Goal: Task Accomplishment & Management: Manage account settings

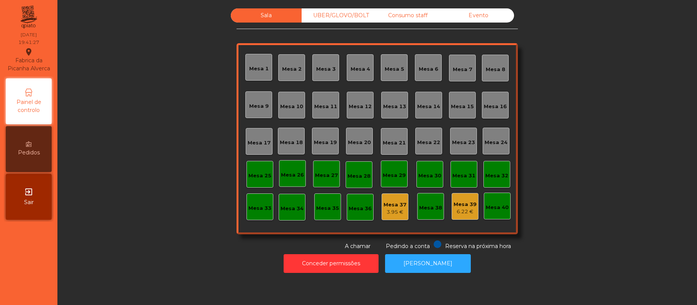
click at [317, 14] on div "UBER/GLOVO/BOLT" at bounding box center [336, 15] width 71 height 14
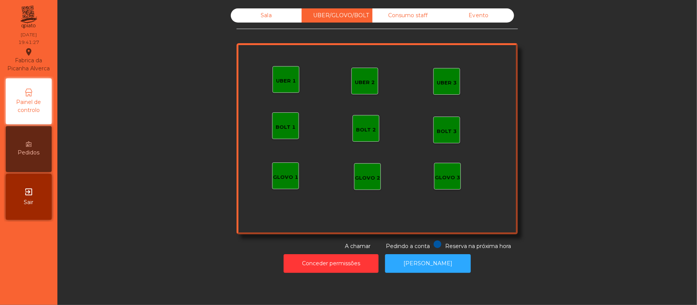
click at [288, 89] on div "UBER 1" at bounding box center [285, 79] width 27 height 27
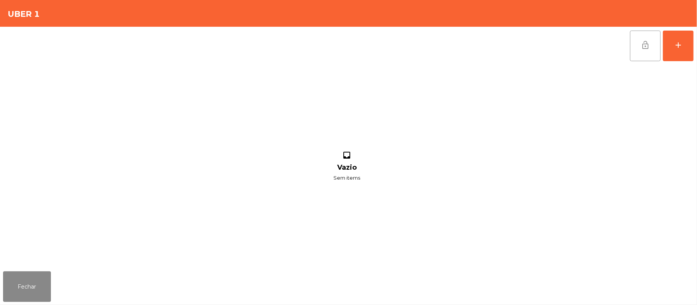
click at [658, 45] on button "lock_open" at bounding box center [645, 46] width 31 height 31
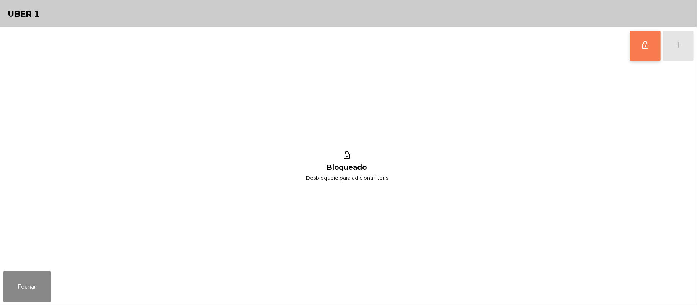
click at [637, 54] on button "lock_outline" at bounding box center [645, 46] width 31 height 31
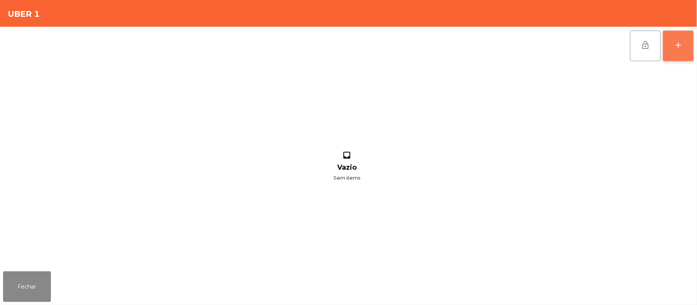
click at [679, 52] on button "add" at bounding box center [677, 46] width 31 height 31
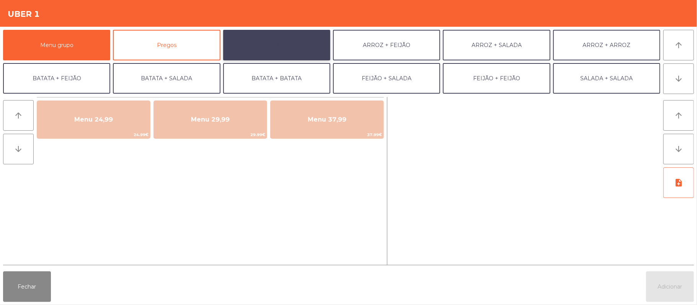
click at [296, 40] on button "ARROZ + BATATAS" at bounding box center [276, 45] width 107 height 31
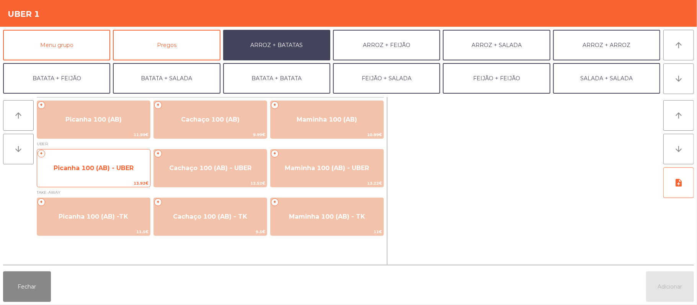
click at [96, 175] on span "Picanha 100 (AB) - UBER" at bounding box center [93, 168] width 113 height 21
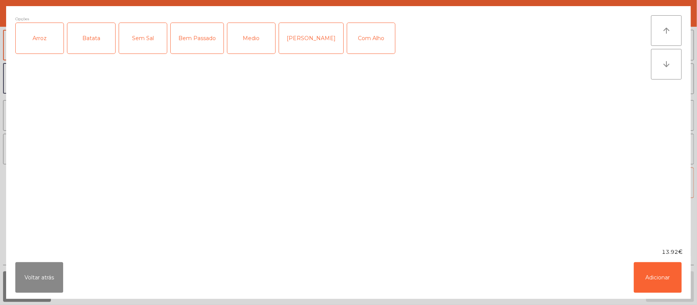
click at [41, 46] on div "Arroz" at bounding box center [40, 38] width 48 height 31
click at [88, 44] on div "Batata" at bounding box center [91, 38] width 48 height 31
click at [246, 40] on div "Medio" at bounding box center [251, 38] width 48 height 31
click at [363, 43] on div "Com Alho" at bounding box center [371, 38] width 48 height 31
click at [664, 274] on button "Adicionar" at bounding box center [657, 277] width 48 height 31
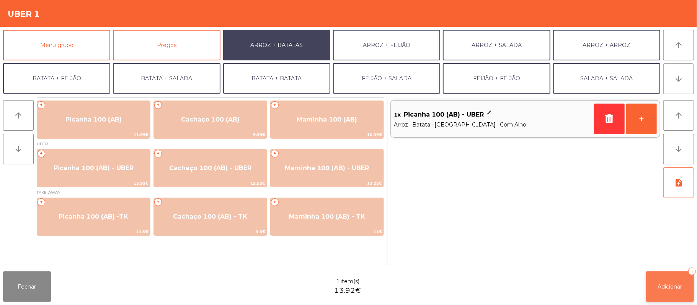
click at [667, 285] on span "Adicionar" at bounding box center [670, 286] width 24 height 7
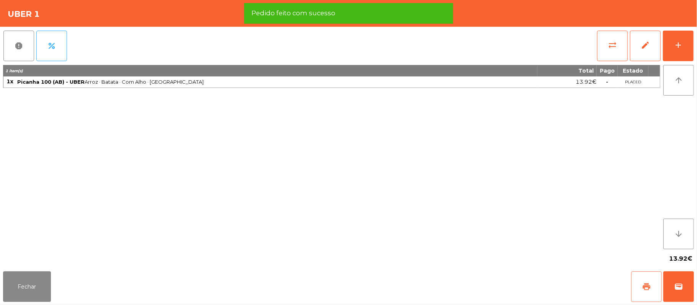
click at [641, 290] on button "print" at bounding box center [646, 287] width 31 height 31
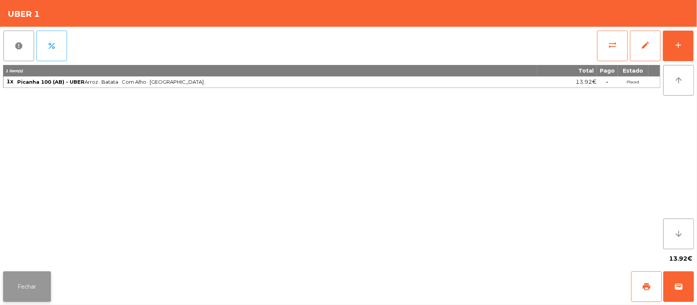
click at [27, 273] on button "Fechar" at bounding box center [27, 287] width 48 height 31
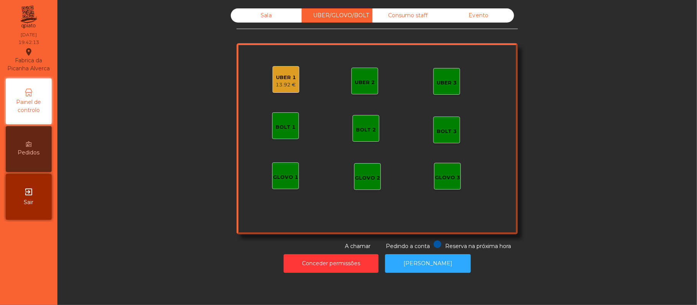
click at [262, 14] on div "Sala" at bounding box center [266, 15] width 71 height 14
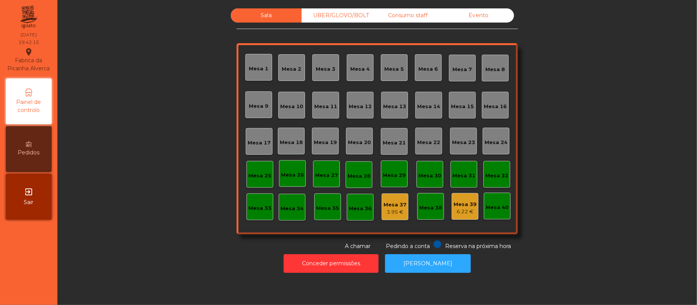
click at [485, 101] on div "Mesa 16" at bounding box center [494, 105] width 23 height 11
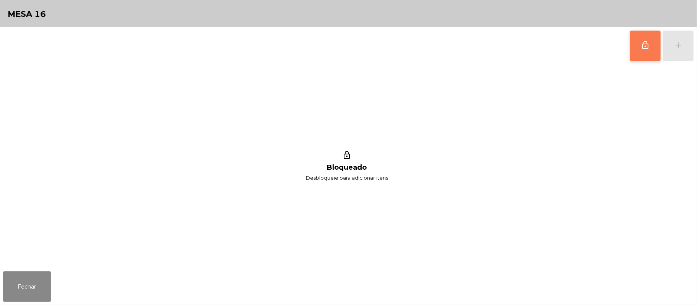
click at [638, 46] on button "lock_outline" at bounding box center [645, 46] width 31 height 31
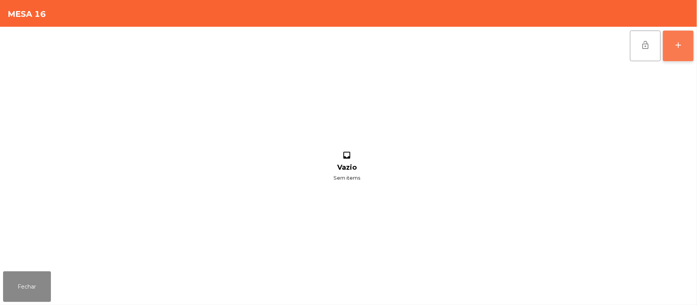
click at [675, 46] on div "add" at bounding box center [677, 45] width 9 height 9
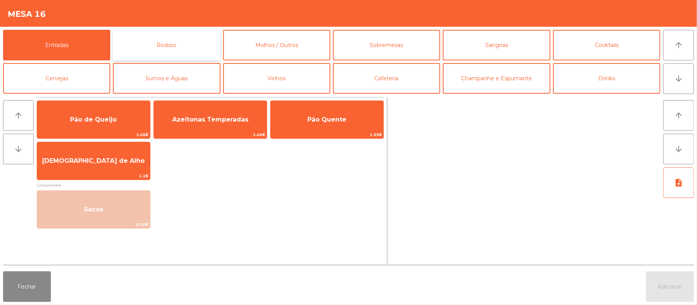
click at [193, 49] on button "Rodizio" at bounding box center [166, 45] width 107 height 31
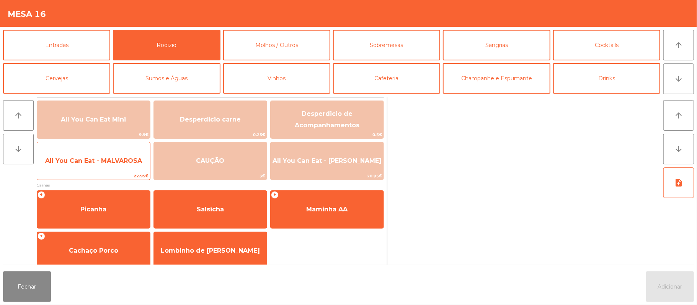
click at [112, 161] on span "All You Can Eat - MALVAROSA" at bounding box center [93, 160] width 97 height 7
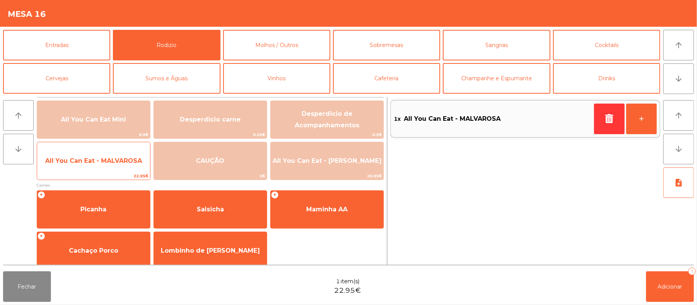
click at [109, 158] on span "All You Can Eat - MALVAROSA" at bounding box center [93, 160] width 97 height 7
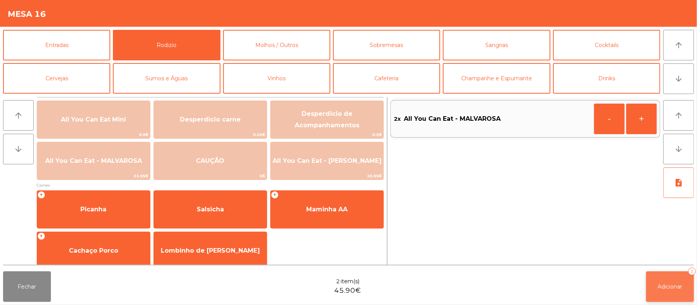
click at [667, 276] on button "Adicionar 2" at bounding box center [670, 287] width 48 height 31
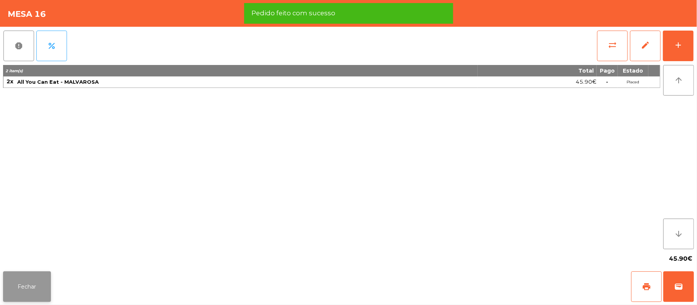
click at [25, 286] on button "Fechar" at bounding box center [27, 287] width 48 height 31
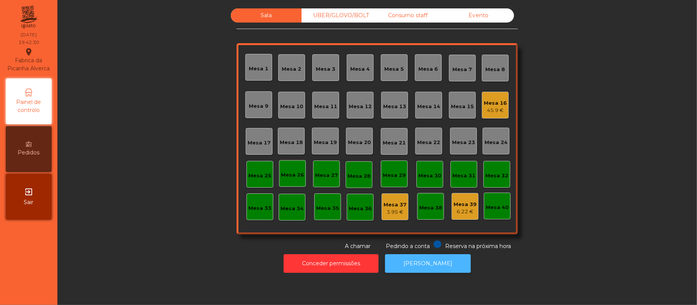
click at [435, 271] on button "[PERSON_NAME]" at bounding box center [428, 263] width 86 height 19
click at [484, 109] on div "45.9 €" at bounding box center [494, 111] width 23 height 8
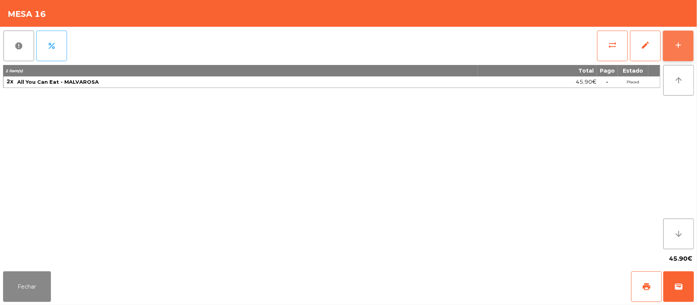
click at [693, 37] on button "add" at bounding box center [677, 46] width 31 height 31
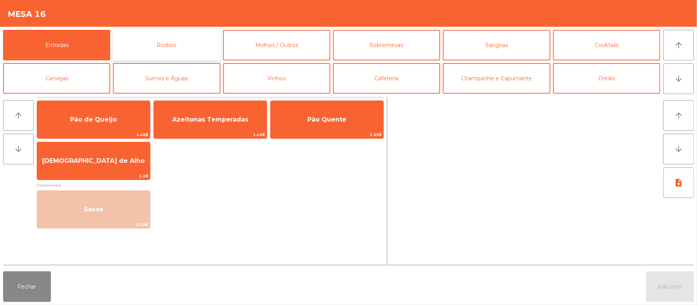
click at [178, 40] on button "Rodizio" at bounding box center [166, 45] width 107 height 31
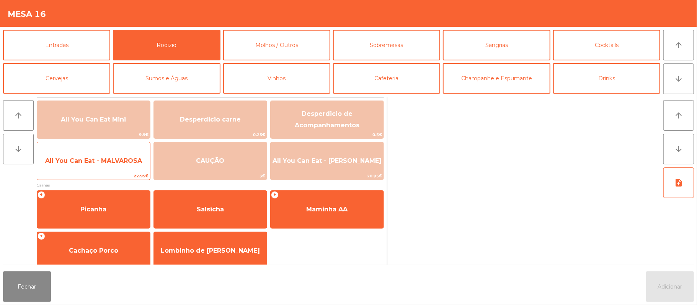
click at [92, 157] on span "All You Can Eat - MALVAROSA" at bounding box center [93, 160] width 97 height 7
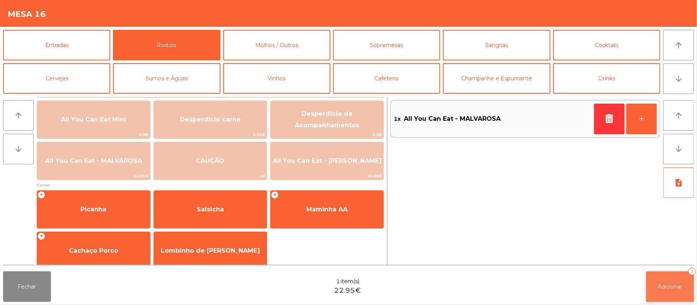
click at [657, 282] on button "Adicionar 1" at bounding box center [670, 287] width 48 height 31
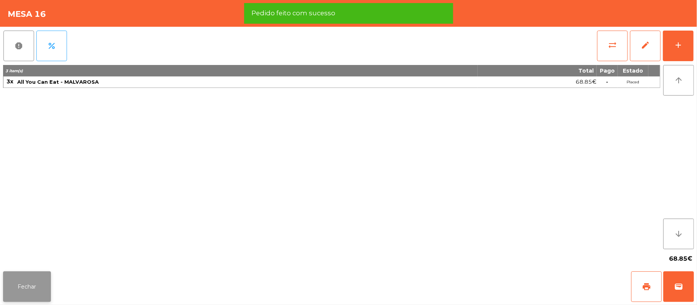
click at [21, 284] on button "Fechar" at bounding box center [27, 287] width 48 height 31
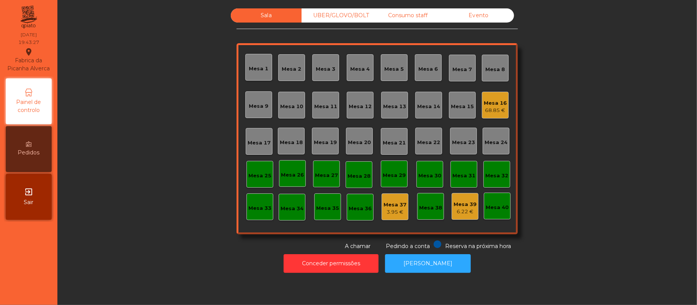
click at [330, 22] on div "UBER/GLOVO/BOLT" at bounding box center [336, 15] width 71 height 14
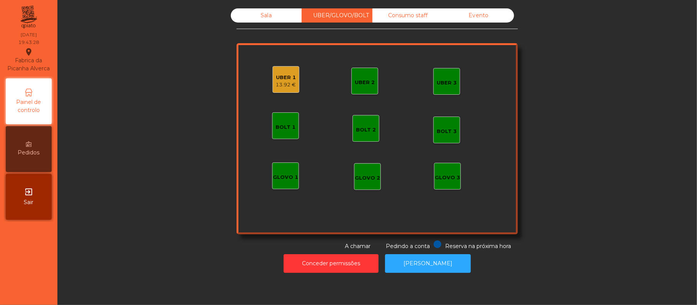
click at [280, 83] on div "13.92 €" at bounding box center [286, 85] width 20 height 8
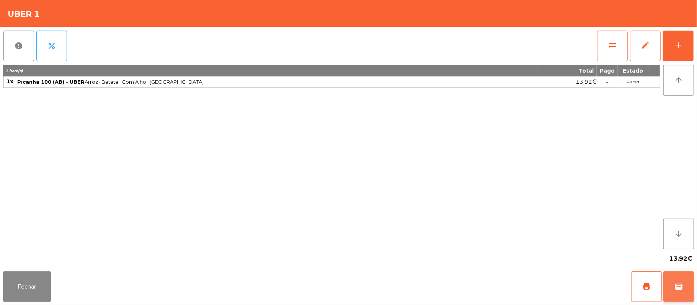
click at [678, 291] on button "wallet" at bounding box center [678, 287] width 31 height 31
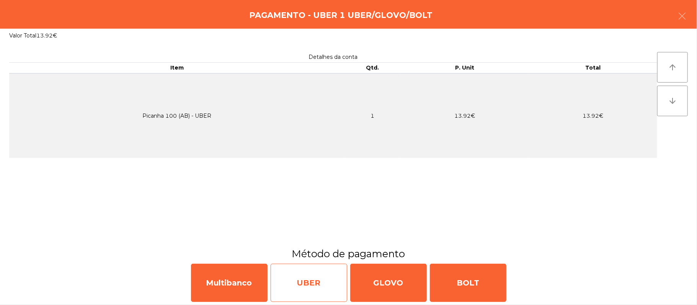
click at [322, 282] on div "UBER" at bounding box center [308, 283] width 77 height 38
select select "**"
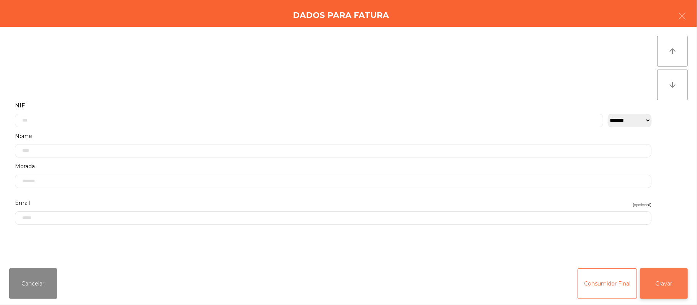
click at [660, 285] on button "Gravar" at bounding box center [664, 284] width 48 height 31
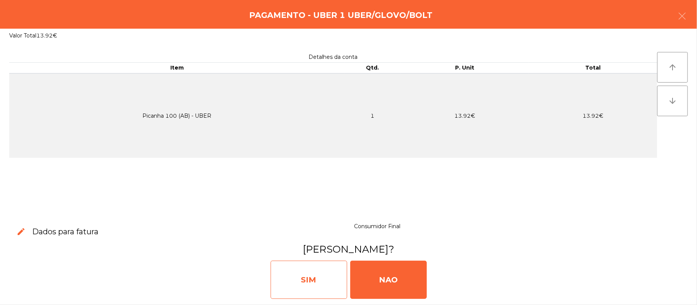
click at [308, 277] on div "SIM" at bounding box center [308, 280] width 77 height 38
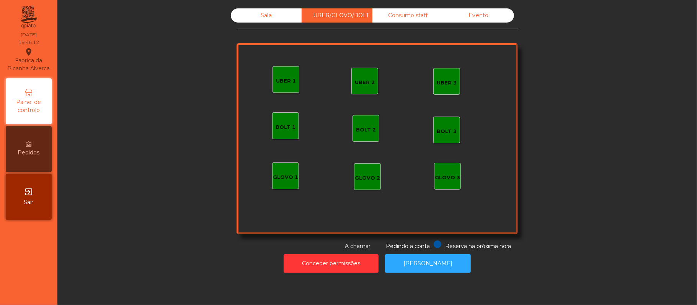
click at [275, 11] on div "Sala" at bounding box center [266, 15] width 71 height 14
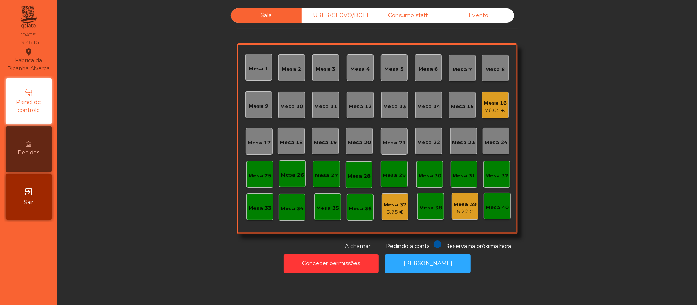
click at [314, 152] on div "Mesa 19" at bounding box center [325, 141] width 27 height 27
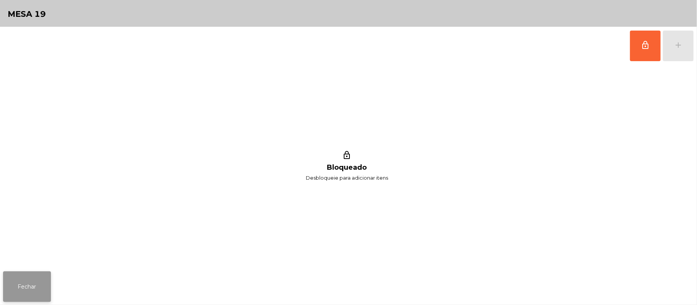
click at [37, 272] on button "Fechar" at bounding box center [27, 287] width 48 height 31
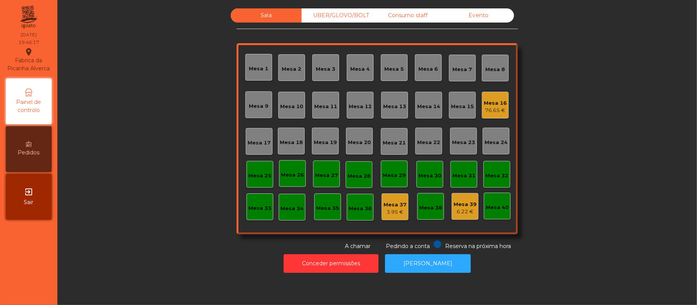
click at [320, 142] on div "Mesa 19" at bounding box center [325, 143] width 23 height 8
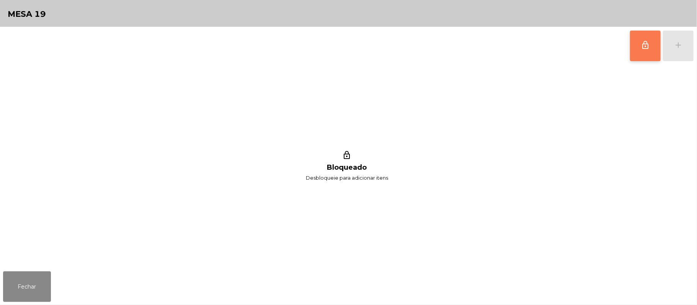
click at [637, 48] on button "lock_outline" at bounding box center [645, 46] width 31 height 31
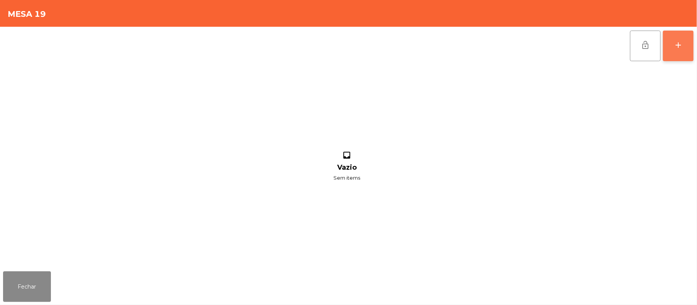
click at [674, 47] on div "add" at bounding box center [677, 45] width 9 height 9
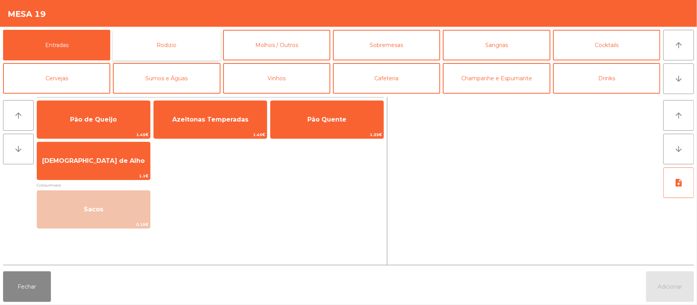
click at [182, 46] on button "Rodizio" at bounding box center [166, 45] width 107 height 31
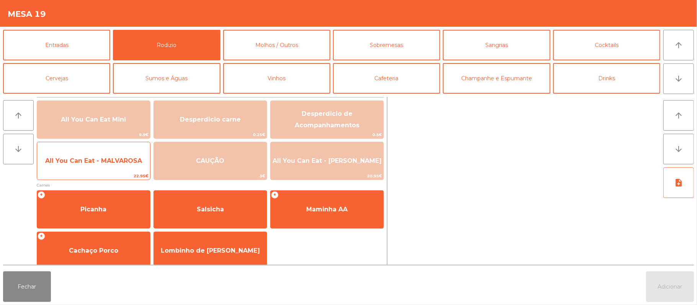
click at [115, 158] on span "All You Can Eat - MALVAROSA" at bounding box center [93, 160] width 97 height 7
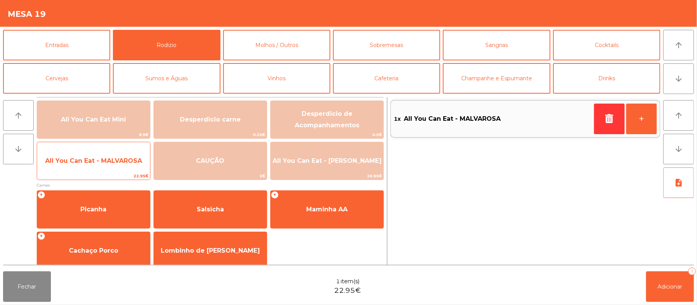
click at [112, 166] on span "All You Can Eat - MALVAROSA" at bounding box center [93, 161] width 113 height 21
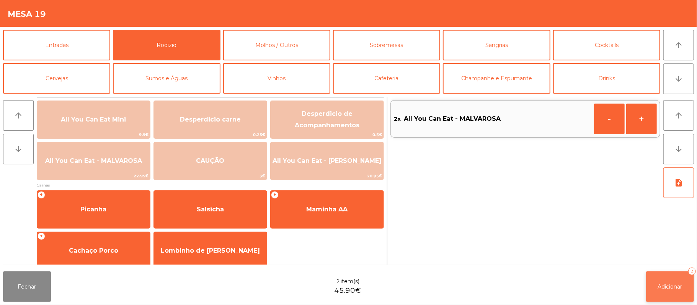
click at [671, 291] on button "Adicionar 2" at bounding box center [670, 287] width 48 height 31
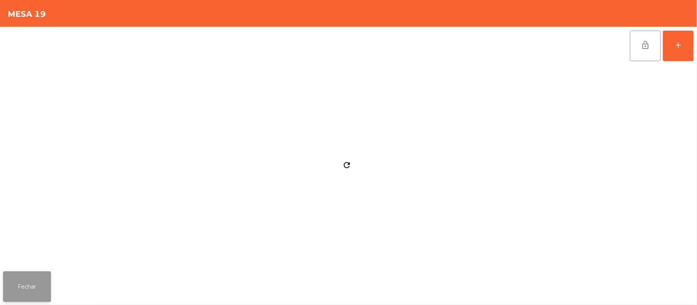
click at [31, 290] on button "Fechar" at bounding box center [27, 287] width 48 height 31
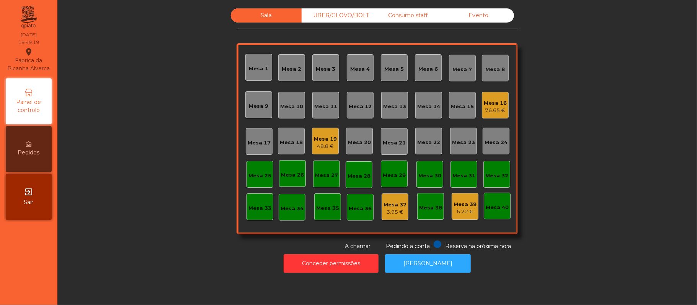
click at [395, 107] on div "Mesa 13" at bounding box center [394, 107] width 23 height 8
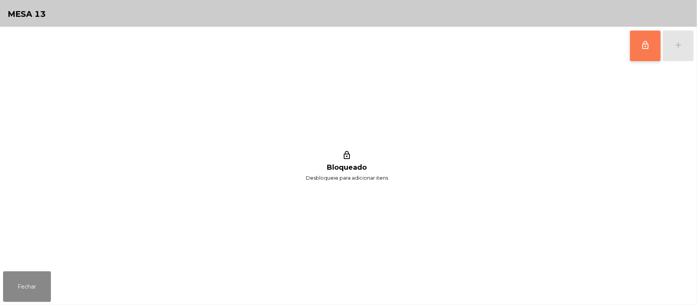
click at [640, 48] on span "lock_outline" at bounding box center [644, 45] width 9 height 9
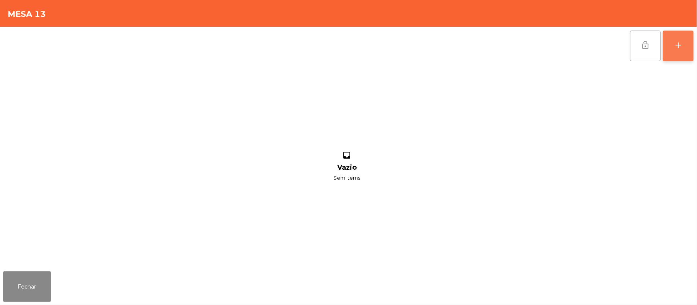
click at [675, 47] on div "add" at bounding box center [677, 45] width 9 height 9
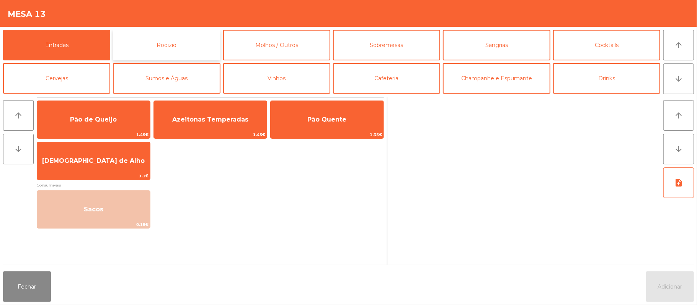
click at [195, 46] on button "Rodizio" at bounding box center [166, 45] width 107 height 31
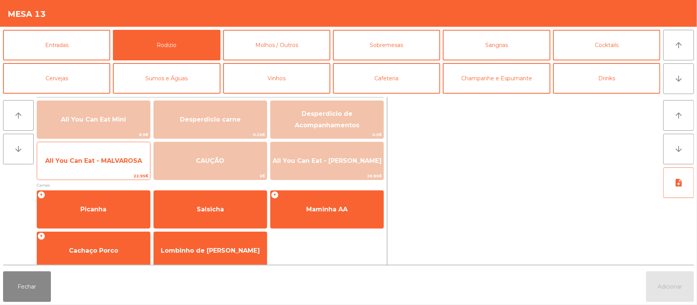
click at [125, 167] on span "All You Can Eat - MALVAROSA" at bounding box center [93, 161] width 113 height 21
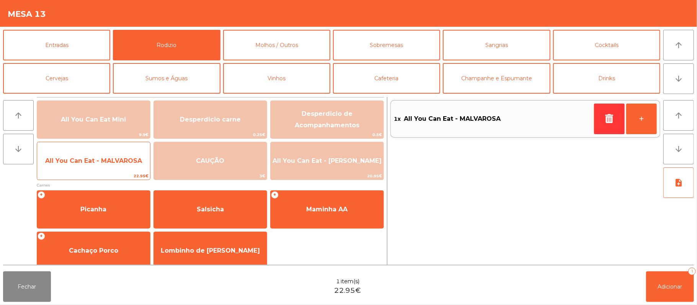
click at [117, 167] on span "All You Can Eat - MALVAROSA" at bounding box center [93, 161] width 113 height 21
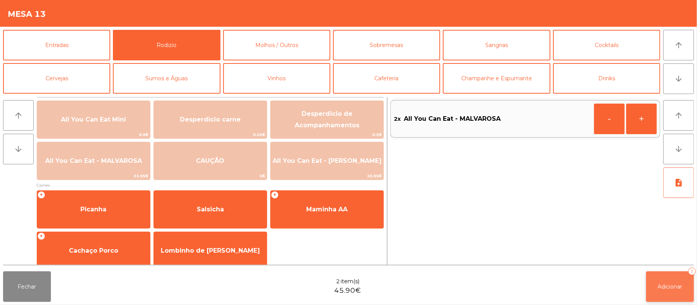
click at [668, 288] on span "Adicionar" at bounding box center [670, 286] width 24 height 7
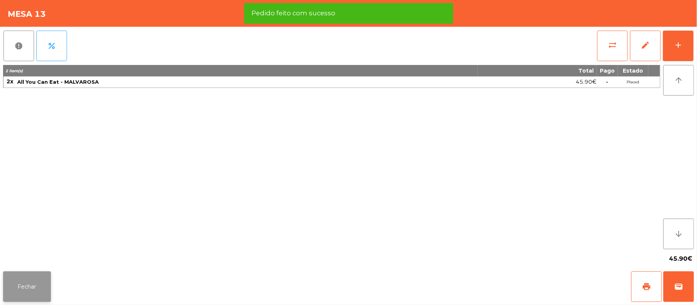
click at [28, 296] on button "Fechar" at bounding box center [27, 287] width 48 height 31
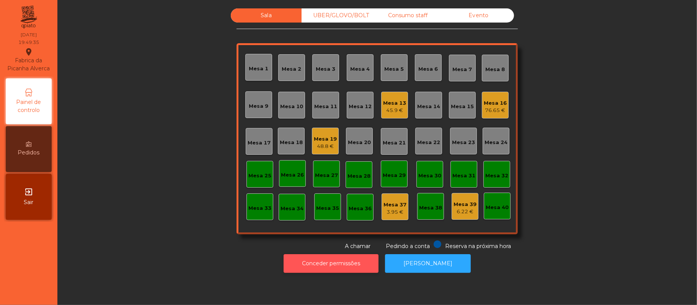
click at [356, 266] on button "Conceder permissões" at bounding box center [330, 263] width 95 height 19
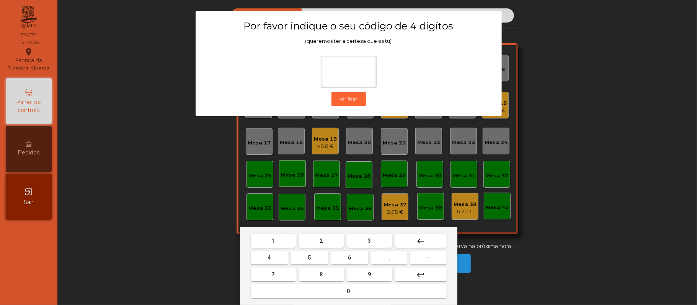
click at [321, 242] on span "2" at bounding box center [321, 241] width 3 height 6
click at [348, 255] on span "6" at bounding box center [349, 258] width 3 height 6
click at [278, 242] on button "1" at bounding box center [273, 241] width 45 height 14
click at [314, 259] on button "5" at bounding box center [309, 258] width 37 height 14
type input "****"
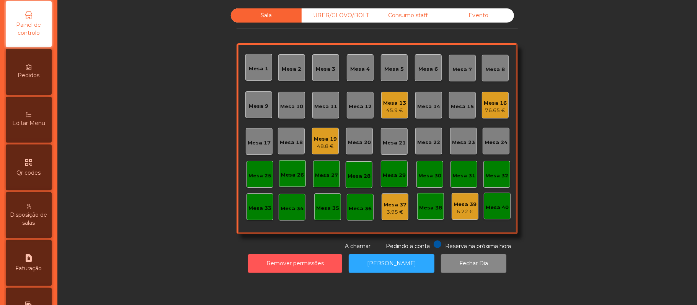
scroll to position [193, 0]
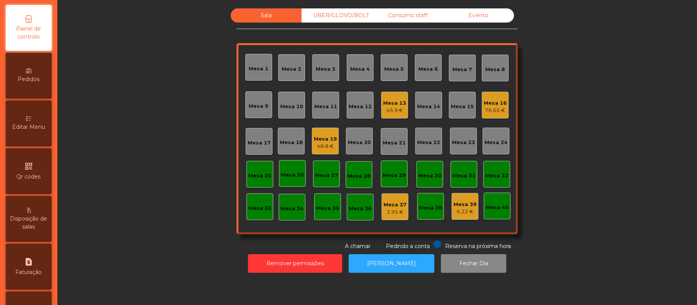
click at [31, 121] on icon at bounding box center [28, 118] width 5 height 5
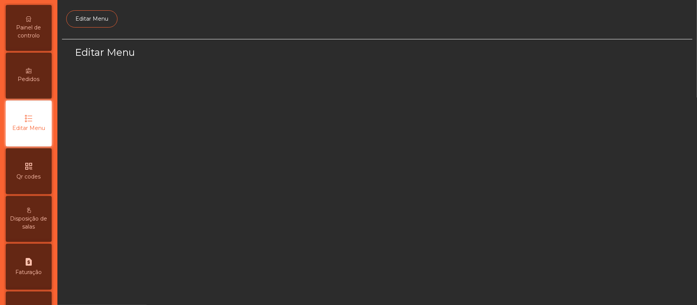
scroll to position [52, 0]
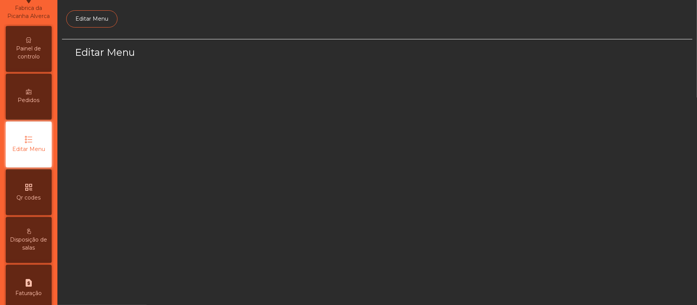
select select "*"
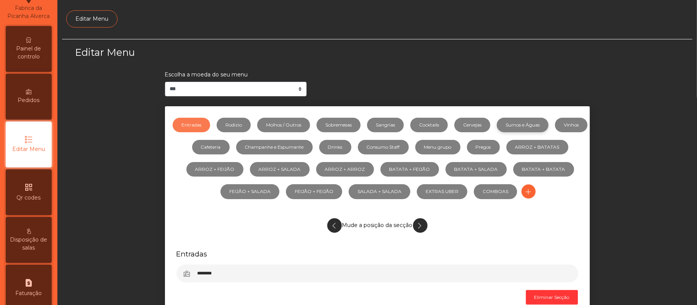
click at [540, 125] on link "Sumos e Águas" at bounding box center [522, 125] width 52 height 15
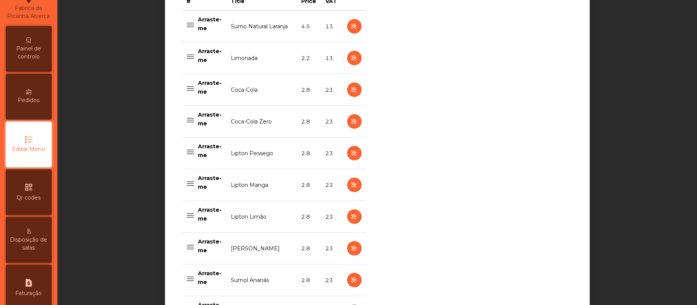
scroll to position [322, 0]
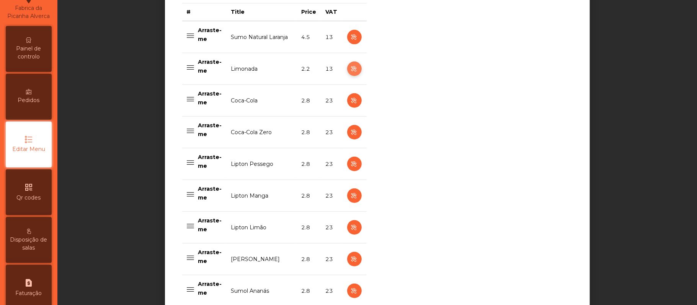
click at [350, 70] on icon "button" at bounding box center [354, 69] width 9 height 10
select select "***"
select select "**"
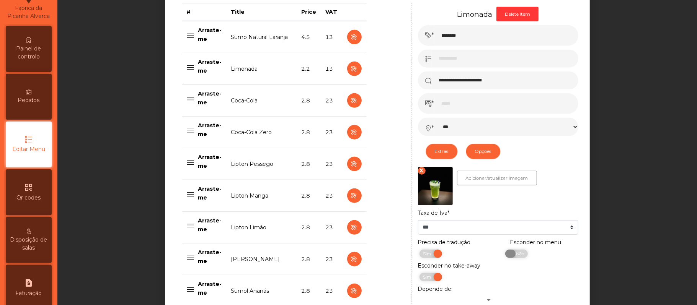
click at [516, 256] on span "Não" at bounding box center [518, 254] width 19 height 8
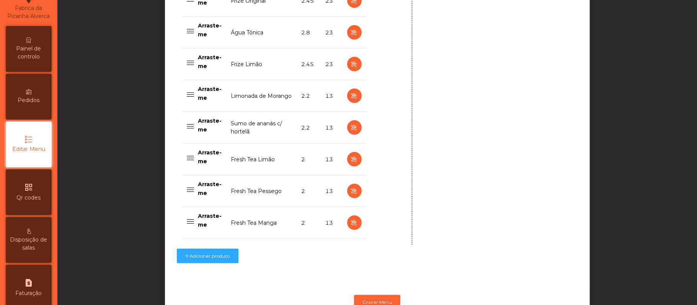
scroll to position [773, 0]
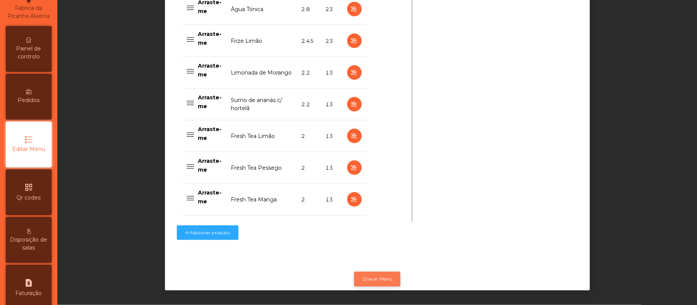
click at [381, 272] on button "Gravar Menu" at bounding box center [377, 279] width 46 height 15
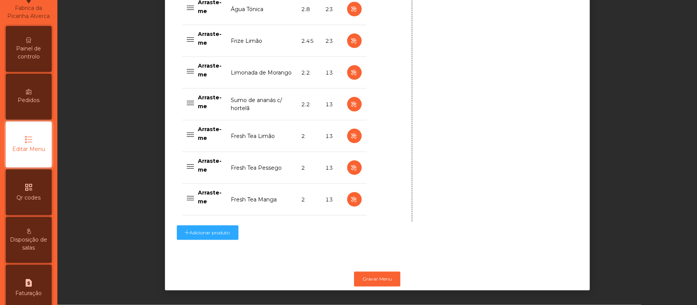
click at [42, 46] on div "Painel de controlo" at bounding box center [29, 49] width 46 height 46
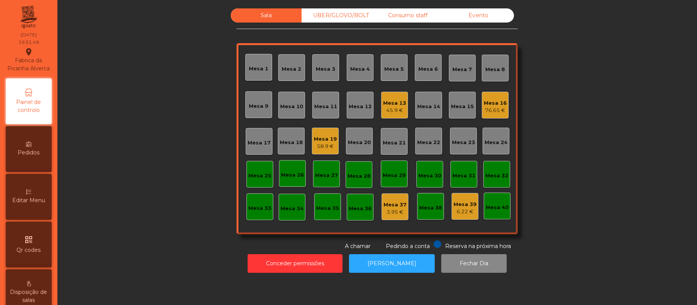
click at [332, 16] on div "UBER/GLOVO/BOLT" at bounding box center [336, 15] width 71 height 14
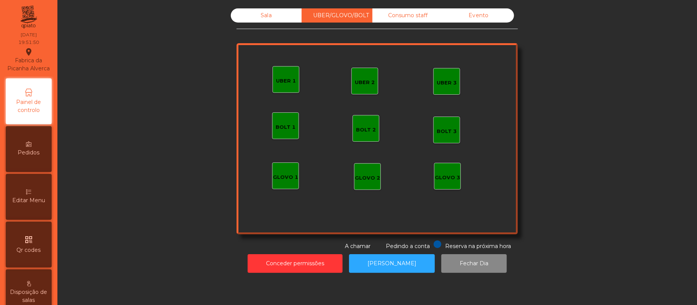
click at [366, 89] on div "UBER 2" at bounding box center [364, 81] width 27 height 27
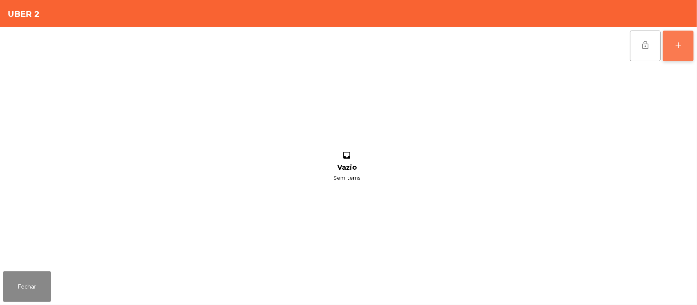
click at [666, 51] on button "add" at bounding box center [677, 46] width 31 height 31
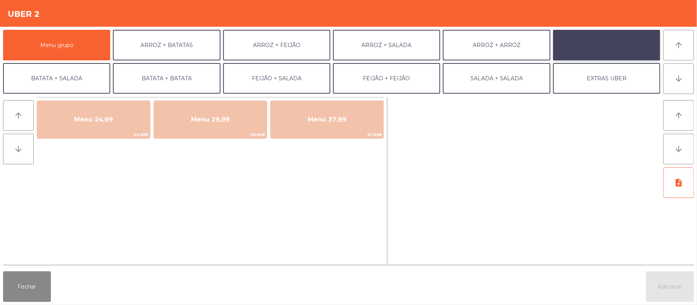
click at [631, 50] on button "BATATA + FEIJÃO" at bounding box center [606, 45] width 107 height 31
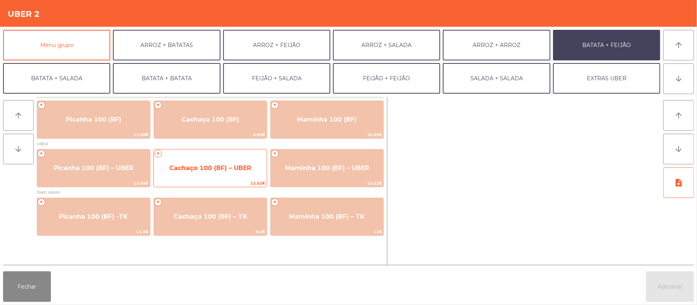
click at [218, 167] on span "Cachaço 100 (BF) – UBER" at bounding box center [210, 167] width 82 height 7
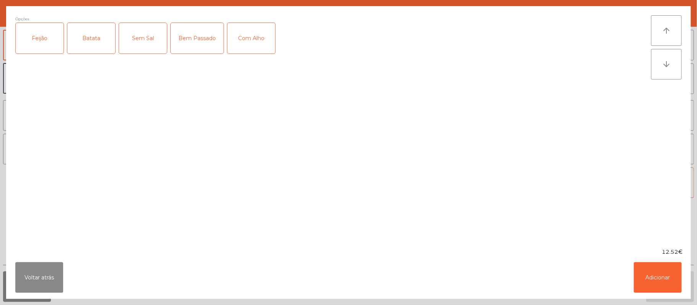
click at [46, 43] on div "Feijão" at bounding box center [40, 38] width 48 height 31
click at [93, 42] on div "Batata" at bounding box center [91, 38] width 48 height 31
click at [200, 47] on div "Bem Passado" at bounding box center [197, 38] width 53 height 31
click at [248, 41] on div "Com Alho" at bounding box center [251, 38] width 48 height 31
click at [652, 283] on button "Adicionar" at bounding box center [657, 277] width 48 height 31
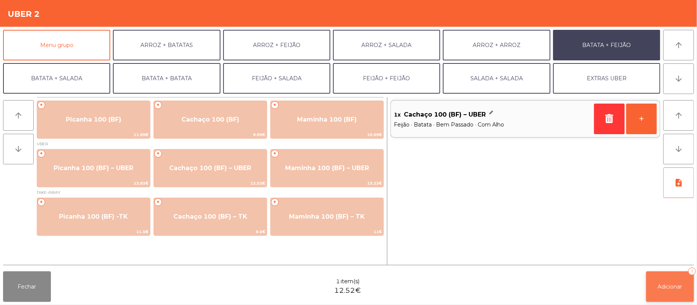
click at [667, 284] on span "Adicionar" at bounding box center [670, 286] width 24 height 7
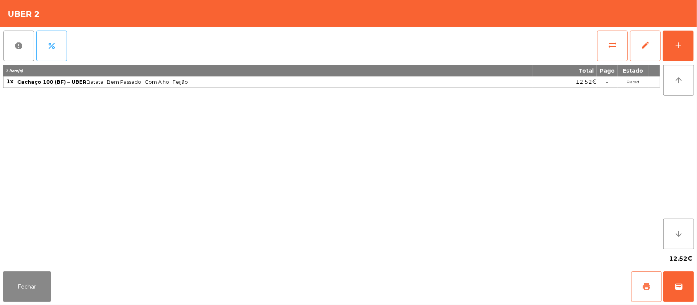
click at [642, 288] on span "print" at bounding box center [645, 286] width 9 height 9
click at [37, 285] on button "Fechar" at bounding box center [27, 287] width 48 height 31
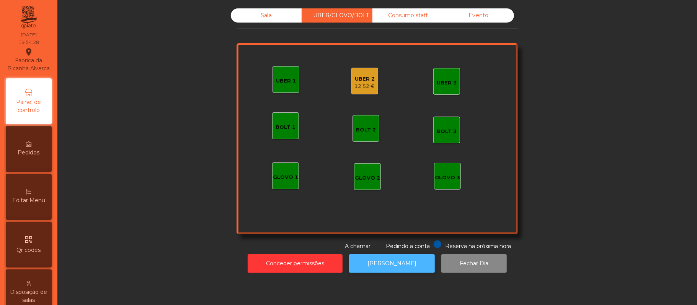
click at [396, 264] on button "[PERSON_NAME]" at bounding box center [392, 263] width 86 height 19
click at [364, 91] on div "UBER 2 12.52 €" at bounding box center [364, 81] width 27 height 27
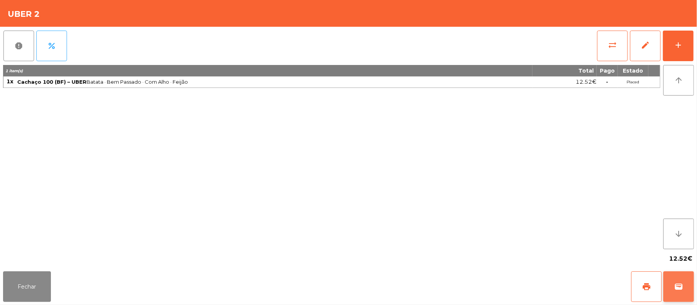
click at [675, 290] on span "wallet" at bounding box center [678, 286] width 9 height 9
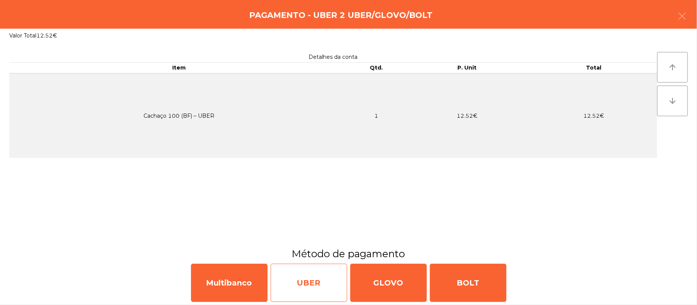
click at [313, 289] on div "UBER" at bounding box center [308, 283] width 77 height 38
select select "**"
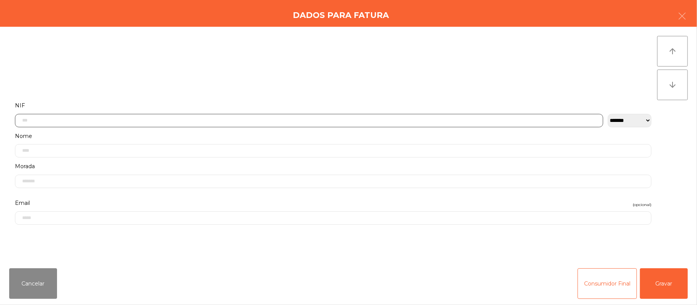
click at [452, 120] on input "text" at bounding box center [309, 120] width 588 height 13
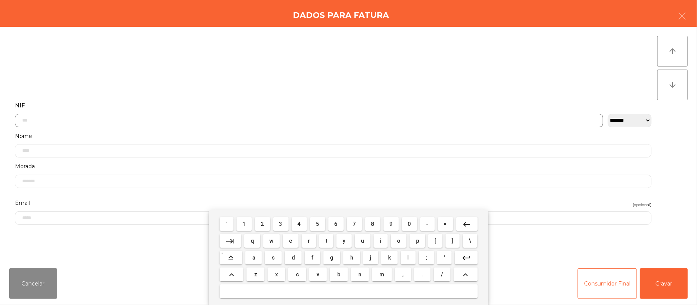
scroll to position [64, 0]
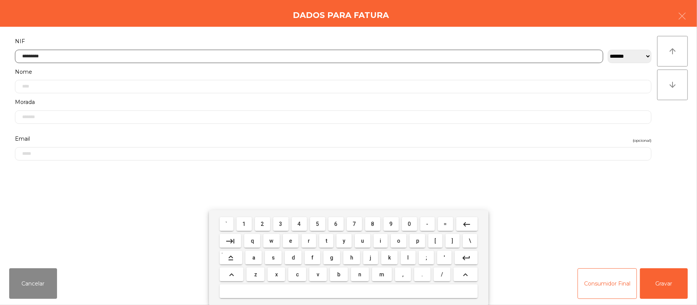
type input "*********"
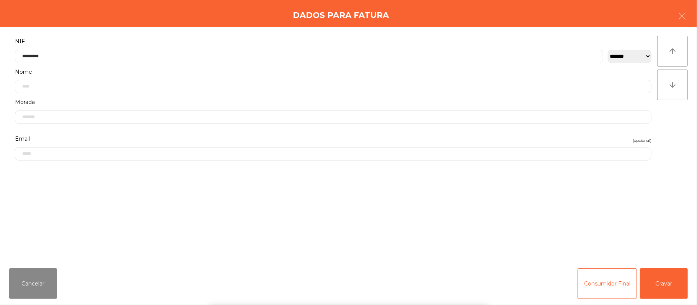
click at [666, 283] on div "` 1 2 3 4 5 6 7 8 9 0 - = keyboard_backspace keyboard_tab q w e r t y u i o p […" at bounding box center [348, 257] width 697 height 95
click at [661, 282] on button "Gravar" at bounding box center [664, 284] width 48 height 31
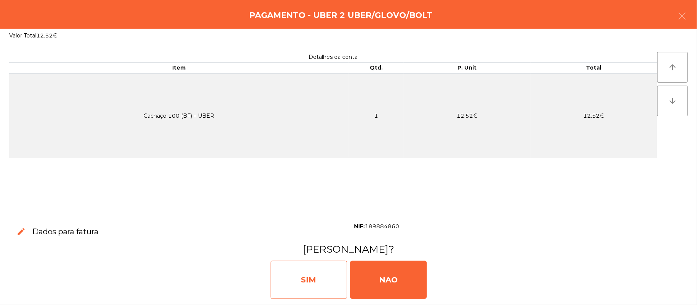
click at [325, 278] on div "SIM" at bounding box center [308, 280] width 77 height 38
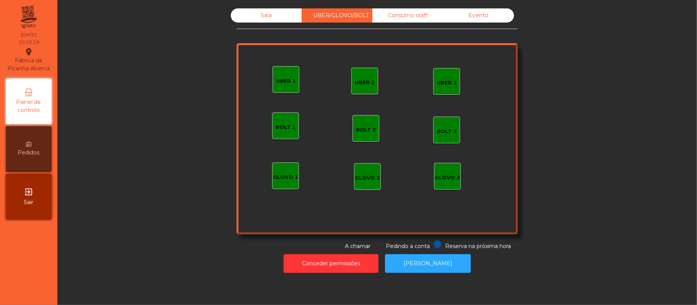
click at [269, 18] on div "Sala" at bounding box center [266, 15] width 71 height 14
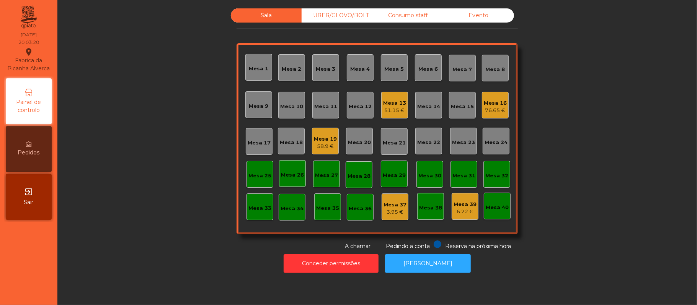
click at [293, 116] on div "Mesa 10" at bounding box center [291, 105] width 27 height 27
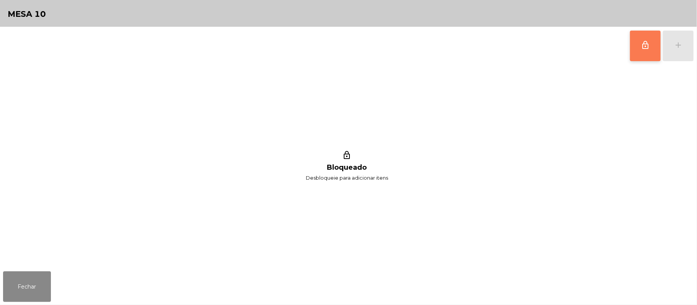
click at [637, 43] on button "lock_outline" at bounding box center [645, 46] width 31 height 31
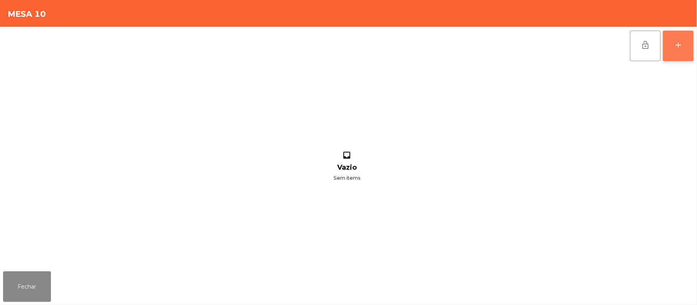
click at [672, 50] on button "add" at bounding box center [677, 46] width 31 height 31
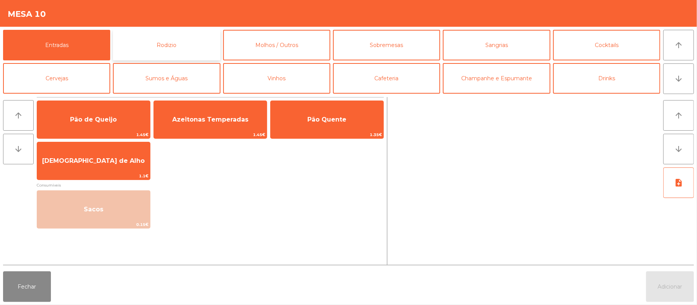
click at [195, 47] on button "Rodizio" at bounding box center [166, 45] width 107 height 31
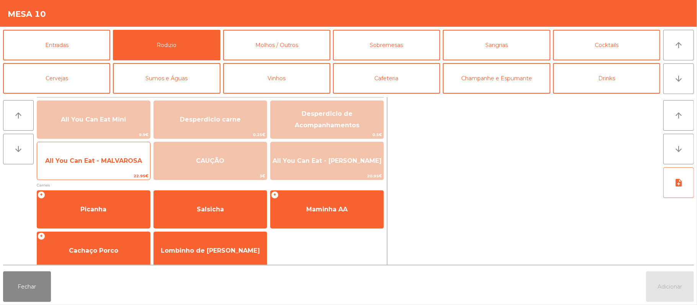
click at [101, 165] on span "All You Can Eat - MALVAROSA" at bounding box center [93, 161] width 113 height 21
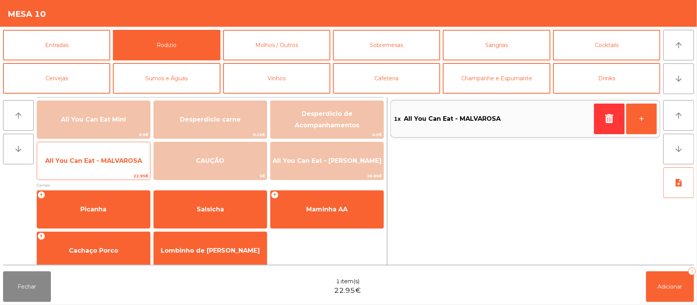
click at [104, 161] on span "All You Can Eat - MALVAROSA" at bounding box center [93, 160] width 97 height 7
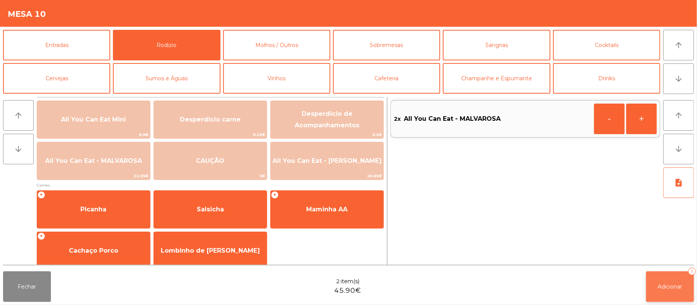
click at [661, 287] on span "Adicionar" at bounding box center [670, 286] width 24 height 7
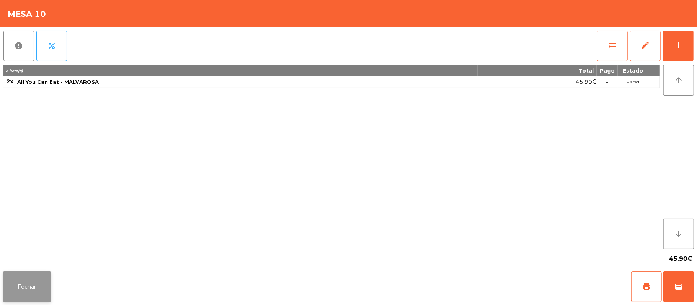
click at [25, 282] on button "Fechar" at bounding box center [27, 287] width 48 height 31
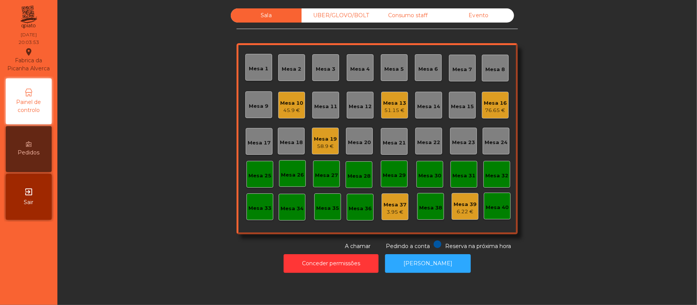
click at [291, 114] on div "45.9 €" at bounding box center [291, 111] width 23 height 8
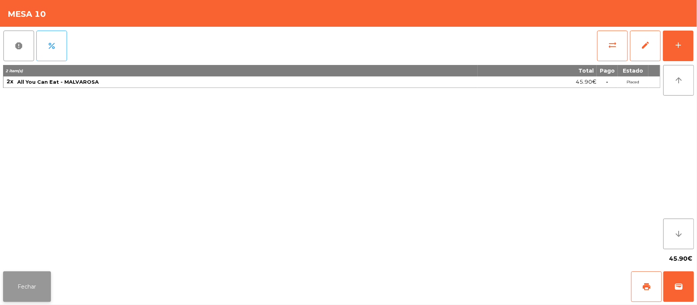
click at [24, 277] on button "Fechar" at bounding box center [27, 287] width 48 height 31
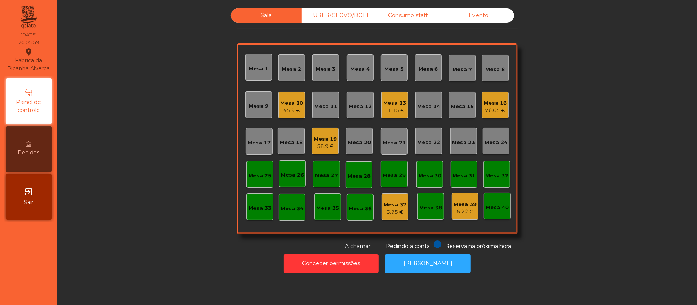
click at [352, 16] on div "UBER/GLOVO/BOLT" at bounding box center [336, 15] width 71 height 14
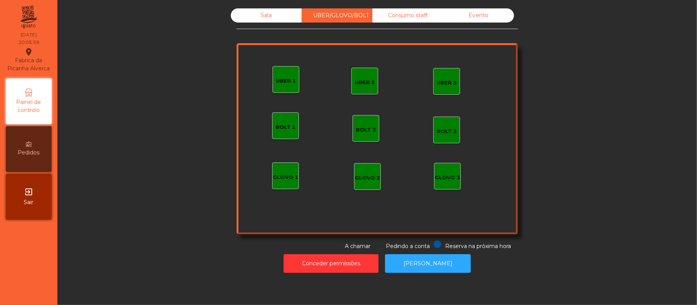
click at [439, 81] on div "UBER 3" at bounding box center [446, 83] width 20 height 8
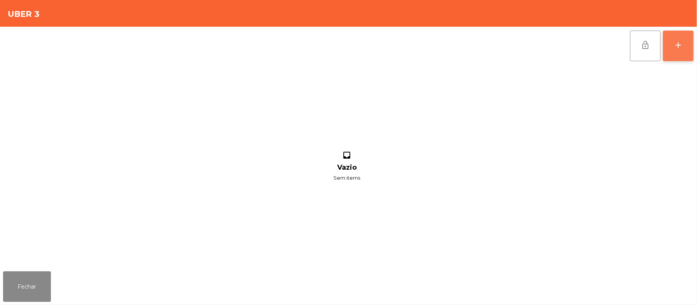
click at [683, 44] on button "add" at bounding box center [677, 46] width 31 height 31
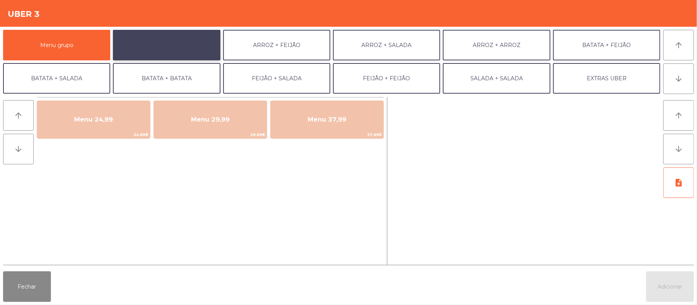
click at [177, 54] on button "ARROZ + BATATAS" at bounding box center [166, 45] width 107 height 31
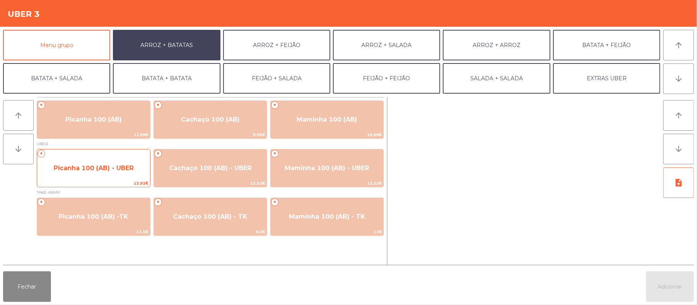
click at [80, 157] on div "+ Picanha 100 (AB) - UBER 13.92€" at bounding box center [94, 168] width 114 height 38
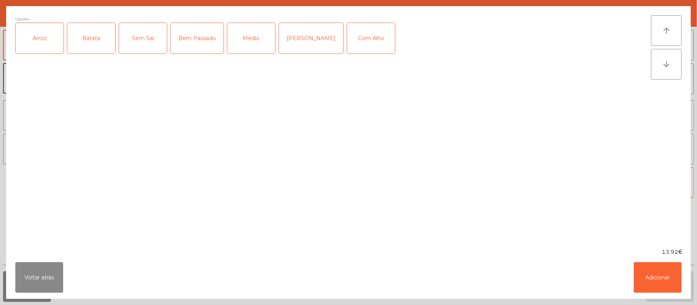
click at [58, 44] on div "Arroz" at bounding box center [40, 38] width 48 height 31
click at [103, 35] on div "Batata" at bounding box center [91, 38] width 48 height 31
click at [249, 39] on div "Medio" at bounding box center [251, 38] width 48 height 31
click at [363, 46] on div "Com Alho" at bounding box center [371, 38] width 48 height 31
click at [664, 274] on button "Adicionar" at bounding box center [657, 277] width 48 height 31
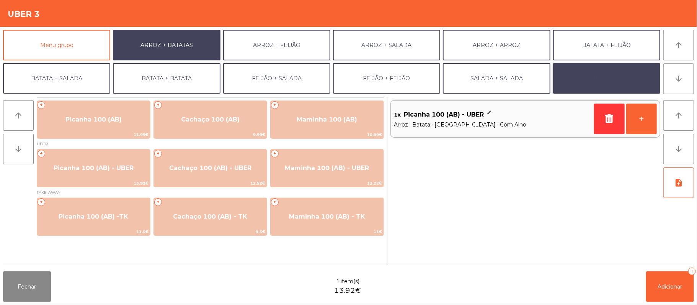
click at [614, 84] on button "EXTRAS UBER" at bounding box center [606, 78] width 107 height 31
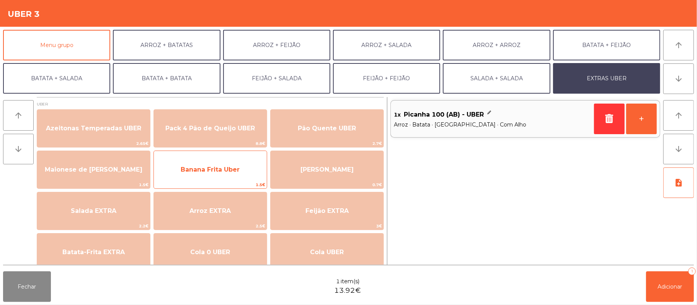
click at [223, 167] on span "Banana Frita Uber" at bounding box center [210, 169] width 59 height 7
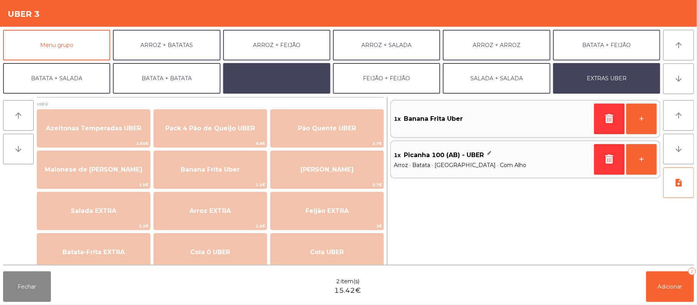
click at [276, 83] on button "FEIJÃO + SALADA" at bounding box center [276, 78] width 107 height 31
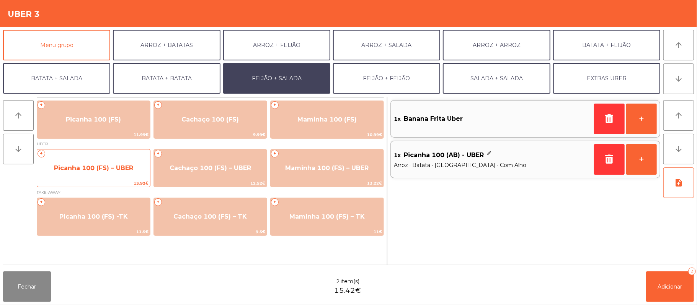
click at [95, 176] on span "Picanha 100 (FS) – UBER" at bounding box center [93, 168] width 113 height 21
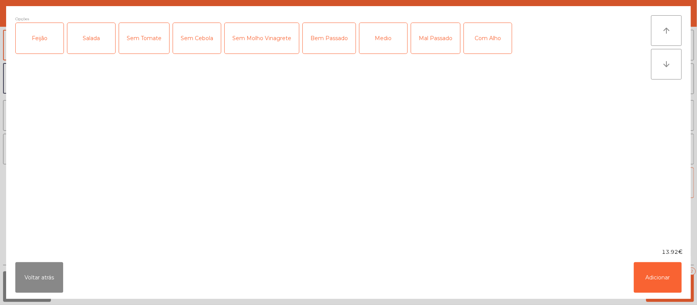
click at [42, 50] on div "Feijão" at bounding box center [40, 38] width 48 height 31
click at [88, 46] on div "Salada" at bounding box center [91, 38] width 48 height 31
click at [380, 40] on div "Medio" at bounding box center [383, 38] width 48 height 31
click at [481, 38] on div "Com Alho" at bounding box center [488, 38] width 48 height 31
click at [660, 277] on button "Adicionar" at bounding box center [657, 277] width 48 height 31
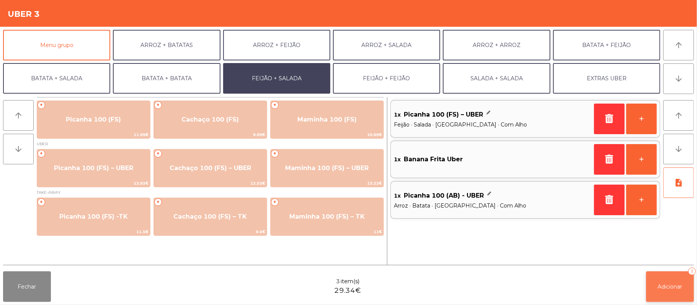
click at [667, 286] on span "Adicionar" at bounding box center [670, 286] width 24 height 7
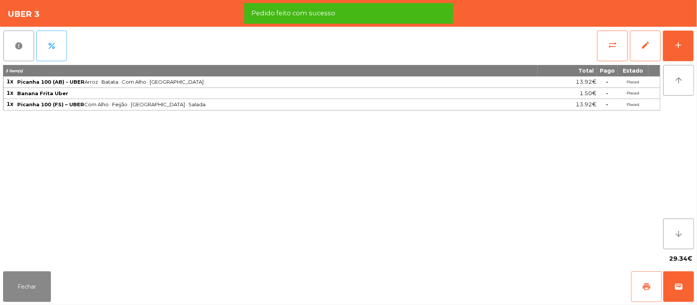
click at [643, 285] on span "print" at bounding box center [645, 286] width 9 height 9
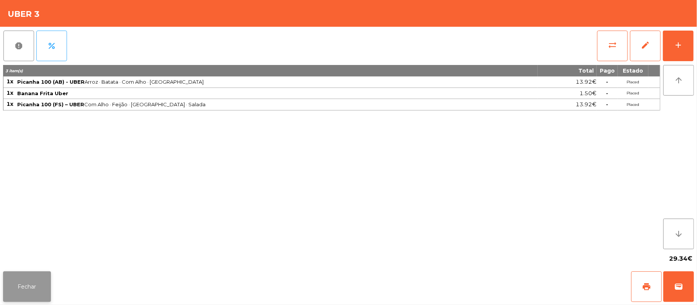
click at [37, 299] on button "Fechar" at bounding box center [27, 287] width 48 height 31
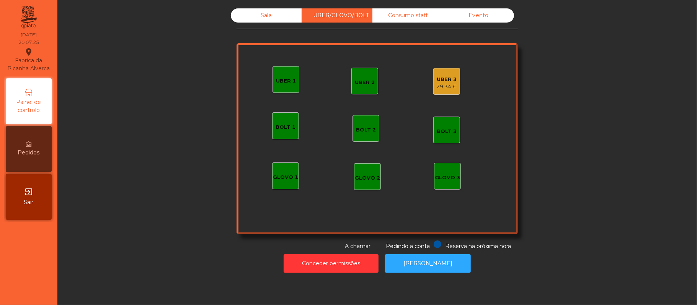
click at [411, 282] on div "Sala UBER/GLOVO/BOLT Consumo staff Evento UBER 2 UBER 3 29.34 € BOLT 1 BOLT 2 B…" at bounding box center [376, 152] width 639 height 305
click at [421, 265] on button "[PERSON_NAME]" at bounding box center [428, 263] width 86 height 19
click at [436, 87] on div "29.34 €" at bounding box center [446, 87] width 20 height 8
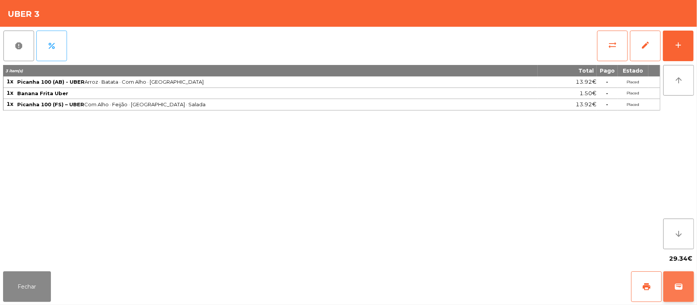
click at [689, 298] on button "wallet" at bounding box center [678, 287] width 31 height 31
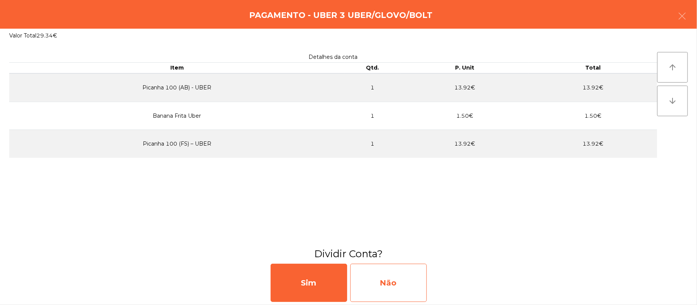
click at [384, 271] on div "Não" at bounding box center [388, 283] width 77 height 38
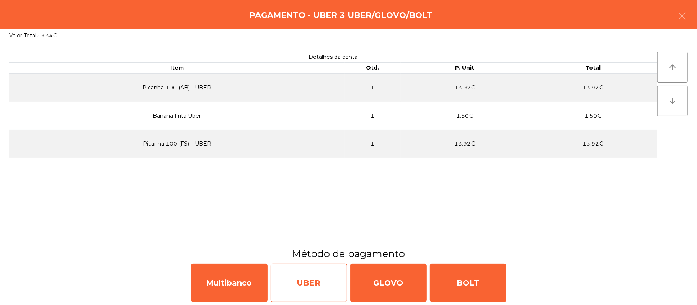
click at [311, 286] on div "UBER" at bounding box center [308, 283] width 77 height 38
select select "**"
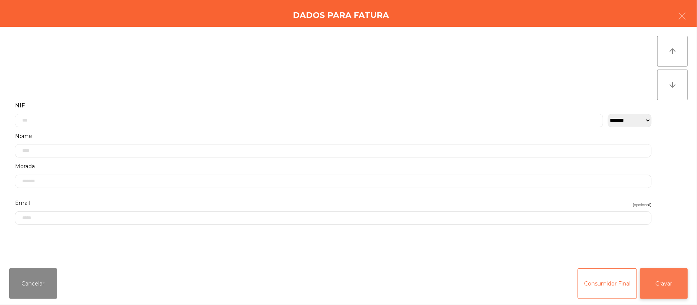
click at [656, 291] on button "Gravar" at bounding box center [664, 284] width 48 height 31
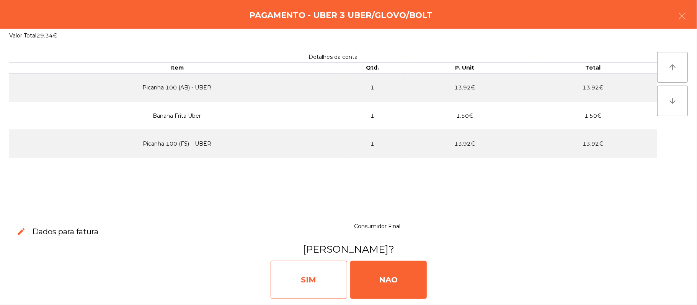
click at [311, 284] on div "SIM" at bounding box center [308, 280] width 77 height 38
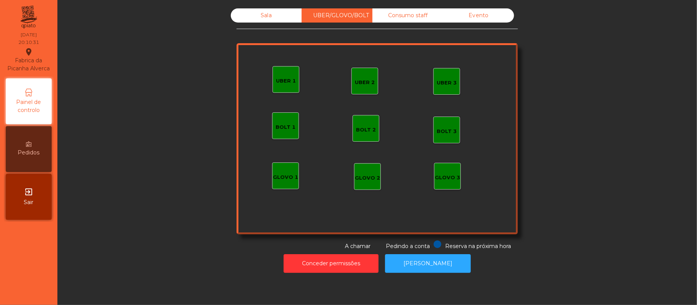
click at [262, 16] on div "Sala" at bounding box center [266, 15] width 71 height 14
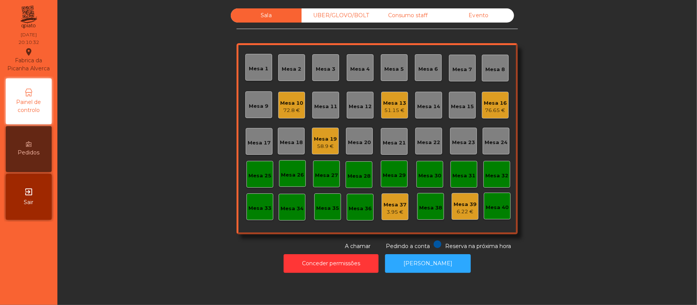
click at [420, 111] on div "Mesa 14" at bounding box center [428, 105] width 27 height 27
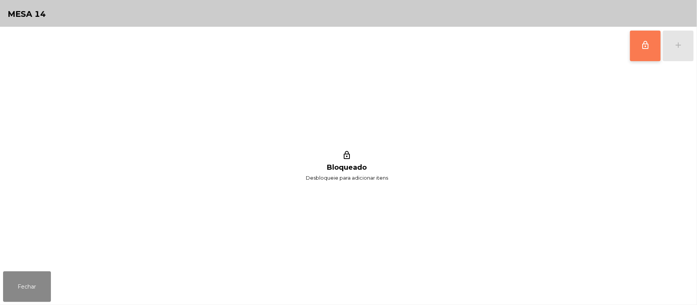
click at [637, 54] on button "lock_outline" at bounding box center [645, 46] width 31 height 31
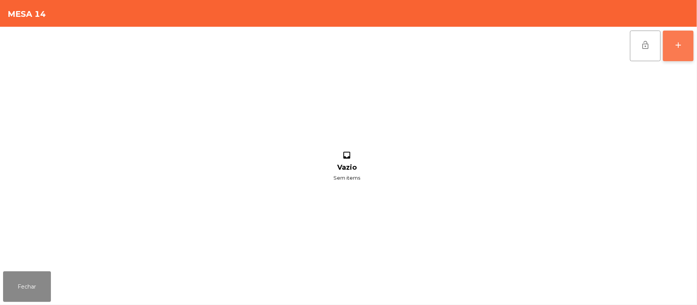
click at [674, 57] on button "add" at bounding box center [677, 46] width 31 height 31
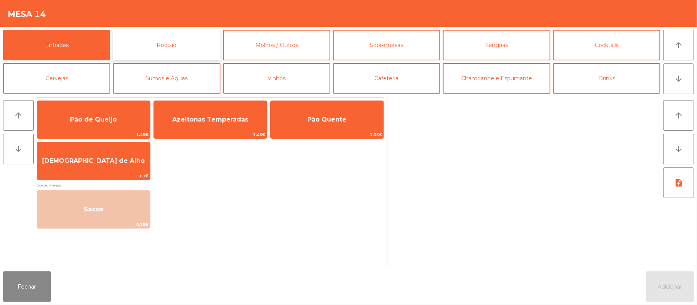
click at [177, 39] on button "Rodizio" at bounding box center [166, 45] width 107 height 31
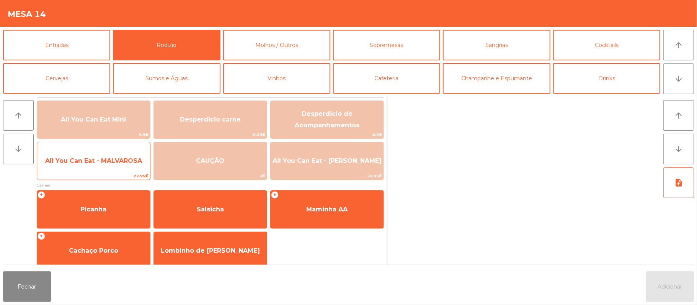
click at [103, 161] on span "All You Can Eat - MALVAROSA" at bounding box center [93, 160] width 97 height 7
click at [104, 167] on span "All You Can Eat - MALVAROSA" at bounding box center [93, 161] width 113 height 21
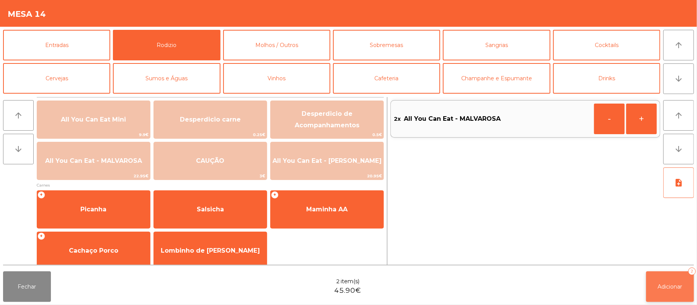
click at [666, 283] on span "Adicionar" at bounding box center [670, 286] width 24 height 7
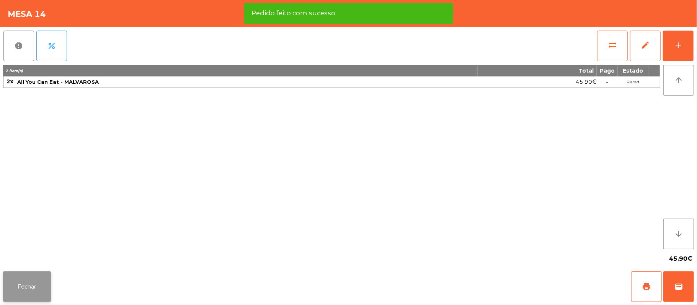
click at [27, 291] on button "Fechar" at bounding box center [27, 287] width 48 height 31
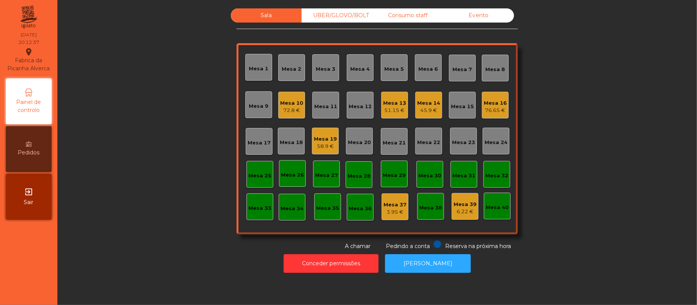
click at [316, 68] on div "Mesa 3" at bounding box center [326, 69] width 20 height 8
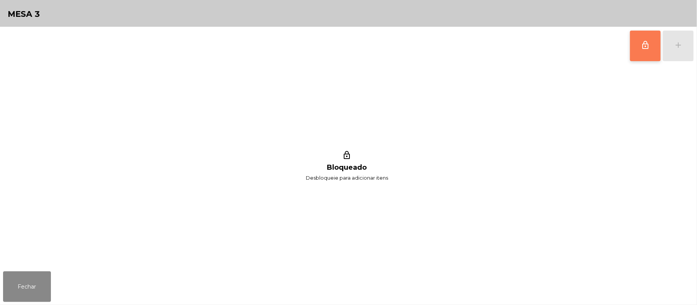
click at [651, 41] on button "lock_outline" at bounding box center [645, 46] width 31 height 31
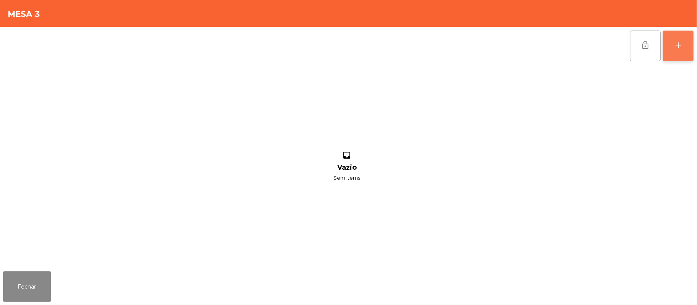
click at [672, 51] on button "add" at bounding box center [677, 46] width 31 height 31
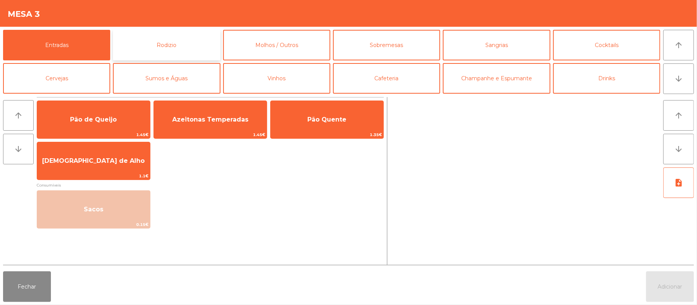
click at [147, 53] on button "Rodizio" at bounding box center [166, 45] width 107 height 31
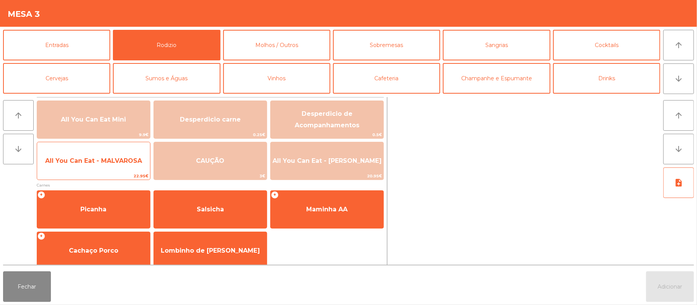
click at [81, 163] on span "All You Can Eat - MALVAROSA" at bounding box center [93, 160] width 97 height 7
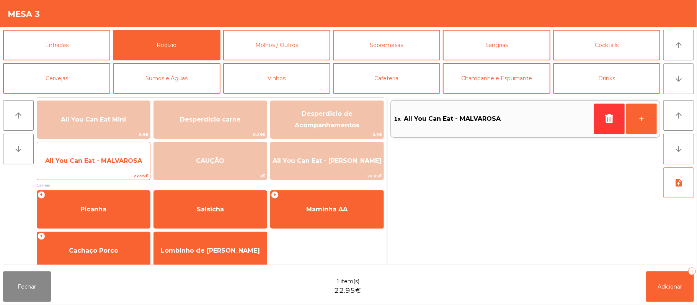
click at [88, 163] on span "All You Can Eat - MALVAROSA" at bounding box center [93, 160] width 97 height 7
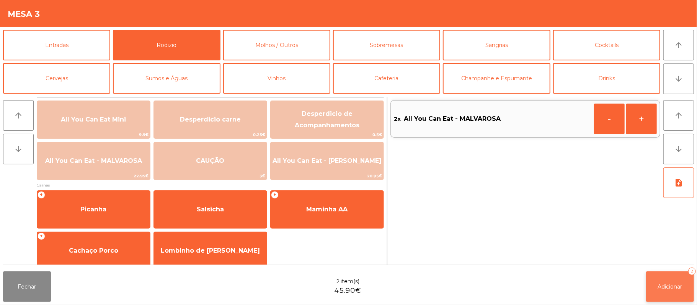
click at [650, 284] on button "Adicionar 2" at bounding box center [670, 287] width 48 height 31
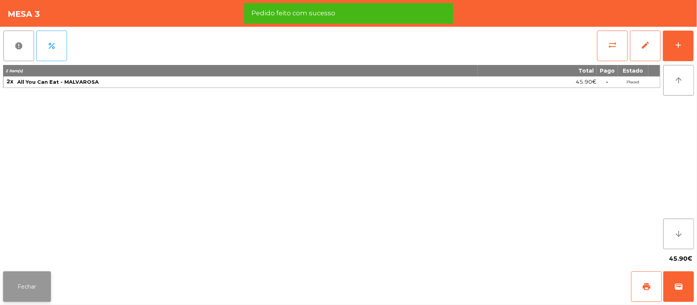
click at [16, 294] on button "Fechar" at bounding box center [27, 287] width 48 height 31
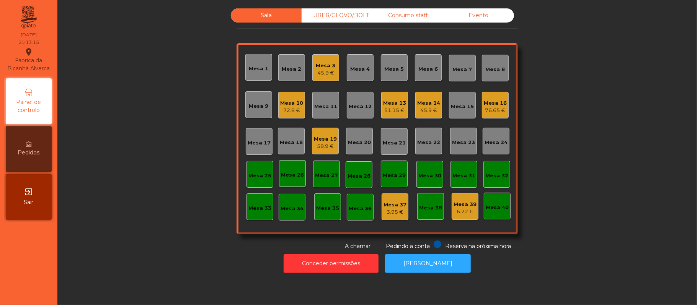
click at [393, 71] on div "Mesa 5" at bounding box center [394, 69] width 20 height 8
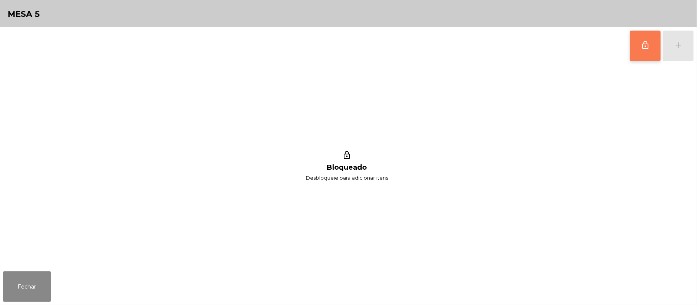
click at [646, 43] on span "lock_outline" at bounding box center [644, 45] width 9 height 9
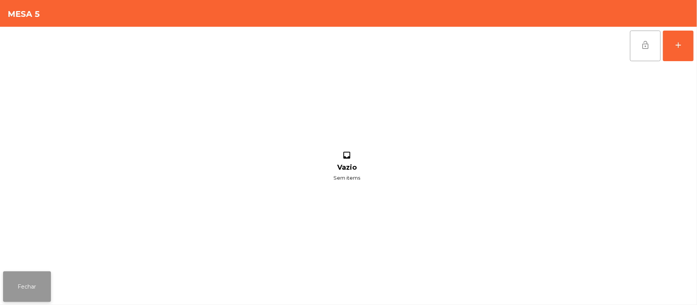
click at [5, 291] on button "Fechar" at bounding box center [27, 287] width 48 height 31
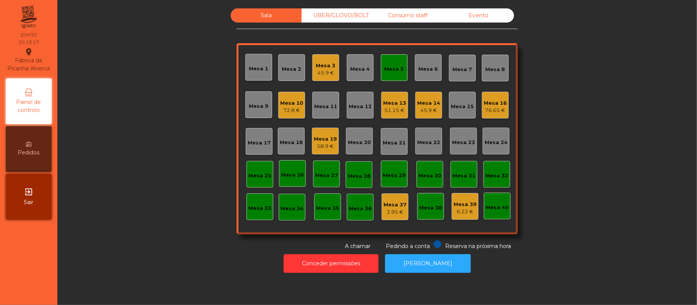
click at [326, 75] on div "45.9 €" at bounding box center [326, 73] width 20 height 8
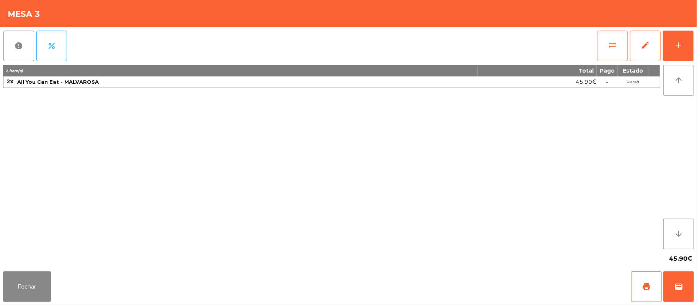
click at [604, 49] on button "sync_alt" at bounding box center [612, 46] width 31 height 31
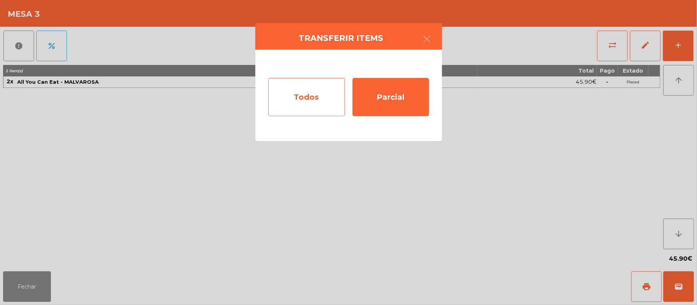
click at [315, 106] on div "Todos" at bounding box center [306, 97] width 77 height 38
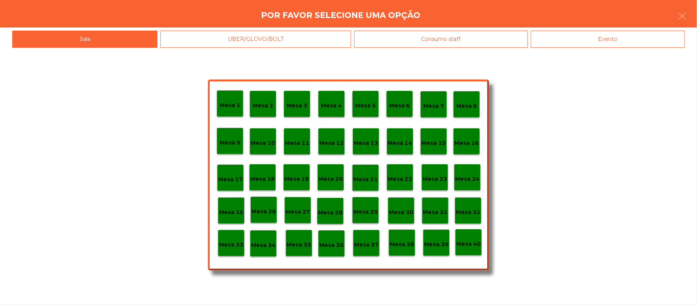
click at [366, 105] on p "Mesa 5" at bounding box center [365, 105] width 21 height 9
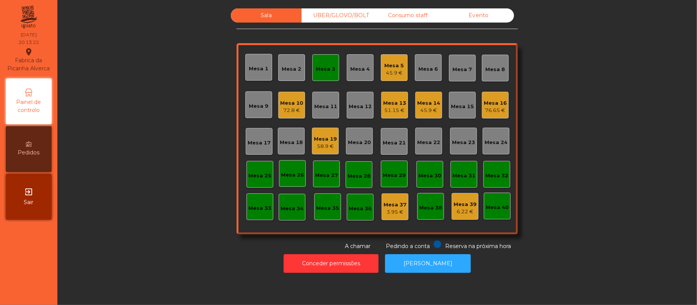
click at [322, 60] on div "Mesa 3" at bounding box center [325, 67] width 27 height 27
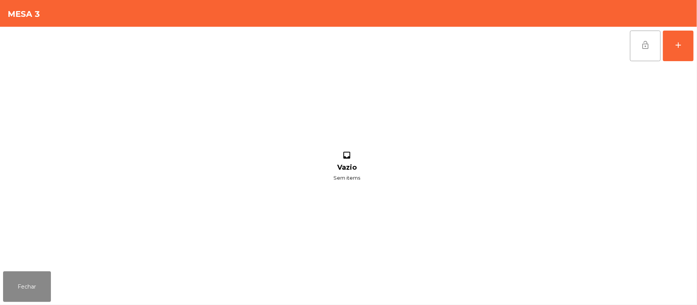
click at [639, 44] on button "lock_open" at bounding box center [645, 46] width 31 height 31
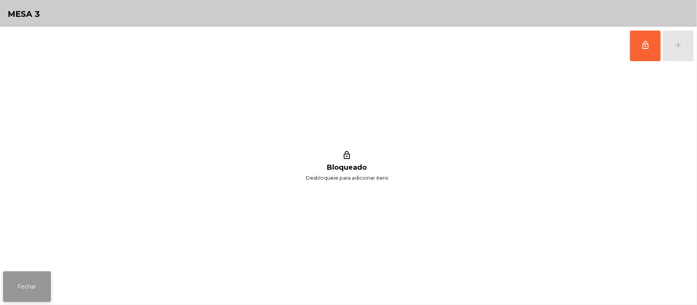
click at [25, 277] on button "Fechar" at bounding box center [27, 287] width 48 height 31
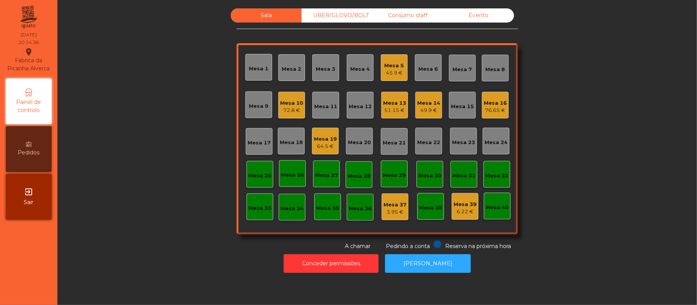
click at [260, 135] on div "Mesa 17" at bounding box center [259, 141] width 27 height 27
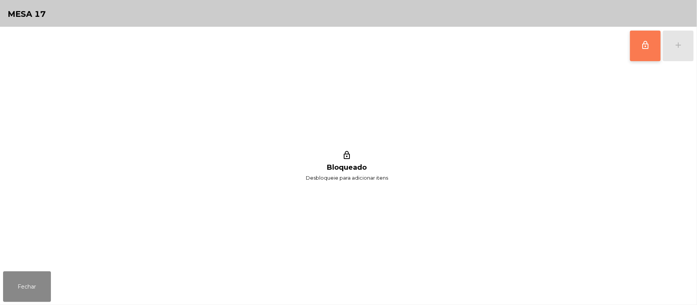
click at [637, 43] on button "lock_outline" at bounding box center [645, 46] width 31 height 31
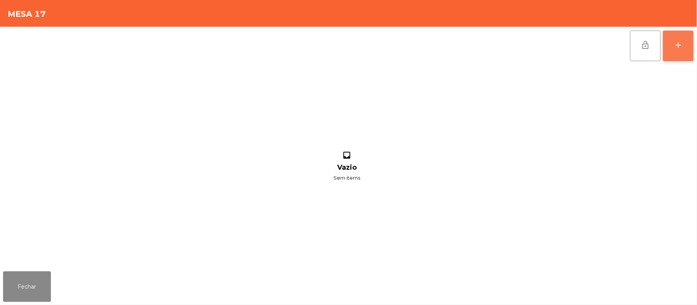
click at [679, 37] on button "add" at bounding box center [677, 46] width 31 height 31
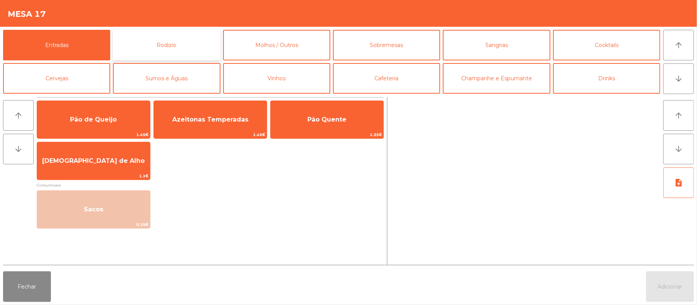
click at [179, 38] on button "Rodizio" at bounding box center [166, 45] width 107 height 31
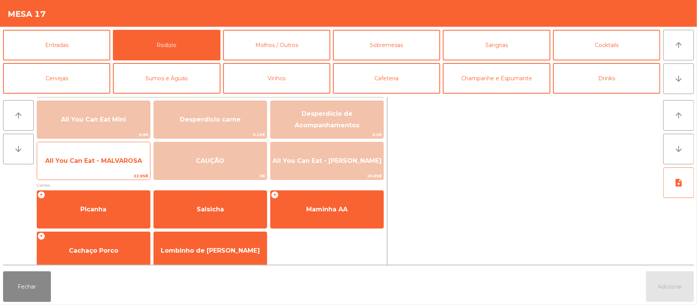
click at [96, 164] on span "All You Can Eat - MALVAROSA" at bounding box center [93, 160] width 97 height 7
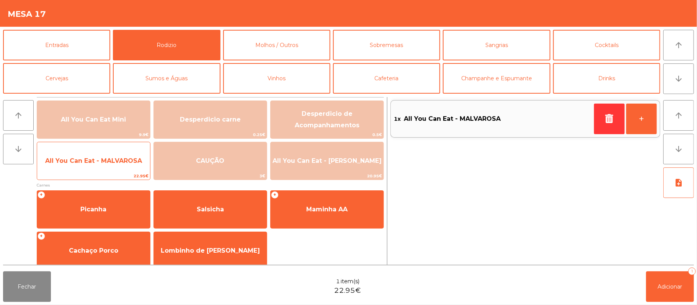
click at [96, 161] on span "All You Can Eat - MALVAROSA" at bounding box center [93, 160] width 97 height 7
click at [96, 164] on span "All You Can Eat - MALVAROSA" at bounding box center [93, 160] width 97 height 7
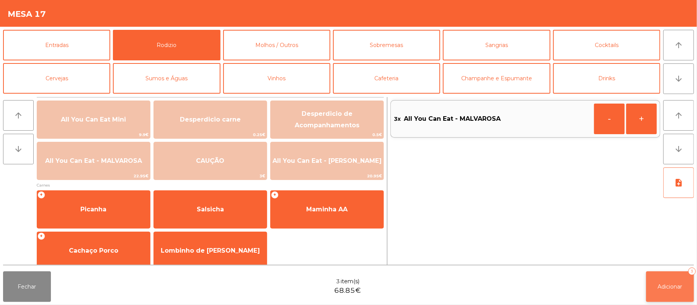
click at [669, 275] on button "Adicionar 3" at bounding box center [670, 287] width 48 height 31
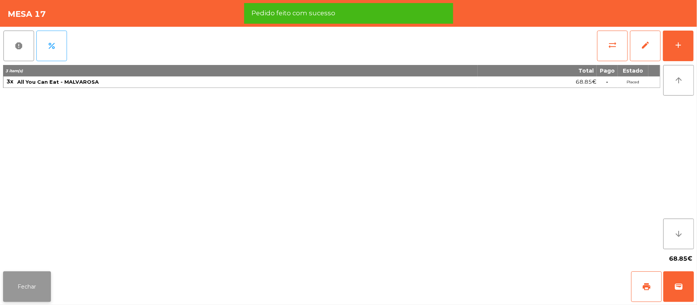
click at [25, 288] on button "Fechar" at bounding box center [27, 287] width 48 height 31
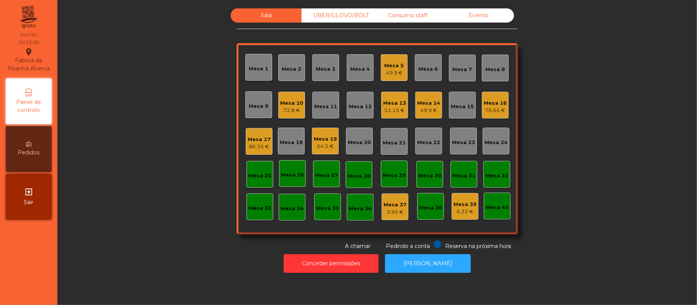
click at [334, 19] on div "UBER/GLOVO/BOLT" at bounding box center [336, 15] width 71 height 14
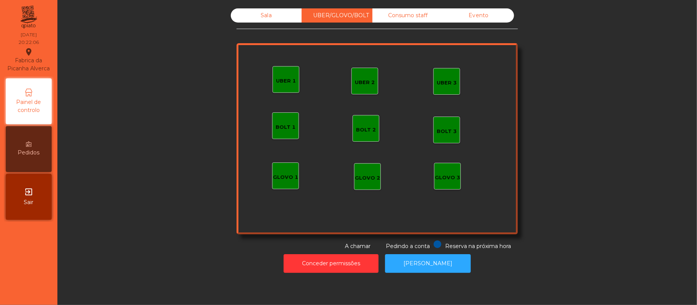
click at [280, 86] on div "UBER 1" at bounding box center [285, 79] width 27 height 27
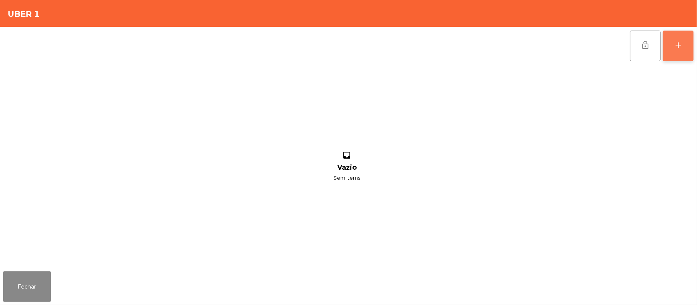
click at [671, 55] on button "add" at bounding box center [677, 46] width 31 height 31
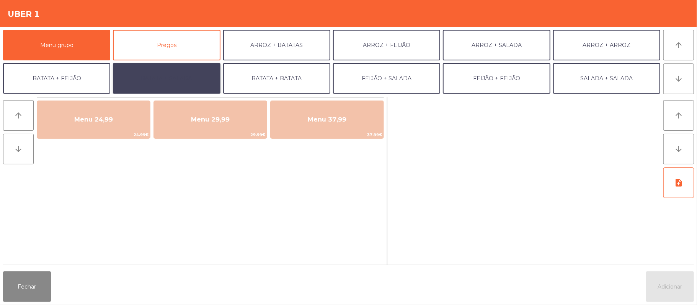
click at [193, 79] on button "BATATA + SALADA" at bounding box center [166, 78] width 107 height 31
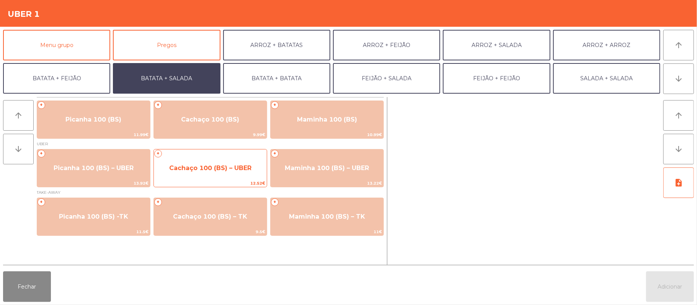
click at [197, 177] on span "Cachaço 100 (BS) – UBER" at bounding box center [210, 168] width 113 height 21
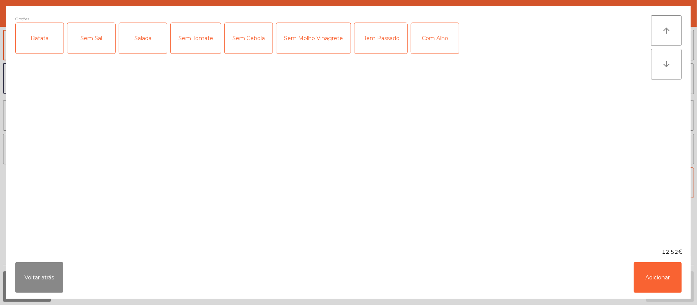
click at [40, 44] on div "Batata" at bounding box center [40, 38] width 48 height 31
click at [142, 40] on div "Salada" at bounding box center [143, 38] width 48 height 31
click at [658, 265] on button "Adicionar" at bounding box center [657, 277] width 48 height 31
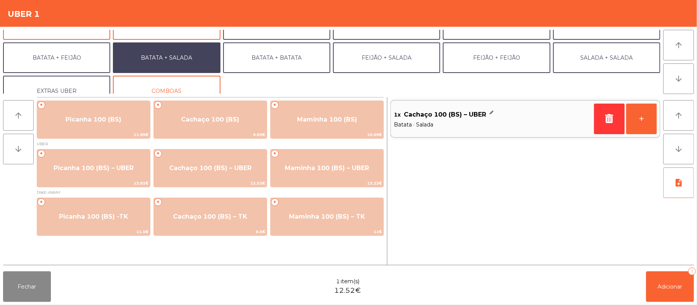
scroll to position [21, 0]
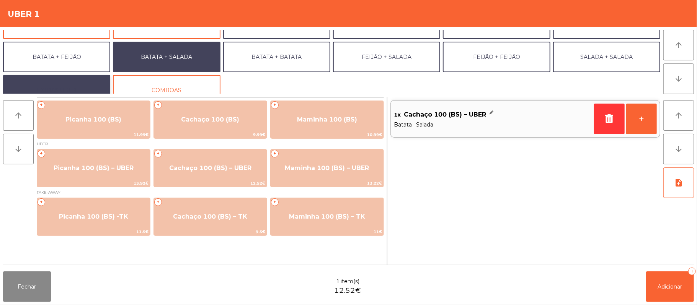
click at [68, 84] on button "EXTRAS UBER" at bounding box center [56, 90] width 107 height 31
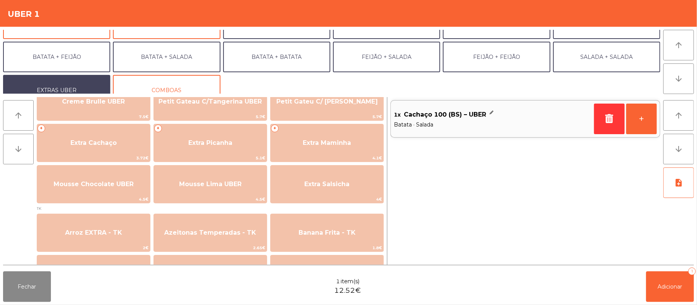
scroll to position [194, 0]
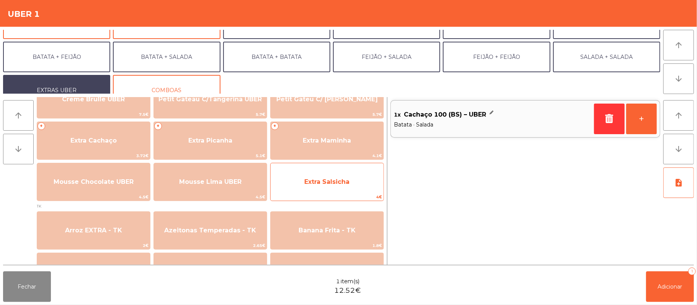
click at [304, 184] on span "Extra Salsicha" at bounding box center [326, 181] width 45 height 7
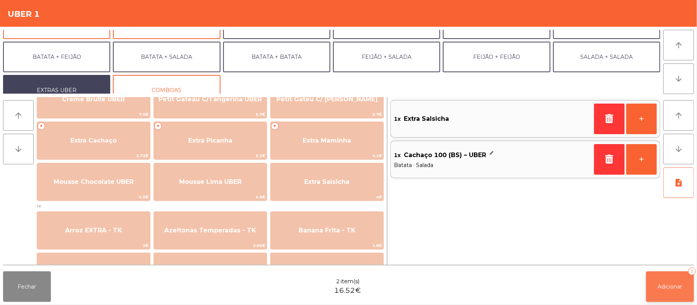
click at [671, 288] on span "Adicionar" at bounding box center [670, 286] width 24 height 7
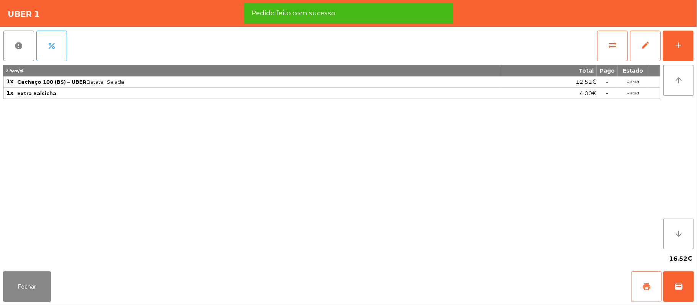
click at [643, 288] on span "print" at bounding box center [645, 286] width 9 height 9
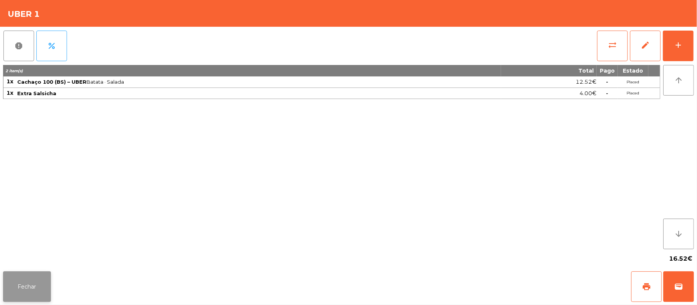
click at [23, 275] on button "Fechar" at bounding box center [27, 287] width 48 height 31
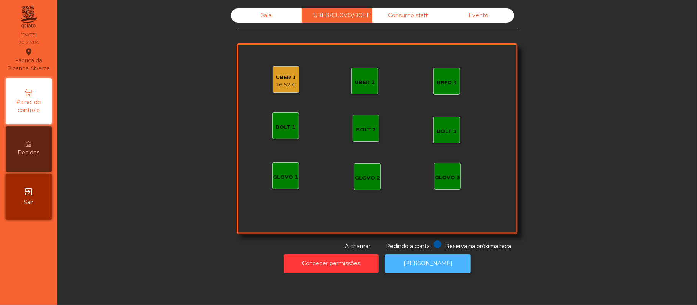
click at [446, 271] on button "[PERSON_NAME]" at bounding box center [428, 263] width 86 height 19
click at [288, 88] on div "16.52 €" at bounding box center [286, 85] width 20 height 8
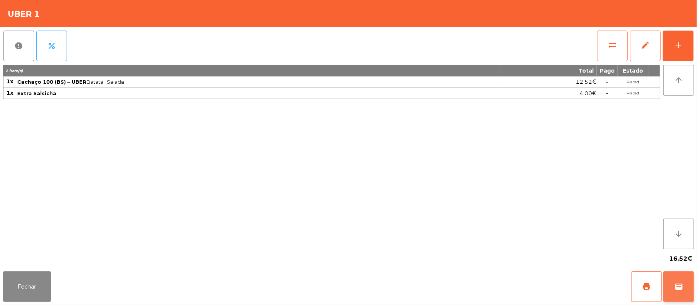
click at [693, 291] on button "wallet" at bounding box center [678, 287] width 31 height 31
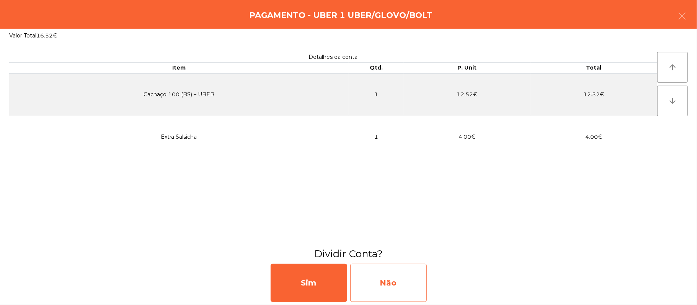
click at [399, 287] on div "Não" at bounding box center [388, 283] width 77 height 38
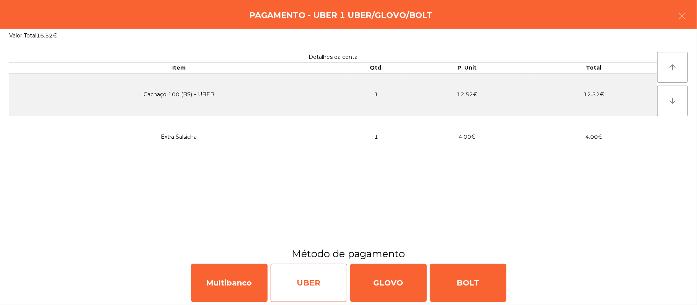
click at [311, 295] on div "UBER" at bounding box center [308, 283] width 77 height 38
select select "**"
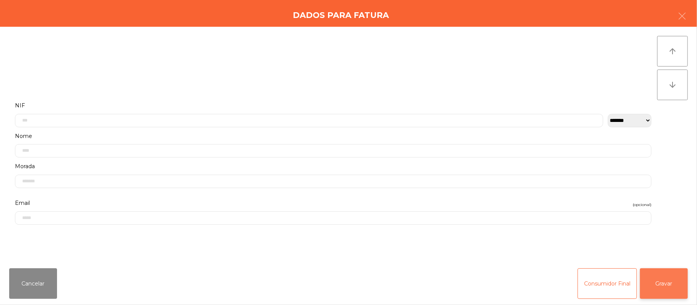
click at [665, 288] on button "Gravar" at bounding box center [664, 284] width 48 height 31
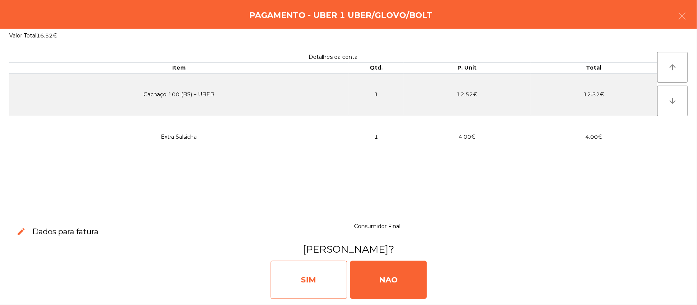
click at [314, 277] on div "SIM" at bounding box center [308, 280] width 77 height 38
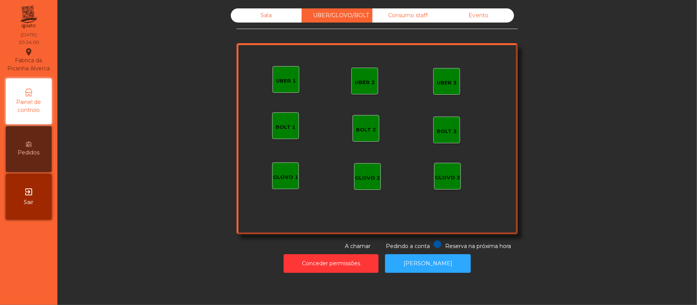
click at [364, 84] on div "UBER 2" at bounding box center [365, 83] width 20 height 8
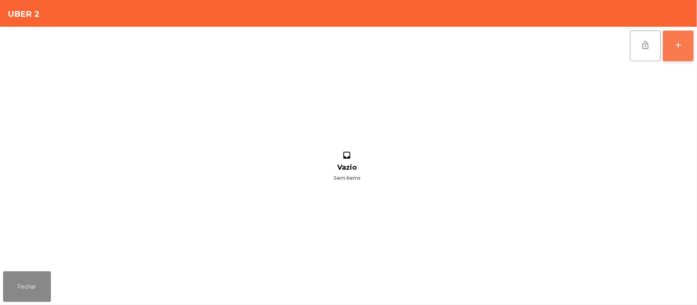
click at [672, 50] on button "add" at bounding box center [677, 46] width 31 height 31
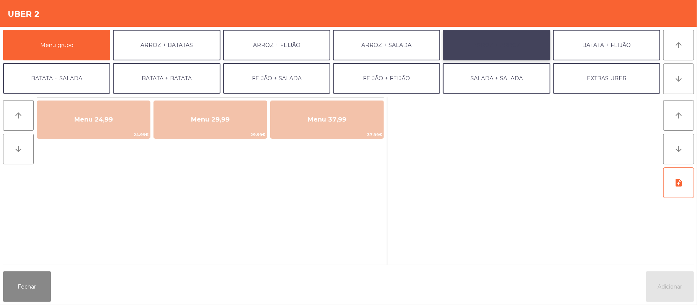
click at [516, 53] on button "ARROZ + ARROZ" at bounding box center [496, 45] width 107 height 31
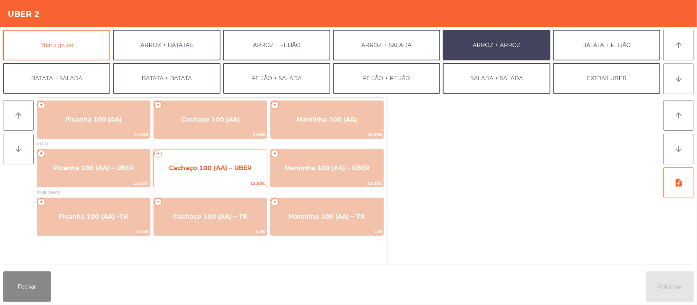
click at [202, 170] on span "Cachaço 100 (AA) – UBER" at bounding box center [210, 167] width 83 height 7
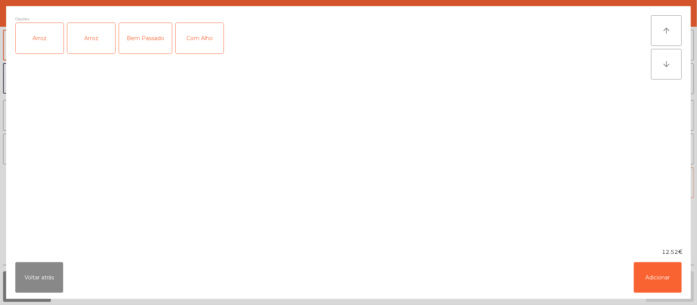
click at [41, 44] on div "Arroz" at bounding box center [40, 38] width 48 height 31
click at [148, 47] on div "Bem Passado" at bounding box center [145, 38] width 53 height 31
click at [655, 280] on button "Adicionar" at bounding box center [657, 277] width 48 height 31
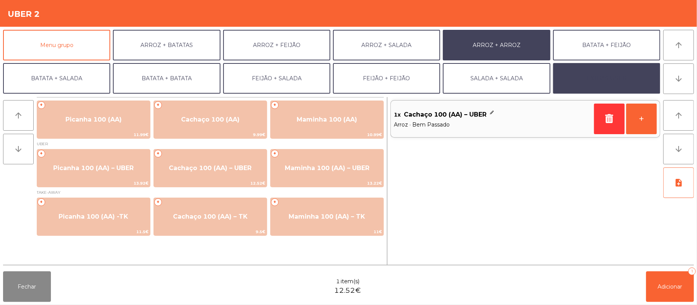
click at [622, 86] on button "EXTRAS UBER" at bounding box center [606, 78] width 107 height 31
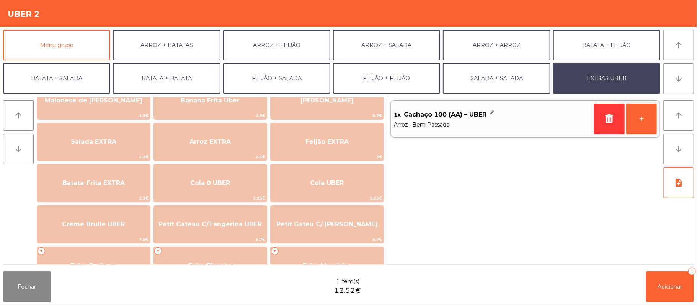
scroll to position [70, 0]
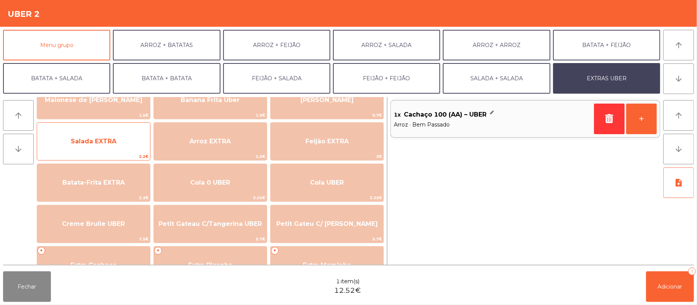
click at [98, 143] on span "Salada EXTRA" at bounding box center [94, 141] width 46 height 7
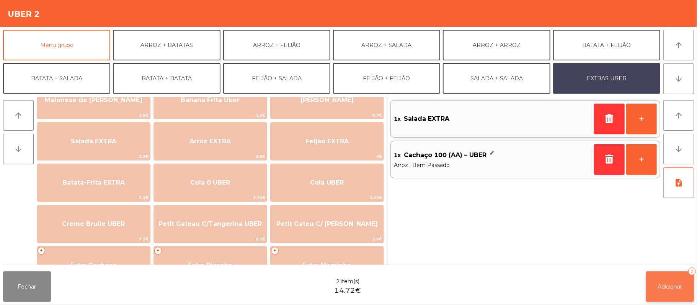
click at [658, 285] on span "Adicionar" at bounding box center [670, 286] width 24 height 7
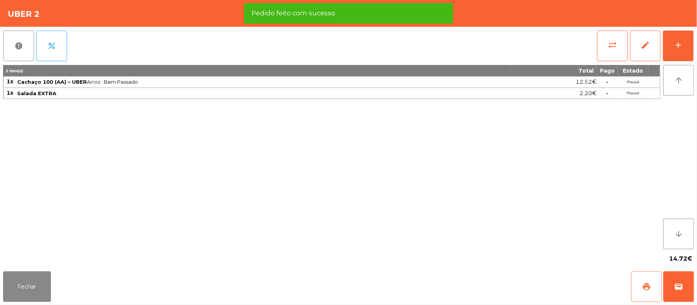
click at [641, 290] on span "print" at bounding box center [645, 286] width 9 height 9
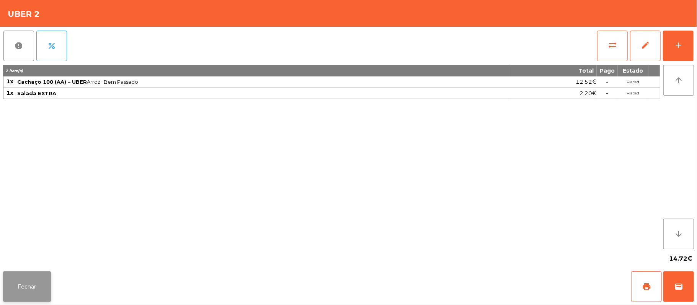
click at [29, 296] on button "Fechar" at bounding box center [27, 287] width 48 height 31
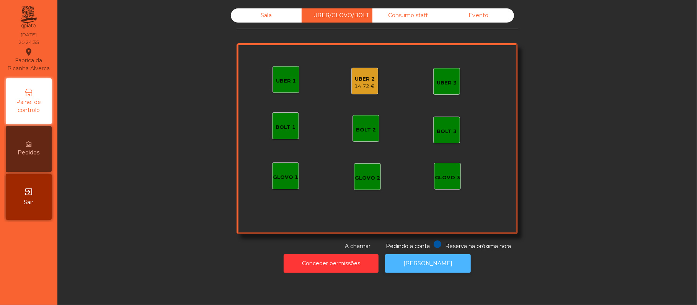
click at [450, 270] on button "[PERSON_NAME]" at bounding box center [428, 263] width 86 height 19
click at [366, 80] on div "UBER 2" at bounding box center [365, 79] width 20 height 8
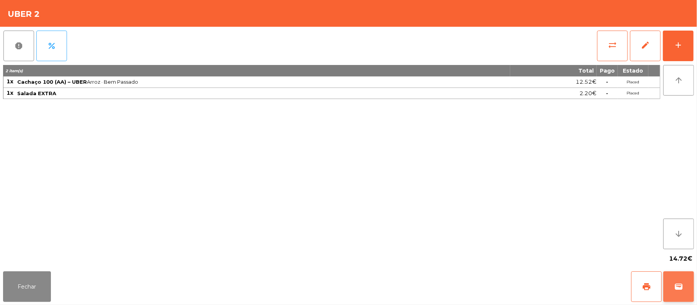
click at [691, 280] on button "wallet" at bounding box center [678, 287] width 31 height 31
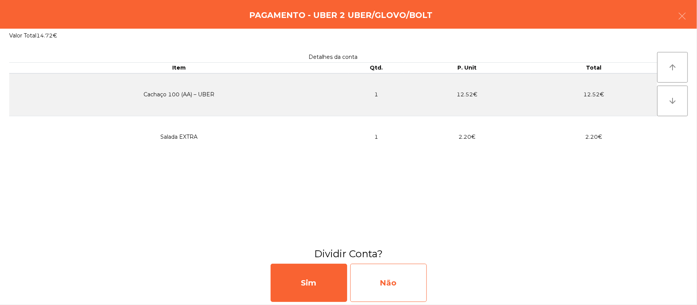
click at [400, 288] on div "Não" at bounding box center [388, 283] width 77 height 38
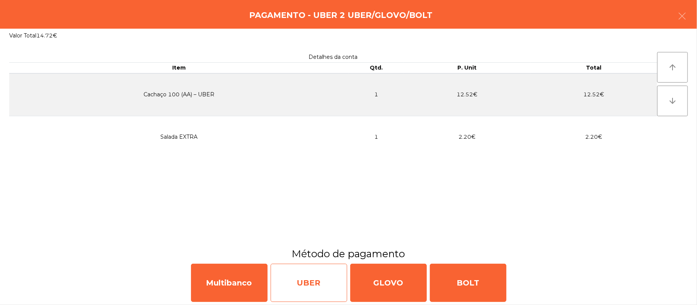
click at [305, 283] on div "UBER" at bounding box center [308, 283] width 77 height 38
select select "**"
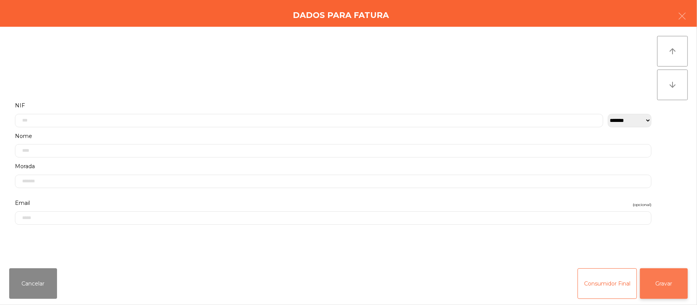
click at [658, 291] on button "Gravar" at bounding box center [664, 284] width 48 height 31
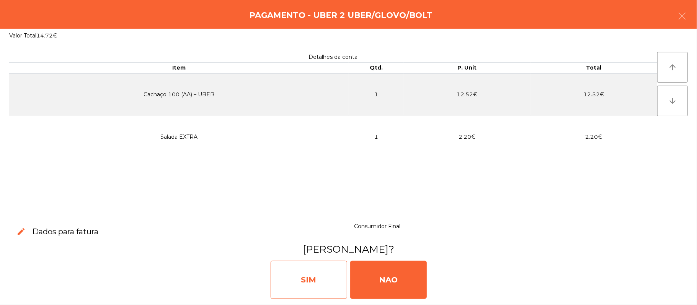
click at [308, 286] on div "SIM" at bounding box center [308, 280] width 77 height 38
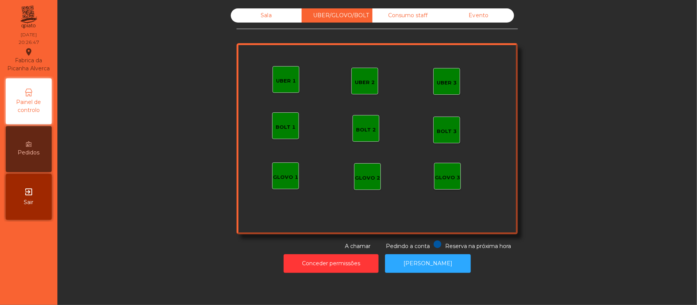
click at [274, 20] on div "Sala" at bounding box center [266, 15] width 71 height 14
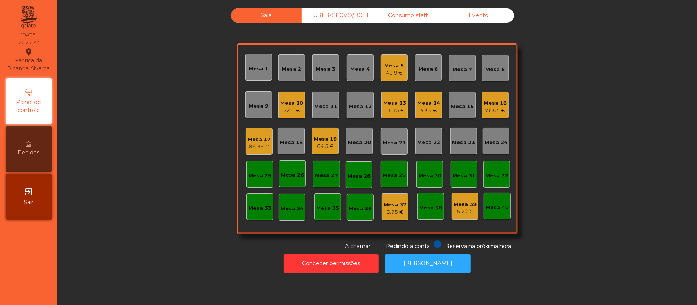
click at [484, 78] on div "Mesa 8" at bounding box center [495, 68] width 27 height 27
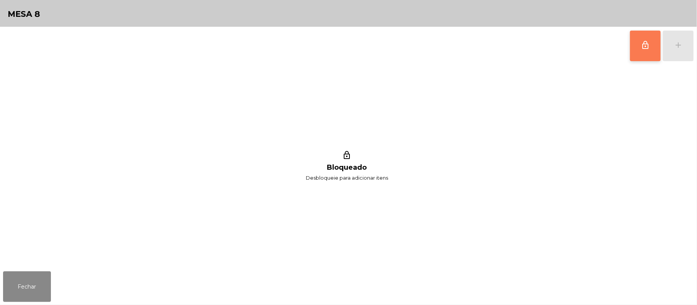
click at [641, 51] on button "lock_outline" at bounding box center [645, 46] width 31 height 31
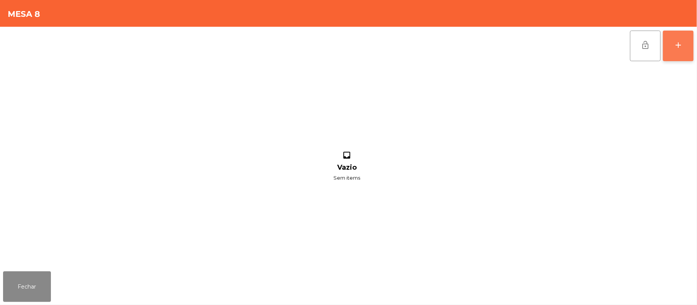
click at [674, 51] on button "add" at bounding box center [677, 46] width 31 height 31
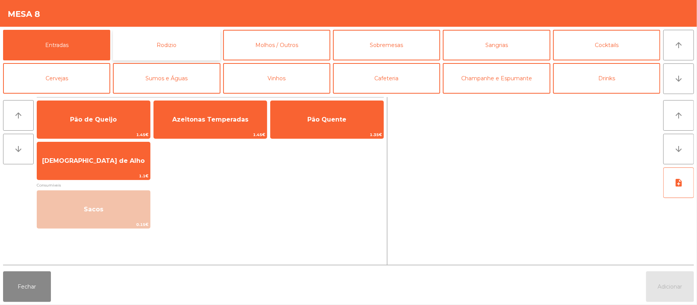
click at [184, 49] on button "Rodizio" at bounding box center [166, 45] width 107 height 31
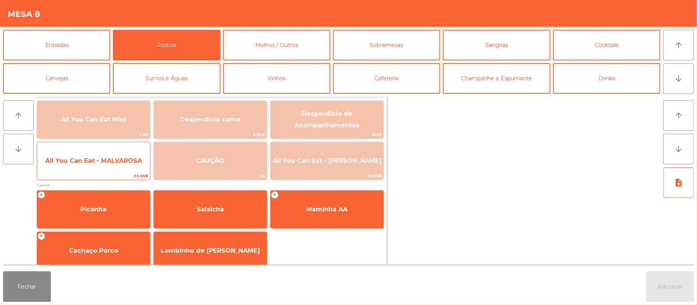
click at [113, 170] on span "All You Can Eat - MALVAROSA" at bounding box center [93, 161] width 113 height 21
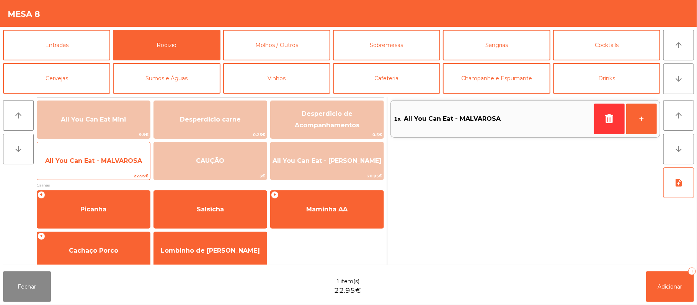
click at [111, 168] on span "All You Can Eat - MALVAROSA" at bounding box center [93, 161] width 113 height 21
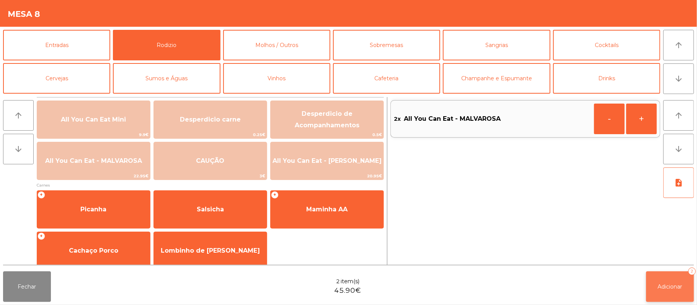
click at [672, 299] on button "Adicionar 2" at bounding box center [670, 287] width 48 height 31
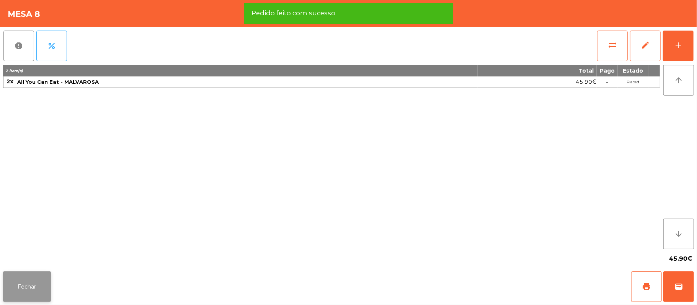
click at [37, 282] on button "Fechar" at bounding box center [27, 287] width 48 height 31
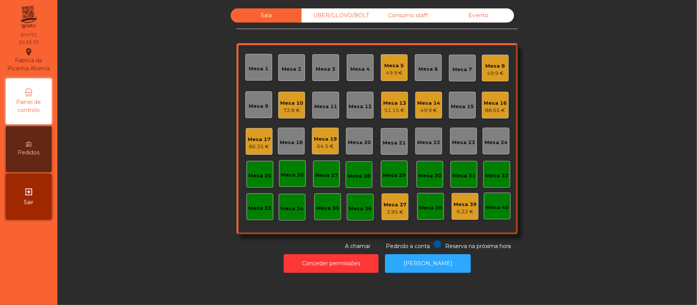
click at [324, 68] on div "Mesa 3" at bounding box center [326, 69] width 20 height 8
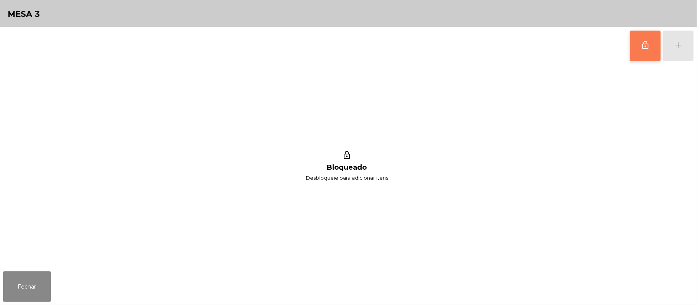
click at [636, 47] on button "lock_outline" at bounding box center [645, 46] width 31 height 31
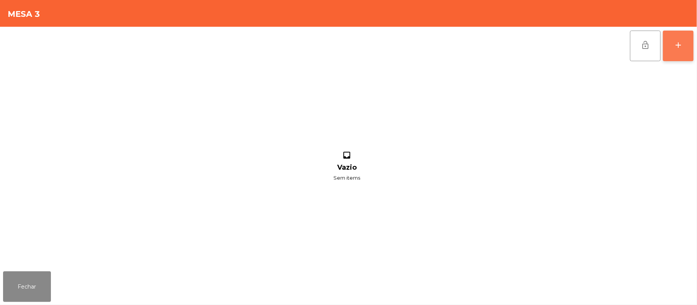
click at [671, 47] on button "add" at bounding box center [677, 46] width 31 height 31
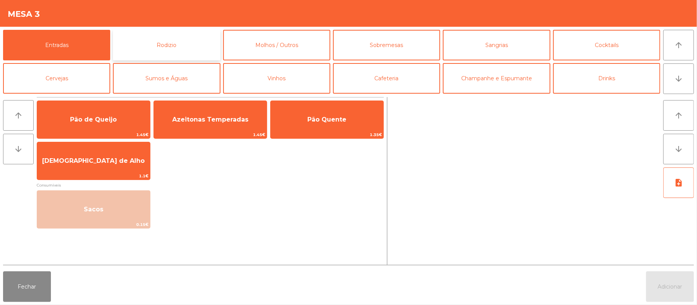
click at [167, 47] on button "Rodizio" at bounding box center [166, 45] width 107 height 31
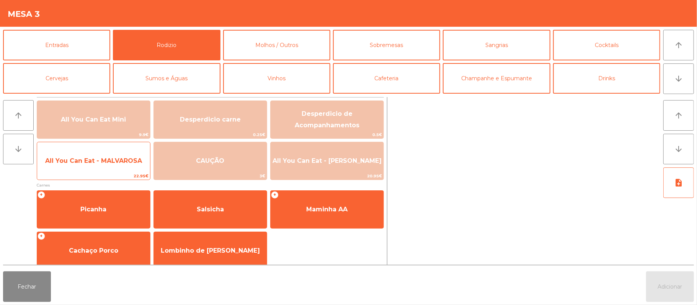
click at [111, 163] on span "All You Can Eat - MALVAROSA" at bounding box center [93, 160] width 97 height 7
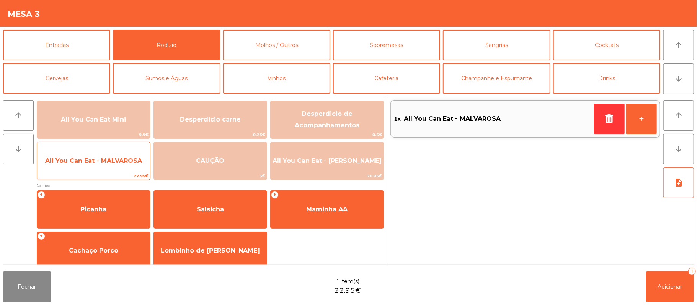
click at [109, 164] on span "All You Can Eat - MALVAROSA" at bounding box center [93, 160] width 97 height 7
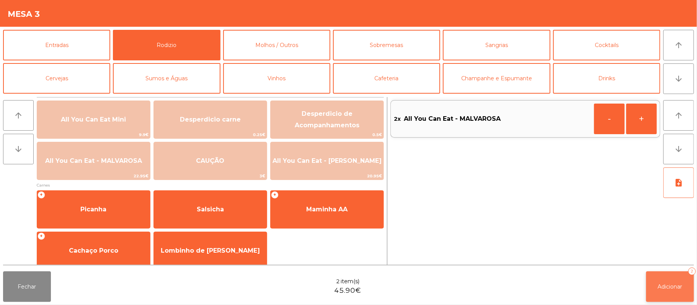
click at [672, 278] on button "Adicionar 2" at bounding box center [670, 287] width 48 height 31
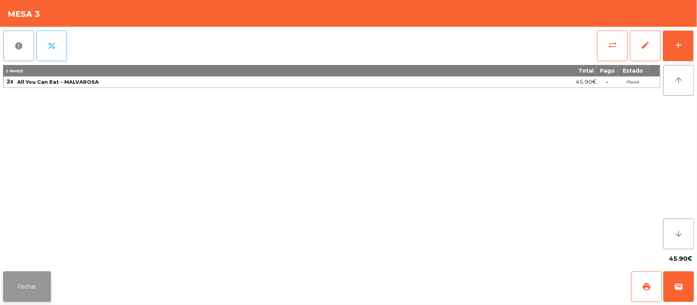
click at [41, 281] on button "Fechar" at bounding box center [27, 287] width 48 height 31
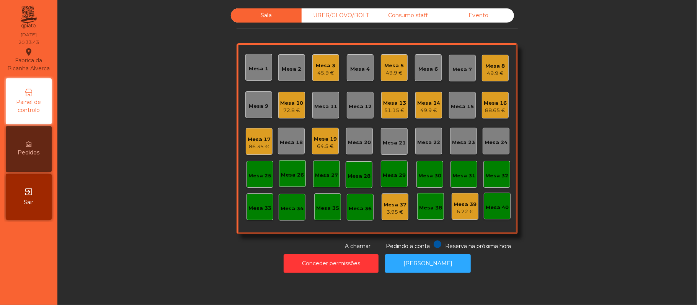
click at [321, 68] on div "Mesa 3" at bounding box center [326, 66] width 20 height 8
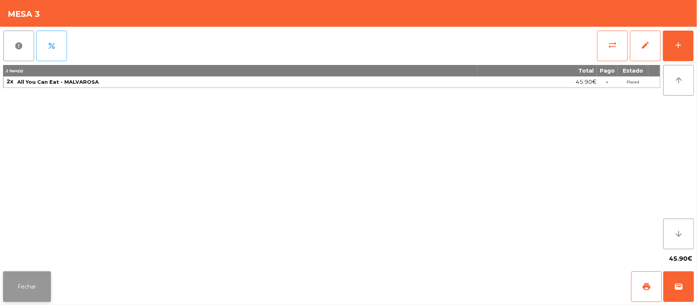
click at [29, 286] on button "Fechar" at bounding box center [27, 287] width 48 height 31
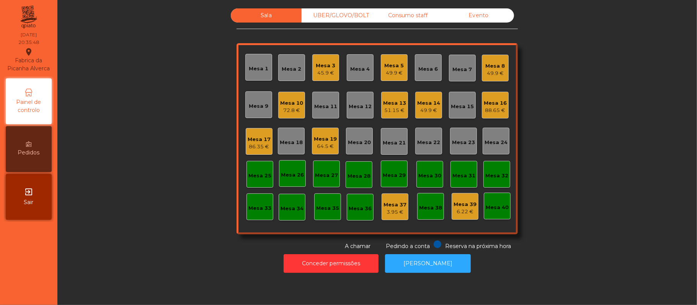
click at [495, 107] on div "88.65 €" at bounding box center [494, 111] width 23 height 8
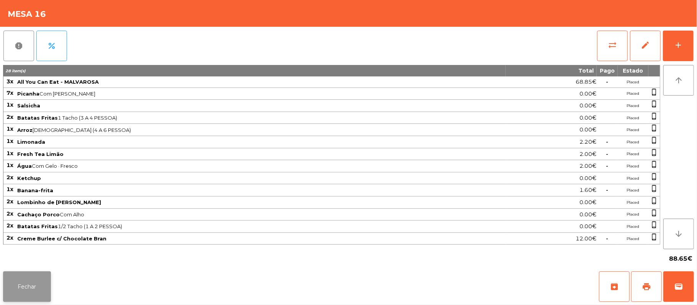
click at [41, 288] on button "Fechar" at bounding box center [27, 287] width 48 height 31
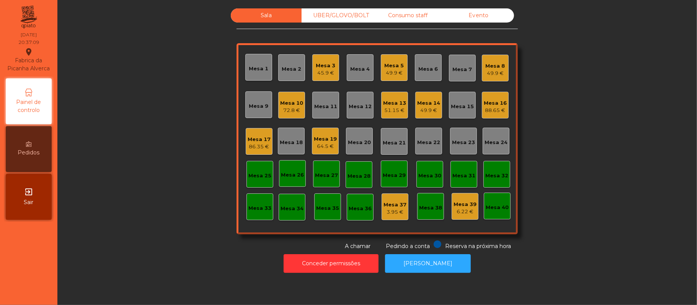
click at [322, 147] on div "64.5 €" at bounding box center [325, 147] width 23 height 8
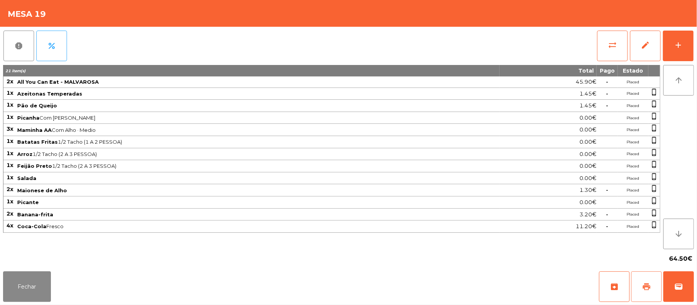
click at [639, 282] on button "print" at bounding box center [646, 287] width 31 height 31
click at [27, 291] on button "Fechar" at bounding box center [27, 287] width 48 height 31
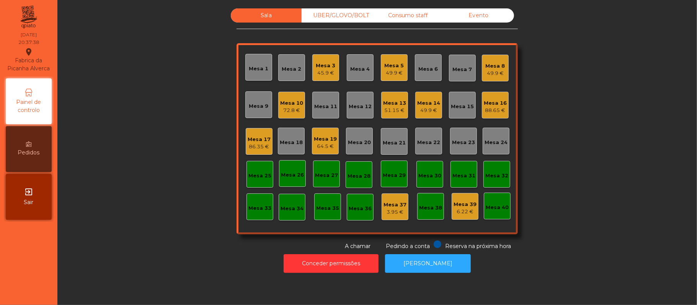
click at [322, 139] on div "Mesa 19" at bounding box center [325, 139] width 23 height 8
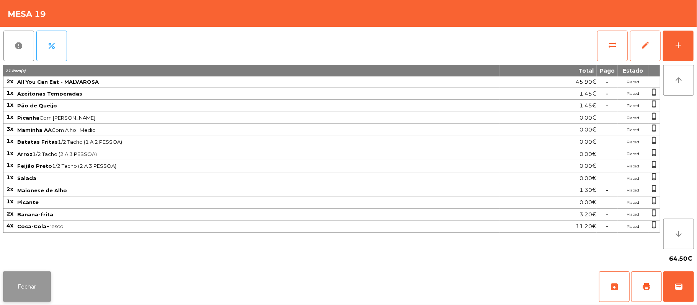
click at [32, 301] on button "Fechar" at bounding box center [27, 287] width 48 height 31
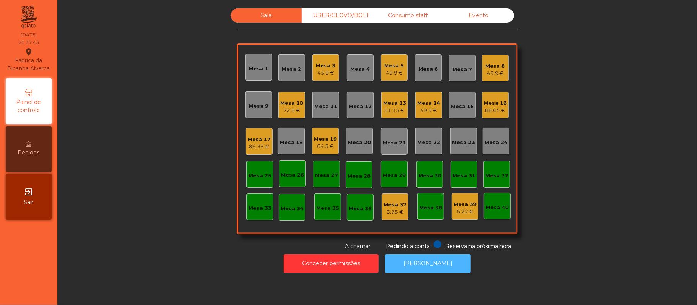
click at [432, 267] on button "[PERSON_NAME]" at bounding box center [428, 263] width 86 height 19
click at [320, 135] on div "Mesa 19" at bounding box center [325, 139] width 23 height 8
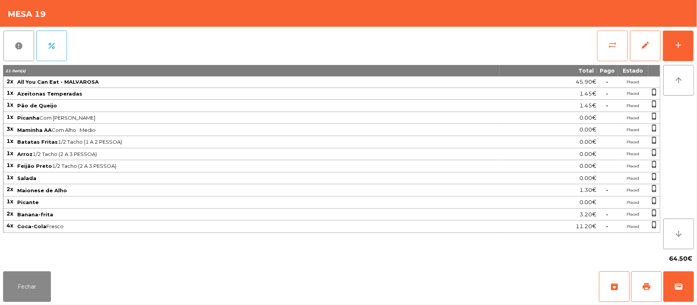
click at [597, 48] on button "sync_alt" at bounding box center [612, 46] width 31 height 31
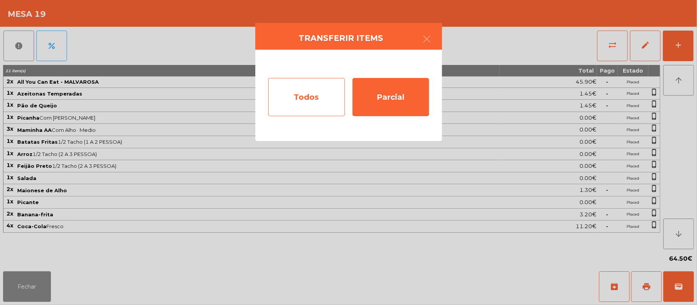
click at [282, 85] on div "Todos" at bounding box center [306, 97] width 77 height 38
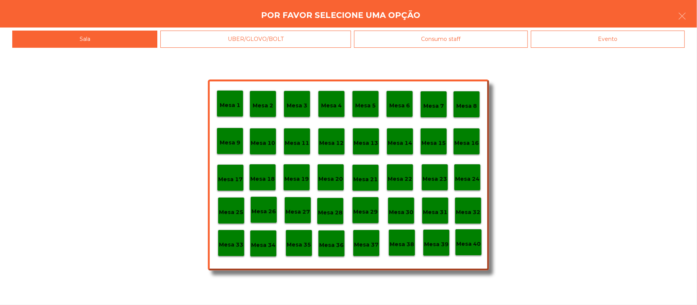
click at [619, 37] on div "Evento" at bounding box center [608, 39] width 154 height 17
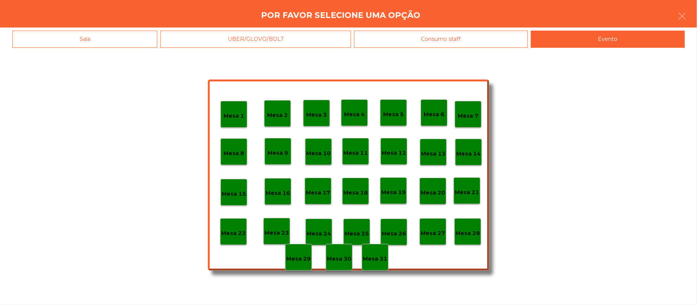
click at [389, 186] on div "Mesa 19" at bounding box center [393, 191] width 24 height 12
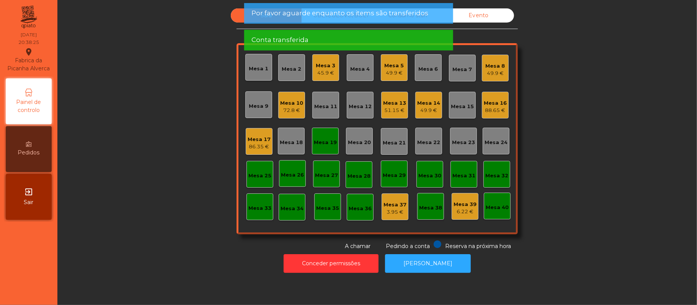
click at [321, 141] on div "Mesa 19" at bounding box center [325, 143] width 23 height 8
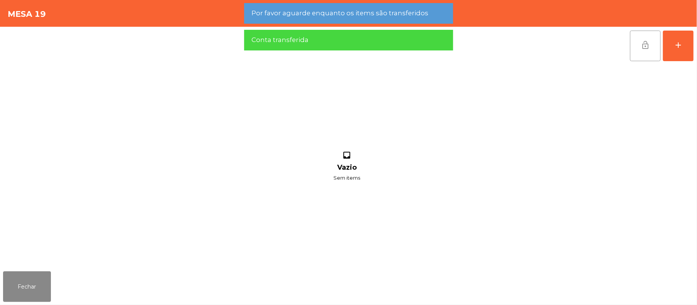
click at [643, 37] on button "lock_open" at bounding box center [645, 46] width 31 height 31
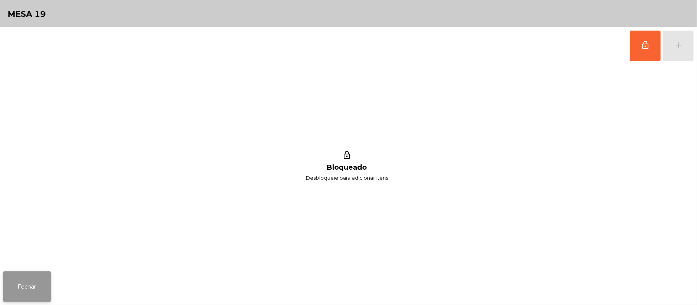
click at [19, 286] on button "Fechar" at bounding box center [27, 287] width 48 height 31
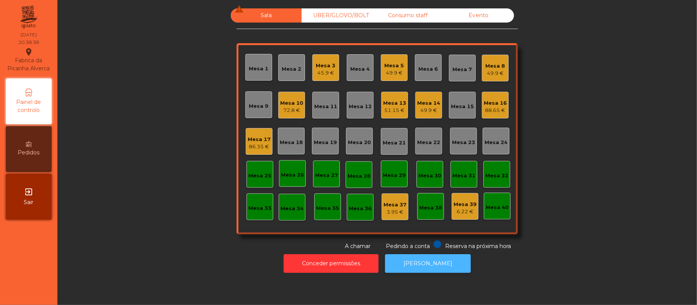
click at [439, 254] on button "[PERSON_NAME]" at bounding box center [428, 263] width 86 height 19
click at [487, 107] on div "88.65 €" at bounding box center [494, 111] width 23 height 8
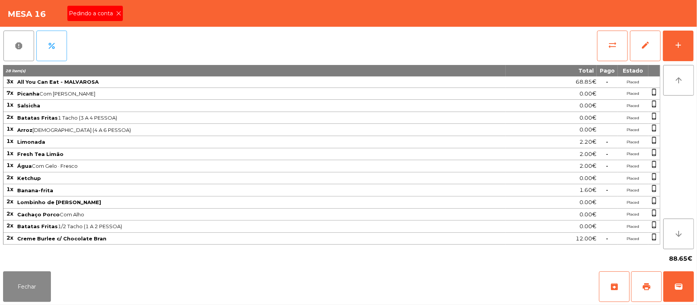
click at [108, 14] on span "Pedindo a conta" at bounding box center [92, 14] width 47 height 8
click at [20, 274] on button "Fechar" at bounding box center [27, 287] width 48 height 31
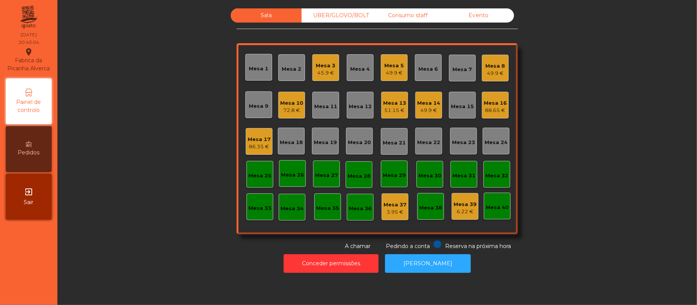
click at [396, 149] on div "Mesa 21" at bounding box center [394, 141] width 27 height 27
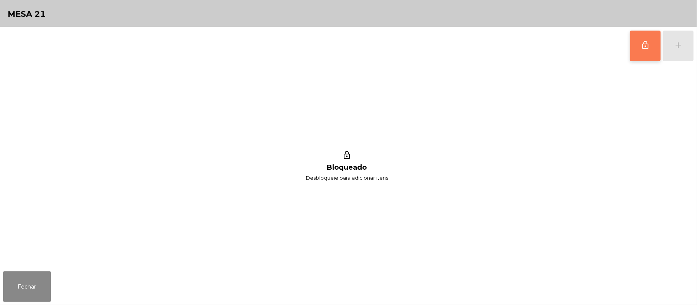
click at [633, 58] on button "lock_outline" at bounding box center [645, 46] width 31 height 31
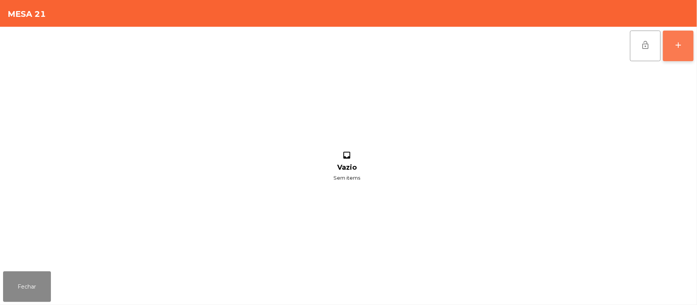
click at [663, 44] on button "add" at bounding box center [677, 46] width 31 height 31
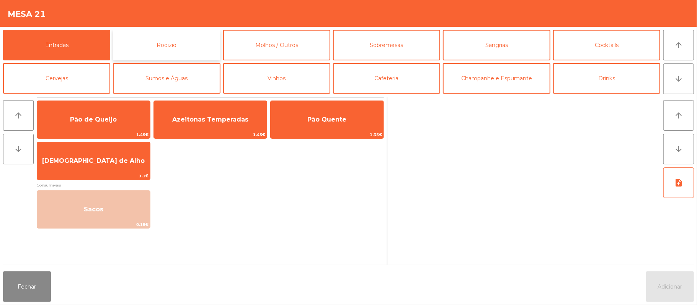
click at [186, 47] on button "Rodizio" at bounding box center [166, 45] width 107 height 31
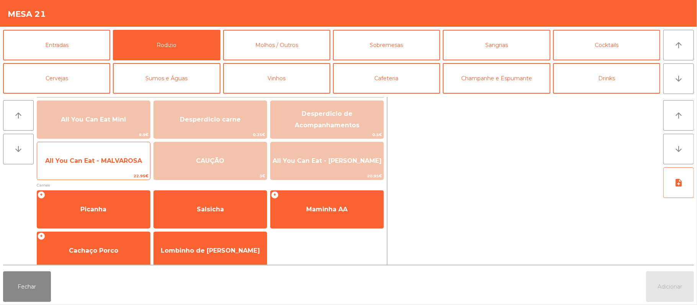
click at [111, 160] on span "All You Can Eat - MALVAROSA" at bounding box center [93, 160] width 97 height 7
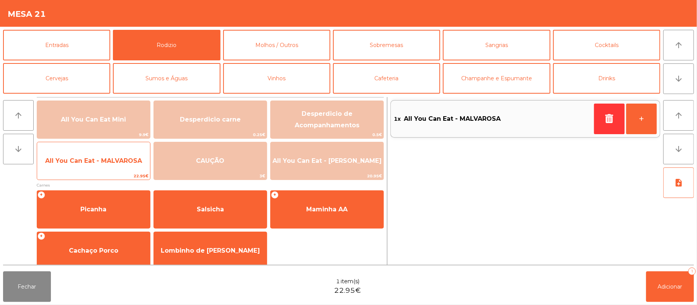
click at [105, 166] on span "All You Can Eat - MALVAROSA" at bounding box center [93, 161] width 113 height 21
click at [104, 164] on span "All You Can Eat - MALVAROSA" at bounding box center [93, 160] width 97 height 7
click at [107, 161] on span "All You Can Eat - MALVAROSA" at bounding box center [93, 160] width 97 height 7
click at [107, 164] on span "All You Can Eat - MALVAROSA" at bounding box center [93, 160] width 97 height 7
click at [109, 157] on span "All You Can Eat - MALVAROSA" at bounding box center [93, 160] width 97 height 7
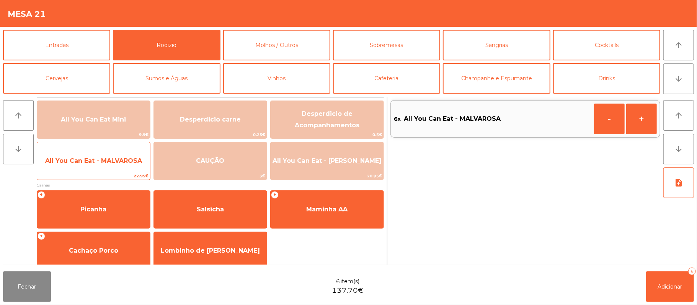
click at [107, 160] on span "All You Can Eat - MALVAROSA" at bounding box center [93, 160] width 97 height 7
click at [110, 154] on span "All You Can Eat - MALVAROSA" at bounding box center [93, 161] width 113 height 21
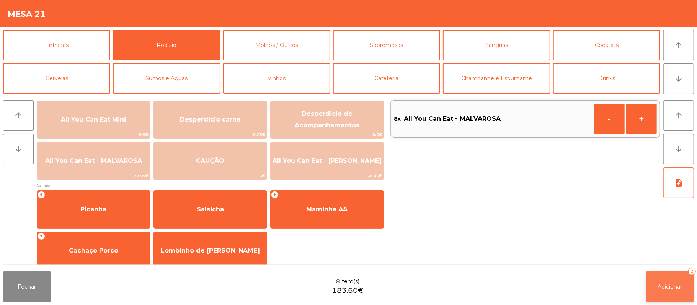
click at [679, 285] on span "Adicionar" at bounding box center [670, 286] width 24 height 7
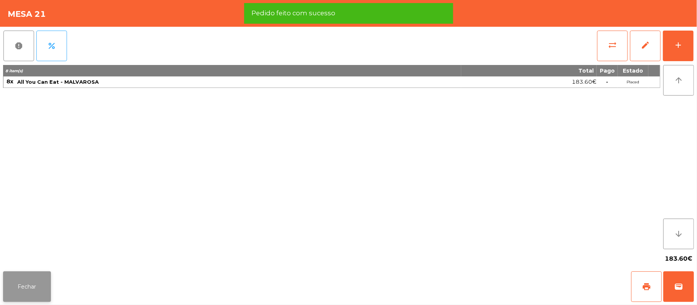
click at [24, 300] on button "Fechar" at bounding box center [27, 287] width 48 height 31
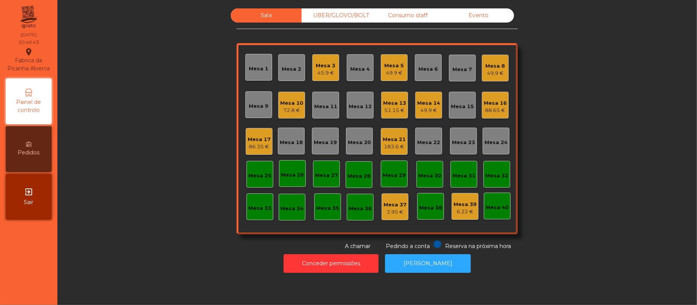
click at [485, 102] on div "Mesa 16" at bounding box center [494, 103] width 23 height 8
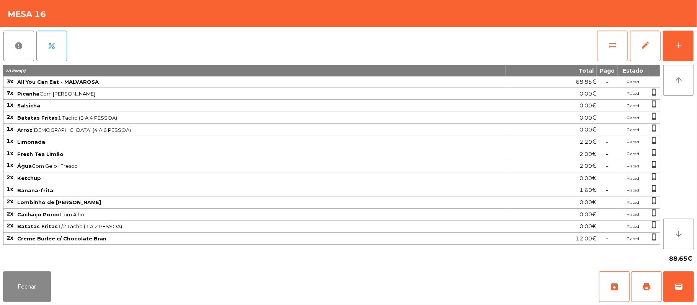
click at [611, 37] on button "sync_alt" at bounding box center [612, 46] width 31 height 31
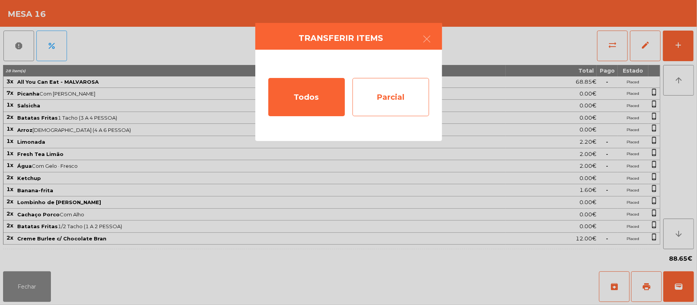
click at [412, 97] on div "Parcial" at bounding box center [390, 97] width 77 height 38
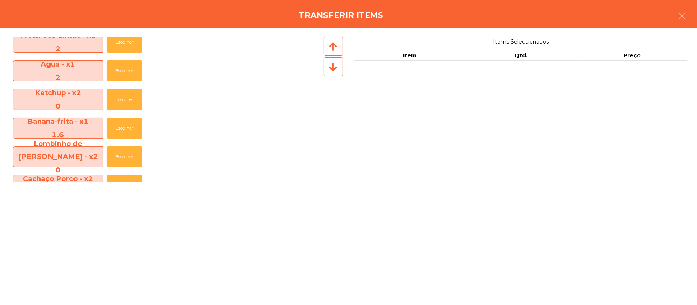
scroll to position [233, 0]
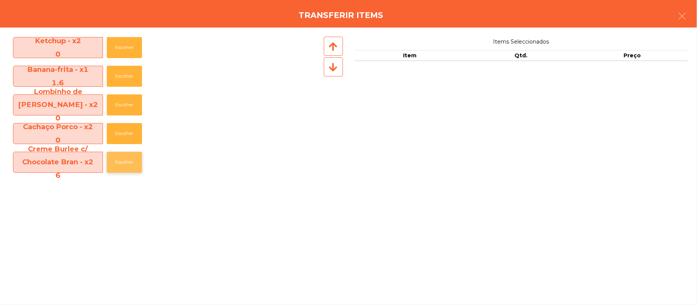
click at [130, 162] on button "Escolher" at bounding box center [124, 162] width 35 height 21
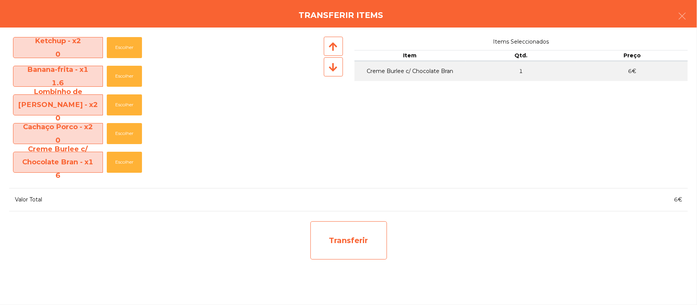
click at [366, 240] on div "Transferir" at bounding box center [348, 240] width 77 height 38
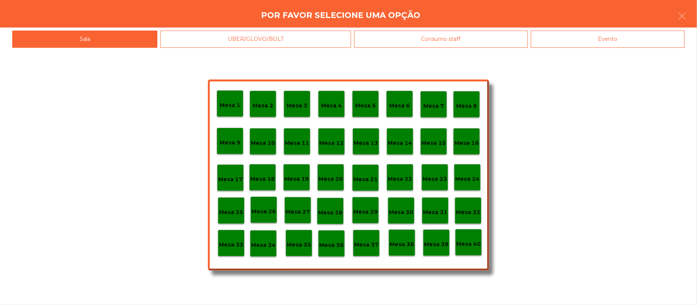
click at [435, 240] on p "Mesa 39" at bounding box center [436, 244] width 24 height 9
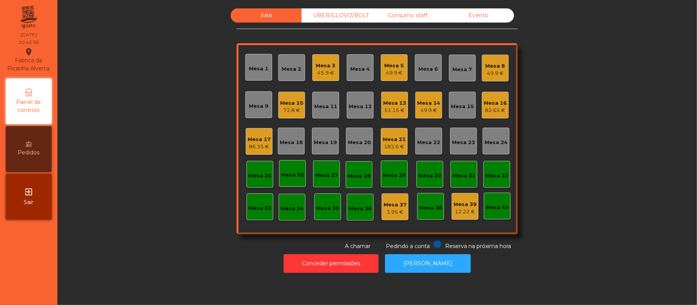
click at [498, 104] on div "Mesa 16" at bounding box center [494, 103] width 23 height 8
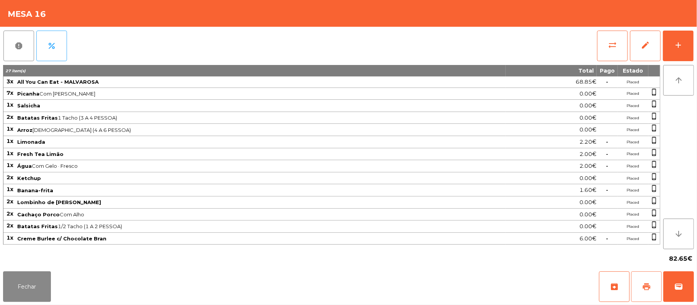
click at [645, 285] on span "print" at bounding box center [645, 286] width 9 height 9
click at [41, 276] on button "Fechar" at bounding box center [27, 287] width 48 height 31
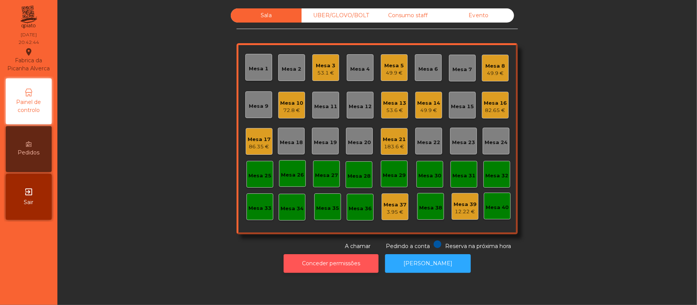
click at [360, 264] on button "Conceder permissões" at bounding box center [330, 263] width 95 height 19
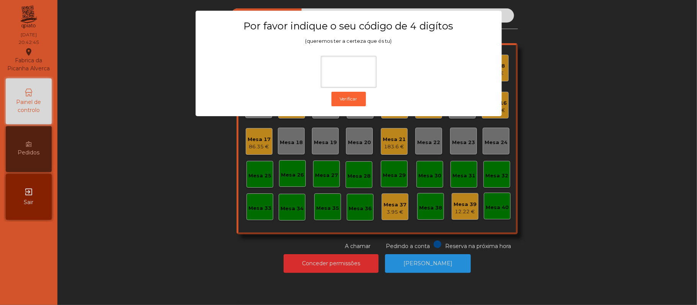
click at [174, 194] on ngb-modal-window "Por favor indique o seu código de 4 digítos (queremos ter a certeza que és tu) …" at bounding box center [349, 152] width 662 height 305
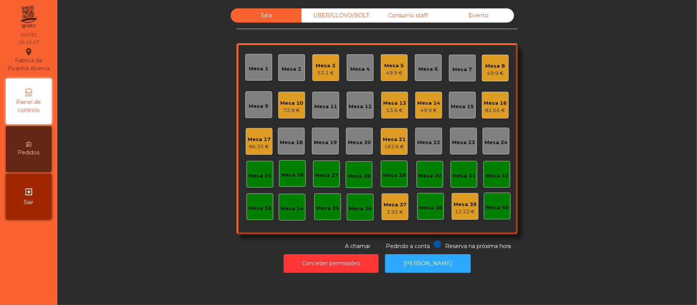
click at [493, 103] on div "Mesa 16" at bounding box center [494, 103] width 23 height 8
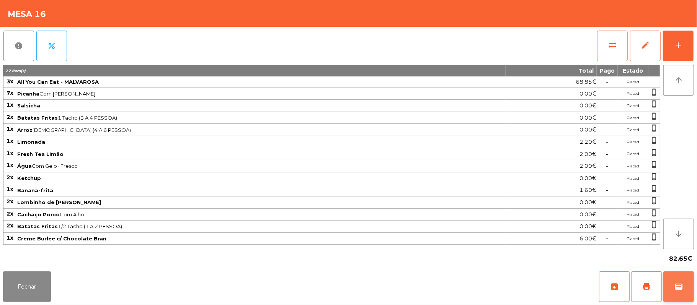
click at [675, 284] on span "wallet" at bounding box center [678, 286] width 9 height 9
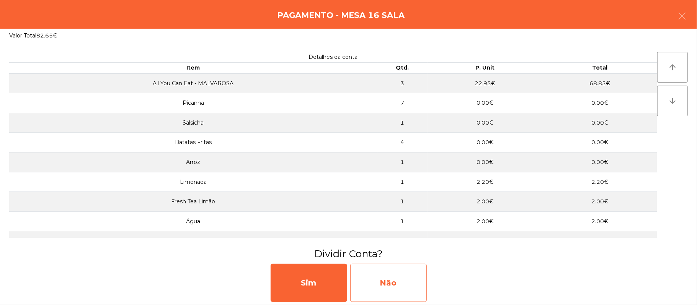
click at [407, 271] on div "Não" at bounding box center [388, 283] width 77 height 38
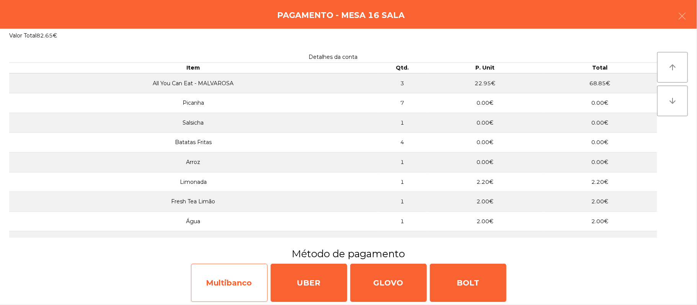
click at [215, 286] on div "Multibanco" at bounding box center [229, 283] width 77 height 38
select select "**"
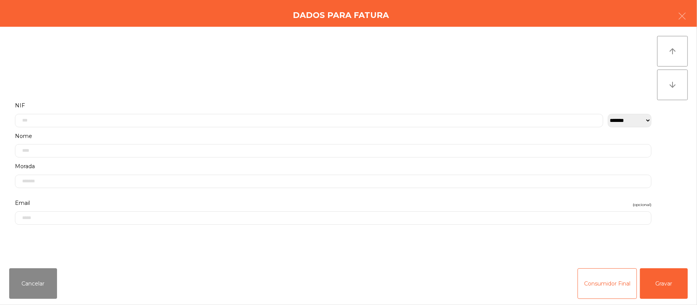
click at [184, 135] on label "Nome" at bounding box center [333, 136] width 636 height 10
click at [77, 117] on input "text" at bounding box center [309, 120] width 588 height 13
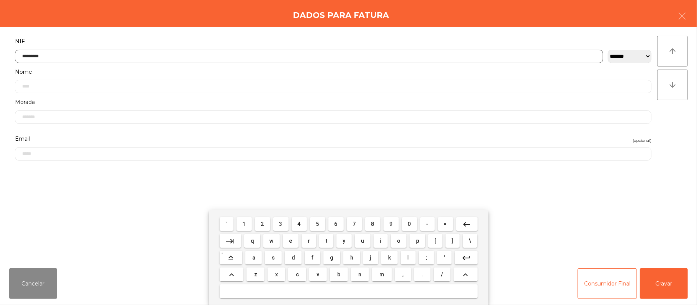
type input "*********"
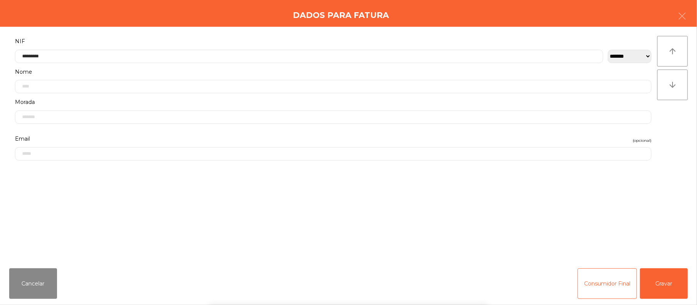
click at [672, 282] on div "` 1 2 3 4 5 6 7 8 9 0 - = keyboard_backspace keyboard_tab q w e r t y u i o p […" at bounding box center [348, 257] width 697 height 95
click at [667, 283] on button "Gravar" at bounding box center [664, 284] width 48 height 31
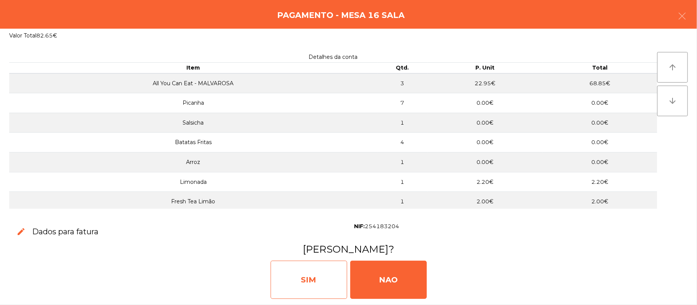
click at [299, 280] on div "SIM" at bounding box center [308, 280] width 77 height 38
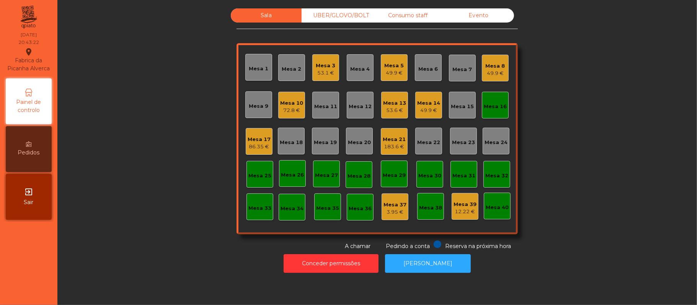
click at [496, 100] on div "Mesa 16" at bounding box center [494, 105] width 23 height 11
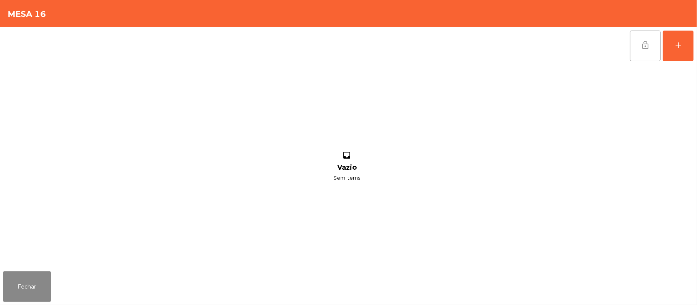
click at [654, 46] on button "lock_open" at bounding box center [645, 46] width 31 height 31
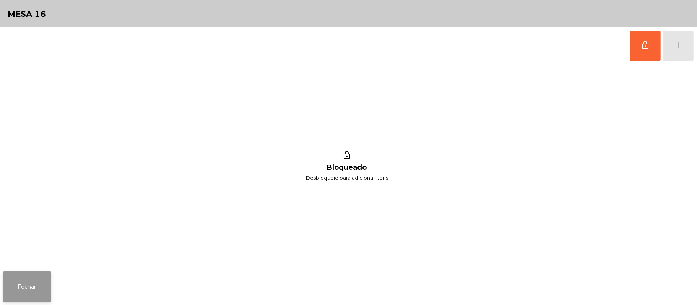
click at [24, 301] on button "Fechar" at bounding box center [27, 287] width 48 height 31
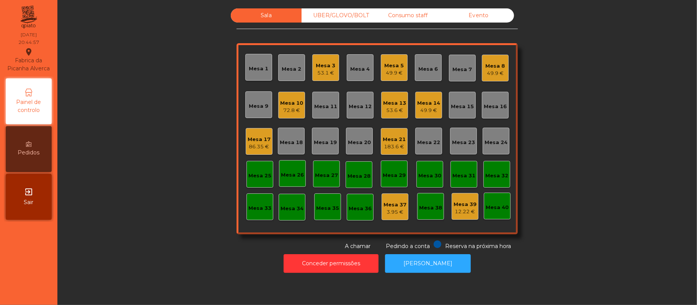
click at [280, 113] on div "72.8 €" at bounding box center [291, 111] width 23 height 8
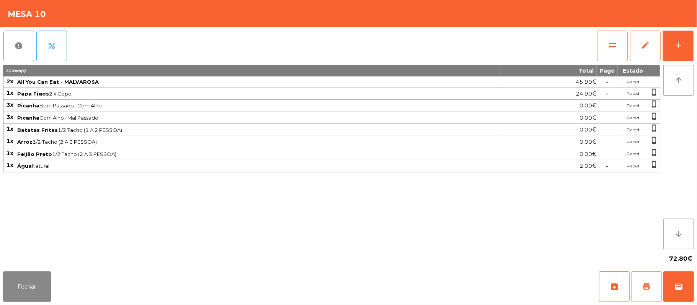
click at [638, 272] on button "print" at bounding box center [646, 287] width 31 height 31
click at [25, 275] on button "Fechar" at bounding box center [27, 287] width 48 height 31
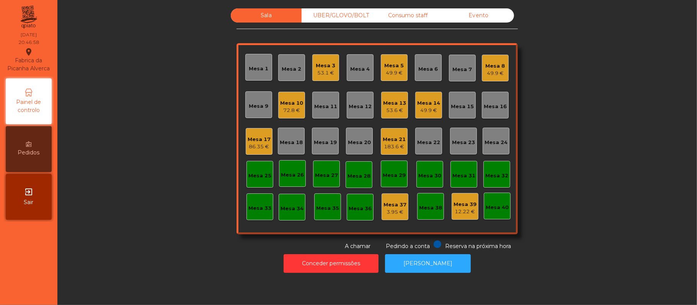
click at [294, 107] on div "72.8 €" at bounding box center [291, 111] width 23 height 8
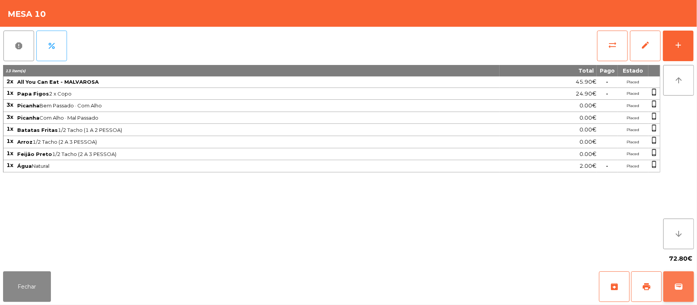
click at [678, 280] on button "wallet" at bounding box center [678, 287] width 31 height 31
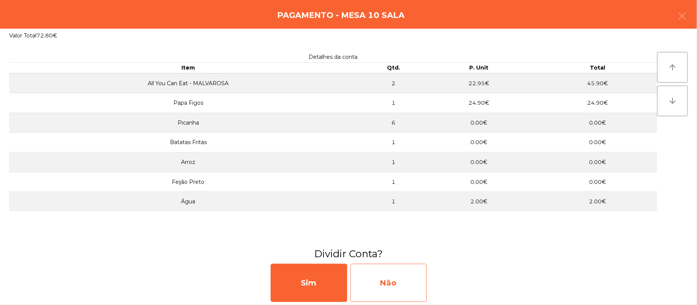
click at [409, 283] on div "Não" at bounding box center [388, 283] width 77 height 38
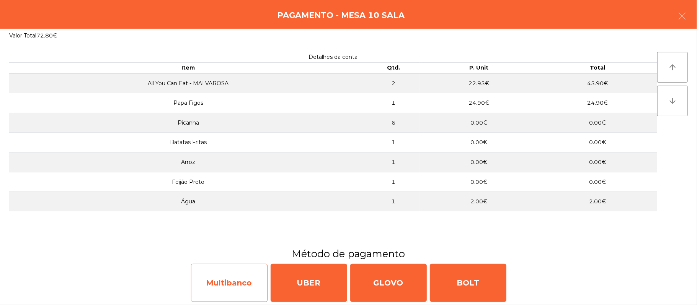
click at [233, 269] on div "Multibanco" at bounding box center [229, 283] width 77 height 38
select select "**"
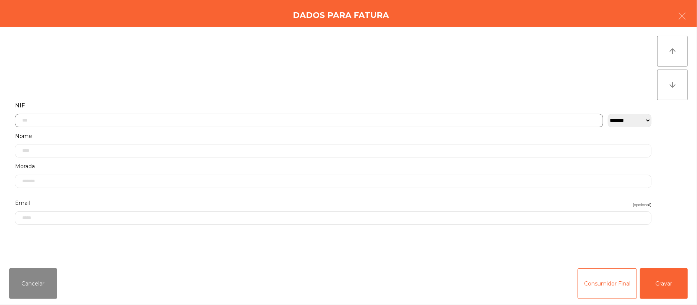
click at [228, 118] on input "text" at bounding box center [309, 120] width 588 height 13
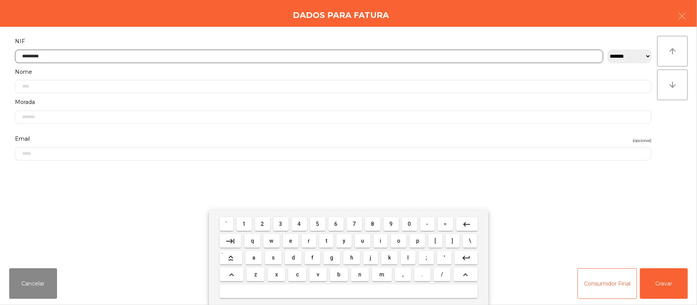
type input "*********"
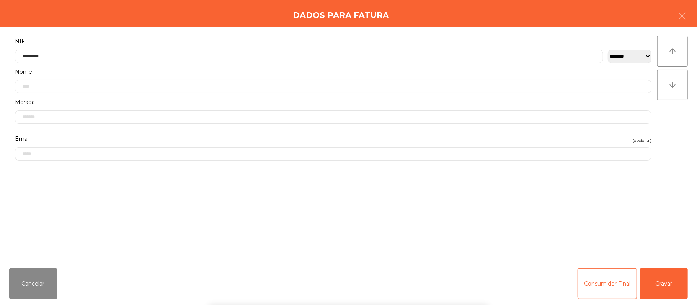
click at [660, 285] on div "` 1 2 3 4 5 6 7 8 9 0 - = keyboard_backspace keyboard_tab q w e r t y u i o p […" at bounding box center [348, 257] width 697 height 95
click at [667, 286] on button "Gravar" at bounding box center [664, 284] width 48 height 31
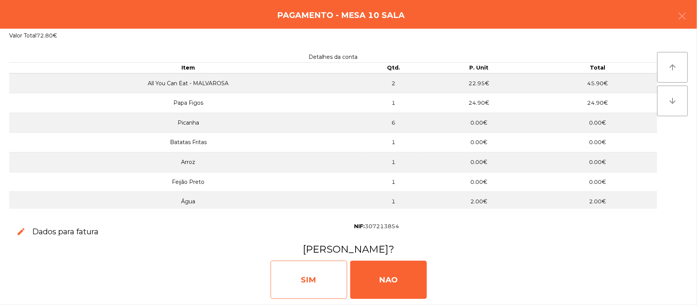
click at [316, 276] on div "SIM" at bounding box center [308, 280] width 77 height 38
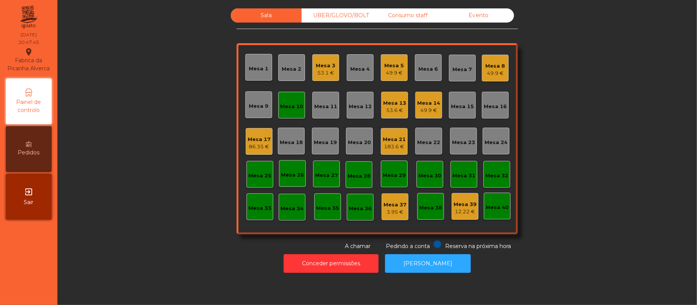
click at [293, 104] on div "Mesa 10" at bounding box center [291, 107] width 23 height 8
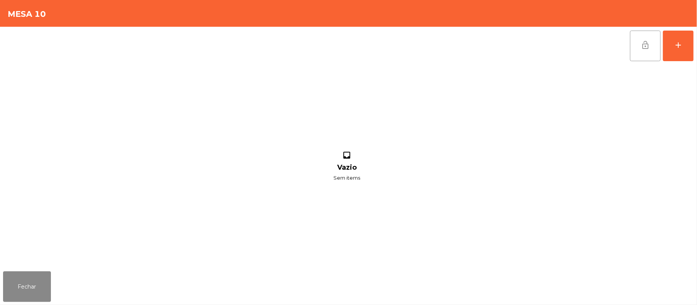
click at [634, 46] on button "lock_open" at bounding box center [645, 46] width 31 height 31
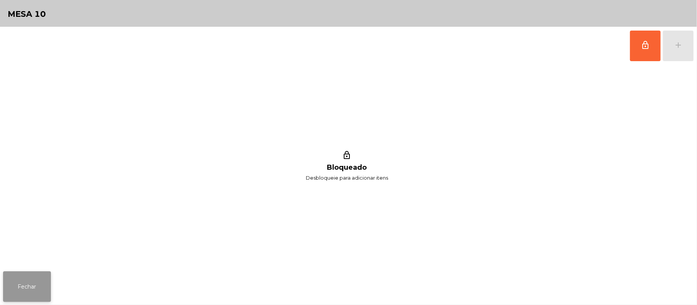
click at [44, 285] on button "Fechar" at bounding box center [27, 287] width 48 height 31
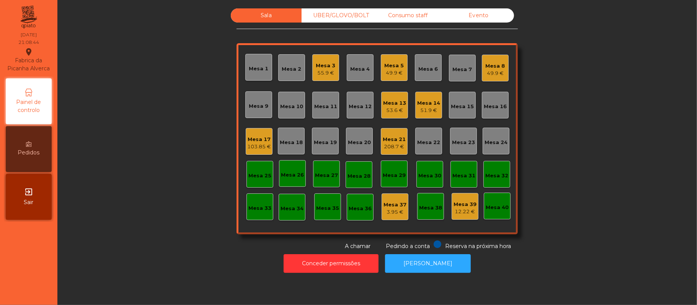
click at [396, 74] on div "49.9 €" at bounding box center [394, 73] width 20 height 8
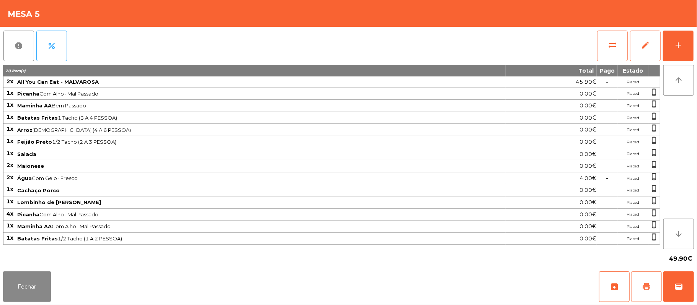
click at [640, 288] on button "print" at bounding box center [646, 287] width 31 height 31
click at [30, 275] on button "Fechar" at bounding box center [27, 287] width 48 height 31
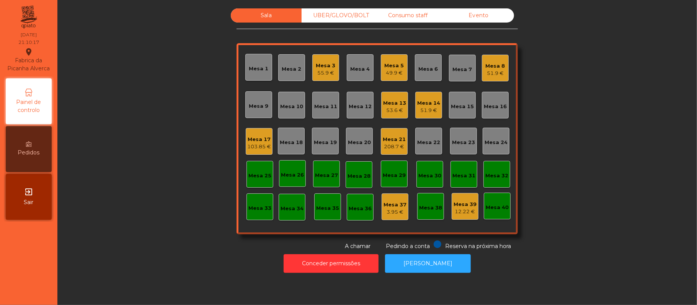
click at [317, 106] on div "Mesa 11" at bounding box center [325, 107] width 23 height 8
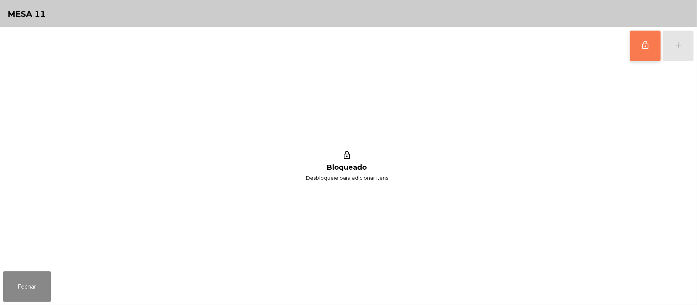
click at [636, 47] on button "lock_outline" at bounding box center [645, 46] width 31 height 31
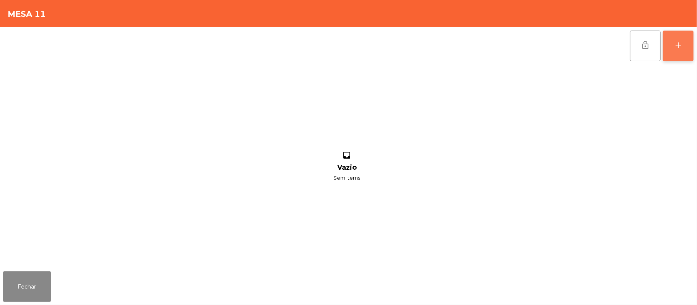
click at [675, 47] on div "add" at bounding box center [677, 45] width 9 height 9
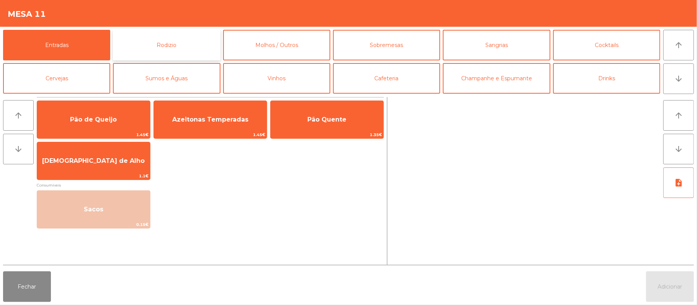
click at [173, 50] on button "Rodizio" at bounding box center [166, 45] width 107 height 31
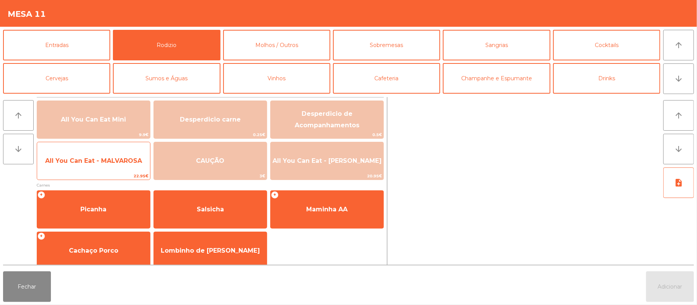
click at [103, 167] on span "All You Can Eat - MALVAROSA" at bounding box center [93, 161] width 113 height 21
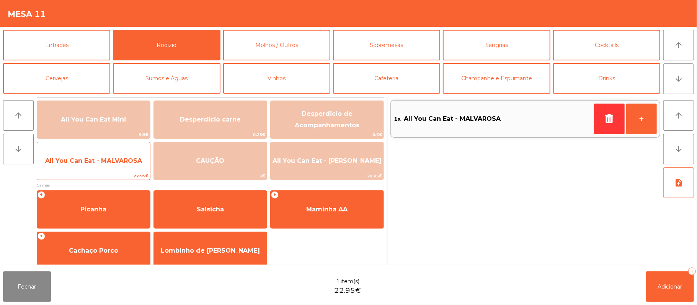
click at [95, 166] on span "All You Can Eat - MALVAROSA" at bounding box center [93, 161] width 113 height 21
click at [93, 169] on span "All You Can Eat - MALVAROSA" at bounding box center [93, 161] width 113 height 21
click at [93, 171] on span "All You Can Eat - MALVAROSA" at bounding box center [93, 161] width 113 height 21
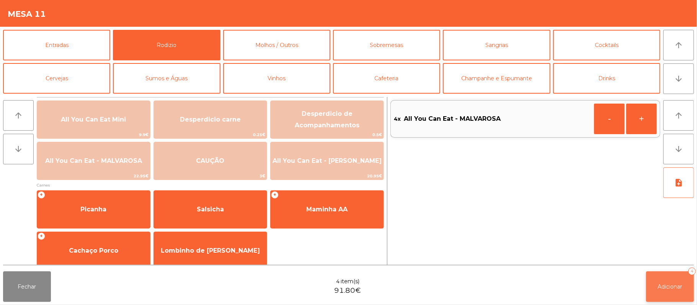
click at [683, 285] on button "Adicionar 4" at bounding box center [670, 287] width 48 height 31
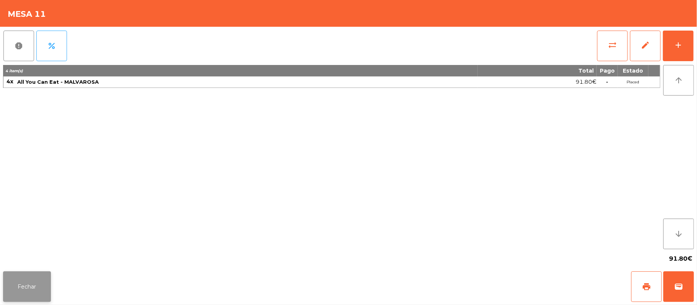
click at [26, 291] on button "Fechar" at bounding box center [27, 287] width 48 height 31
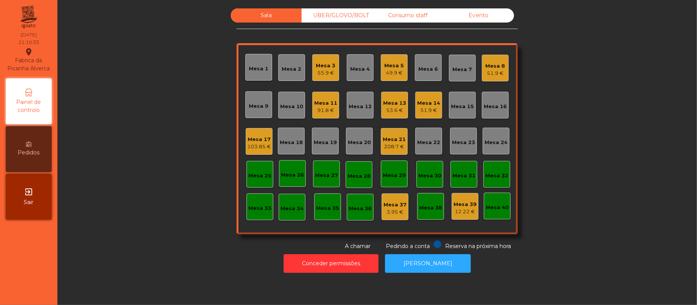
click at [321, 104] on div "Mesa 11" at bounding box center [325, 103] width 23 height 8
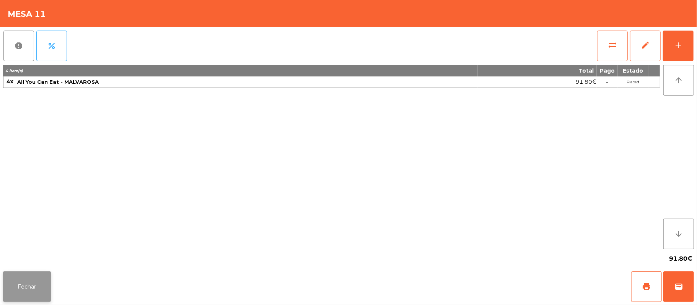
click at [38, 288] on button "Fechar" at bounding box center [27, 287] width 48 height 31
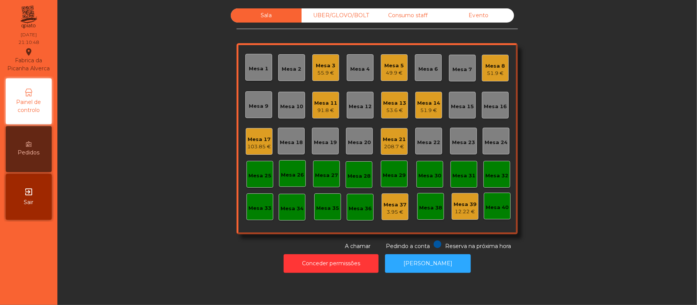
click at [385, 73] on div "49.9 €" at bounding box center [394, 73] width 20 height 8
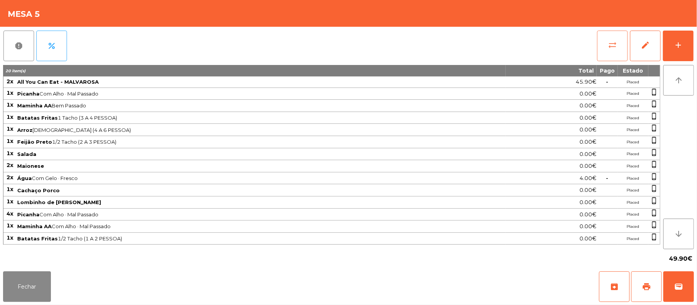
click at [606, 50] on button "sync_alt" at bounding box center [612, 46] width 31 height 31
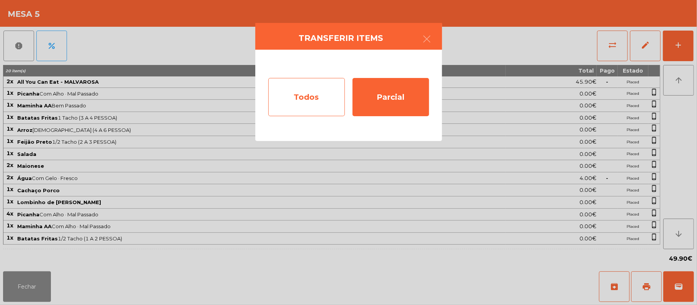
click at [295, 107] on div "Todos" at bounding box center [306, 97] width 77 height 38
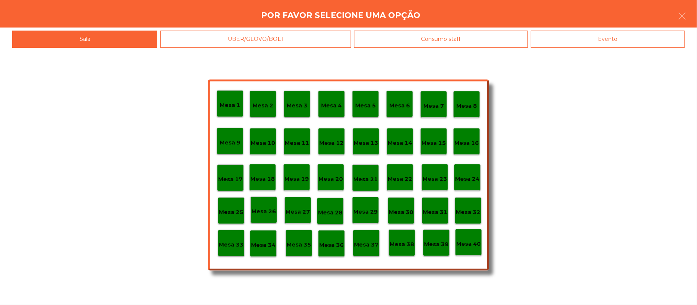
click at [637, 43] on div "Evento" at bounding box center [608, 39] width 154 height 17
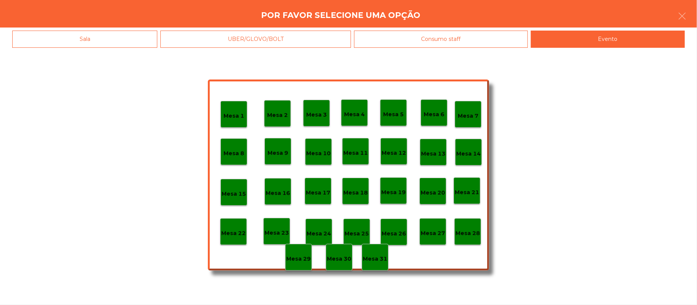
click at [467, 232] on p "Mesa 28" at bounding box center [467, 233] width 24 height 9
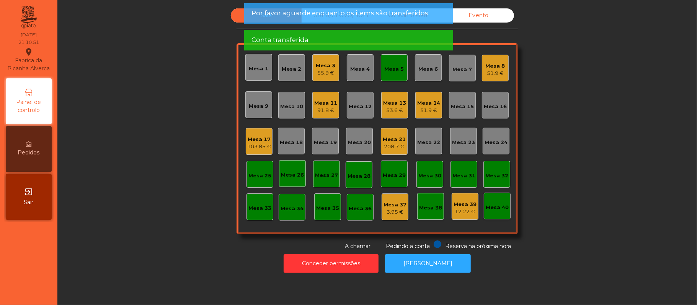
click at [398, 69] on div "Mesa 5" at bounding box center [394, 69] width 20 height 8
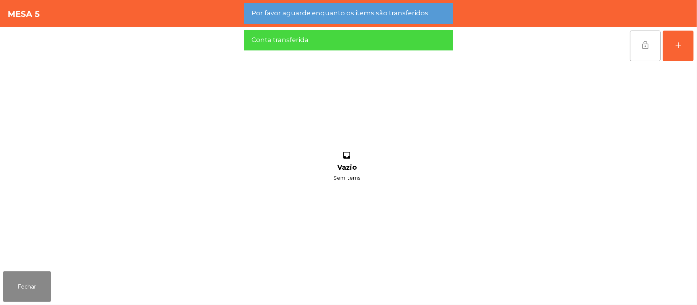
click at [638, 47] on button "lock_open" at bounding box center [645, 46] width 31 height 31
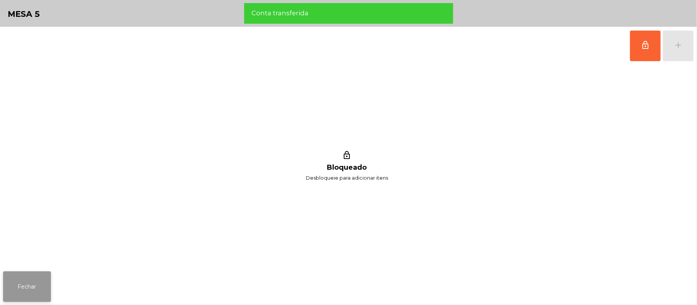
click at [27, 273] on button "Fechar" at bounding box center [27, 287] width 48 height 31
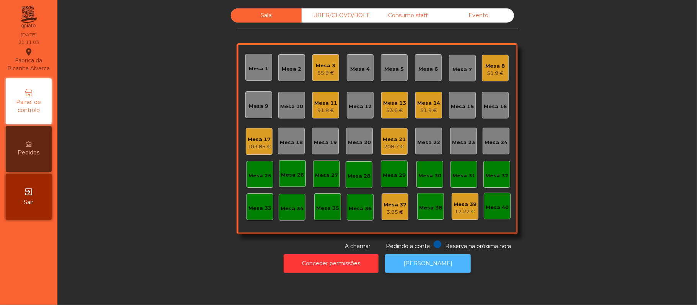
click at [401, 269] on button "[PERSON_NAME]" at bounding box center [428, 263] width 86 height 19
click at [488, 67] on div "Mesa 8" at bounding box center [495, 66] width 20 height 8
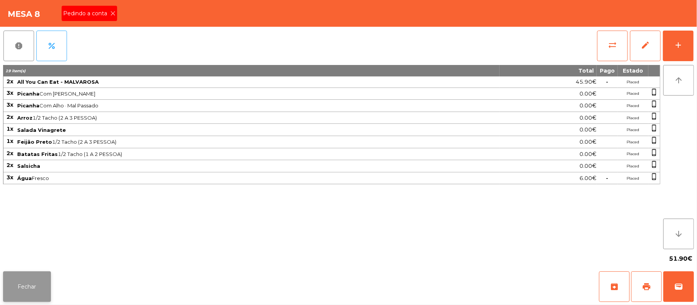
click at [26, 285] on button "Fechar" at bounding box center [27, 287] width 48 height 31
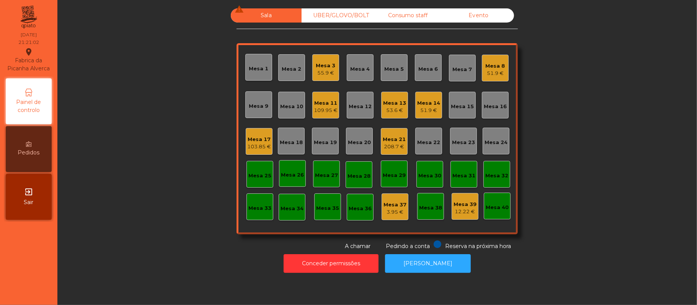
click at [491, 71] on div "51.9 €" at bounding box center [495, 74] width 20 height 8
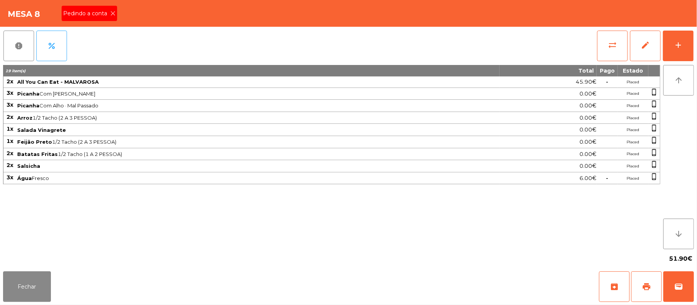
click at [106, 19] on div "Pedindo a conta" at bounding box center [89, 13] width 55 height 15
click at [25, 284] on button "Fechar" at bounding box center [27, 287] width 48 height 31
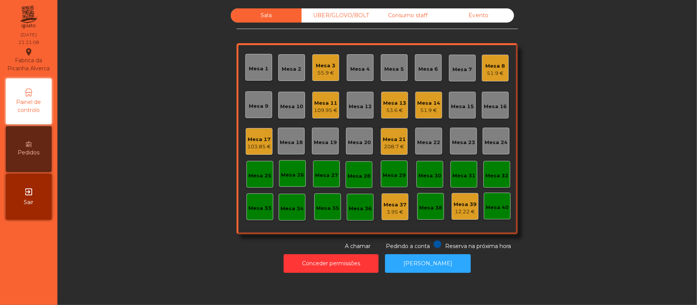
click at [486, 71] on div "51.9 €" at bounding box center [495, 74] width 20 height 8
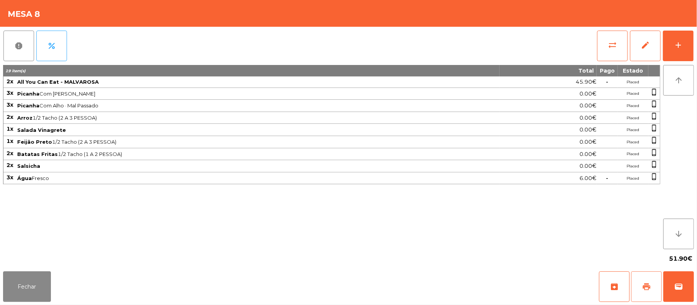
click at [642, 287] on span "print" at bounding box center [645, 286] width 9 height 9
click at [37, 285] on button "Fechar" at bounding box center [27, 287] width 48 height 31
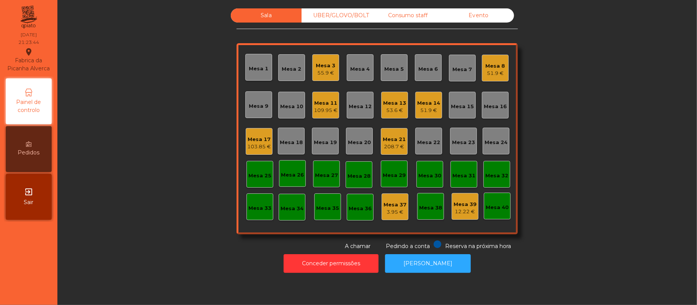
click at [495, 72] on div "51.9 €" at bounding box center [495, 74] width 20 height 8
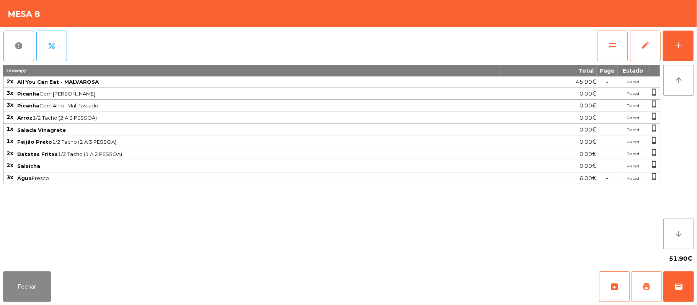
click at [649, 286] on span "print" at bounding box center [645, 286] width 9 height 9
click at [609, 42] on span "sync_alt" at bounding box center [611, 45] width 9 height 9
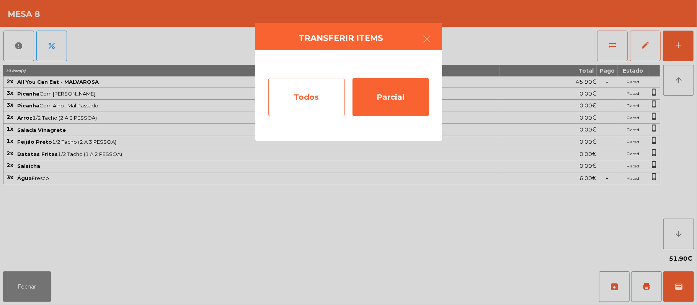
click at [308, 97] on div "Todos" at bounding box center [306, 97] width 77 height 38
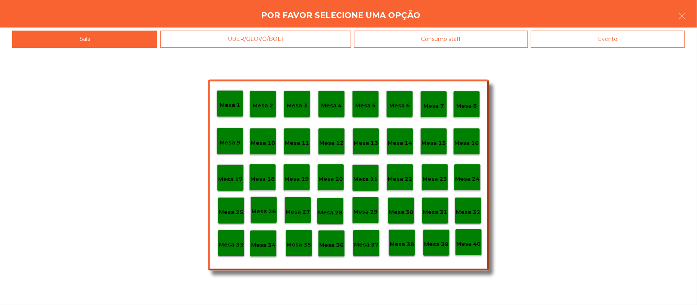
click at [618, 45] on div "Evento" at bounding box center [608, 39] width 154 height 17
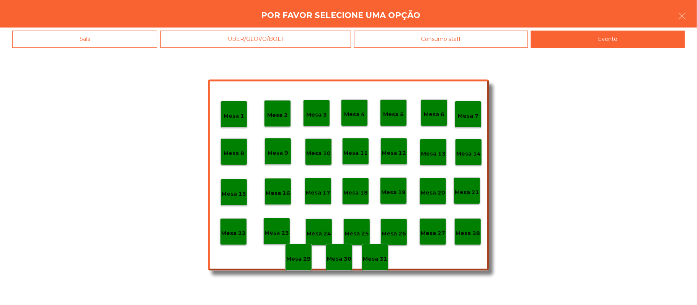
click at [470, 238] on div "Mesa 28" at bounding box center [467, 231] width 27 height 27
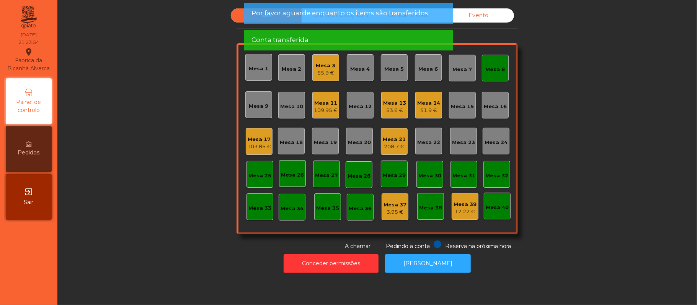
click at [495, 75] on div "Mesa 8" at bounding box center [495, 68] width 27 height 27
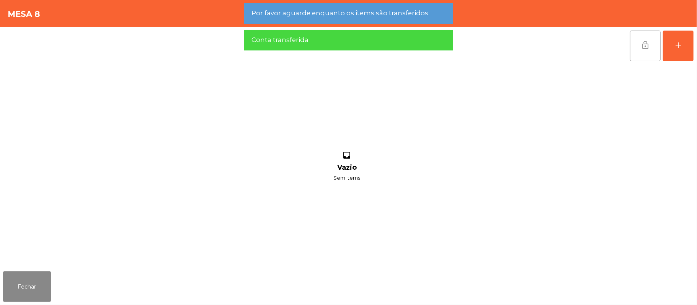
click at [637, 50] on button "lock_open" at bounding box center [645, 46] width 31 height 31
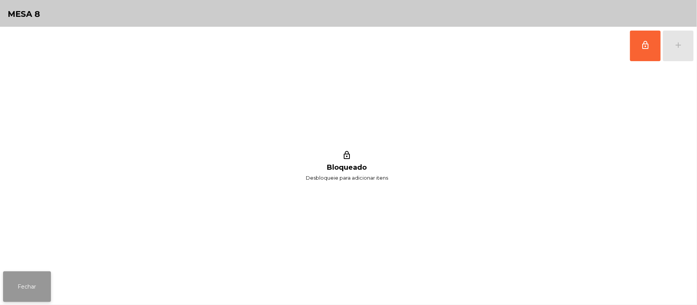
click at [27, 282] on button "Fechar" at bounding box center [27, 287] width 48 height 31
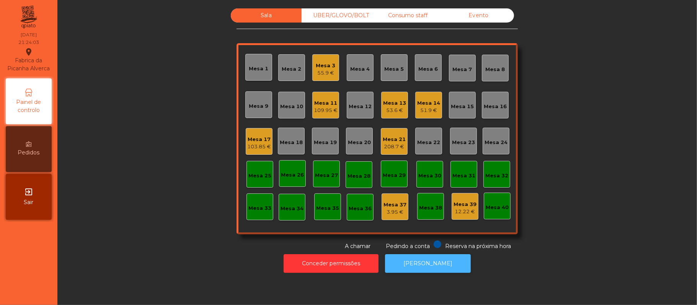
click at [422, 264] on button "[PERSON_NAME]" at bounding box center [428, 263] width 86 height 19
click at [334, 17] on div "UBER/GLOVO/BOLT" at bounding box center [336, 15] width 71 height 14
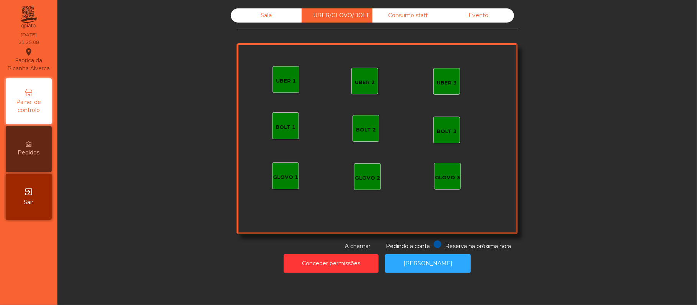
click at [436, 79] on div "UBER 3" at bounding box center [446, 83] width 20 height 8
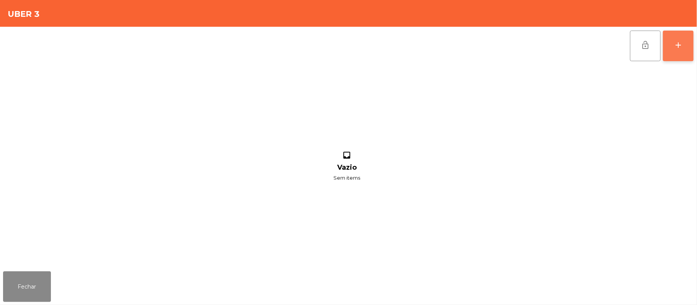
click at [693, 56] on button "add" at bounding box center [677, 46] width 31 height 31
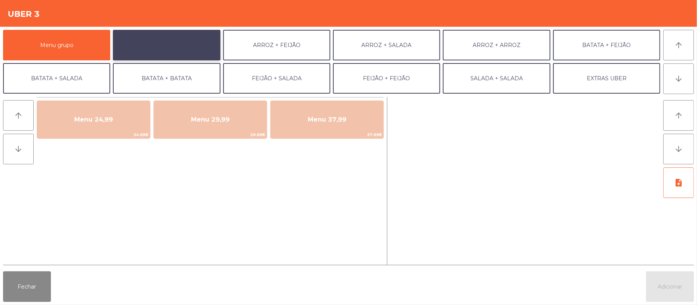
click at [191, 57] on button "ARROZ + BATATAS" at bounding box center [166, 45] width 107 height 31
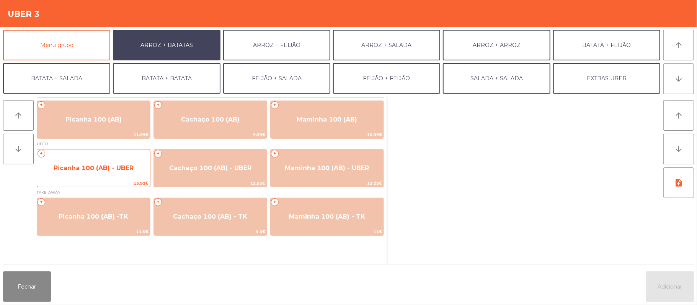
click at [106, 178] on span "Picanha 100 (AB) - UBER" at bounding box center [93, 168] width 113 height 21
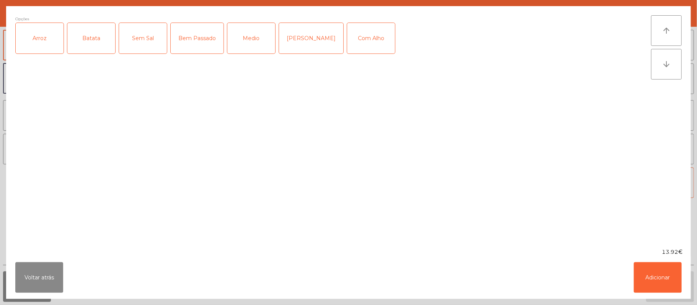
click at [28, 44] on div "Arroz" at bounding box center [40, 38] width 48 height 31
click at [96, 43] on div "Batata" at bounding box center [91, 38] width 48 height 31
click at [264, 38] on div "Medio" at bounding box center [251, 38] width 48 height 31
click at [651, 276] on button "Adicionar" at bounding box center [657, 277] width 48 height 31
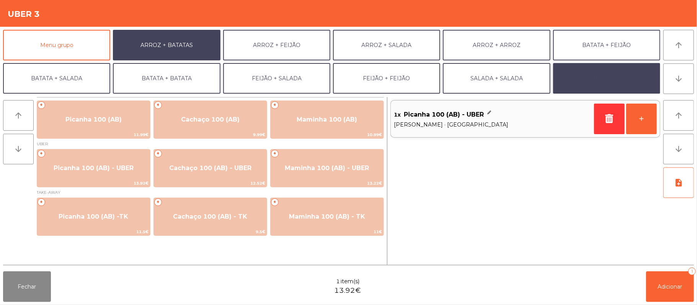
click at [622, 83] on button "EXTRAS UBER" at bounding box center [606, 78] width 107 height 31
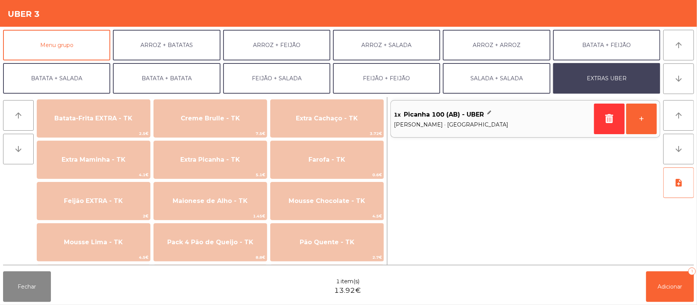
scroll to position [349, 0]
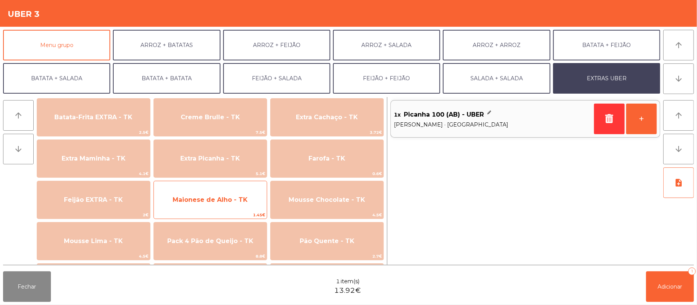
click at [212, 213] on span "1.45€" at bounding box center [210, 215] width 113 height 7
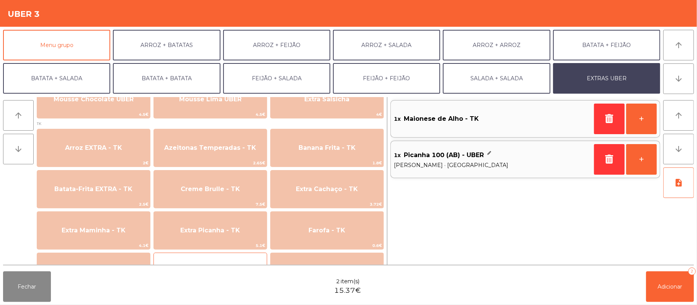
scroll to position [276, 0]
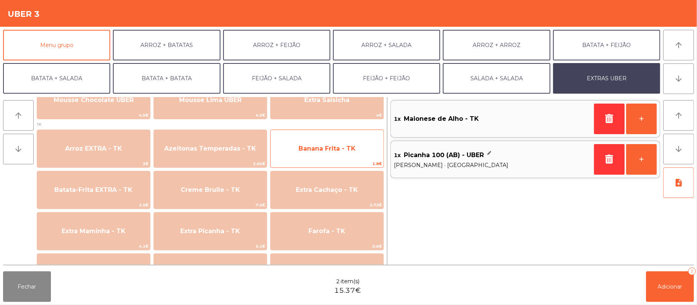
click at [349, 151] on span "Banana Frita - TK" at bounding box center [326, 148] width 57 height 7
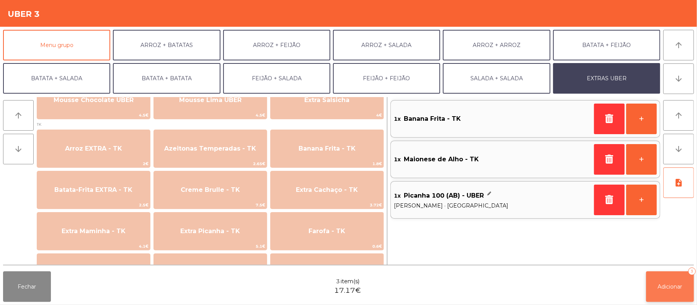
click at [666, 289] on span "Adicionar" at bounding box center [670, 286] width 24 height 7
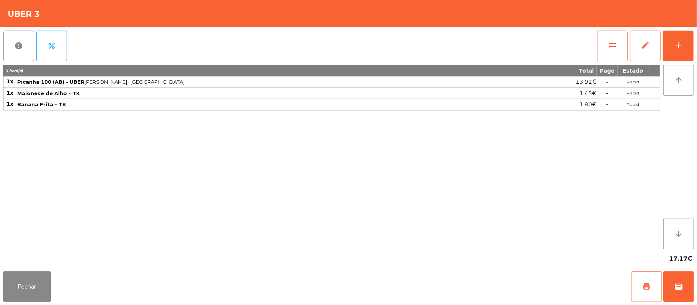
click at [640, 288] on button "print" at bounding box center [646, 287] width 31 height 31
click at [28, 286] on button "Fechar" at bounding box center [27, 287] width 48 height 31
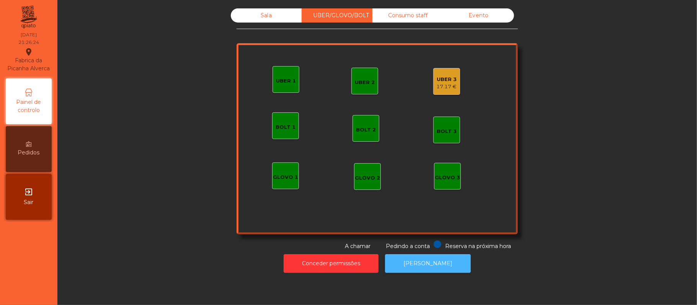
click at [420, 265] on button "[PERSON_NAME]" at bounding box center [428, 263] width 86 height 19
click at [443, 80] on div "UBER 3" at bounding box center [446, 80] width 20 height 8
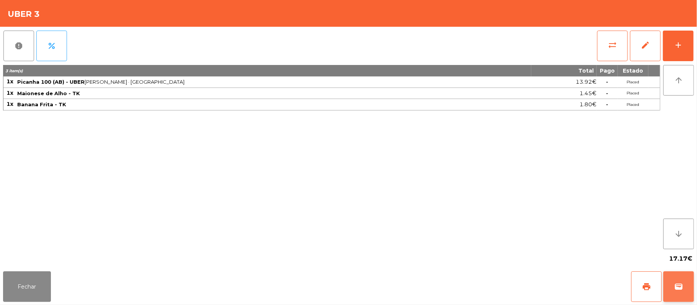
click at [685, 291] on button "wallet" at bounding box center [678, 287] width 31 height 31
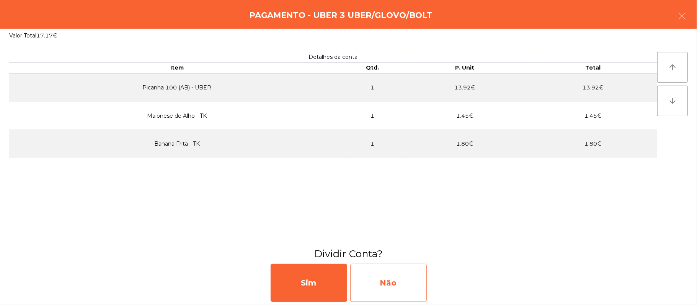
click at [401, 287] on div "Não" at bounding box center [388, 283] width 77 height 38
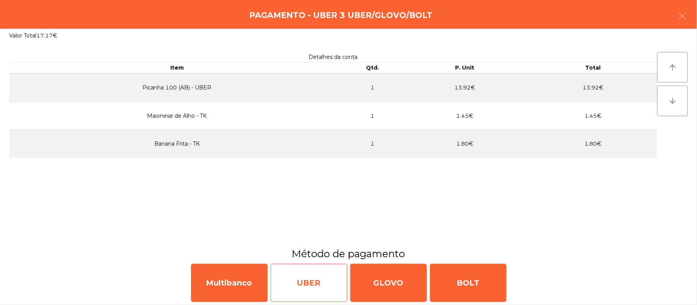
click at [296, 284] on div "UBER" at bounding box center [308, 283] width 77 height 38
select select "**"
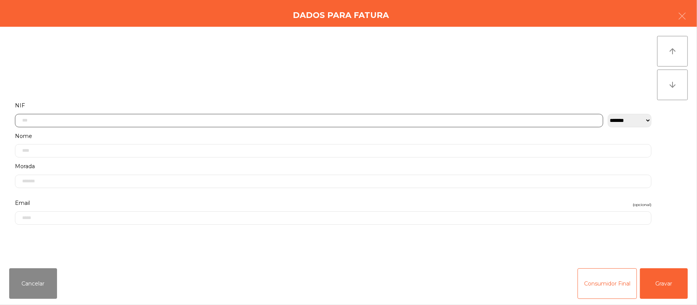
click at [294, 119] on input "text" at bounding box center [309, 120] width 588 height 13
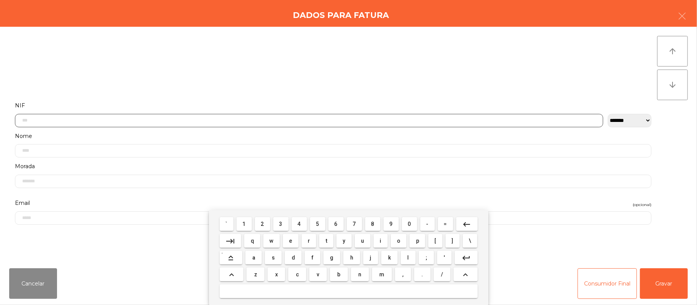
scroll to position [64, 0]
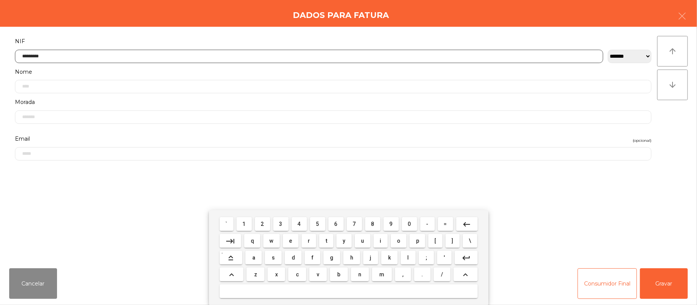
type input "*********"
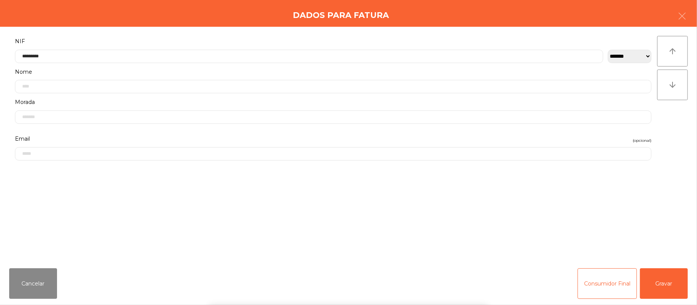
click at [662, 287] on div "` 1 2 3 4 5 6 7 8 9 0 - = keyboard_backspace keyboard_tab q w e r t y u i o p […" at bounding box center [348, 257] width 697 height 95
click at [668, 277] on div "` 1 2 3 4 5 6 7 8 9 0 - = keyboard_backspace keyboard_tab q w e r t y u i o p […" at bounding box center [348, 257] width 697 height 95
click at [671, 284] on button "Gravar" at bounding box center [664, 284] width 48 height 31
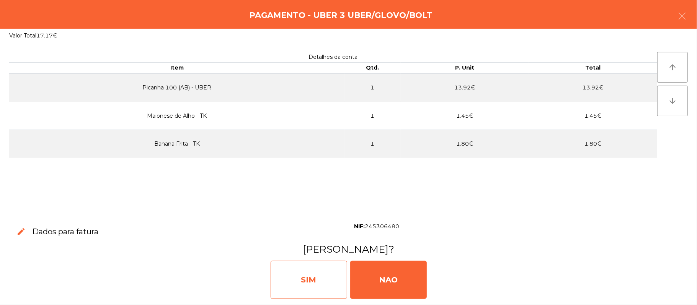
click at [304, 283] on div "SIM" at bounding box center [308, 280] width 77 height 38
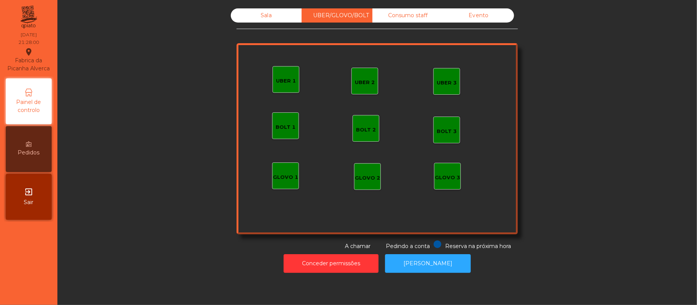
click at [258, 13] on div "Sala" at bounding box center [266, 15] width 71 height 14
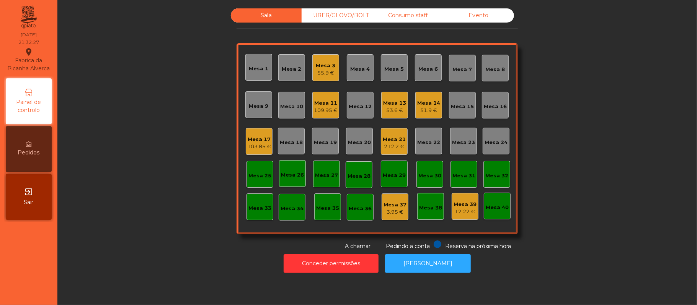
click at [262, 141] on div "Mesa 17" at bounding box center [259, 140] width 24 height 8
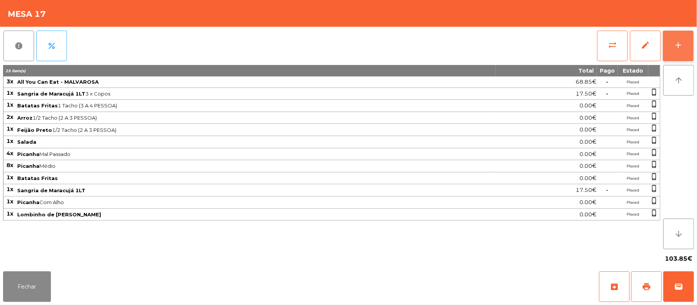
click at [691, 47] on button "add" at bounding box center [677, 46] width 31 height 31
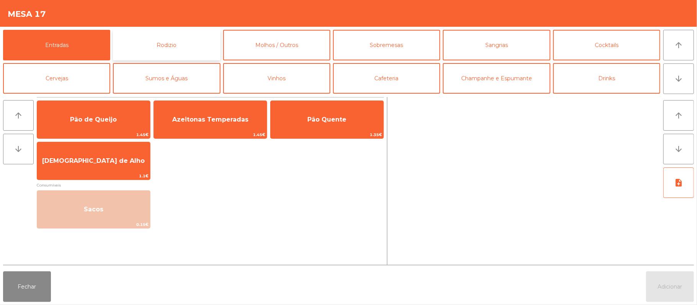
click at [193, 46] on button "Rodizio" at bounding box center [166, 45] width 107 height 31
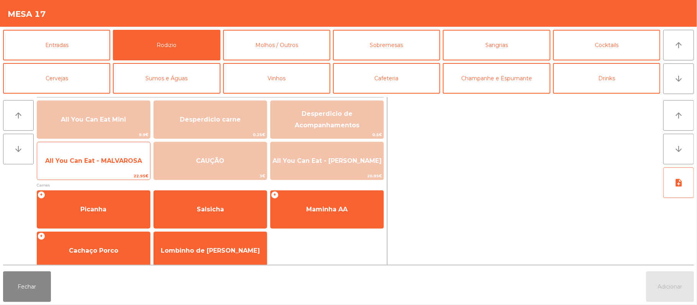
click at [123, 156] on span "All You Can Eat - MALVAROSA" at bounding box center [93, 161] width 113 height 21
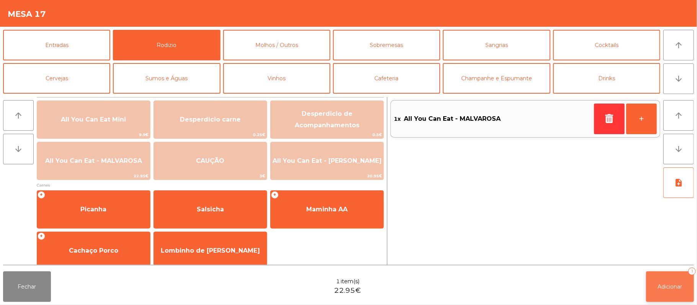
click at [663, 282] on button "Adicionar 1" at bounding box center [670, 287] width 48 height 31
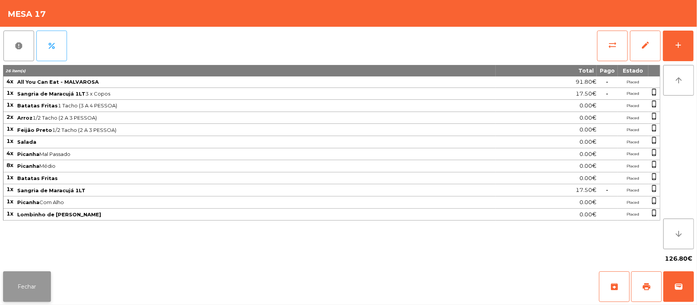
click at [36, 282] on button "Fechar" at bounding box center [27, 287] width 48 height 31
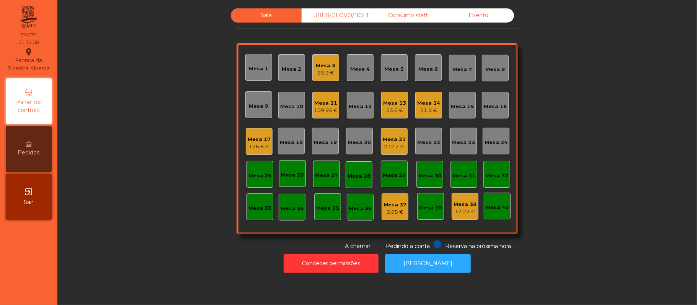
click at [349, 16] on div "UBER/GLOVO/BOLT" at bounding box center [336, 15] width 71 height 14
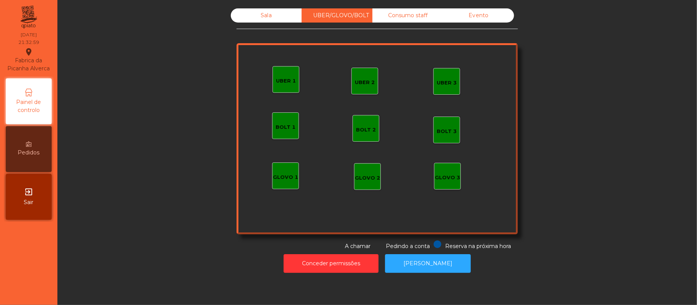
click at [412, 15] on div "Consumo staff" at bounding box center [407, 15] width 71 height 14
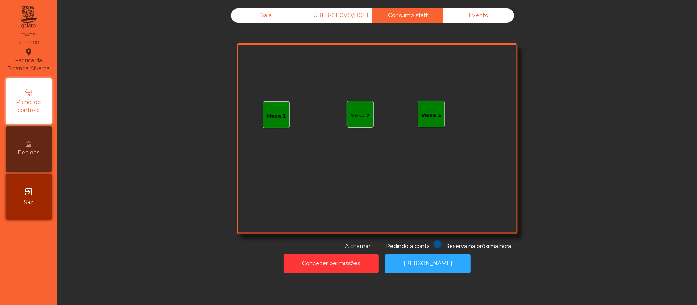
click at [334, 17] on div "UBER/GLOVO/BOLT" at bounding box center [336, 15] width 71 height 14
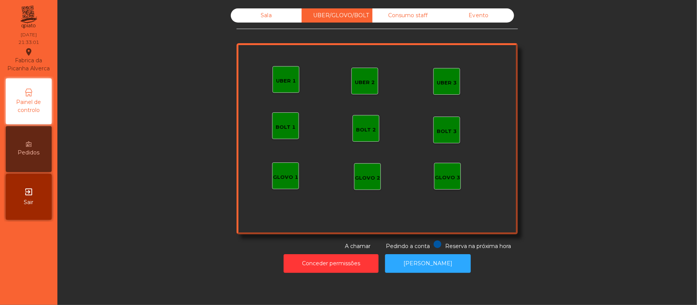
click at [280, 80] on div "UBER 1" at bounding box center [286, 81] width 20 height 8
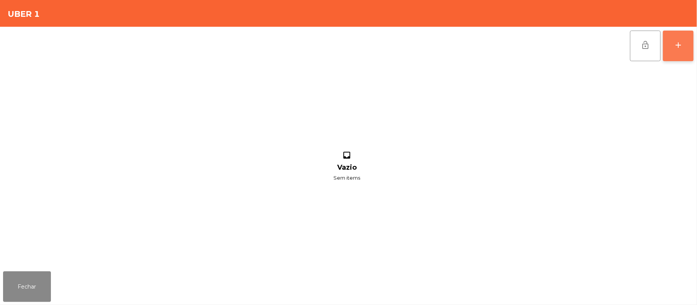
click at [673, 46] on div "add" at bounding box center [677, 45] width 9 height 9
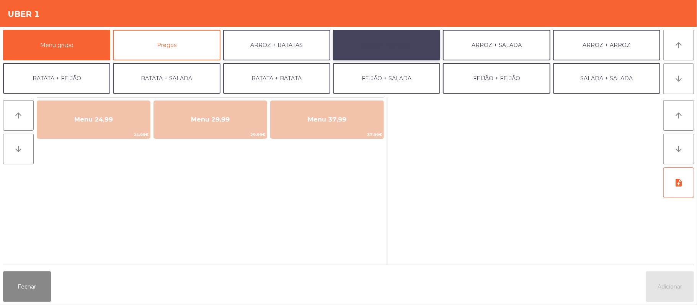
click at [398, 47] on button "ARROZ + FEIJÃO" at bounding box center [386, 45] width 107 height 31
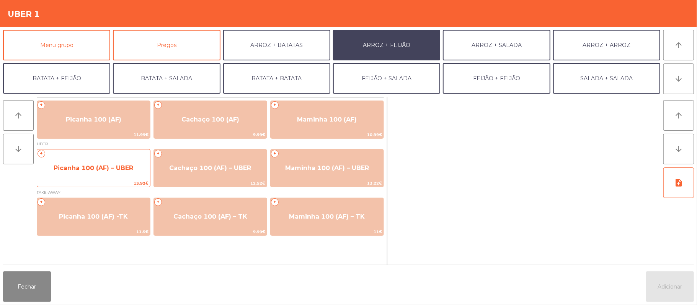
click at [98, 168] on span "Picanha 100 (AF) – UBER" at bounding box center [94, 167] width 80 height 7
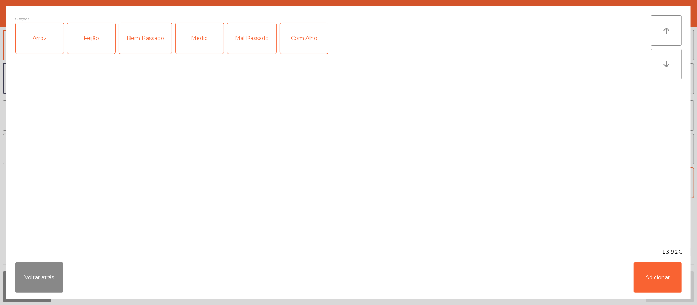
click at [39, 40] on div "Arroz" at bounding box center [40, 38] width 48 height 31
click at [98, 33] on div "Feijão" at bounding box center [91, 38] width 48 height 31
click at [199, 41] on div "Medio" at bounding box center [200, 38] width 48 height 31
click at [651, 283] on button "Adicionar" at bounding box center [657, 277] width 48 height 31
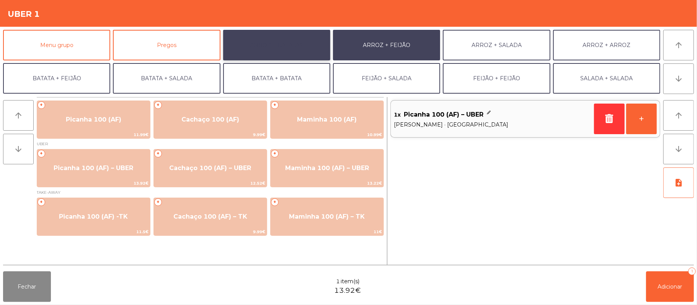
click at [269, 47] on button "ARROZ + BATATAS" at bounding box center [276, 45] width 107 height 31
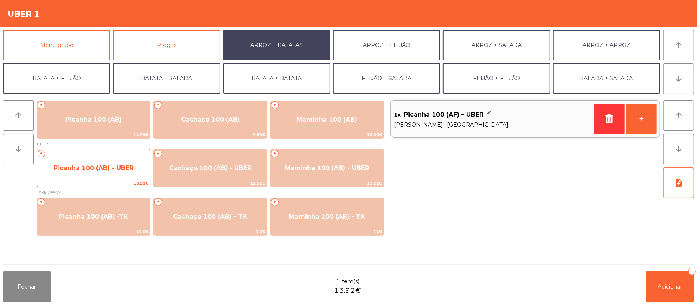
click at [99, 166] on span "Picanha 100 (AB) - UBER" at bounding box center [94, 167] width 80 height 7
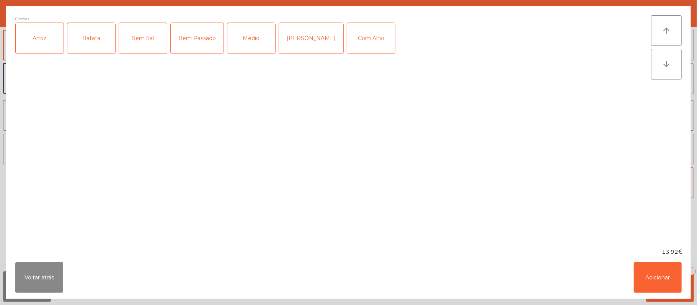
click at [40, 44] on div "Arroz" at bounding box center [40, 38] width 48 height 31
click at [103, 46] on div "Batata" at bounding box center [91, 38] width 48 height 31
click at [262, 43] on div "Medio" at bounding box center [251, 38] width 48 height 31
click at [669, 278] on button "Adicionar" at bounding box center [657, 277] width 48 height 31
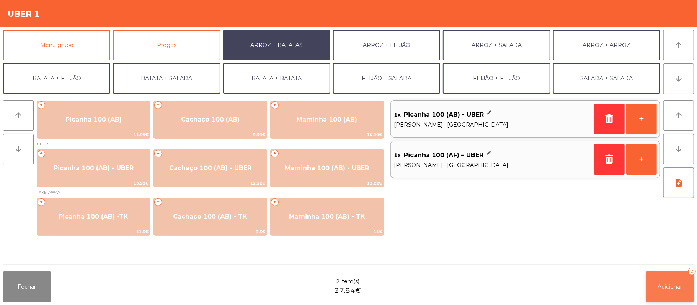
click at [672, 288] on span "Adicionar" at bounding box center [670, 286] width 24 height 7
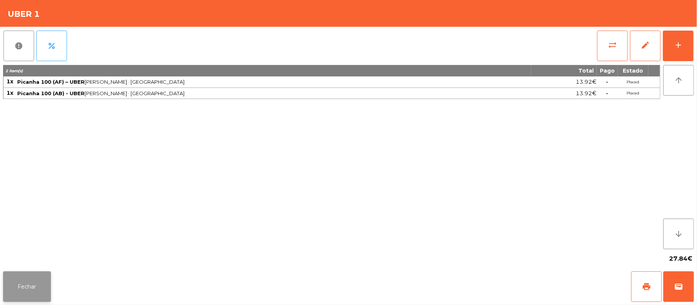
click at [34, 290] on button "Fechar" at bounding box center [27, 287] width 48 height 31
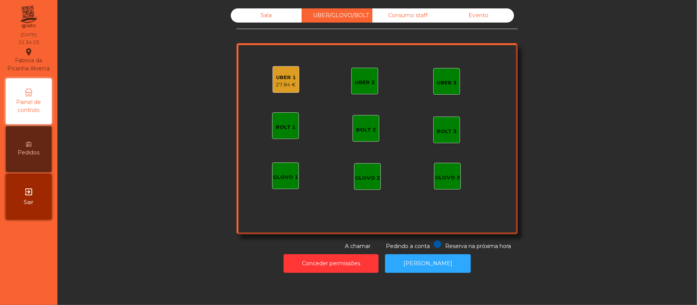
click at [266, 14] on div "Sala" at bounding box center [266, 15] width 71 height 14
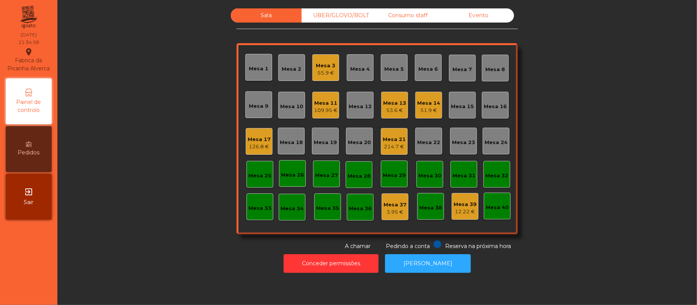
click at [258, 175] on div "Mesa 25" at bounding box center [259, 176] width 23 height 8
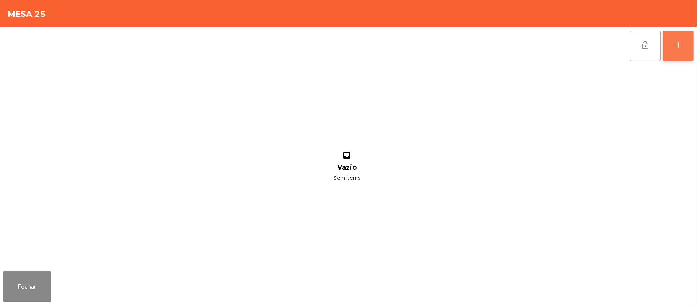
click at [672, 41] on button "add" at bounding box center [677, 46] width 31 height 31
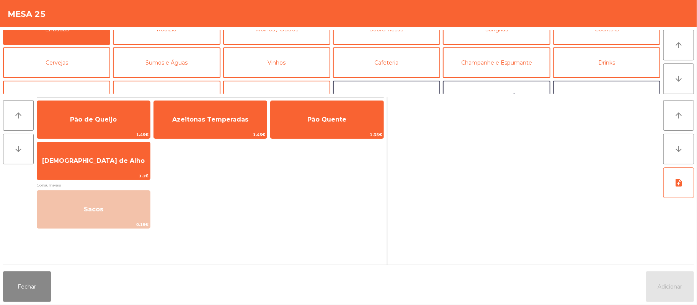
scroll to position [17, 0]
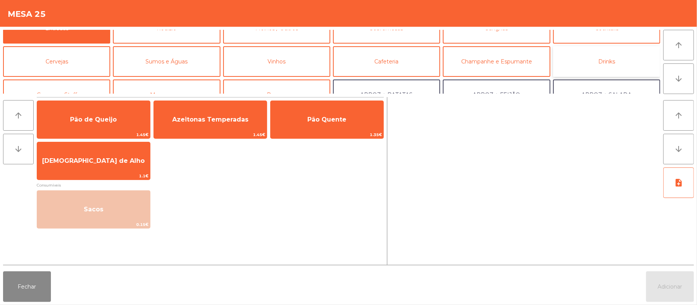
click at [605, 62] on button "Drinks" at bounding box center [606, 61] width 107 height 31
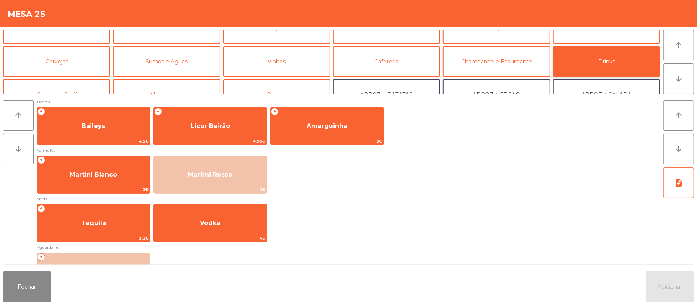
scroll to position [104, 0]
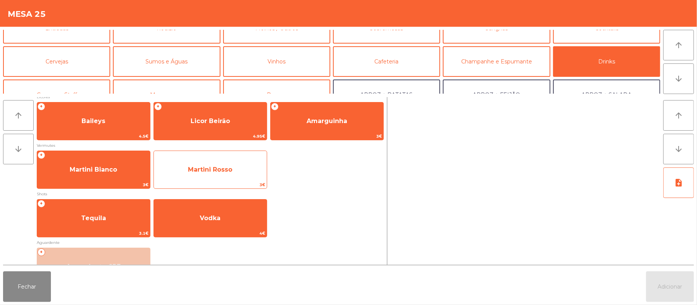
click at [218, 169] on span "Martini Rosso" at bounding box center [210, 169] width 44 height 7
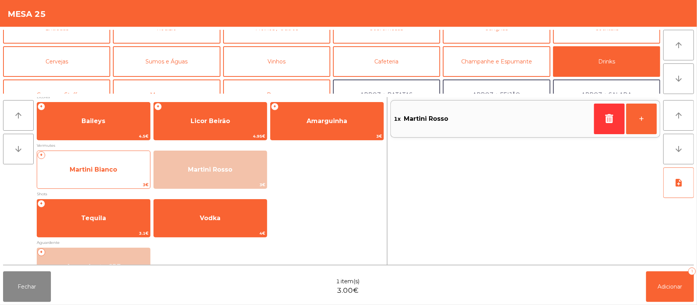
click at [110, 161] on span "Martini Bianco" at bounding box center [93, 170] width 113 height 21
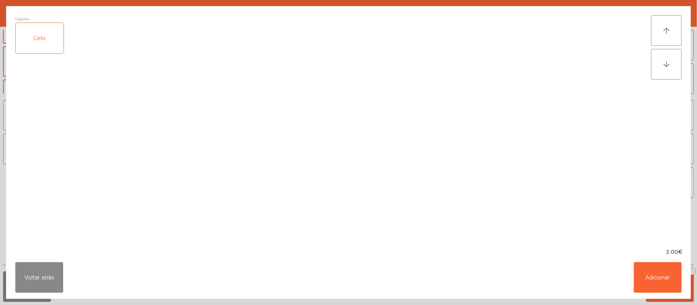
click at [47, 33] on div "Gelo" at bounding box center [40, 38] width 48 height 31
click at [654, 274] on button "Adicionar" at bounding box center [657, 277] width 48 height 31
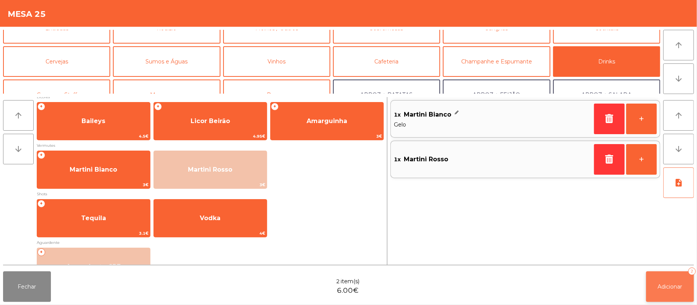
click at [671, 276] on button "Adicionar 2" at bounding box center [670, 287] width 48 height 31
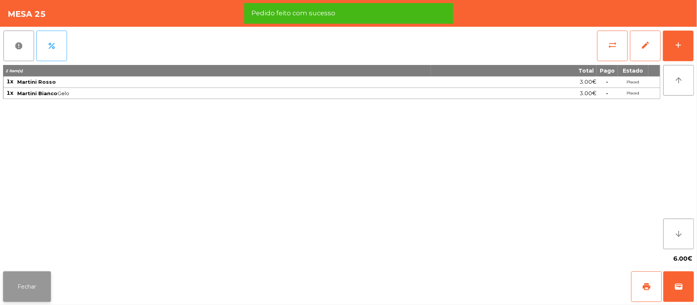
click at [27, 285] on button "Fechar" at bounding box center [27, 287] width 48 height 31
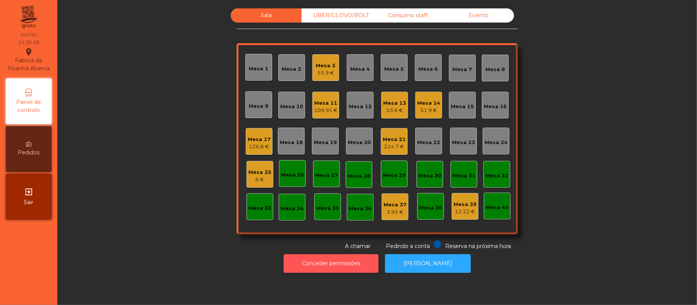
click at [318, 264] on button "Conceder permissões" at bounding box center [330, 263] width 95 height 19
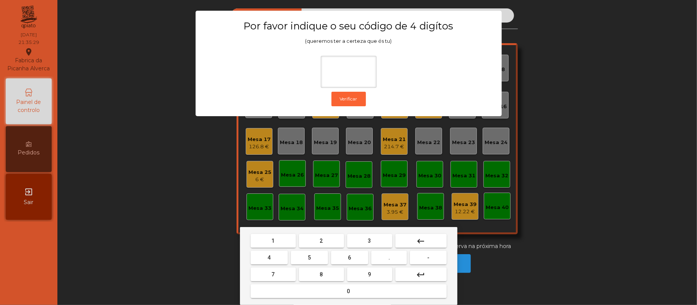
click at [321, 241] on span "2" at bounding box center [321, 241] width 3 height 6
click at [350, 256] on span "6" at bounding box center [349, 258] width 3 height 6
click at [273, 241] on span "1" at bounding box center [273, 241] width 3 height 6
click at [309, 258] on span "5" at bounding box center [309, 258] width 3 height 6
type input "****"
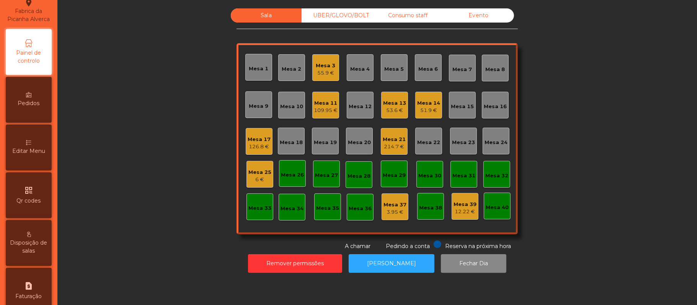
click at [37, 155] on div "Editar Menu" at bounding box center [29, 148] width 46 height 46
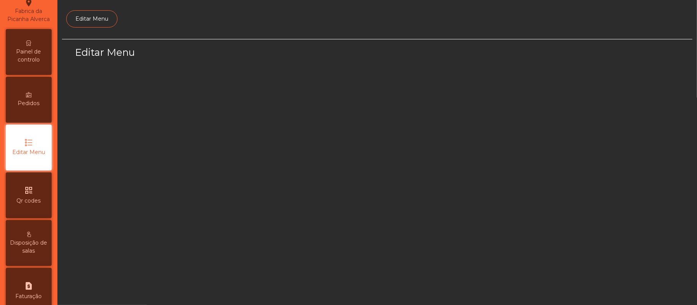
scroll to position [52, 0]
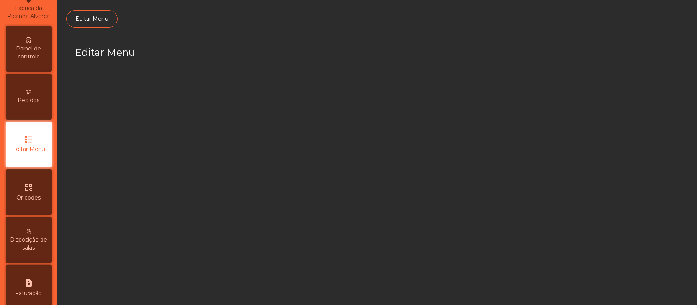
select select "*"
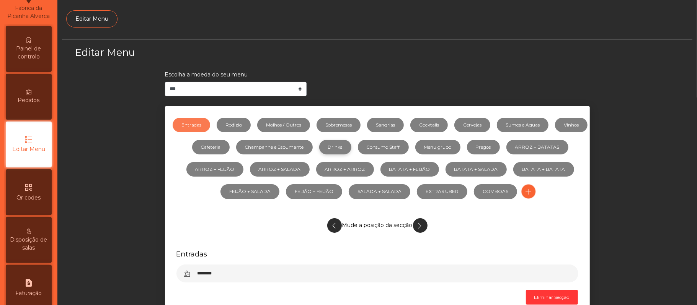
click at [351, 148] on link "Drinks" at bounding box center [335, 147] width 32 height 15
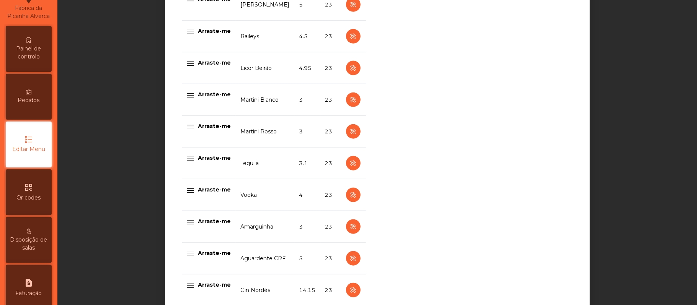
scroll to position [468, 0]
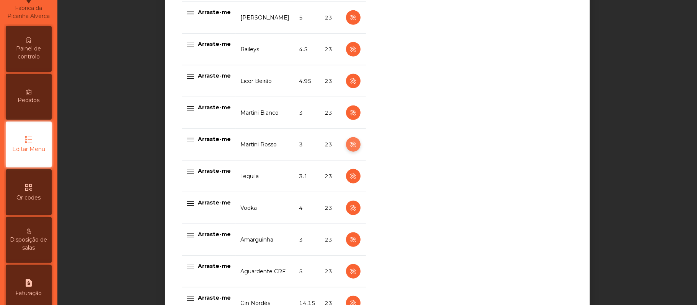
click at [349, 148] on icon "button" at bounding box center [352, 145] width 9 height 10
select select "***"
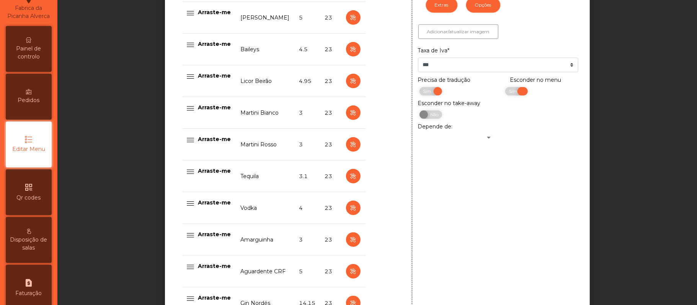
click at [514, 95] on span "Sim" at bounding box center [513, 91] width 19 height 8
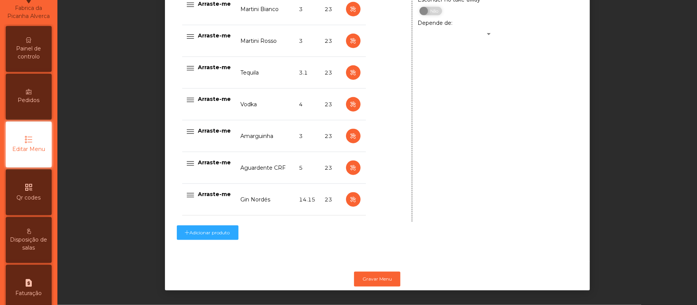
scroll to position [582, 0]
click at [376, 272] on button "Gravar Menu" at bounding box center [377, 279] width 46 height 15
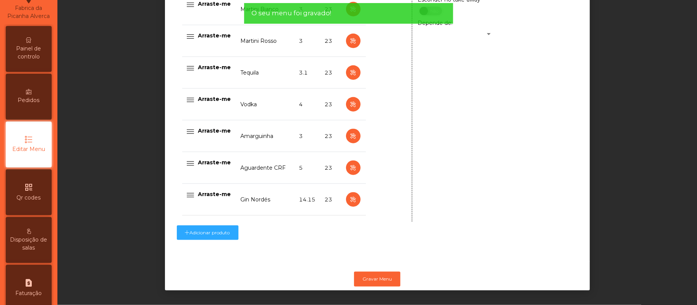
click at [31, 43] on icon at bounding box center [28, 39] width 5 height 5
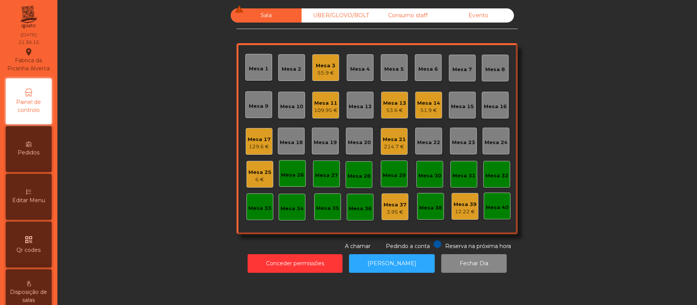
click at [324, 72] on div "55.9 €" at bounding box center [326, 73] width 20 height 8
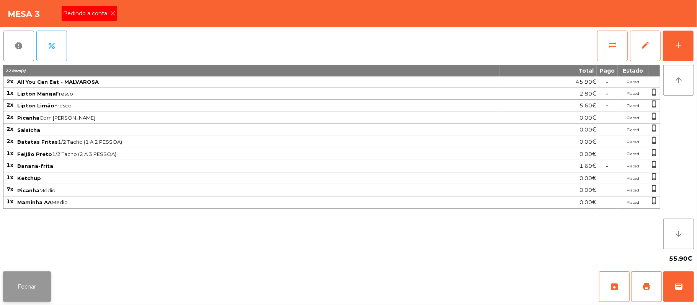
click at [28, 290] on button "Fechar" at bounding box center [27, 287] width 48 height 31
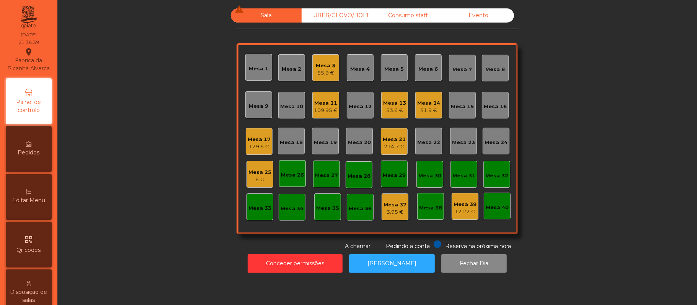
click at [335, 12] on div "UBER/GLOVO/BOLT" at bounding box center [336, 15] width 71 height 14
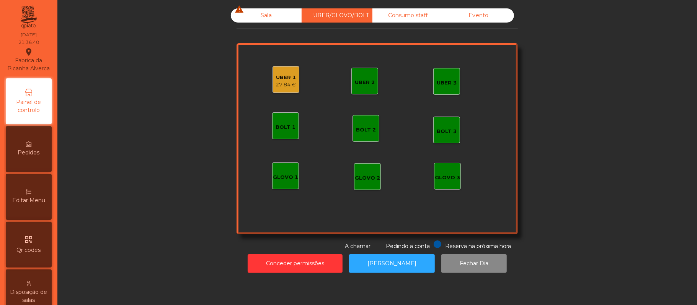
click at [286, 84] on div "27.84 €" at bounding box center [286, 85] width 20 height 8
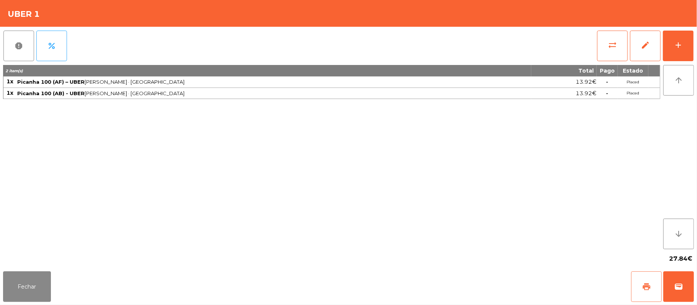
click at [646, 287] on span "print" at bounding box center [645, 286] width 9 height 9
click at [36, 297] on button "Fechar" at bounding box center [27, 287] width 48 height 31
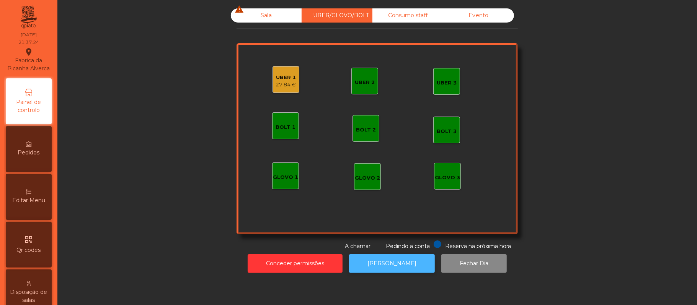
click at [393, 271] on button "[PERSON_NAME]" at bounding box center [392, 263] width 86 height 19
click at [278, 86] on div "27.84 €" at bounding box center [286, 85] width 20 height 8
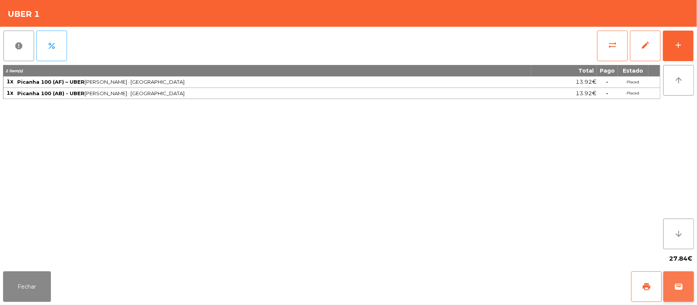
click at [673, 292] on button "wallet" at bounding box center [678, 287] width 31 height 31
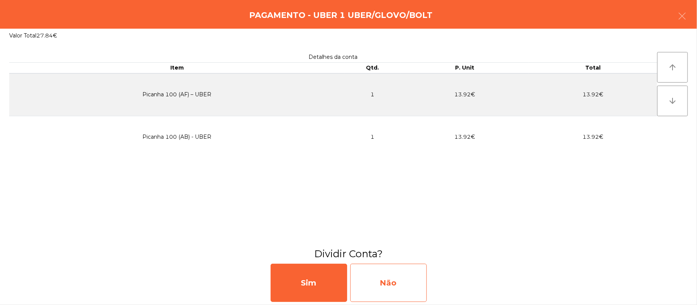
click at [387, 282] on div "Não" at bounding box center [388, 283] width 77 height 38
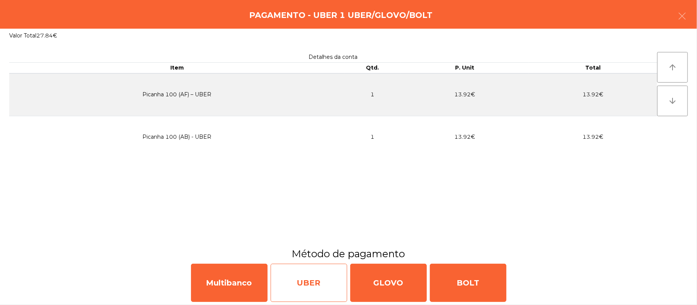
click at [302, 271] on div "UBER" at bounding box center [308, 283] width 77 height 38
select select "**"
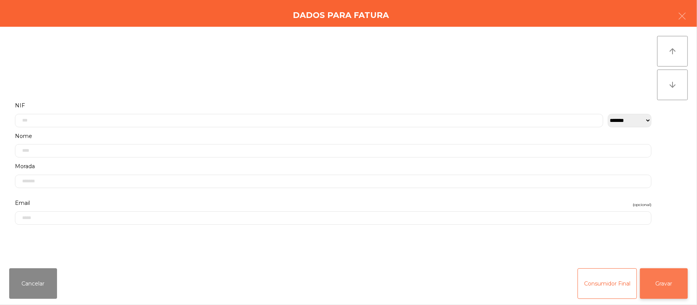
click at [665, 277] on button "Gravar" at bounding box center [664, 284] width 48 height 31
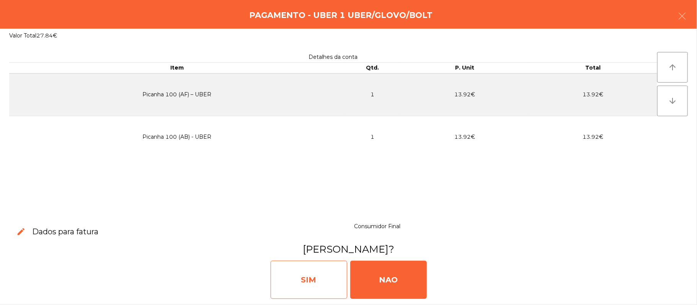
click at [285, 276] on div "SIM" at bounding box center [308, 280] width 77 height 38
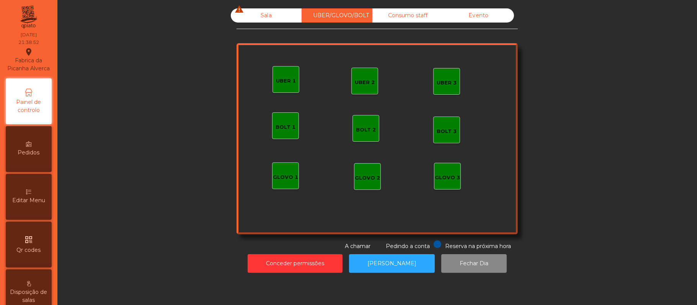
click at [271, 21] on div "Sala warning" at bounding box center [266, 15] width 71 height 14
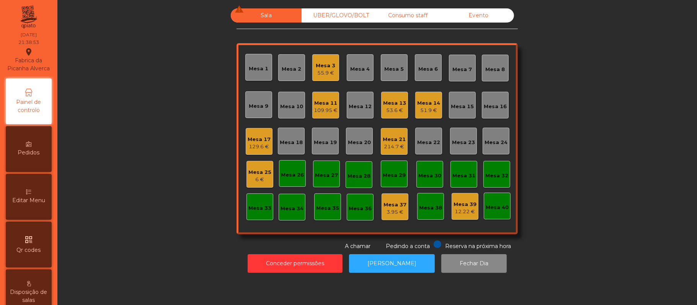
click at [330, 69] on div "55.9 €" at bounding box center [326, 73] width 20 height 8
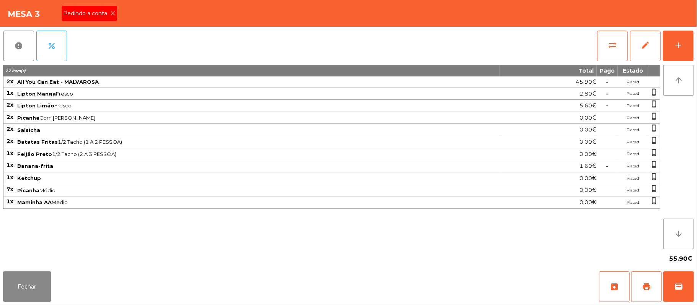
click at [113, 13] on icon at bounding box center [112, 13] width 5 height 5
click at [643, 288] on span "print" at bounding box center [645, 286] width 9 height 9
click at [674, 290] on span "wallet" at bounding box center [678, 286] width 9 height 9
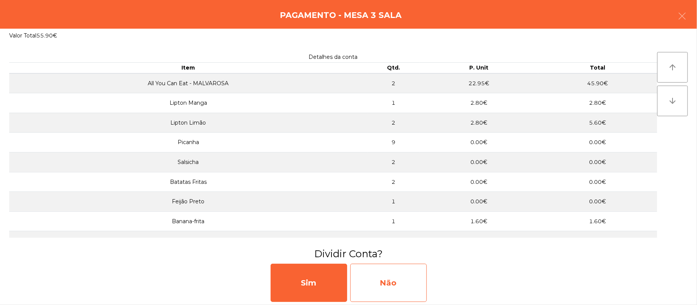
click at [400, 287] on div "Não" at bounding box center [388, 283] width 77 height 38
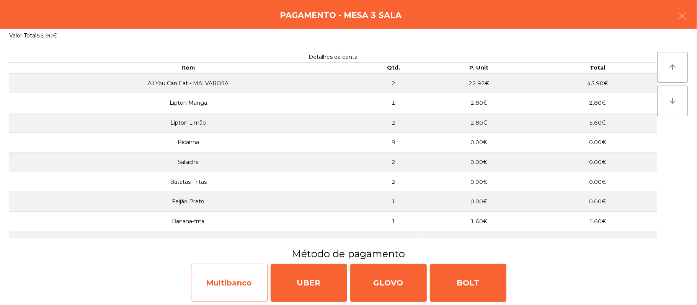
click at [246, 291] on div "Multibanco" at bounding box center [229, 283] width 77 height 38
select select "**"
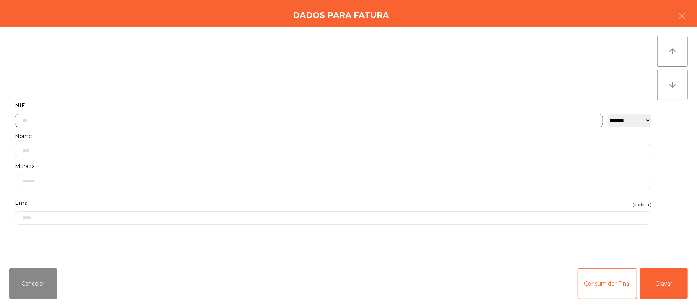
click at [159, 121] on input "text" at bounding box center [309, 120] width 588 height 13
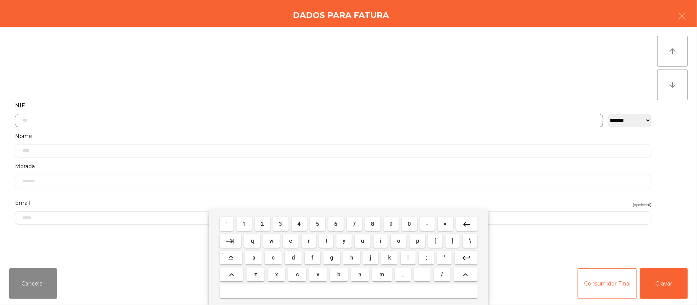
scroll to position [64, 0]
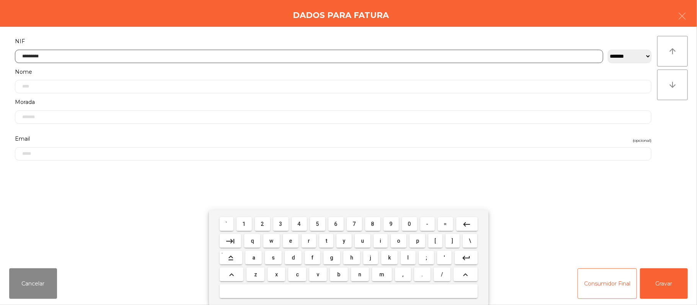
type input "*********"
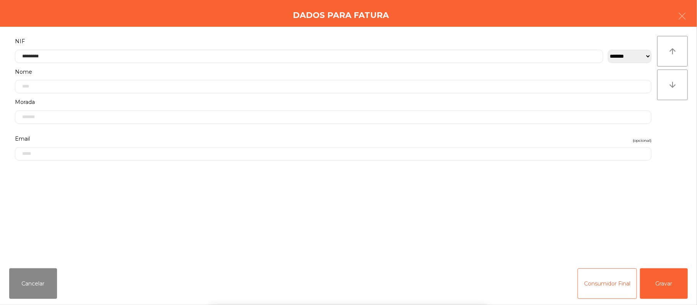
click at [652, 291] on div "` 1 2 3 4 5 6 7 8 9 0 - = keyboard_backspace keyboard_tab q w e r t y u i o p […" at bounding box center [348, 257] width 697 height 95
click at [669, 288] on button "Gravar" at bounding box center [664, 284] width 48 height 31
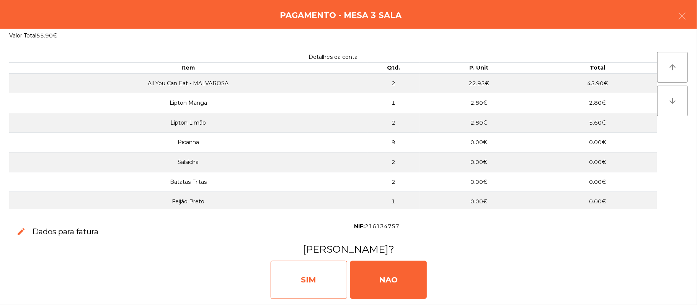
click at [327, 276] on div "SIM" at bounding box center [308, 280] width 77 height 38
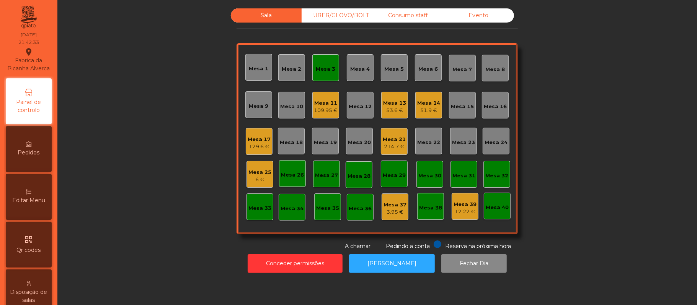
click at [329, 60] on div "Mesa 3" at bounding box center [325, 67] width 27 height 27
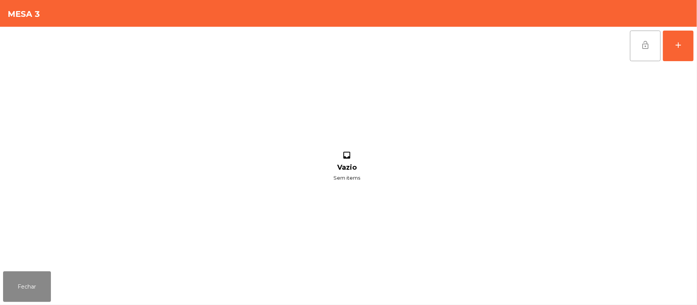
click at [636, 53] on button "lock_open" at bounding box center [645, 46] width 31 height 31
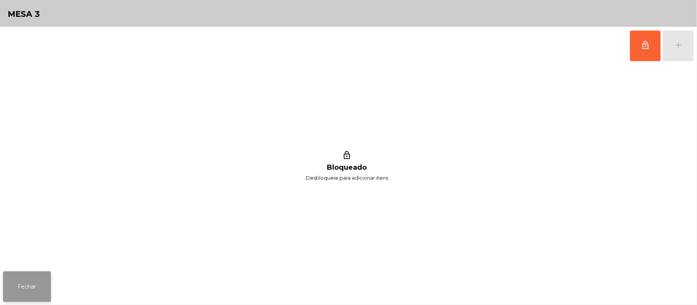
click at [47, 282] on button "Fechar" at bounding box center [27, 287] width 48 height 31
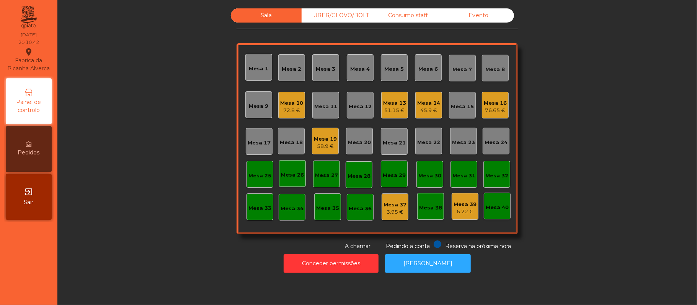
click at [423, 110] on div "45.9 €" at bounding box center [428, 111] width 23 height 8
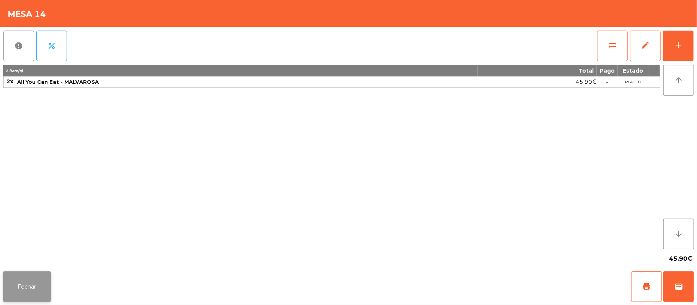
click at [29, 289] on button "Fechar" at bounding box center [27, 287] width 48 height 31
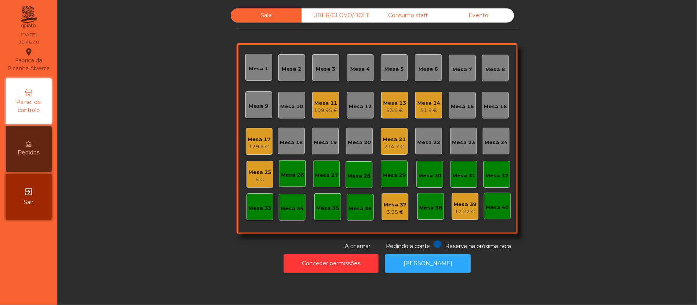
click at [386, 212] on div "3.95 €" at bounding box center [394, 212] width 23 height 8
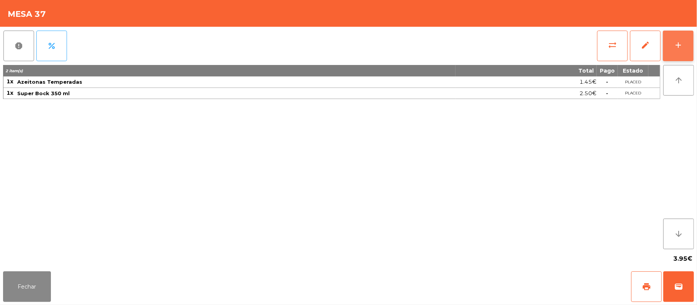
click at [674, 47] on div "add" at bounding box center [677, 45] width 9 height 9
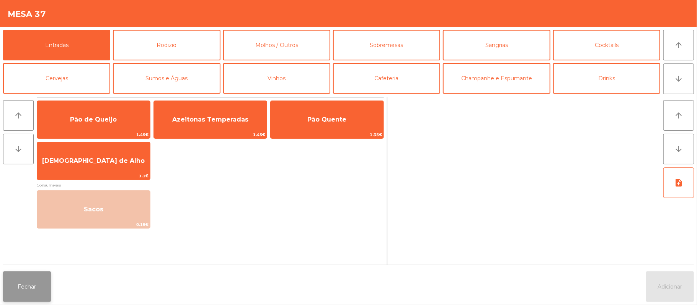
click at [28, 297] on button "Fechar" at bounding box center [27, 287] width 48 height 31
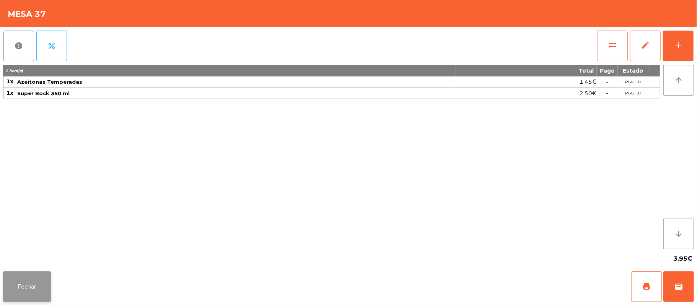
click at [28, 283] on button "Fechar" at bounding box center [27, 287] width 48 height 31
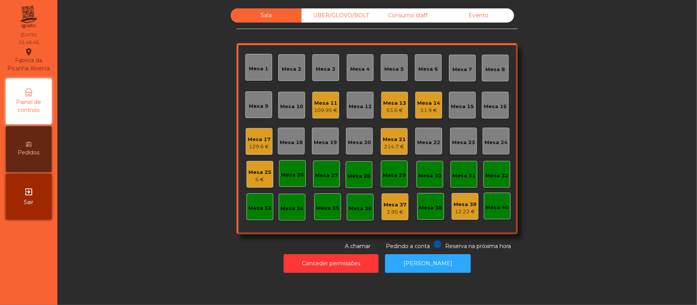
click at [410, 11] on div "Consumo staff" at bounding box center [407, 15] width 71 height 14
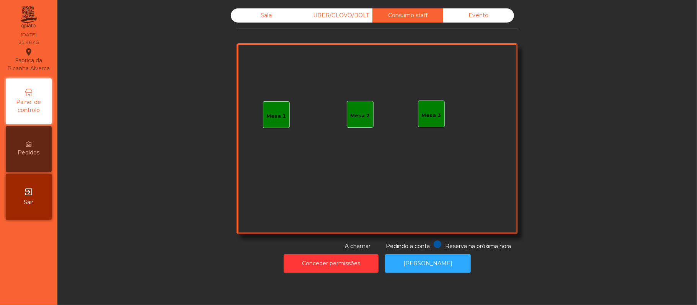
click at [431, 106] on div "Mesa 3" at bounding box center [431, 114] width 27 height 27
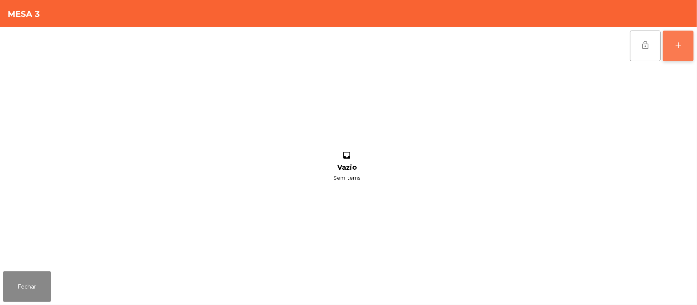
click at [672, 44] on button "add" at bounding box center [677, 46] width 31 height 31
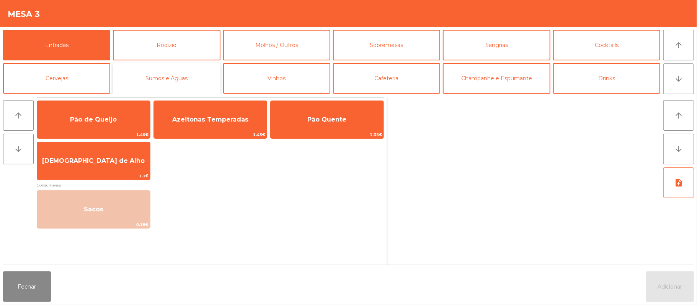
click at [192, 85] on button "Sumos e Águas" at bounding box center [166, 78] width 107 height 31
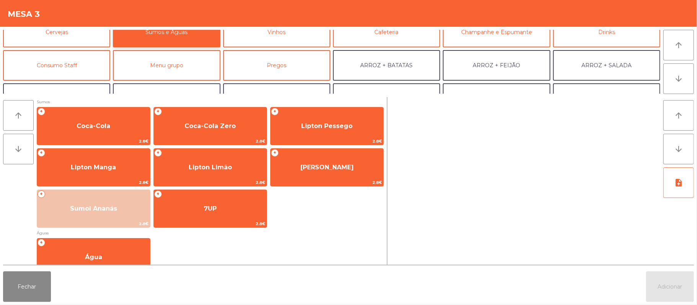
scroll to position [57, 0]
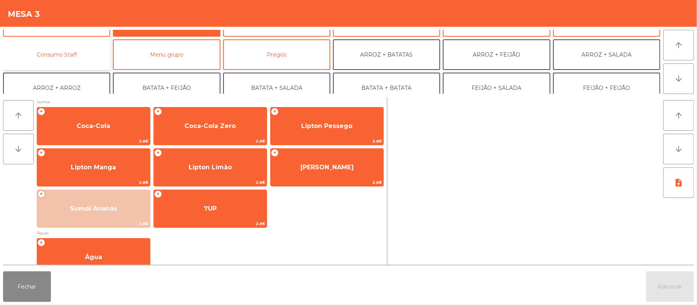
click at [87, 53] on button "Consumo Staff" at bounding box center [56, 54] width 107 height 31
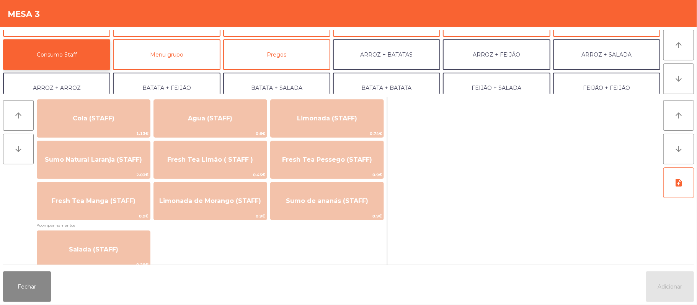
scroll to position [182, 0]
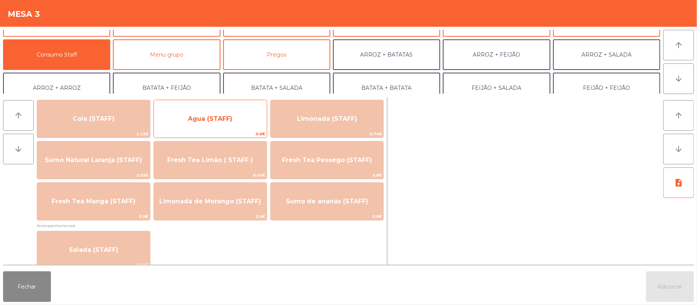
click at [232, 120] on span "Agua (STAFF)" at bounding box center [210, 119] width 113 height 21
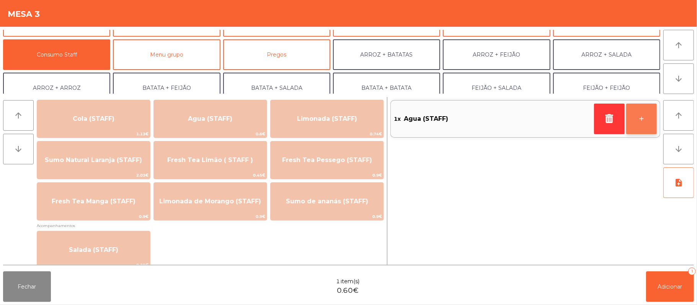
click at [634, 122] on button "+" at bounding box center [641, 119] width 31 height 31
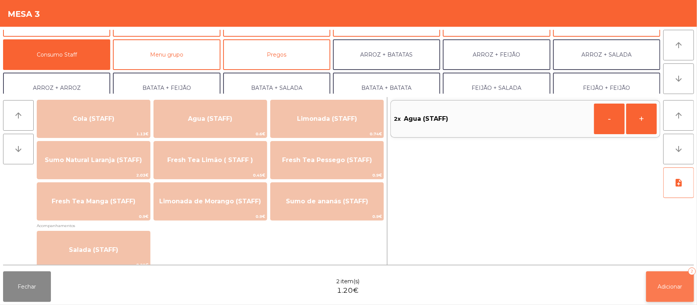
click at [661, 290] on span "Adicionar" at bounding box center [670, 286] width 24 height 7
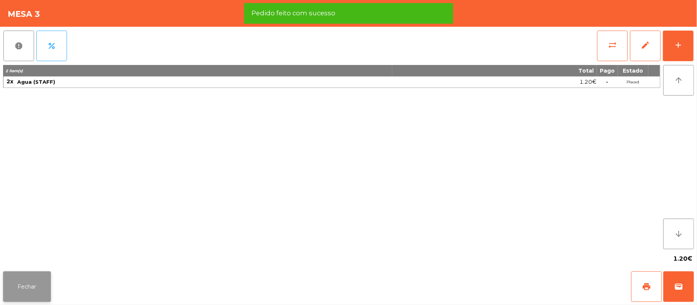
click at [41, 285] on button "Fechar" at bounding box center [27, 287] width 48 height 31
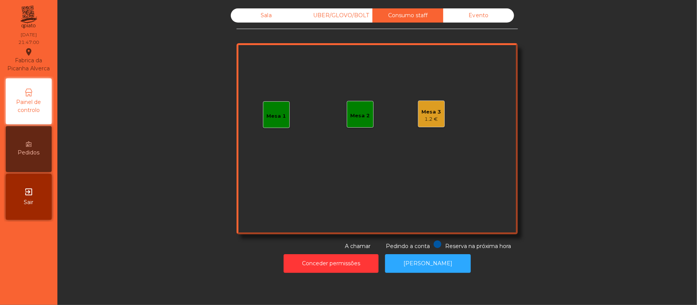
click at [270, 17] on div "Sala" at bounding box center [266, 15] width 71 height 14
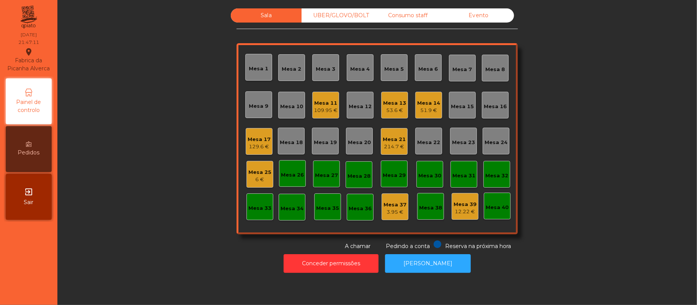
click at [415, 13] on div "Consumo staff" at bounding box center [407, 15] width 71 height 14
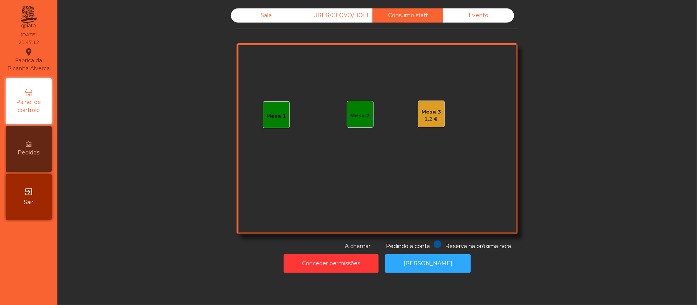
click at [432, 118] on div "1.2 €" at bounding box center [432, 120] width 20 height 8
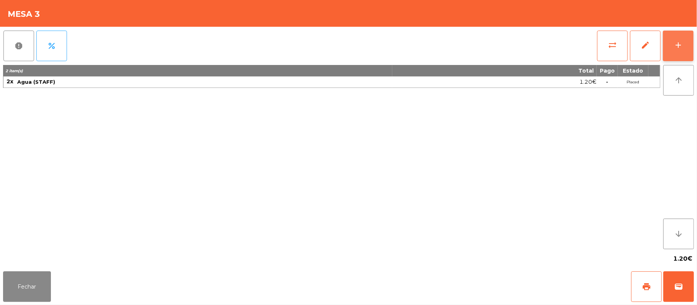
click at [676, 46] on div "add" at bounding box center [677, 45] width 9 height 9
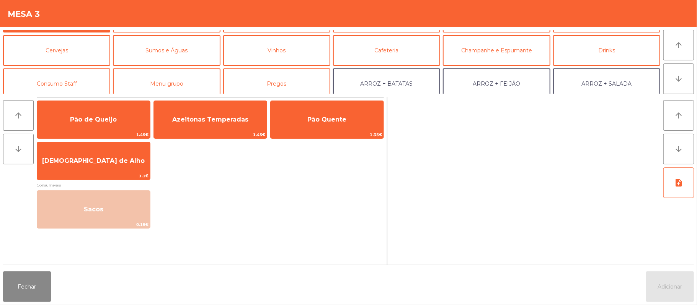
scroll to position [55, 0]
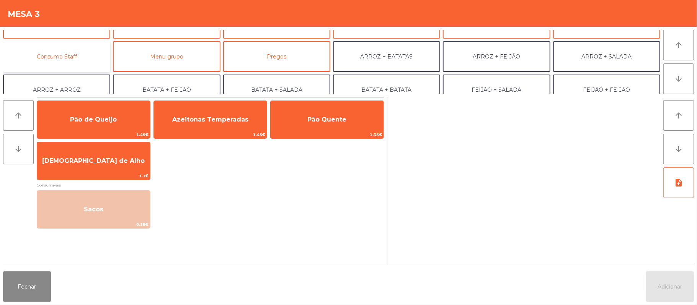
click at [77, 63] on button "Consumo Staff" at bounding box center [56, 56] width 107 height 31
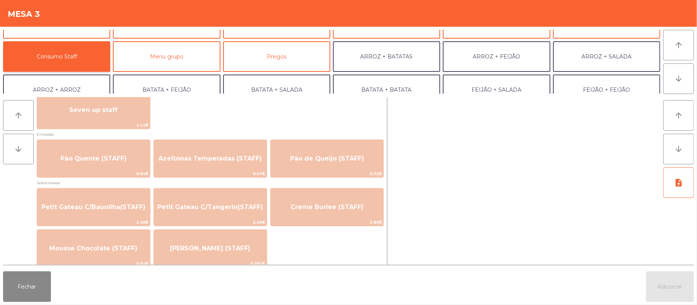
scroll to position [501, 0]
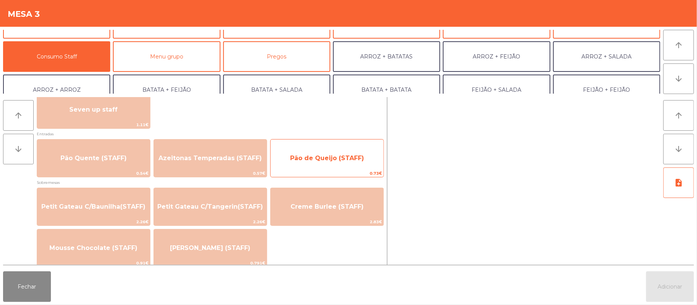
click at [343, 164] on span "Pão de Queijo (STAFF)" at bounding box center [326, 158] width 113 height 21
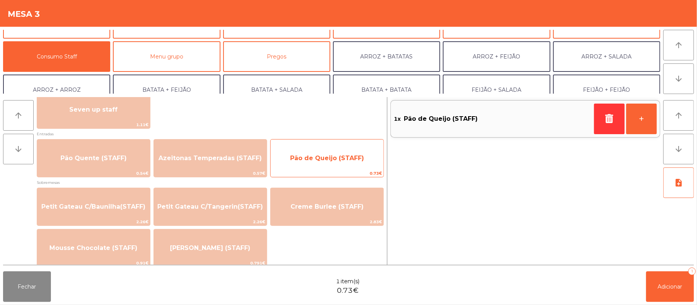
click at [348, 151] on span "Pão de Queijo (STAFF)" at bounding box center [326, 158] width 113 height 21
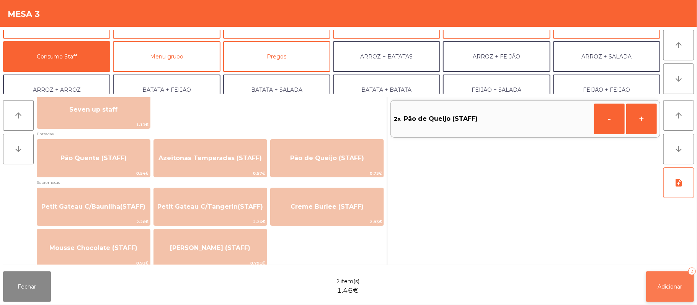
click at [663, 279] on button "Adicionar 2" at bounding box center [670, 287] width 48 height 31
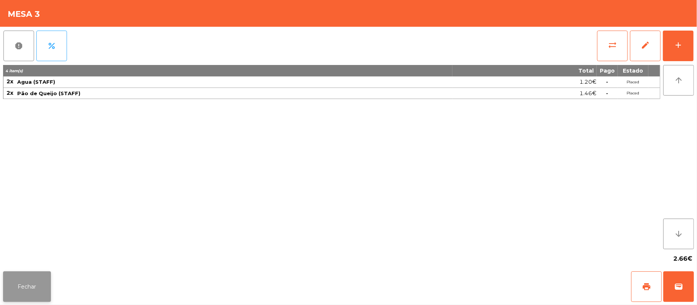
click at [31, 288] on button "Fechar" at bounding box center [27, 287] width 48 height 31
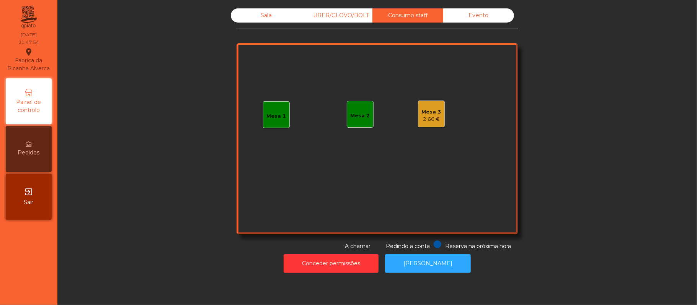
click at [428, 111] on div "Mesa 3" at bounding box center [432, 112] width 20 height 8
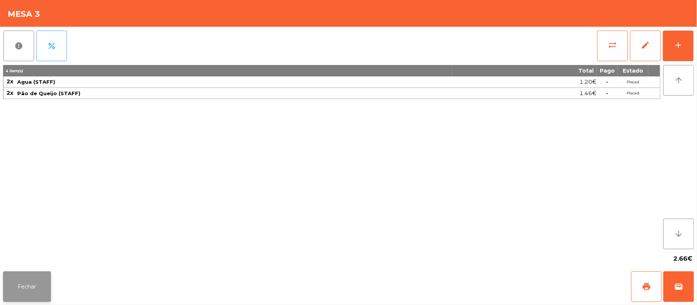
click at [26, 290] on button "Fechar" at bounding box center [27, 287] width 48 height 31
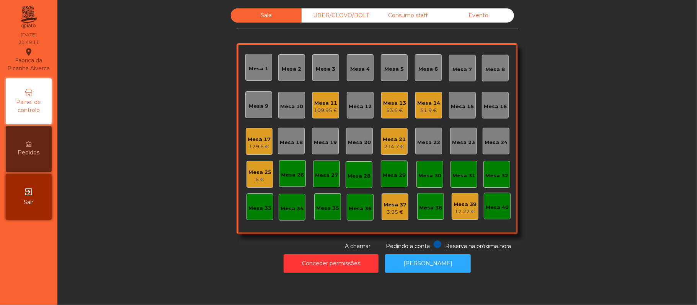
click at [394, 103] on div "Mesa 13" at bounding box center [394, 103] width 23 height 8
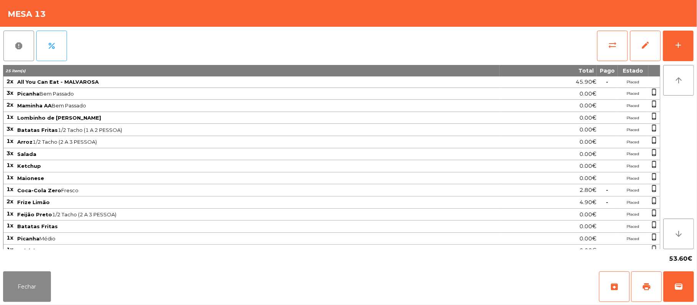
scroll to position [25, 0]
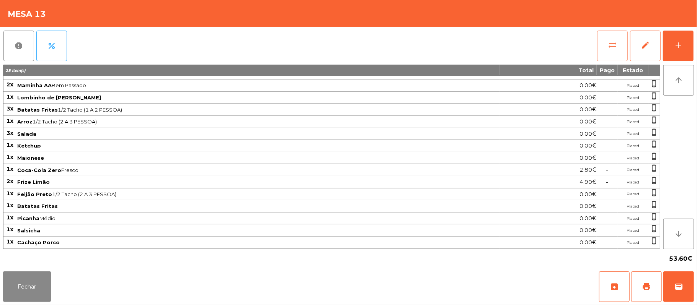
click at [607, 45] on button "sync_alt" at bounding box center [612, 46] width 31 height 31
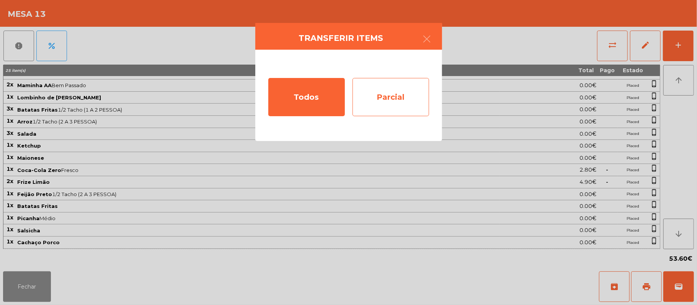
click at [403, 102] on div "Parcial" at bounding box center [390, 97] width 77 height 38
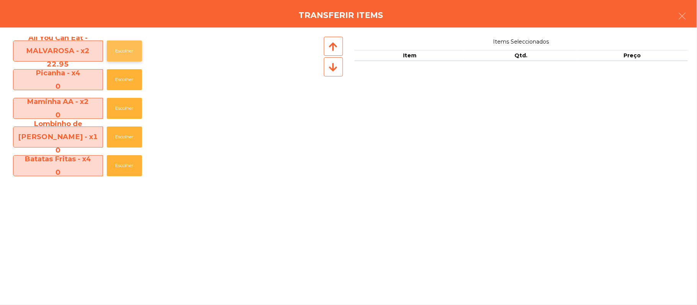
click at [132, 55] on button "Escolher" at bounding box center [124, 51] width 35 height 21
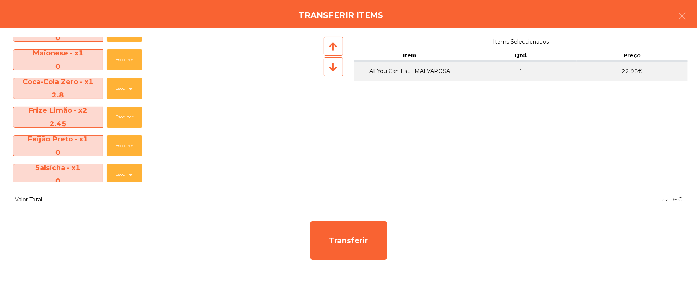
scroll to position [256, 0]
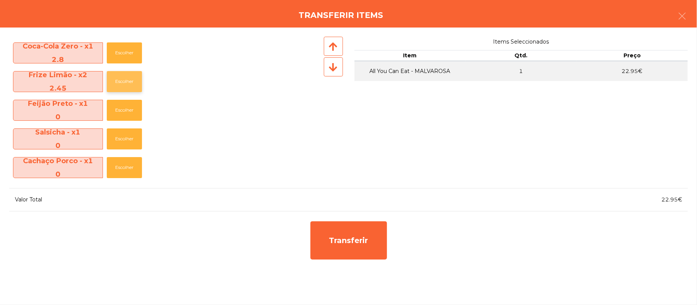
click at [132, 78] on button "Escolher" at bounding box center [124, 81] width 35 height 21
click at [129, 83] on button "Escolher" at bounding box center [124, 81] width 35 height 21
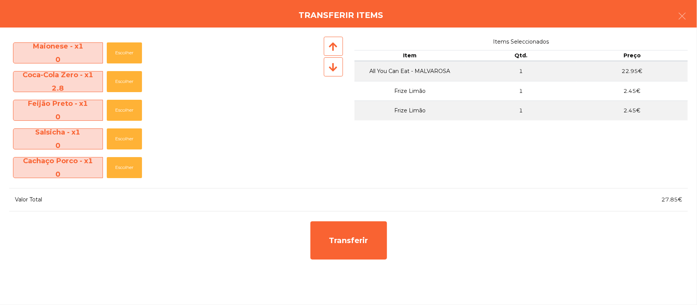
scroll to position [227, 0]
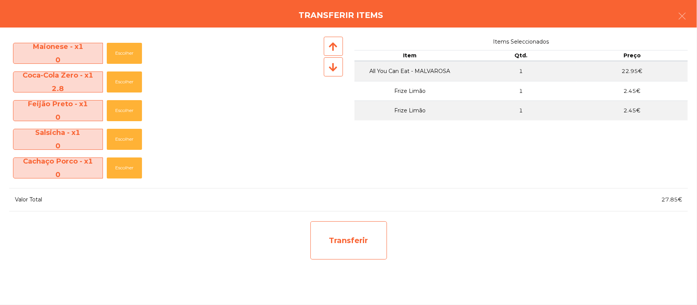
click at [365, 246] on div "Transferir" at bounding box center [348, 240] width 77 height 38
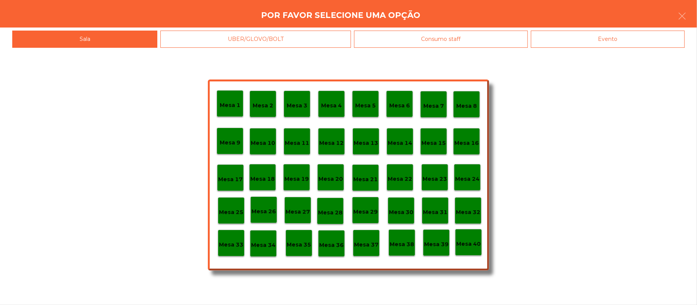
click at [229, 218] on div "Mesa 25" at bounding box center [231, 210] width 27 height 27
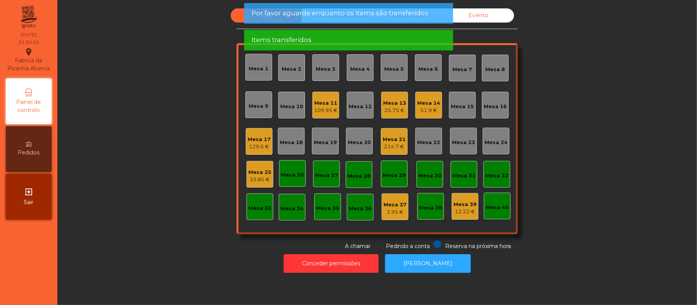
click at [262, 172] on div "Mesa 25" at bounding box center [259, 173] width 23 height 8
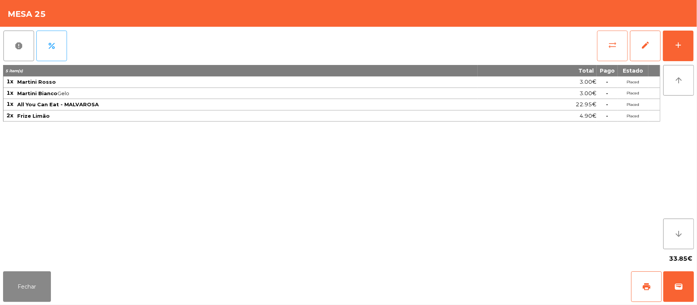
click at [614, 41] on span "sync_alt" at bounding box center [611, 45] width 9 height 9
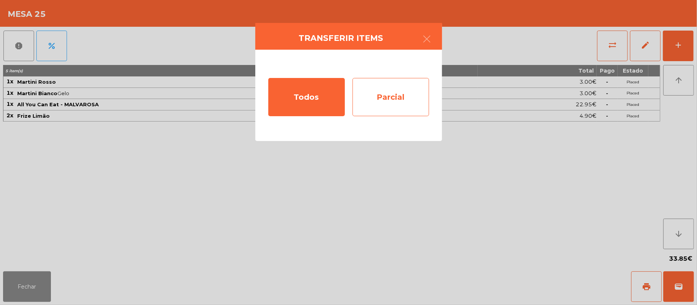
click at [397, 90] on div "Parcial" at bounding box center [390, 97] width 77 height 38
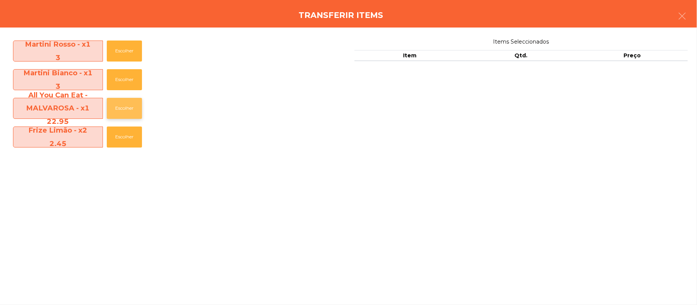
click at [119, 104] on button "Escolher" at bounding box center [124, 108] width 35 height 21
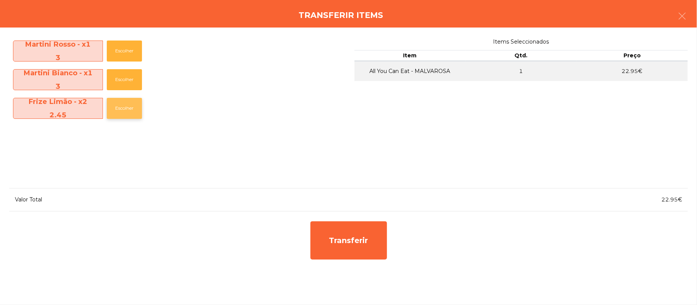
click at [127, 109] on button "Escolher" at bounding box center [124, 108] width 35 height 21
click at [127, 115] on button "Escolher" at bounding box center [124, 108] width 35 height 21
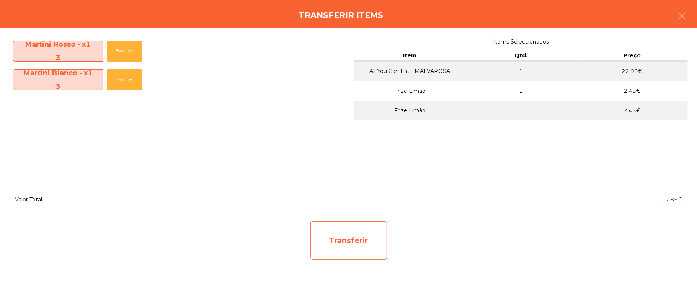
click at [382, 244] on div "Transferir" at bounding box center [348, 240] width 77 height 38
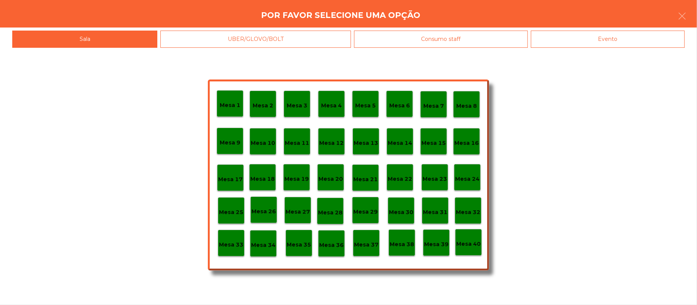
click at [368, 216] on div "Mesa 29" at bounding box center [365, 210] width 27 height 27
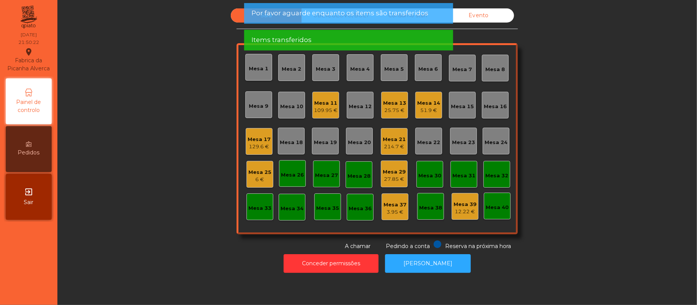
click at [394, 176] on div "27.85 €" at bounding box center [394, 180] width 23 height 8
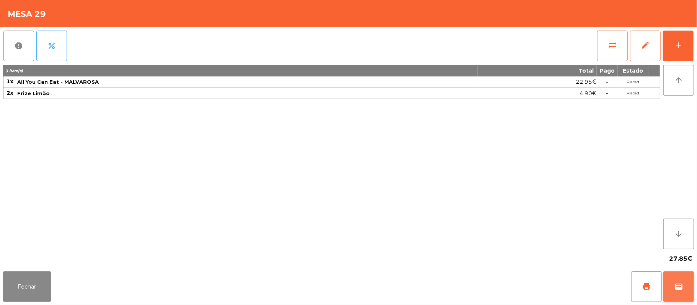
click at [676, 285] on span "wallet" at bounding box center [678, 286] width 9 height 9
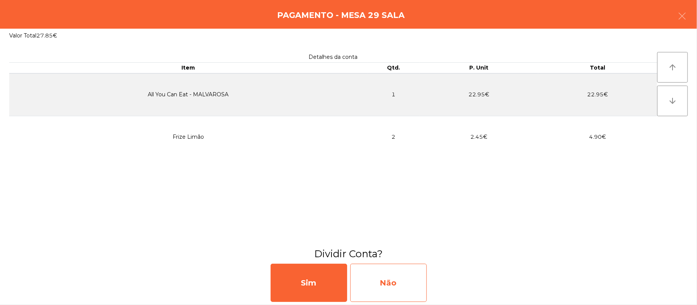
click at [403, 283] on div "Não" at bounding box center [388, 283] width 77 height 38
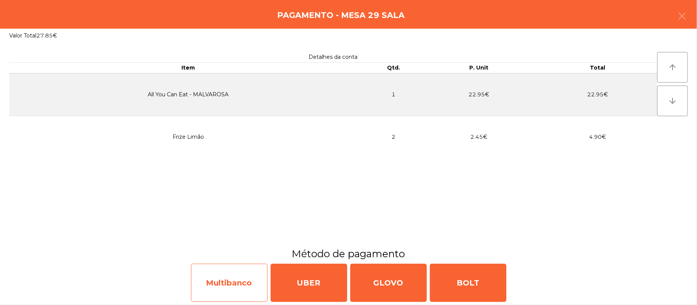
click at [218, 285] on div "Multibanco" at bounding box center [229, 283] width 77 height 38
select select "**"
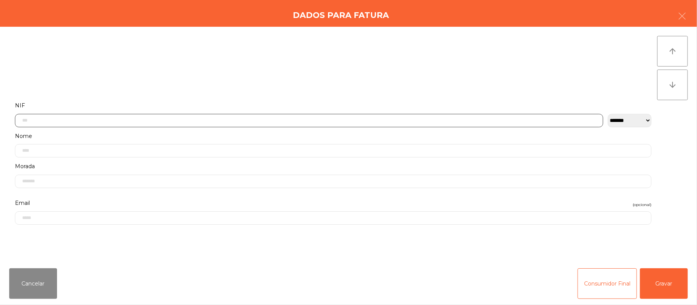
click at [180, 121] on input "text" at bounding box center [309, 120] width 588 height 13
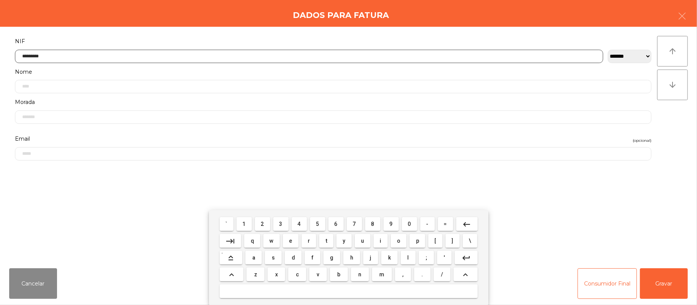
type input "*********"
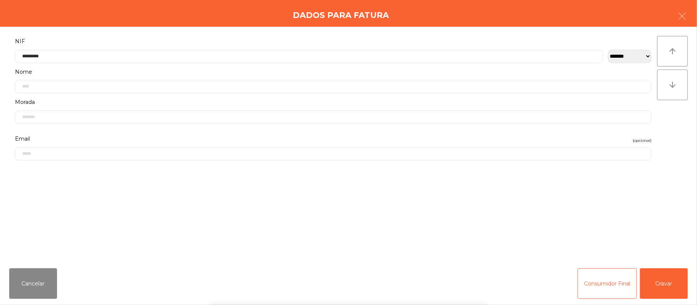
click at [667, 285] on div "` 1 2 3 4 5 6 7 8 9 0 - = keyboard_backspace keyboard_tab q w e r t y u i o p […" at bounding box center [348, 257] width 697 height 95
click at [667, 279] on button "Gravar" at bounding box center [664, 284] width 48 height 31
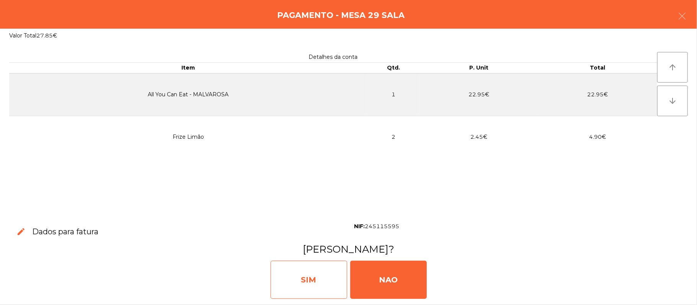
click at [318, 282] on div "SIM" at bounding box center [308, 280] width 77 height 38
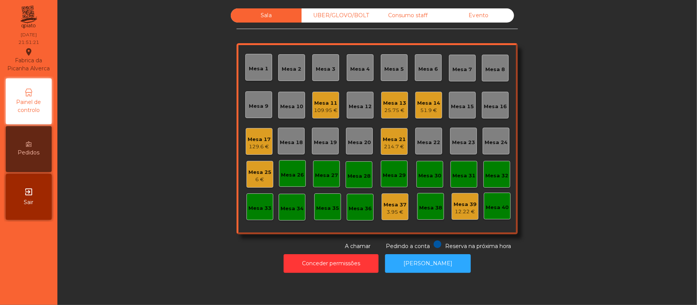
click at [386, 112] on div "25.75 €" at bounding box center [394, 111] width 23 height 8
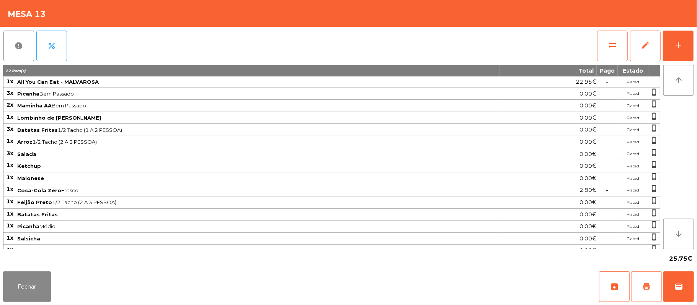
click at [641, 288] on button "print" at bounding box center [646, 287] width 31 height 31
click at [12, 276] on button "Fechar" at bounding box center [27, 287] width 48 height 31
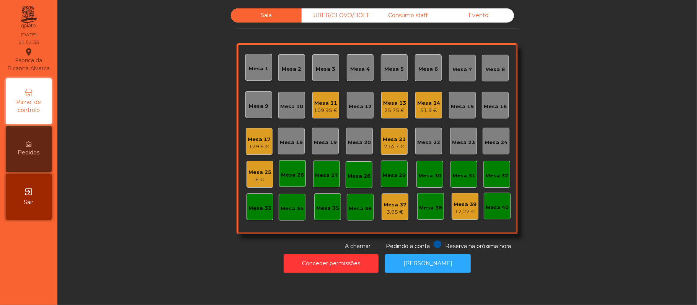
click at [394, 106] on div "Mesa 13" at bounding box center [394, 103] width 23 height 8
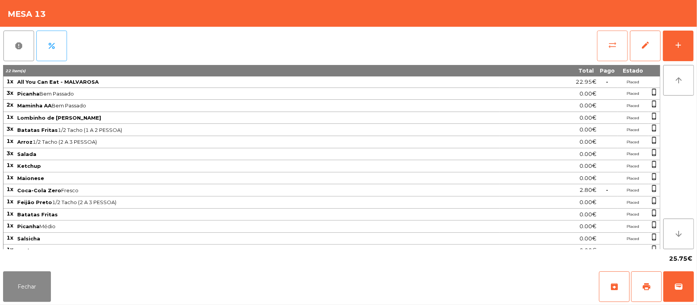
click at [606, 46] on button "sync_alt" at bounding box center [612, 46] width 31 height 31
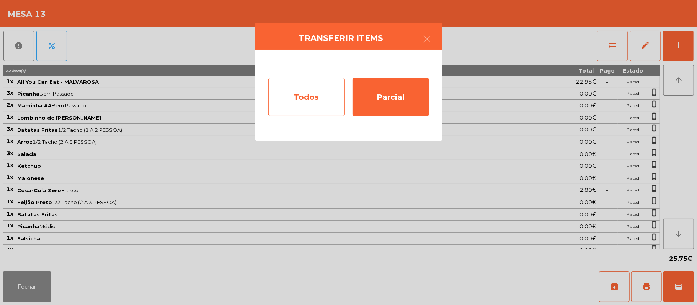
click at [311, 91] on div "Todos" at bounding box center [306, 97] width 77 height 38
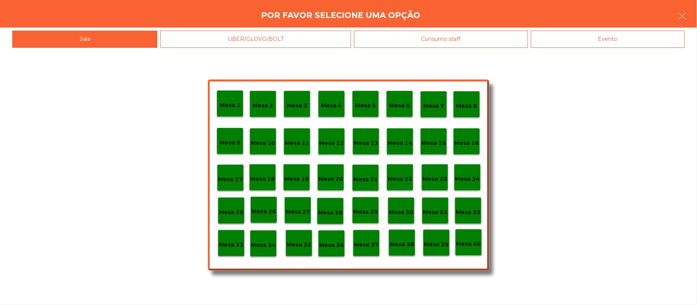
click at [637, 45] on div "Evento" at bounding box center [608, 39] width 154 height 17
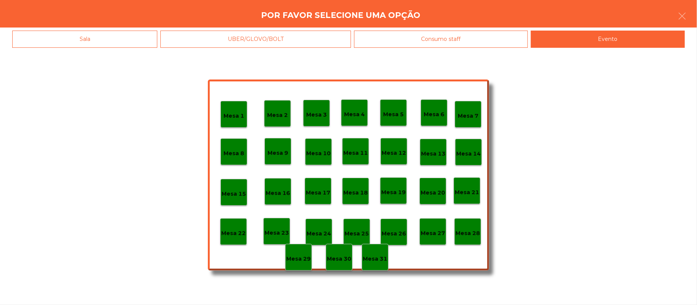
click at [469, 232] on p "Mesa 28" at bounding box center [467, 233] width 24 height 9
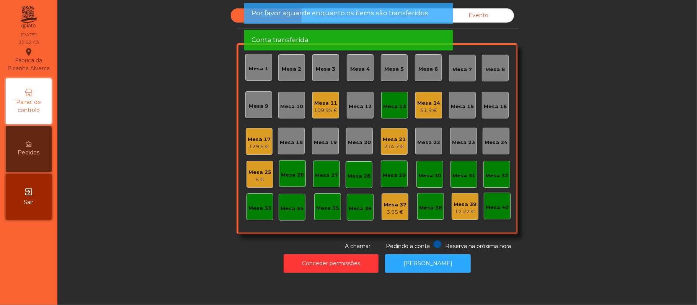
click at [388, 100] on div "Mesa 13" at bounding box center [394, 105] width 23 height 11
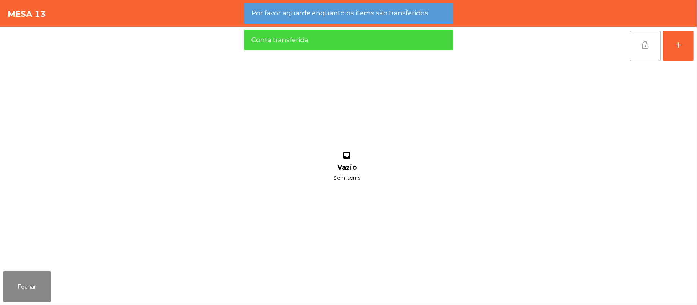
click at [635, 45] on button "lock_open" at bounding box center [645, 46] width 31 height 31
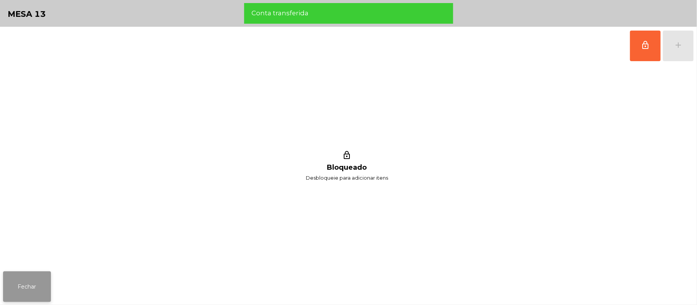
click at [37, 286] on button "Fechar" at bounding box center [27, 287] width 48 height 31
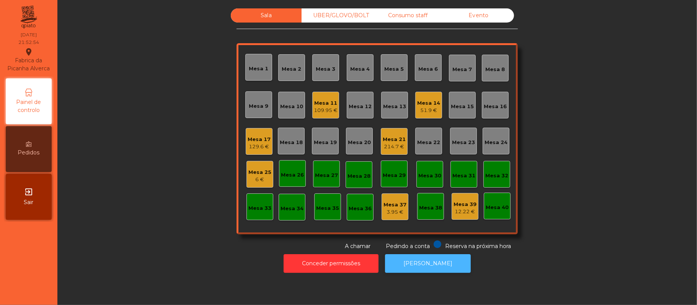
click at [433, 264] on button "[PERSON_NAME]" at bounding box center [428, 263] width 86 height 19
click at [421, 114] on div "51.9 €" at bounding box center [428, 111] width 23 height 8
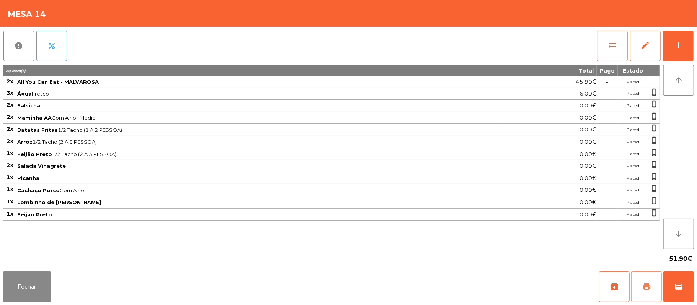
click at [639, 288] on button "print" at bounding box center [646, 287] width 31 height 31
click at [26, 286] on button "Fechar" at bounding box center [27, 287] width 48 height 31
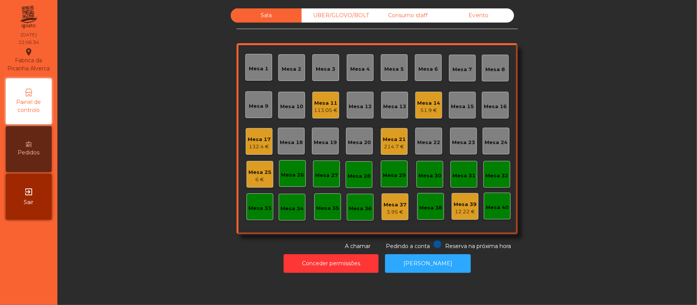
click at [423, 115] on div "Mesa 14 51.9 €" at bounding box center [428, 105] width 27 height 27
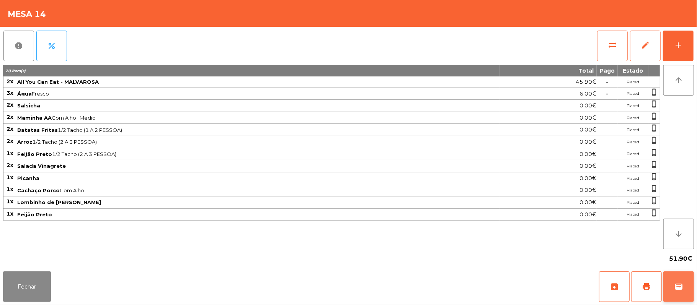
click at [686, 285] on button "wallet" at bounding box center [678, 287] width 31 height 31
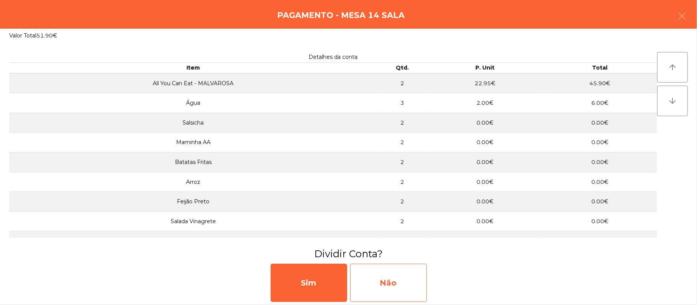
click at [409, 276] on div "Não" at bounding box center [388, 283] width 77 height 38
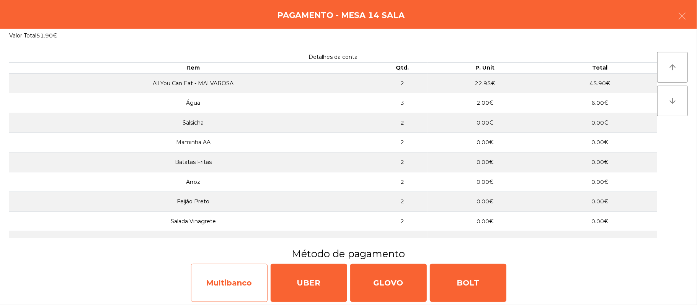
click at [221, 283] on div "Multibanco" at bounding box center [229, 283] width 77 height 38
select select "**"
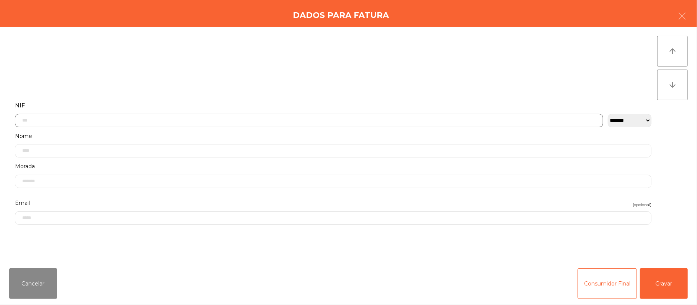
click at [227, 120] on input "text" at bounding box center [309, 120] width 588 height 13
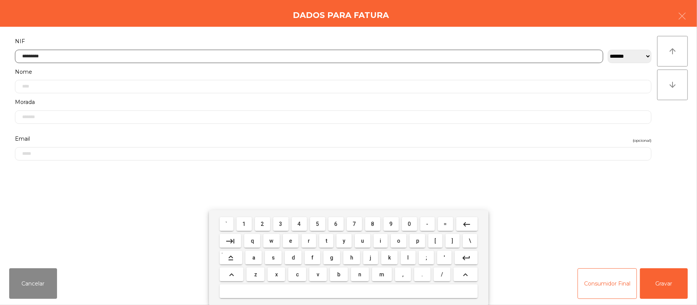
type input "*********"
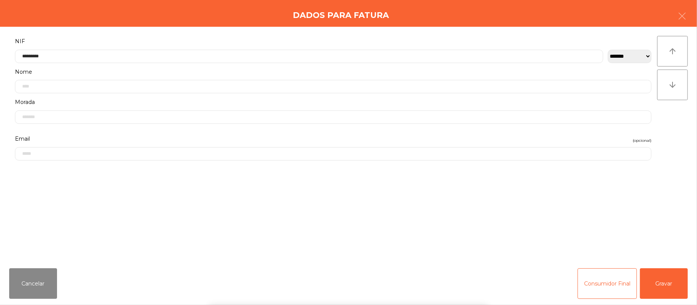
click at [672, 284] on div "` 1 2 3 4 5 6 7 8 9 0 - = keyboard_backspace keyboard_tab q w e r t y u i o p […" at bounding box center [348, 257] width 697 height 95
click at [669, 288] on button "Gravar" at bounding box center [664, 284] width 48 height 31
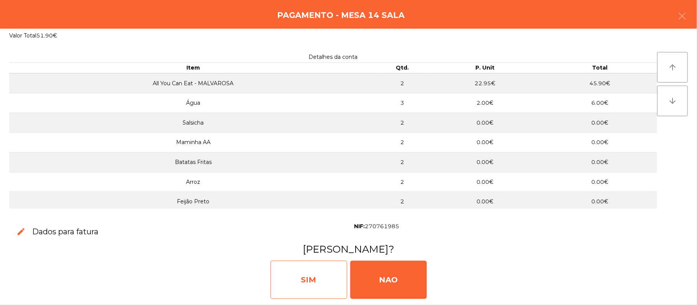
click at [314, 270] on div "SIM" at bounding box center [308, 280] width 77 height 38
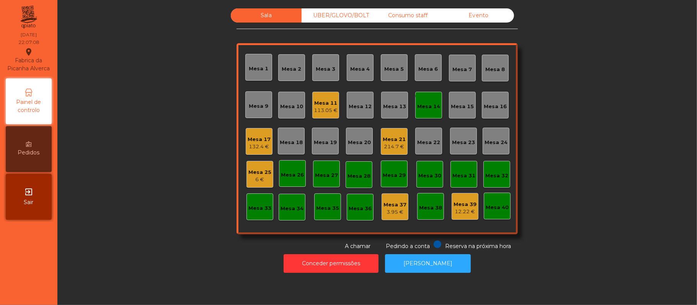
click at [428, 103] on div "Mesa 14" at bounding box center [428, 107] width 23 height 8
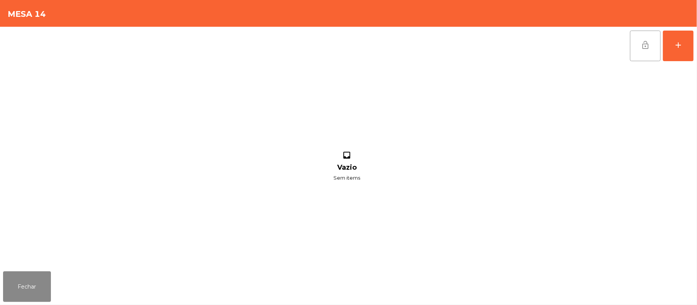
click at [636, 52] on button "lock_open" at bounding box center [645, 46] width 31 height 31
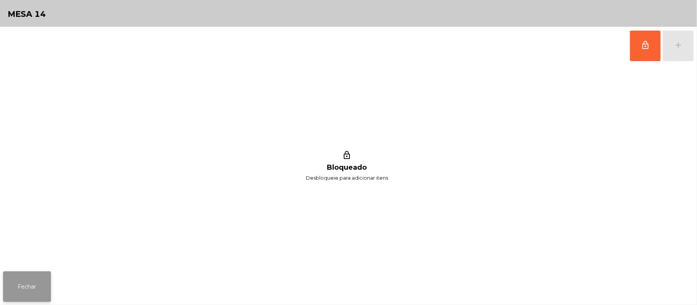
click at [43, 280] on button "Fechar" at bounding box center [27, 287] width 48 height 31
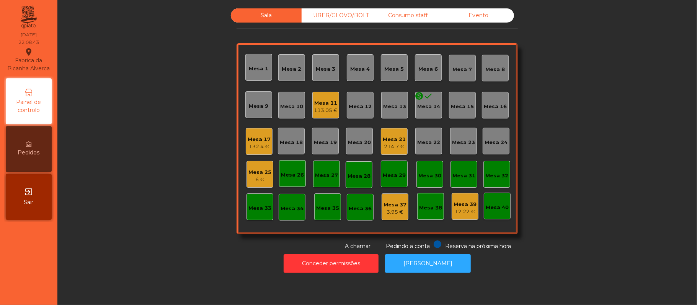
click at [495, 107] on div "Mesa 16" at bounding box center [494, 107] width 23 height 8
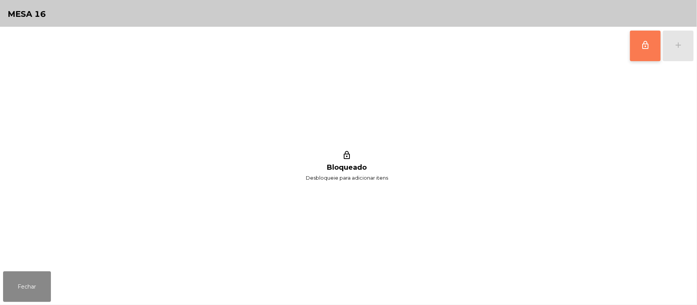
click at [639, 54] on button "lock_outline" at bounding box center [645, 46] width 31 height 31
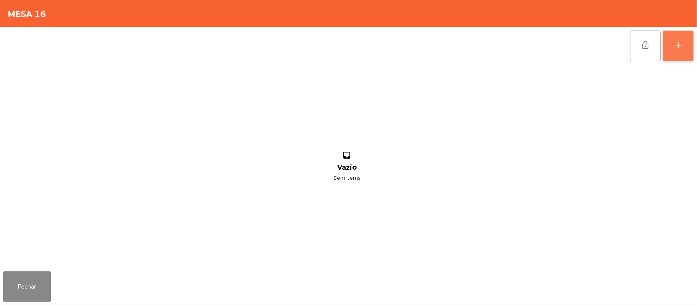
click at [668, 52] on button "add" at bounding box center [677, 46] width 31 height 31
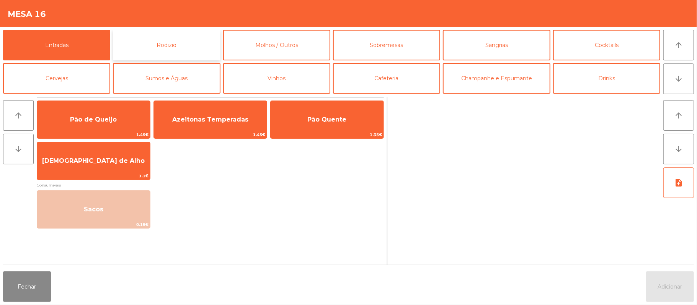
click at [179, 40] on button "Rodizio" at bounding box center [166, 45] width 107 height 31
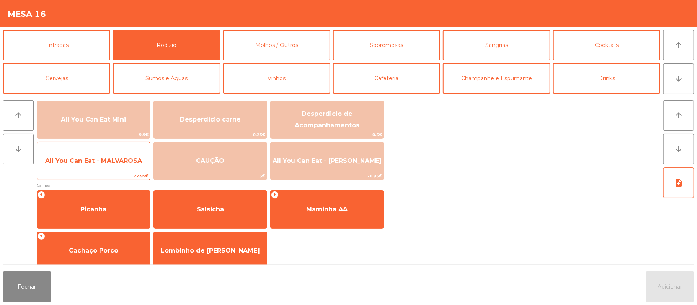
click at [96, 159] on span "All You Can Eat - MALVAROSA" at bounding box center [93, 160] width 97 height 7
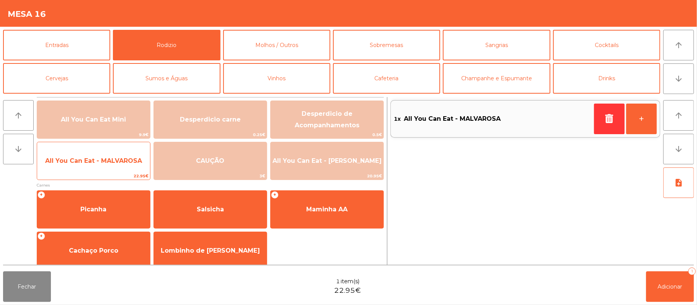
click at [92, 160] on span "All You Can Eat - MALVAROSA" at bounding box center [93, 160] width 97 height 7
click at [86, 164] on span "All You Can Eat - MALVAROSA" at bounding box center [93, 160] width 97 height 7
click at [88, 161] on span "All You Can Eat - MALVAROSA" at bounding box center [93, 160] width 97 height 7
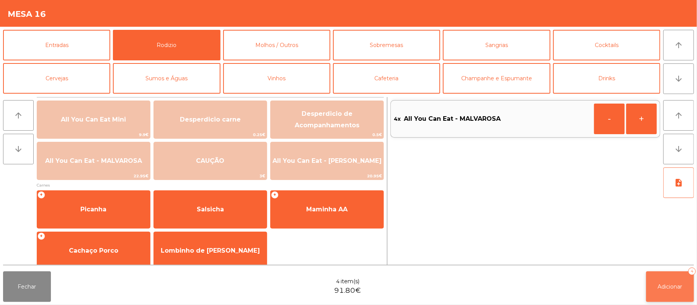
click at [672, 280] on button "Adicionar 4" at bounding box center [670, 287] width 48 height 31
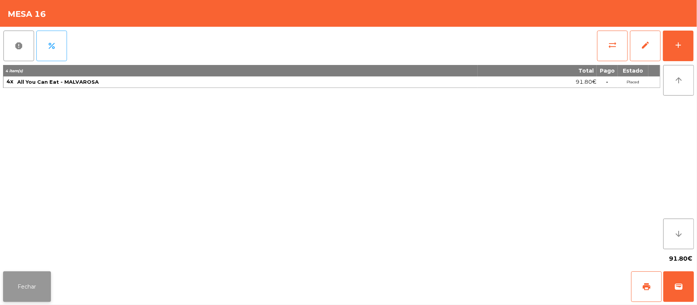
click at [24, 287] on button "Fechar" at bounding box center [27, 287] width 48 height 31
click at [24, 276] on button "Fechar" at bounding box center [27, 287] width 48 height 31
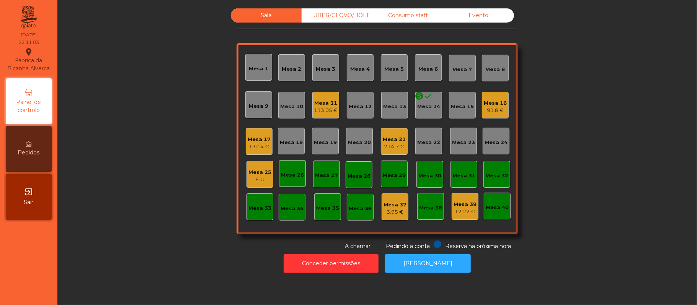
click at [426, 116] on div "monetization_on done Mesa 14" at bounding box center [428, 105] width 27 height 27
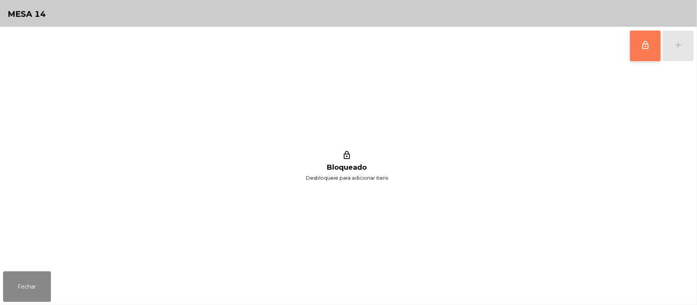
click at [633, 47] on button "lock_outline" at bounding box center [645, 46] width 31 height 31
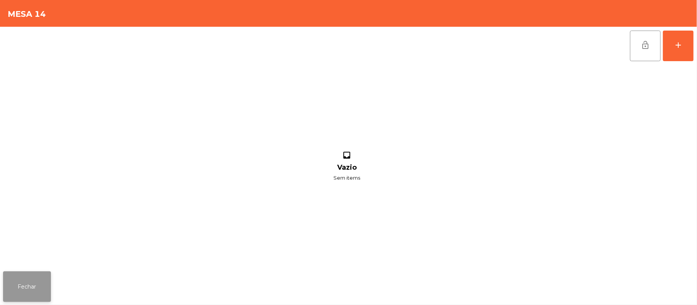
click at [43, 288] on button "Fechar" at bounding box center [27, 287] width 48 height 31
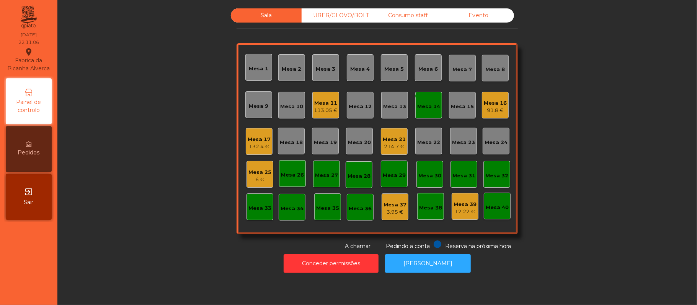
click at [422, 103] on div "Mesa 14" at bounding box center [428, 107] width 23 height 8
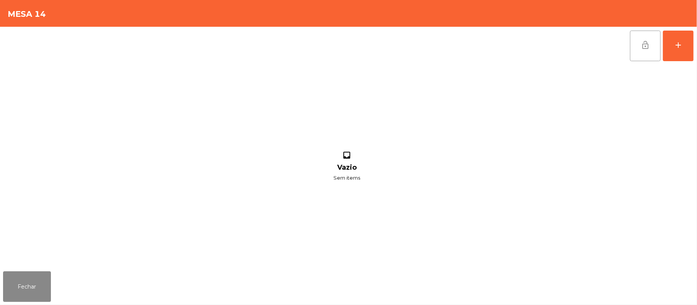
click at [637, 50] on button "lock_open" at bounding box center [645, 46] width 31 height 31
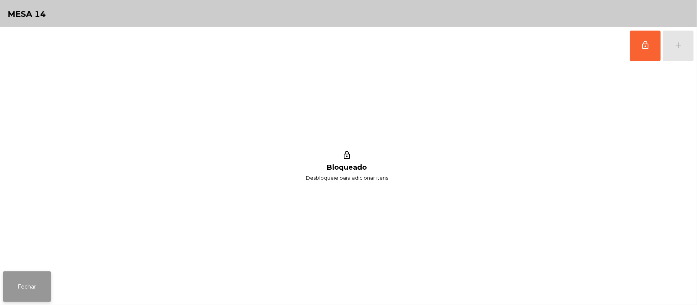
click at [28, 286] on button "Fechar" at bounding box center [27, 287] width 48 height 31
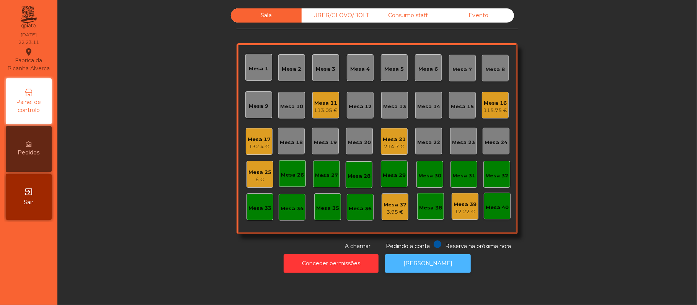
click at [402, 267] on button "[PERSON_NAME]" at bounding box center [428, 263] width 86 height 19
click at [404, 16] on div "Consumo staff" at bounding box center [407, 15] width 71 height 14
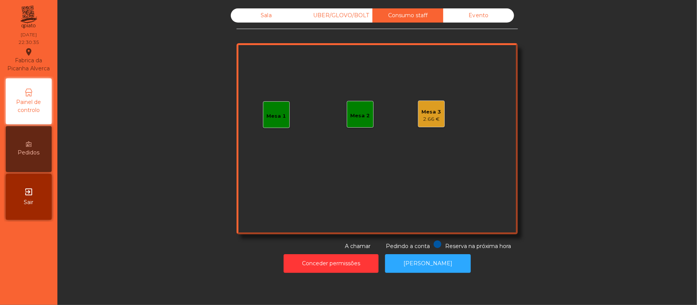
click at [353, 117] on div "Mesa 2" at bounding box center [360, 116] width 20 height 8
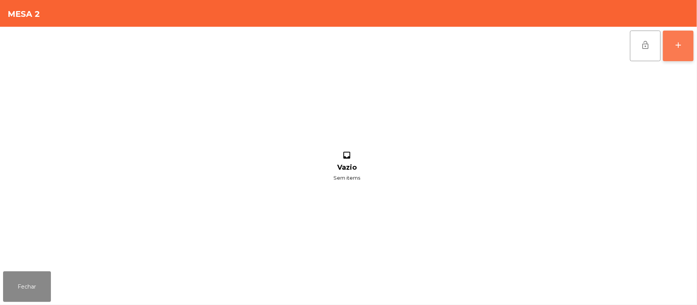
click at [675, 43] on div "add" at bounding box center [677, 45] width 9 height 9
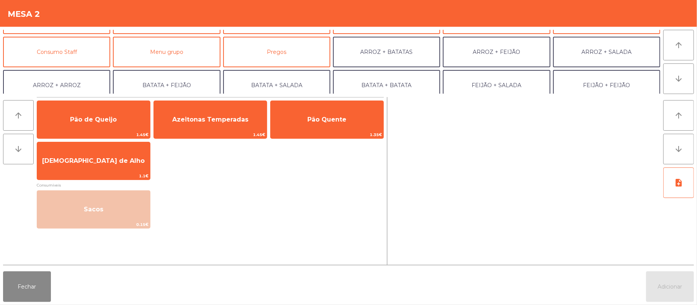
scroll to position [61, 0]
click at [80, 50] on button "Consumo Staff" at bounding box center [56, 50] width 107 height 31
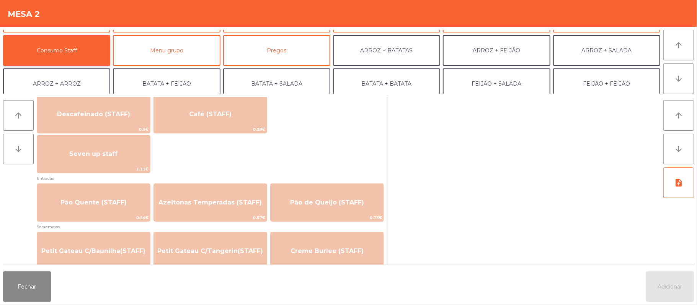
scroll to position [469, 0]
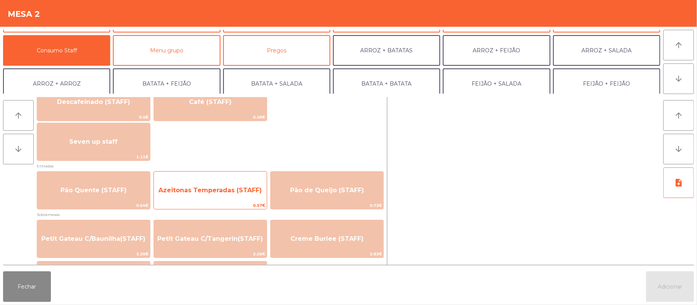
click at [236, 187] on span "Azeitonas Temperadas (STAFF)" at bounding box center [209, 190] width 103 height 7
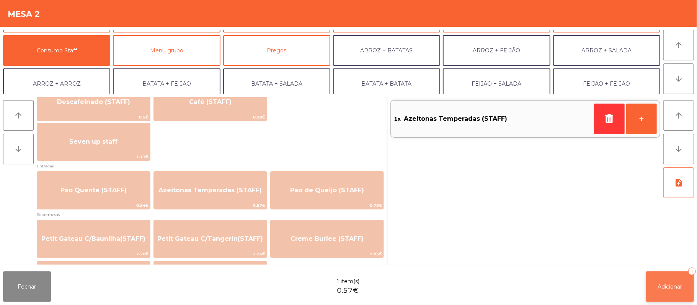
click at [666, 283] on span "Adicionar" at bounding box center [670, 286] width 24 height 7
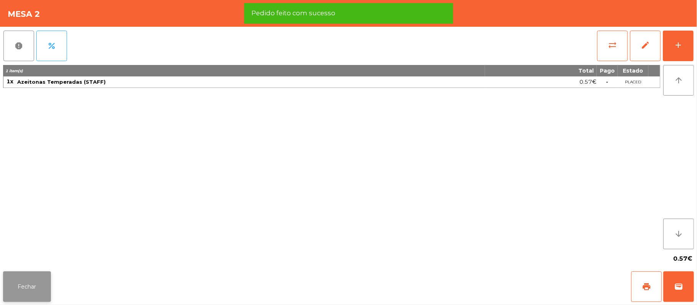
click at [48, 290] on button "Fechar" at bounding box center [27, 287] width 48 height 31
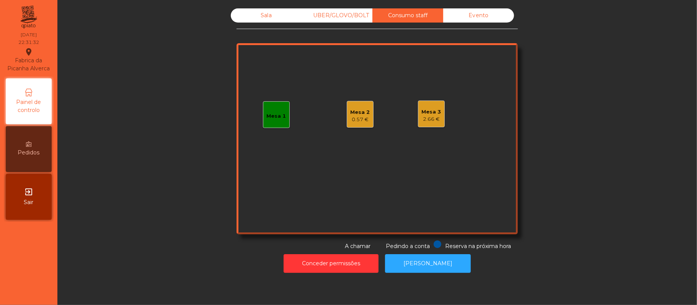
click at [270, 16] on div "Sala" at bounding box center [266, 15] width 71 height 14
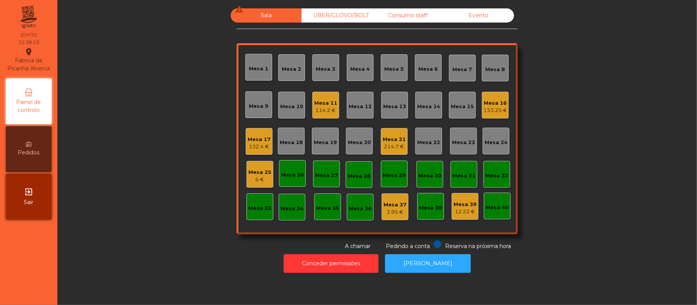
click at [316, 97] on div "Mesa 11 114.2 €" at bounding box center [325, 105] width 23 height 18
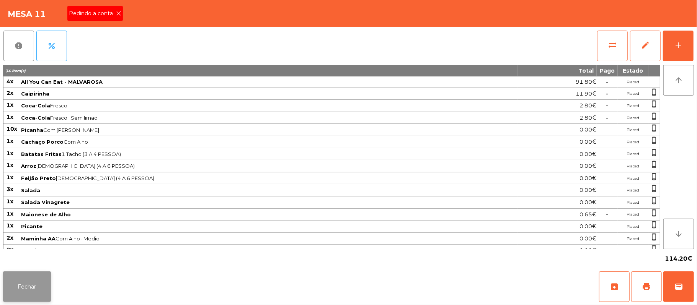
click at [33, 283] on button "Fechar" at bounding box center [27, 287] width 48 height 31
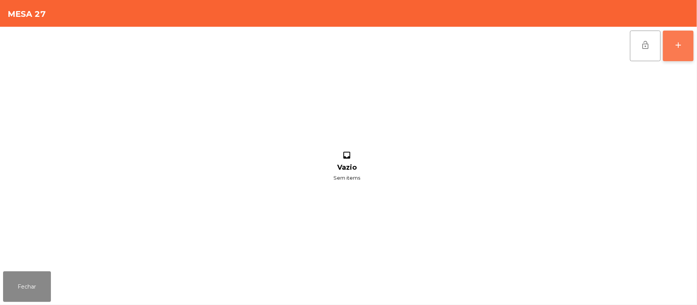
click at [672, 50] on button "add" at bounding box center [677, 46] width 31 height 31
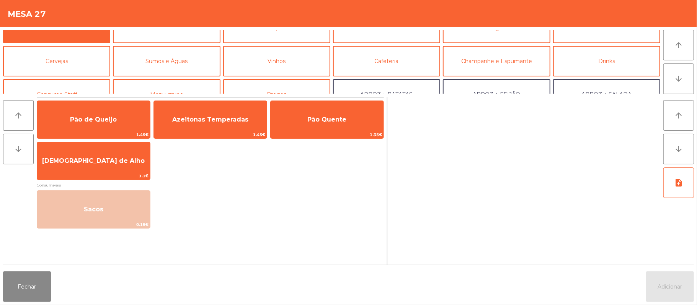
scroll to position [0, 0]
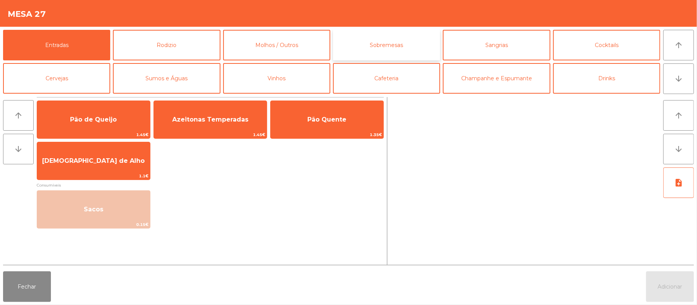
click at [409, 54] on button "Sobremesas" at bounding box center [386, 45] width 107 height 31
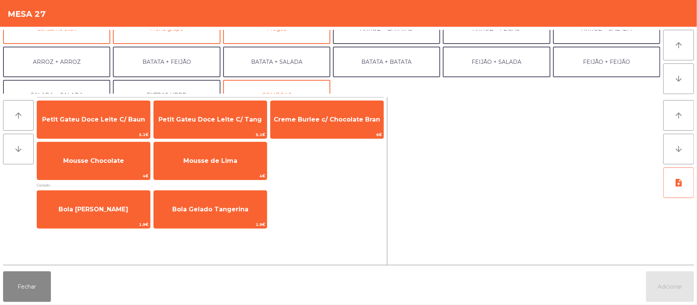
scroll to position [100, 0]
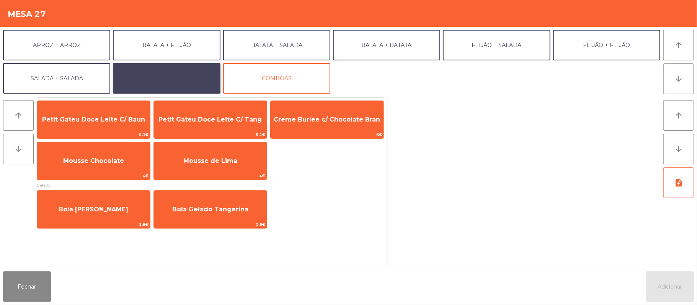
click at [196, 79] on button "EXTRAS UBER" at bounding box center [166, 78] width 107 height 31
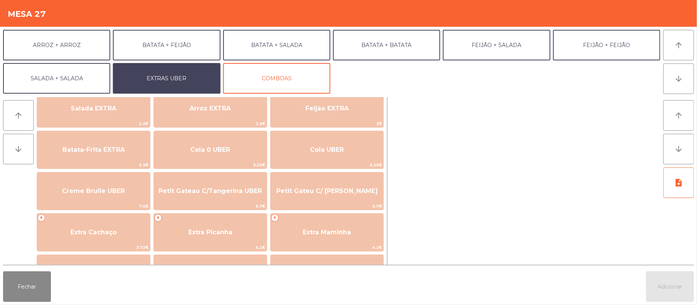
scroll to position [103, 0]
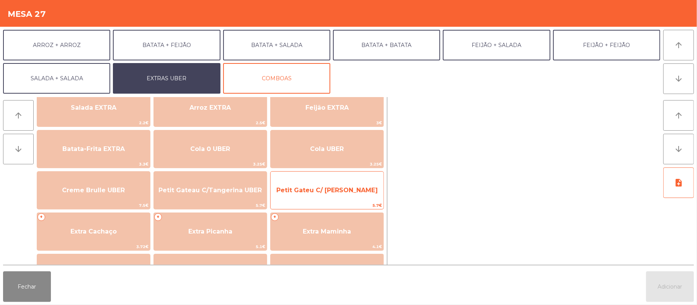
click at [332, 195] on span "Petit Gateu C/ [PERSON_NAME]" at bounding box center [326, 190] width 113 height 21
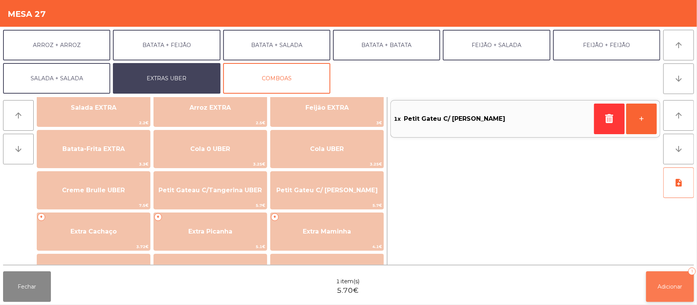
click at [671, 279] on button "Adicionar 1" at bounding box center [670, 287] width 48 height 31
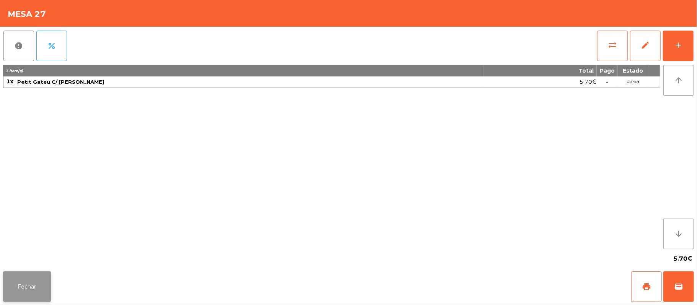
click at [33, 292] on button "Fechar" at bounding box center [27, 287] width 48 height 31
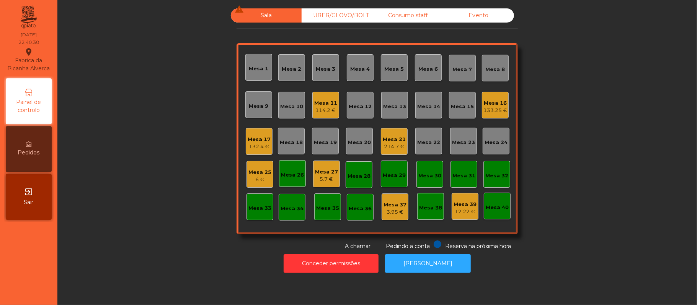
click at [348, 105] on div "Mesa 12" at bounding box center [359, 107] width 23 height 8
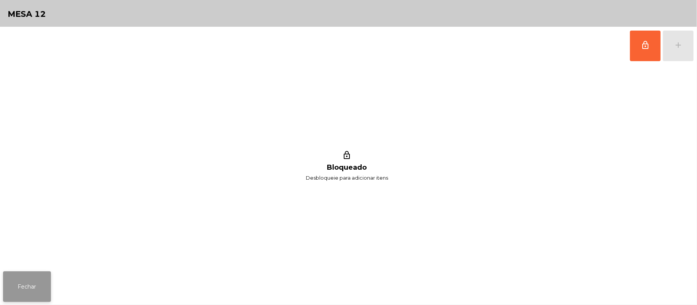
click at [39, 273] on button "Fechar" at bounding box center [27, 287] width 48 height 31
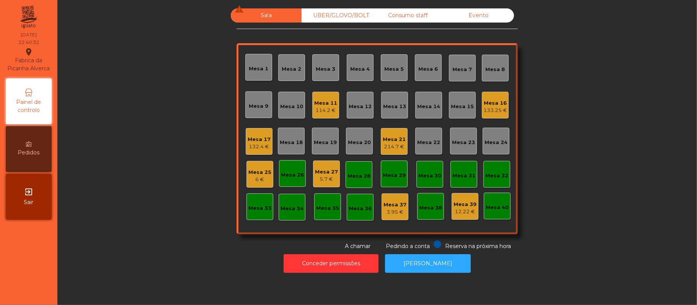
click at [314, 107] on div "114.2 €" at bounding box center [325, 111] width 23 height 8
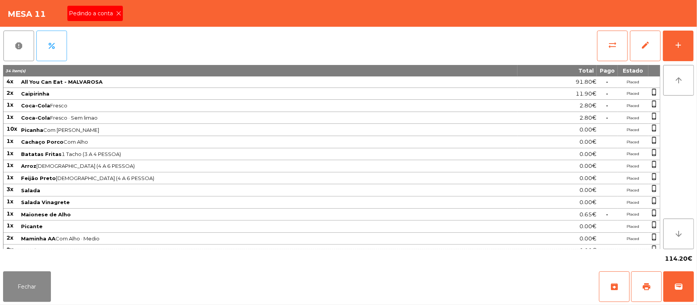
click at [118, 14] on icon at bounding box center [118, 13] width 5 height 5
click at [39, 285] on button "Fechar" at bounding box center [27, 287] width 48 height 31
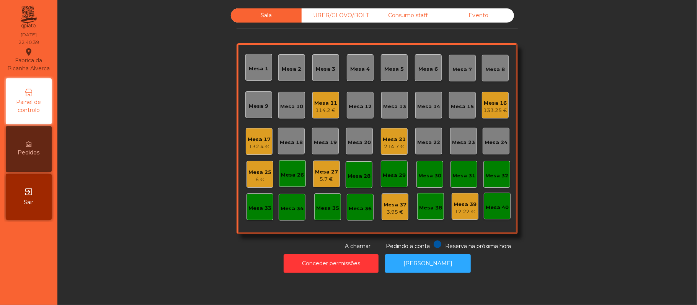
click at [262, 143] on div "132.4 €" at bounding box center [258, 147] width 23 height 8
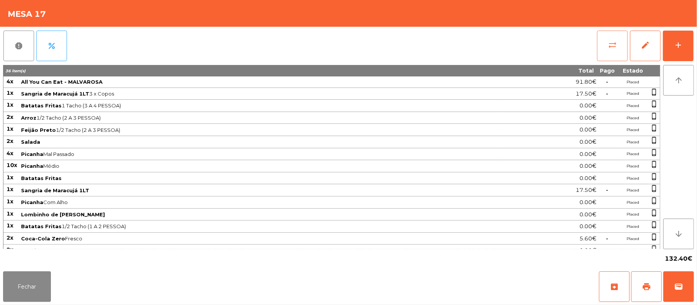
click at [607, 52] on button "sync_alt" at bounding box center [612, 46] width 31 height 31
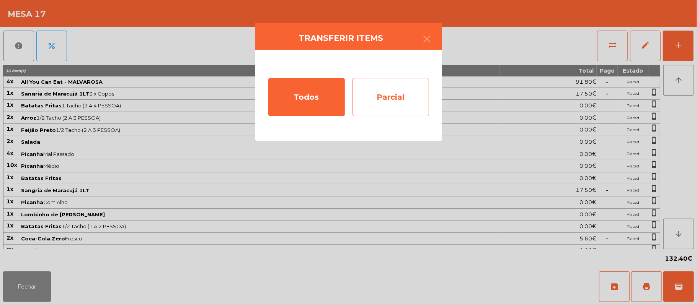
click at [400, 85] on div "Parcial" at bounding box center [390, 97] width 77 height 38
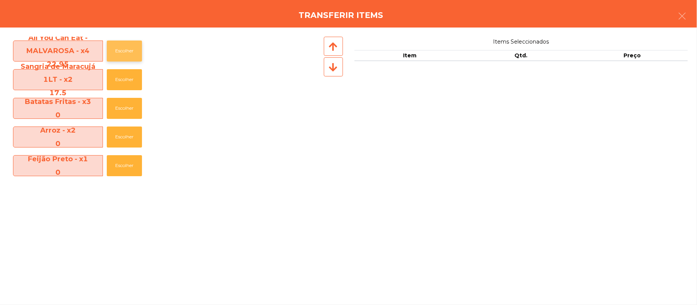
click at [126, 51] on button "Escolher" at bounding box center [124, 51] width 35 height 21
click at [130, 50] on button "Escolher" at bounding box center [124, 51] width 35 height 21
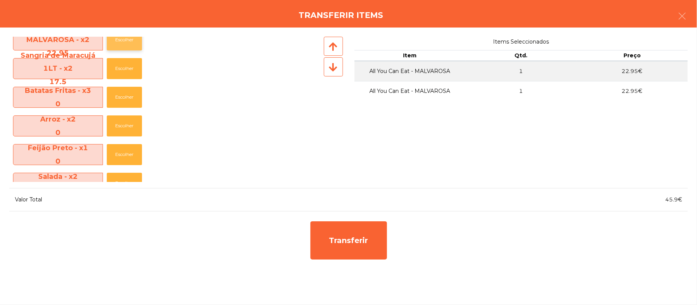
scroll to position [5, 0]
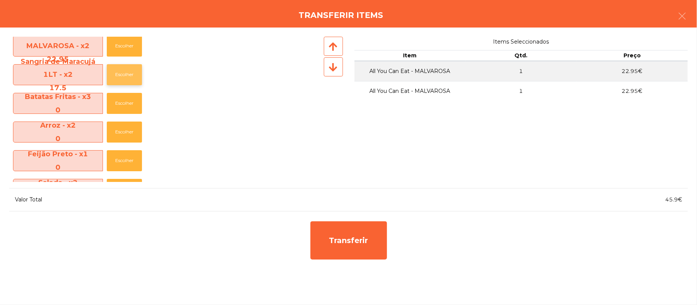
click at [131, 72] on button "Escolher" at bounding box center [124, 74] width 35 height 21
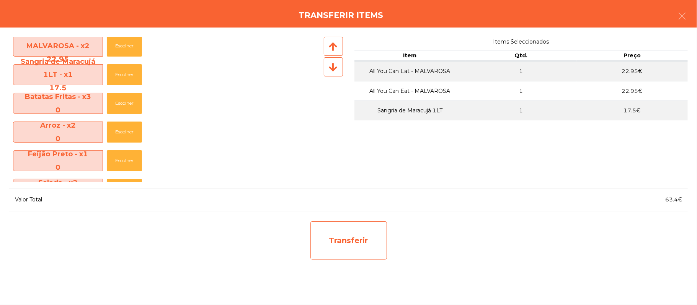
click at [355, 239] on div "Transferir" at bounding box center [348, 240] width 77 height 38
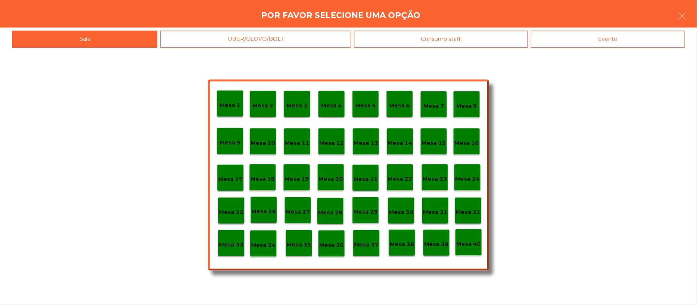
click at [366, 205] on div "Mesa 29" at bounding box center [365, 211] width 24 height 12
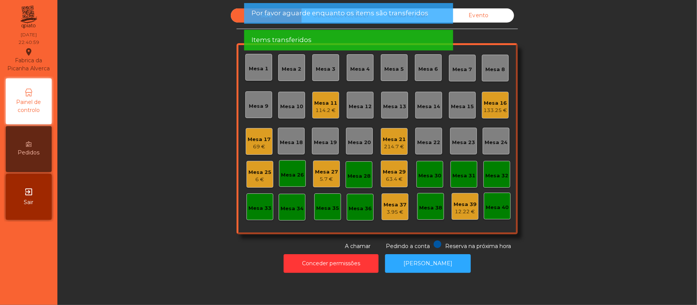
click at [416, 168] on div "Mesa 30" at bounding box center [429, 174] width 27 height 27
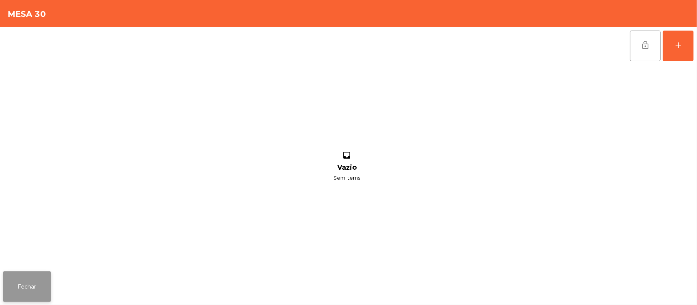
click at [31, 283] on button "Fechar" at bounding box center [27, 287] width 48 height 31
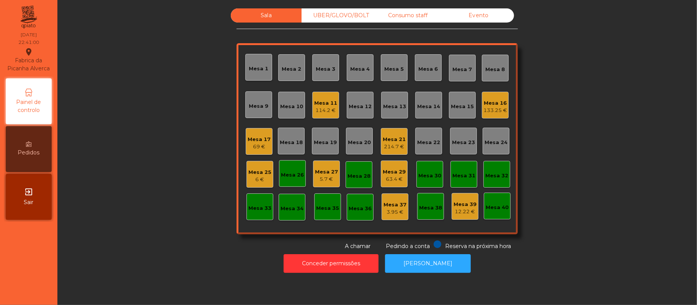
click at [384, 166] on div "Mesa 29 63.4 €" at bounding box center [394, 174] width 23 height 18
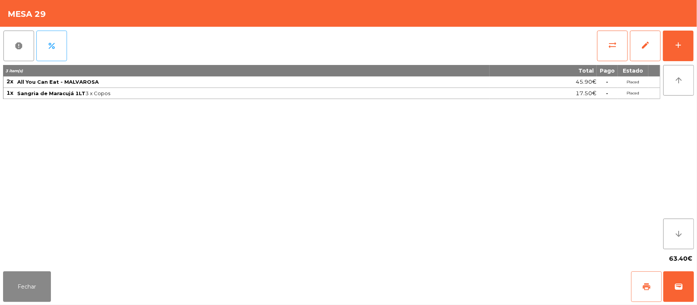
click at [636, 281] on button "print" at bounding box center [646, 287] width 31 height 31
click at [692, 294] on button "wallet" at bounding box center [678, 287] width 31 height 31
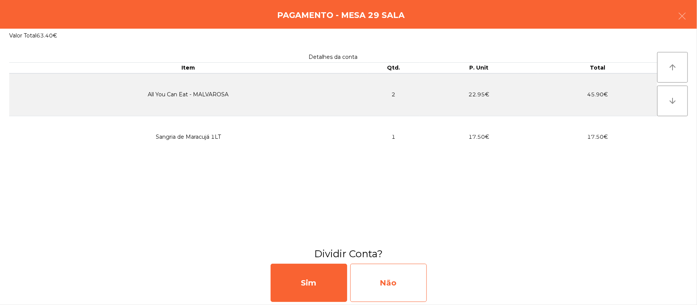
click at [402, 274] on div "Não" at bounding box center [388, 283] width 77 height 38
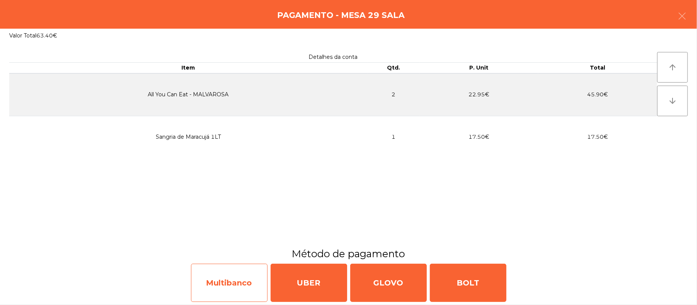
click at [231, 280] on div "Multibanco" at bounding box center [229, 283] width 77 height 38
select select "**"
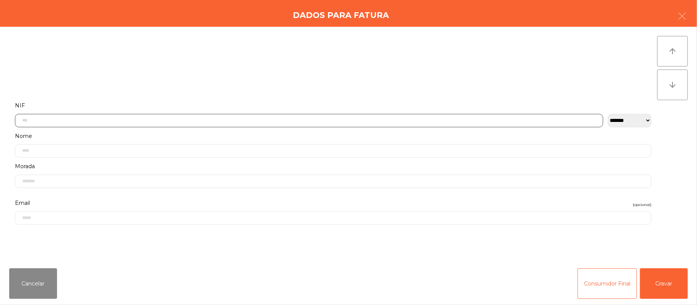
click at [201, 120] on input "text" at bounding box center [309, 120] width 588 height 13
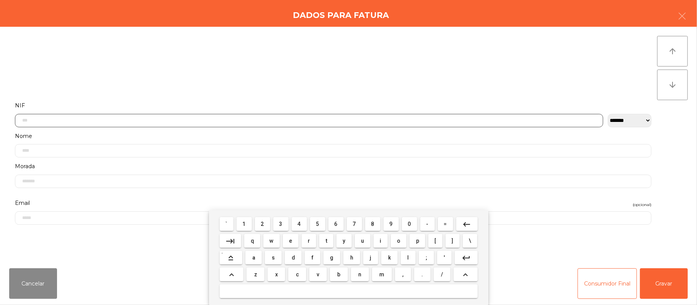
scroll to position [64, 0]
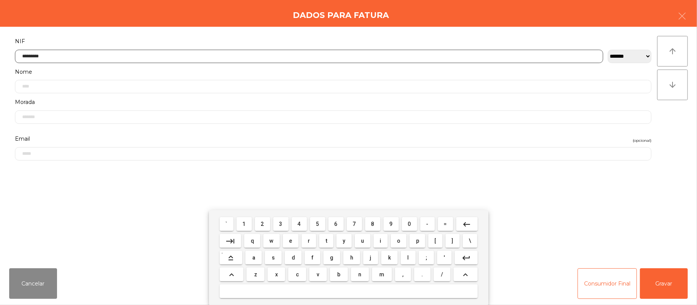
type input "*********"
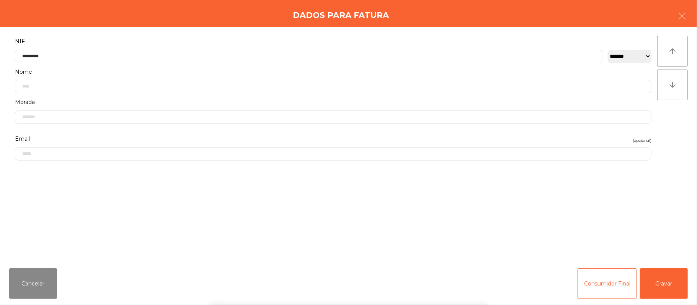
click at [662, 273] on div "` 1 2 3 4 5 6 7 8 9 0 - = keyboard_backspace keyboard_tab q w e r t y u i o p […" at bounding box center [348, 257] width 697 height 95
click at [658, 274] on button "Gravar" at bounding box center [664, 284] width 48 height 31
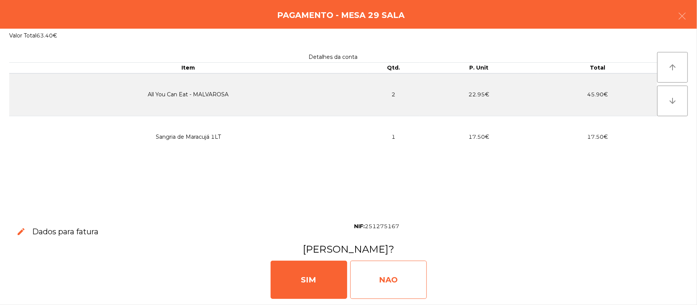
click at [401, 286] on div "NAO" at bounding box center [388, 280] width 77 height 38
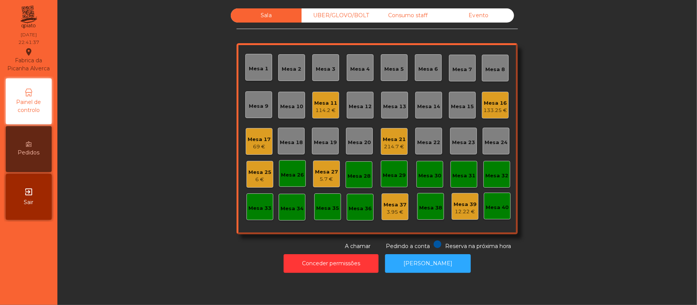
click at [259, 148] on div "69 €" at bounding box center [258, 147] width 23 height 8
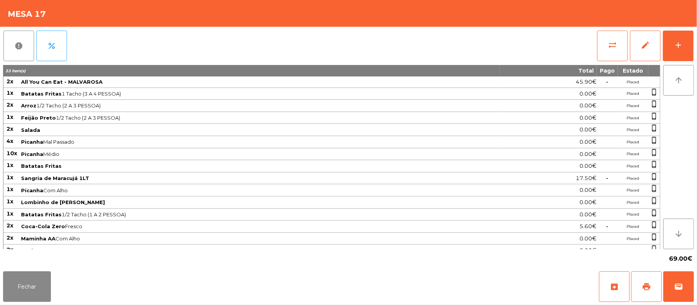
scroll to position [13, 0]
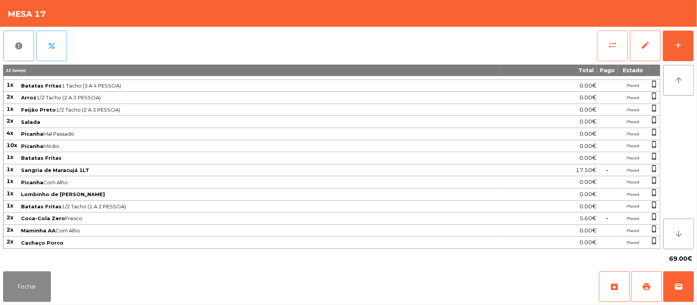
click at [604, 37] on button "sync_alt" at bounding box center [612, 46] width 31 height 31
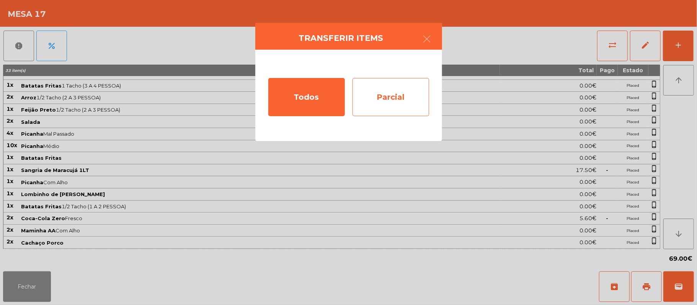
click at [403, 100] on div "Parcial" at bounding box center [390, 97] width 77 height 38
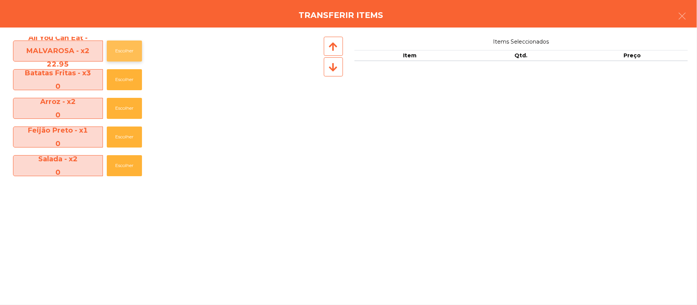
click at [127, 52] on button "Escolher" at bounding box center [124, 51] width 35 height 21
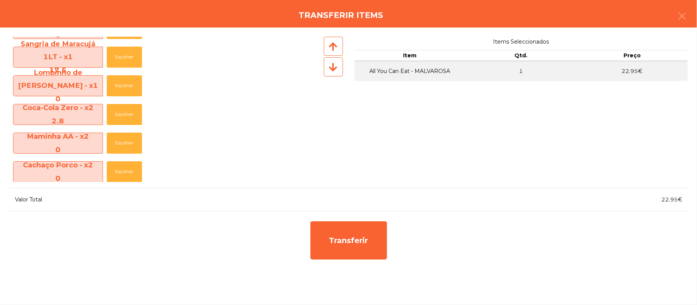
scroll to position [170, 0]
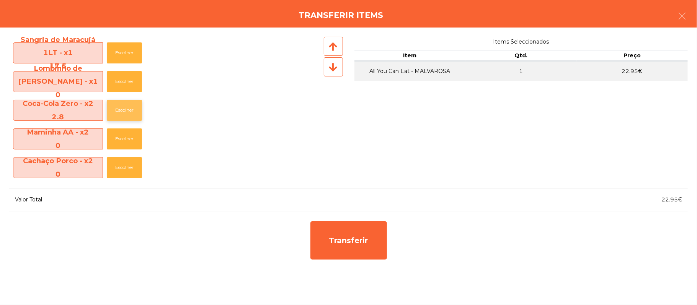
click at [129, 109] on button "Escolher" at bounding box center [124, 110] width 35 height 21
click at [127, 110] on button "Escolher" at bounding box center [124, 110] width 35 height 21
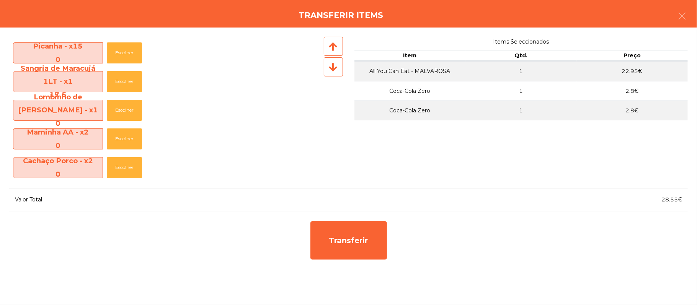
scroll to position [142, 0]
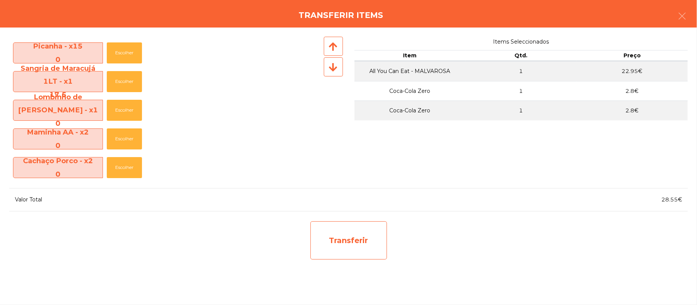
click at [350, 241] on div "Transferir" at bounding box center [348, 240] width 77 height 38
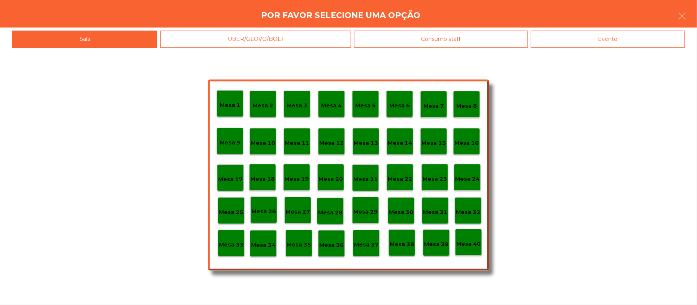
click at [366, 207] on div "Mesa 29" at bounding box center [365, 211] width 24 height 12
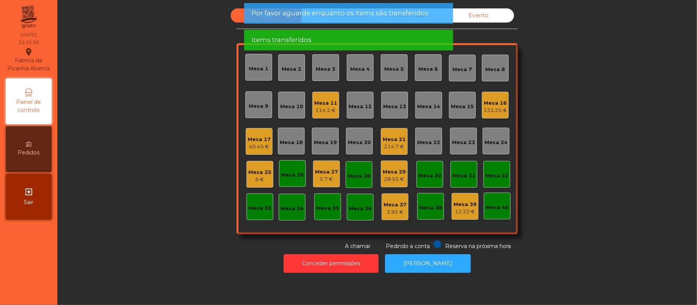
click at [396, 177] on div "28.55 €" at bounding box center [394, 180] width 23 height 8
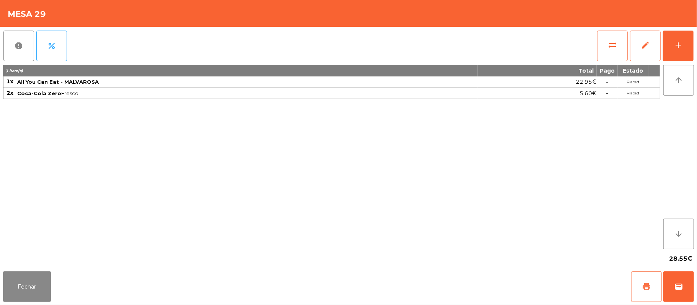
click at [636, 280] on button "print" at bounding box center [646, 287] width 31 height 31
click at [612, 47] on span "sync_alt" at bounding box center [611, 45] width 9 height 9
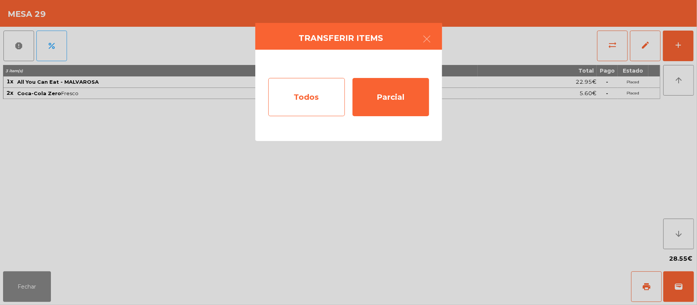
click at [301, 99] on div "Todos" at bounding box center [306, 97] width 77 height 38
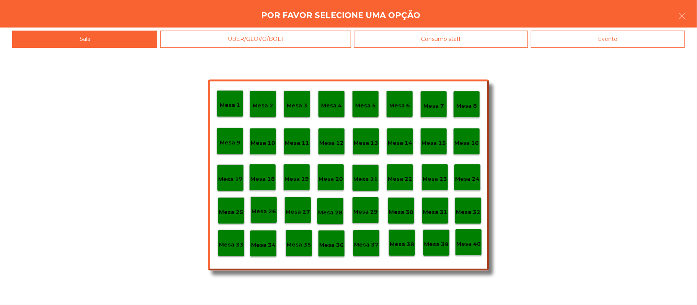
click at [592, 47] on div "Evento" at bounding box center [608, 39] width 154 height 17
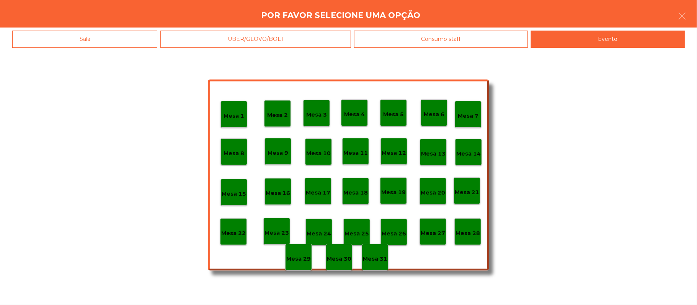
click at [472, 233] on p "Mesa 28" at bounding box center [467, 233] width 24 height 9
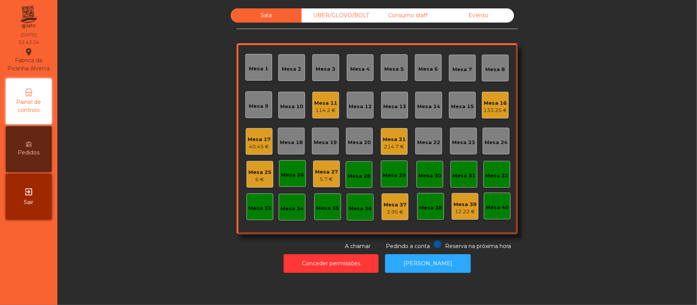
click at [251, 145] on div "40.45 €" at bounding box center [258, 147] width 23 height 8
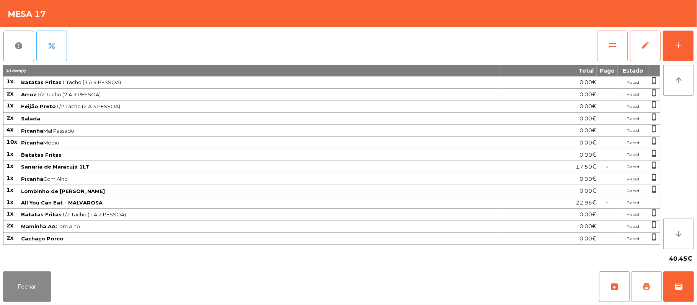
click at [638, 285] on button "print" at bounding box center [646, 287] width 31 height 31
click at [672, 282] on button "wallet" at bounding box center [678, 287] width 31 height 31
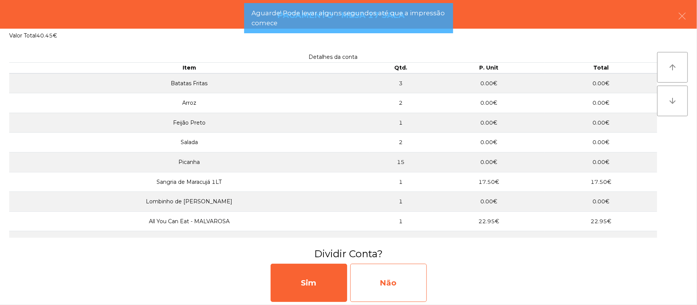
click at [394, 286] on div "Não" at bounding box center [388, 283] width 77 height 38
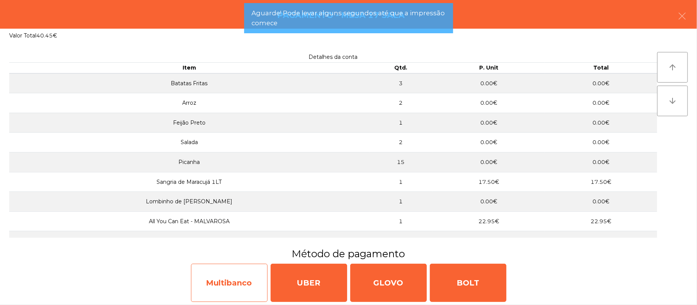
click at [230, 275] on div "Multibanco" at bounding box center [229, 283] width 77 height 38
select select "**"
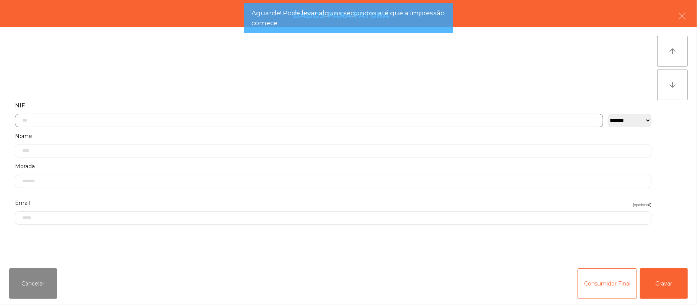
click at [199, 120] on input "text" at bounding box center [309, 120] width 588 height 13
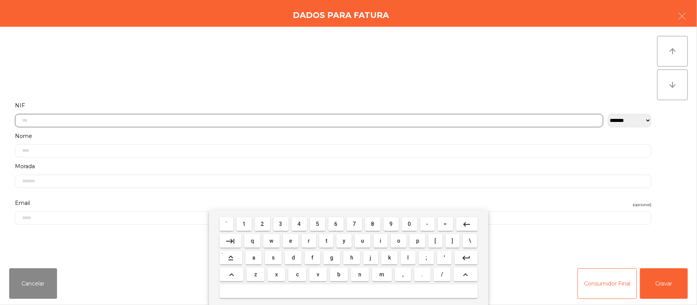
scroll to position [64, 0]
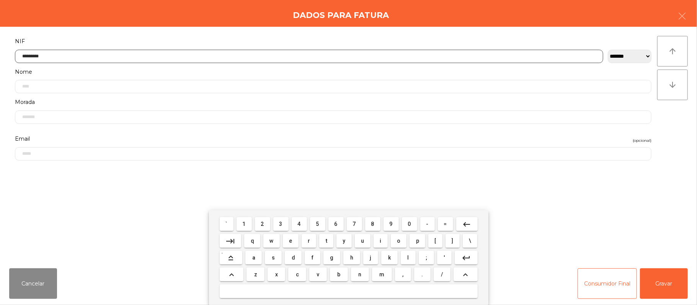
type input "*********"
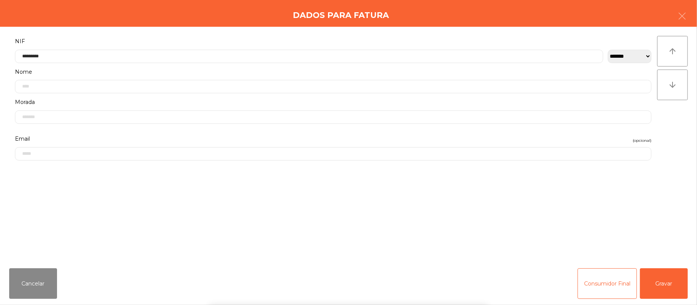
click at [671, 278] on div "` 1 2 3 4 5 6 7 8 9 0 - = keyboard_backspace keyboard_tab q w e r t y u i o p […" at bounding box center [348, 257] width 697 height 95
click at [662, 279] on button "Gravar" at bounding box center [664, 284] width 48 height 31
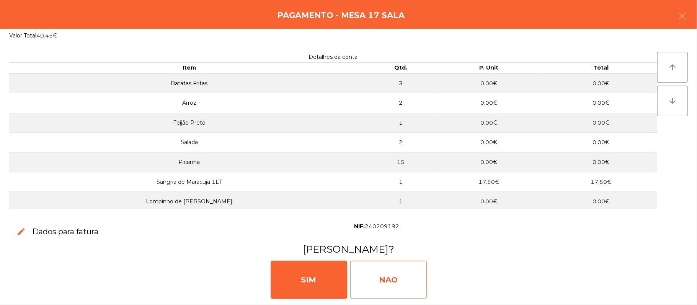
click at [395, 279] on div "NAO" at bounding box center [388, 280] width 77 height 38
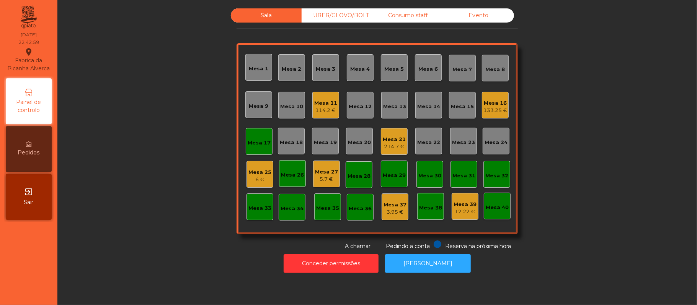
click at [259, 146] on div "Mesa 17" at bounding box center [258, 143] width 23 height 8
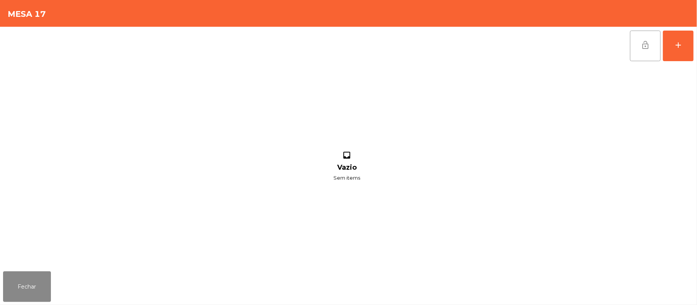
click at [638, 54] on button "lock_open" at bounding box center [645, 46] width 31 height 31
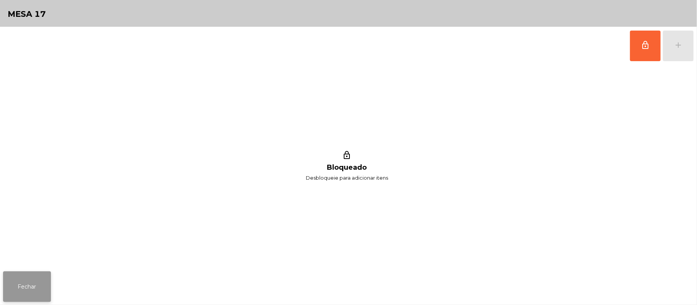
click at [25, 286] on button "Fechar" at bounding box center [27, 287] width 48 height 31
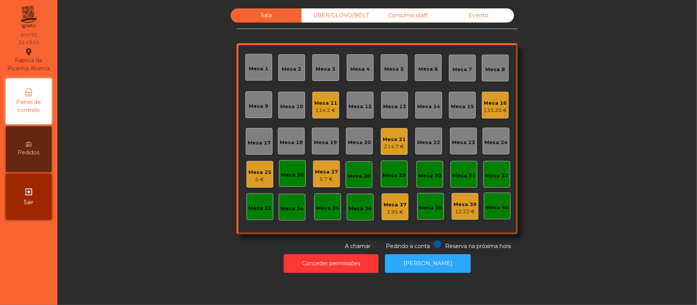
click at [319, 108] on div "114.2 €" at bounding box center [325, 111] width 23 height 8
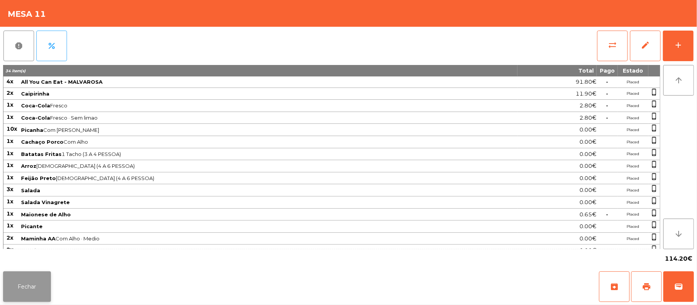
click at [39, 274] on button "Fechar" at bounding box center [27, 287] width 48 height 31
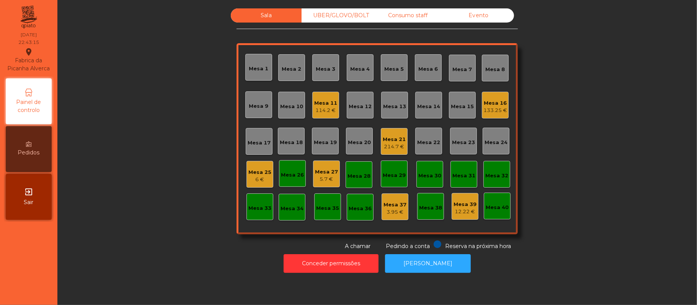
click at [400, 145] on div "214.7 €" at bounding box center [394, 147] width 23 height 8
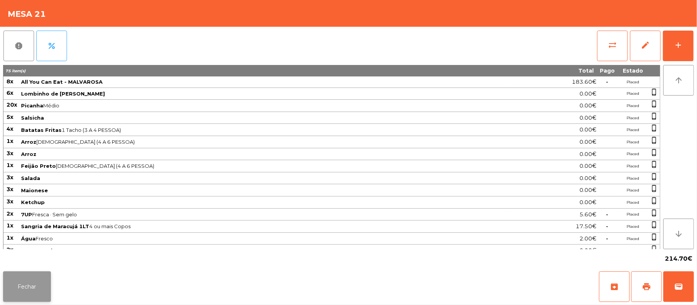
click at [27, 276] on button "Fechar" at bounding box center [27, 287] width 48 height 31
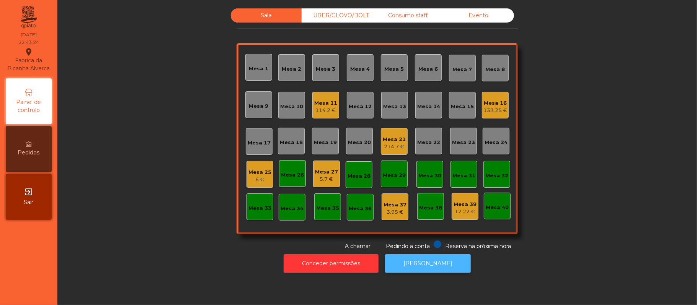
click at [429, 264] on button "[PERSON_NAME]" at bounding box center [428, 263] width 86 height 19
click at [256, 179] on div "6 €" at bounding box center [259, 180] width 23 height 8
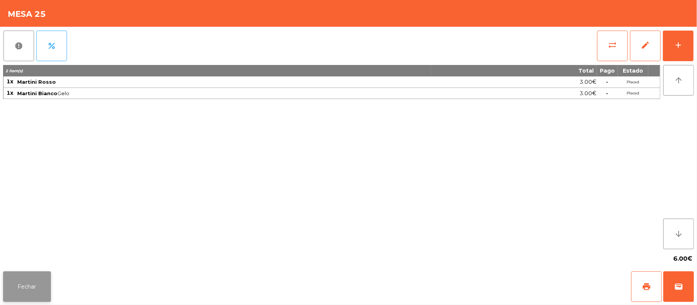
click at [49, 283] on button "Fechar" at bounding box center [27, 287] width 48 height 31
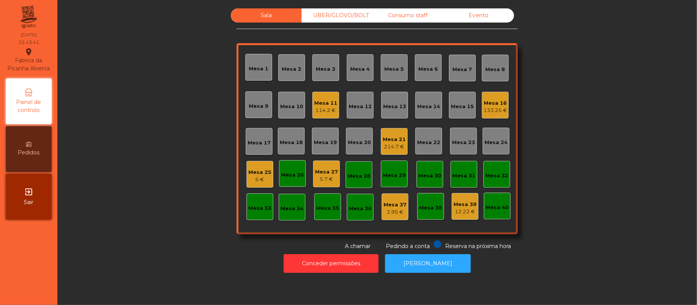
click at [395, 143] on div "214.7 €" at bounding box center [394, 147] width 23 height 8
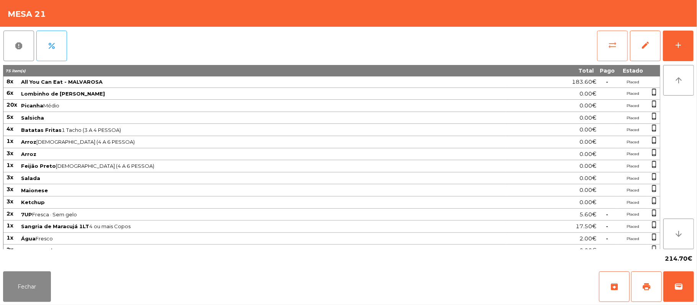
click at [612, 50] on button "sync_alt" at bounding box center [612, 46] width 31 height 31
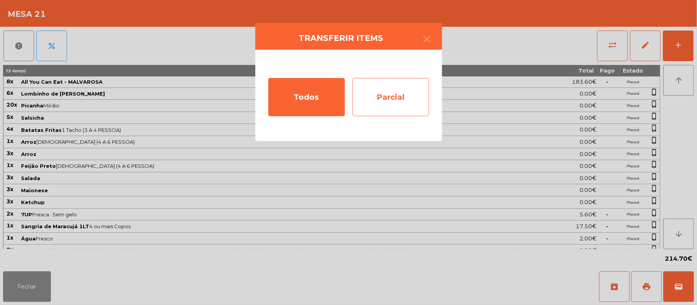
click at [392, 100] on div "Parcial" at bounding box center [390, 97] width 77 height 38
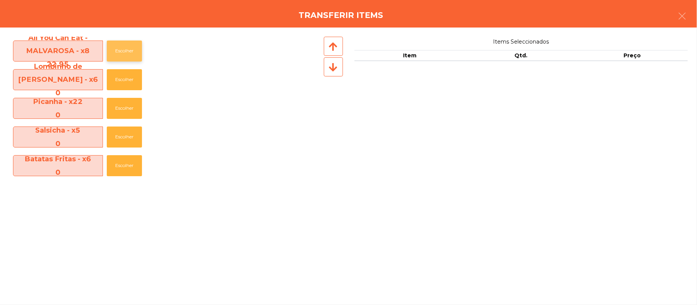
click at [132, 51] on button "Escolher" at bounding box center [124, 51] width 35 height 21
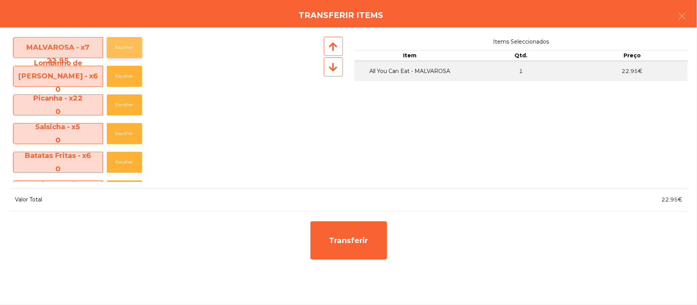
scroll to position [0, 0]
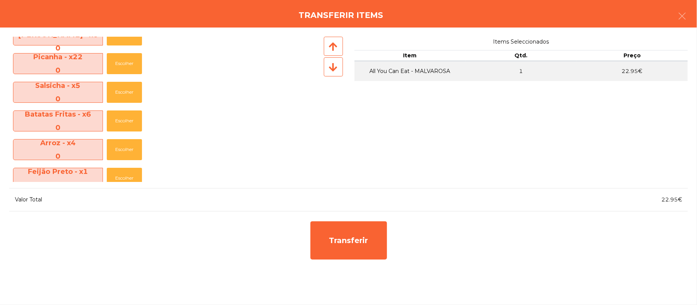
click at [66, 120] on span "Batatas Fritas - x6 0" at bounding box center [57, 121] width 89 height 26
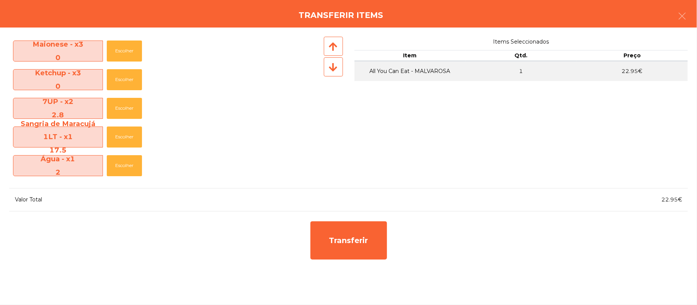
scroll to position [233, 0]
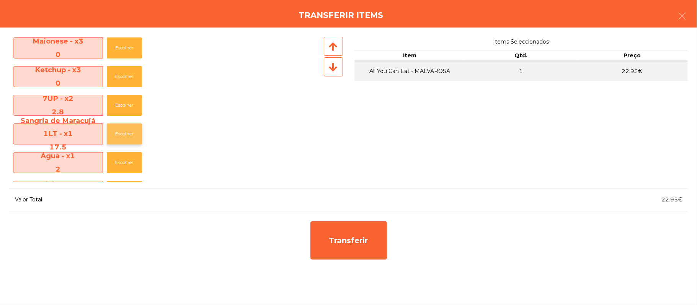
click at [128, 141] on button "Escolher" at bounding box center [124, 134] width 35 height 21
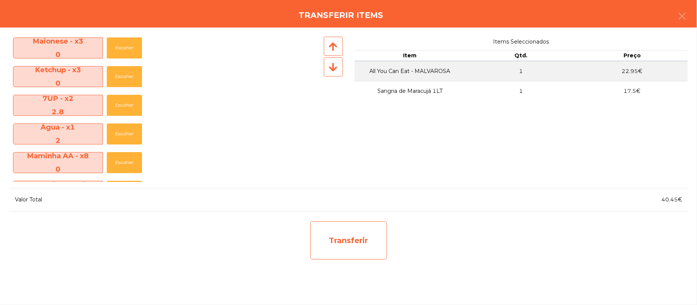
click at [343, 234] on div "Transferir" at bounding box center [348, 240] width 77 height 38
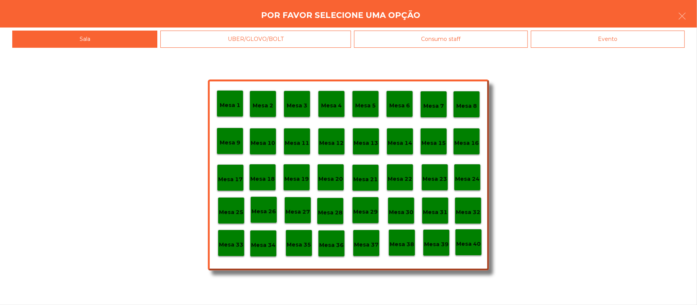
click at [329, 206] on div "Mesa 28" at bounding box center [330, 211] width 24 height 12
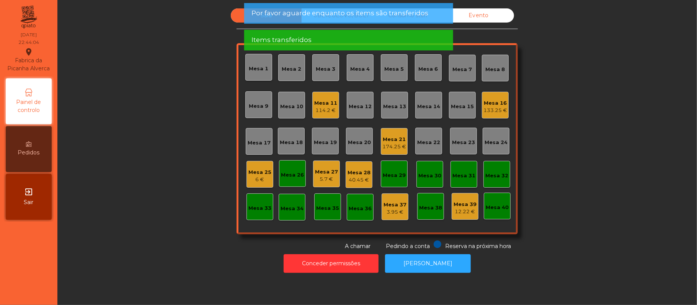
click at [350, 179] on div "40.45 €" at bounding box center [358, 180] width 23 height 8
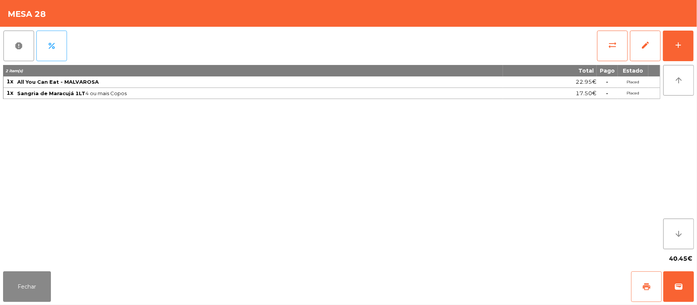
click at [641, 280] on button "print" at bounding box center [646, 287] width 31 height 31
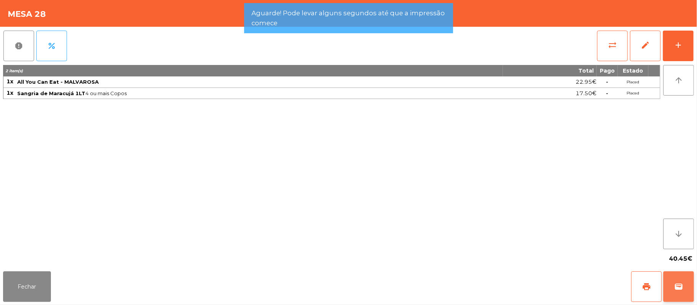
click at [674, 288] on span "wallet" at bounding box center [678, 286] width 9 height 9
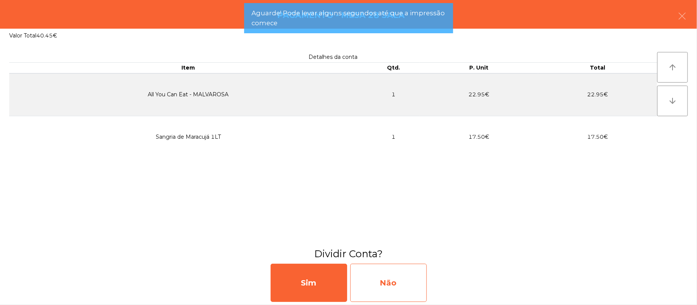
click at [381, 285] on div "Não" at bounding box center [388, 283] width 77 height 38
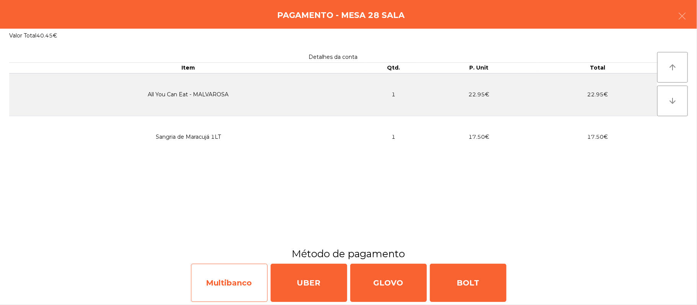
click at [230, 290] on div "Multibanco" at bounding box center [229, 283] width 77 height 38
select select "**"
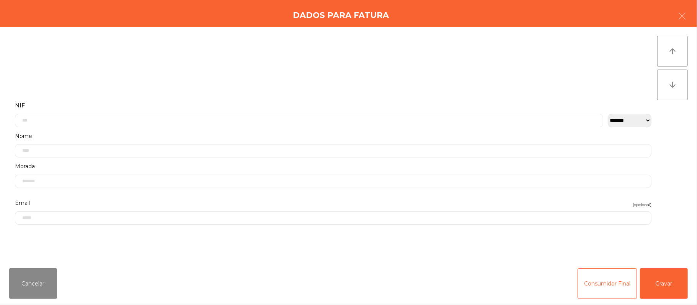
click at [316, 134] on label "Nome" at bounding box center [333, 136] width 636 height 10
click at [73, 120] on input "text" at bounding box center [309, 120] width 588 height 13
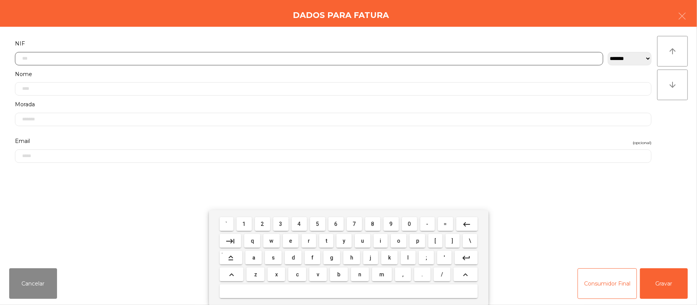
scroll to position [64, 0]
type input "*********"
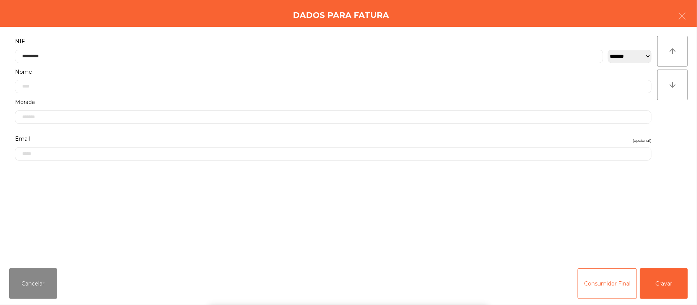
click at [667, 278] on div "` 1 2 3 4 5 6 7 8 9 0 - = keyboard_backspace keyboard_tab q w e r t y u i o p […" at bounding box center [348, 257] width 697 height 95
click at [666, 277] on button "Gravar" at bounding box center [664, 284] width 48 height 31
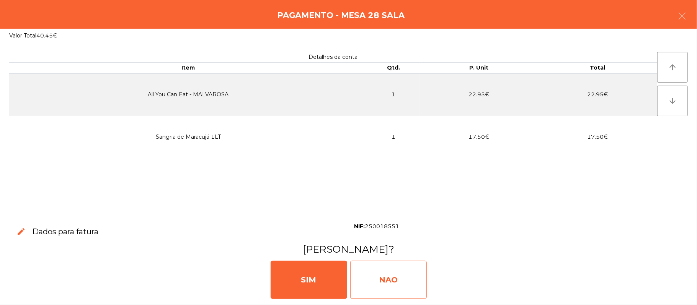
click at [399, 272] on div "NAO" at bounding box center [388, 280] width 77 height 38
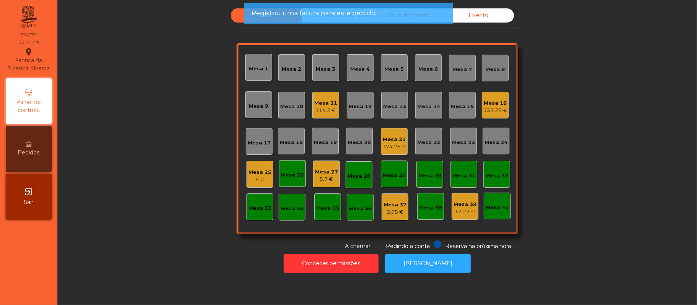
click at [390, 131] on div "Mesa 21 174.25 €" at bounding box center [394, 141] width 27 height 27
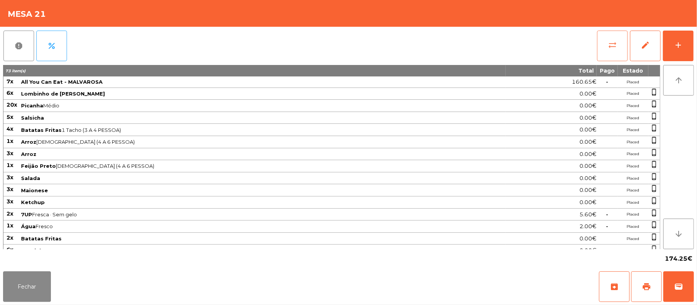
click at [607, 49] on button "sync_alt" at bounding box center [612, 46] width 31 height 31
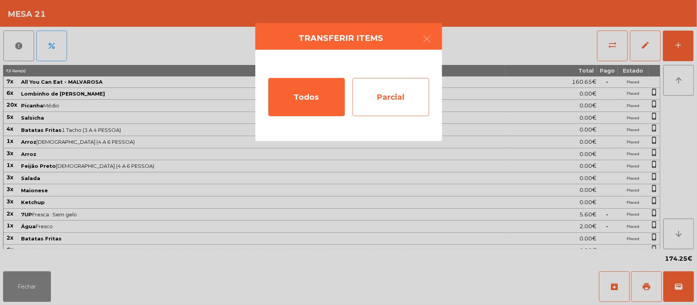
click at [384, 98] on div "Parcial" at bounding box center [390, 97] width 77 height 38
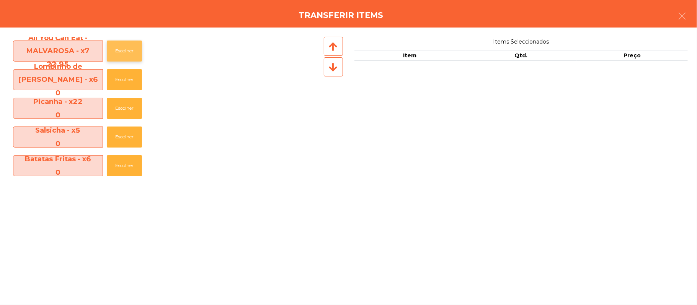
click at [125, 51] on button "Escolher" at bounding box center [124, 51] width 35 height 21
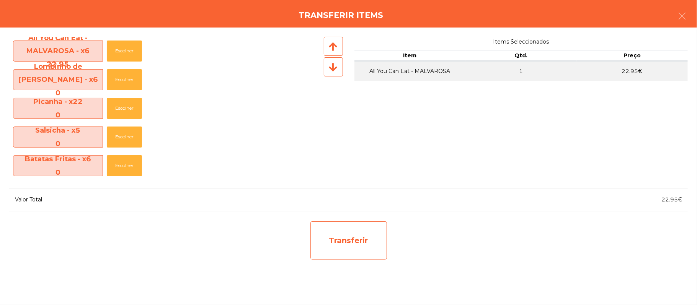
click at [363, 228] on div "Transferir" at bounding box center [348, 240] width 77 height 38
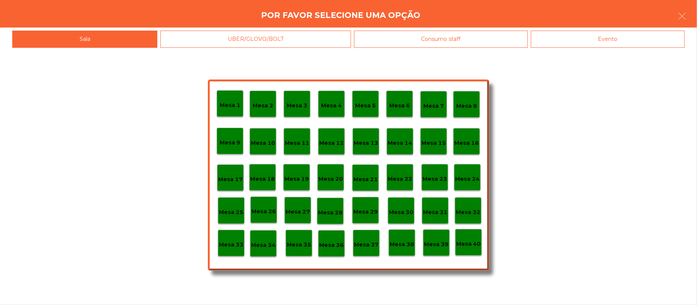
click at [366, 205] on div "Mesa 29" at bounding box center [365, 211] width 24 height 12
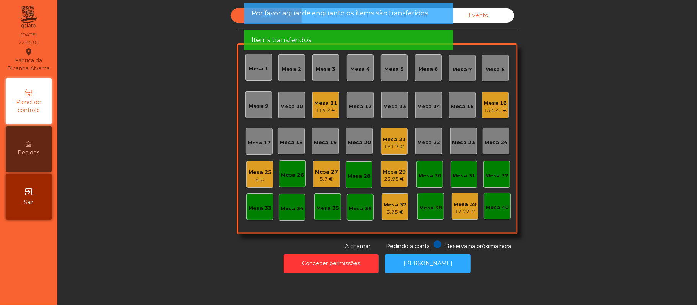
click at [364, 181] on div "Mesa 28" at bounding box center [358, 174] width 27 height 27
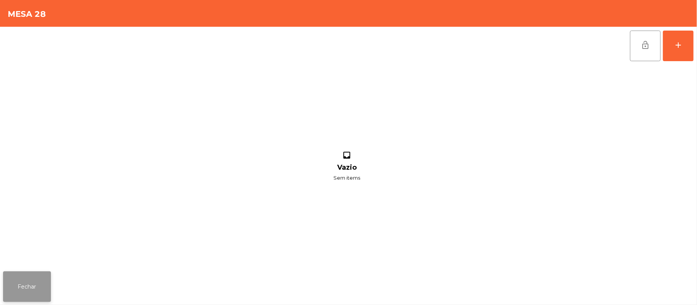
click at [35, 288] on button "Fechar" at bounding box center [27, 287] width 48 height 31
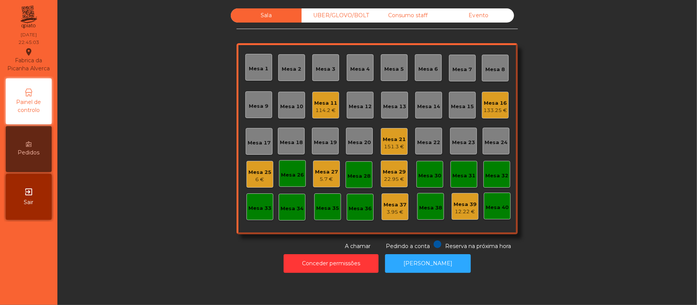
click at [386, 176] on div "22.95 €" at bounding box center [394, 180] width 23 height 8
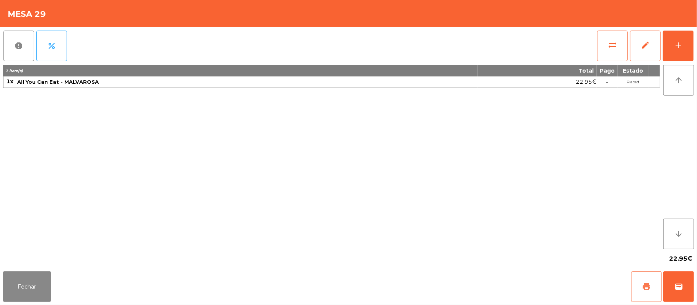
click at [642, 275] on button "print" at bounding box center [646, 287] width 31 height 31
click at [694, 288] on div "Fechar print wallet" at bounding box center [348, 287] width 697 height 37
click at [672, 276] on button "wallet" at bounding box center [678, 287] width 31 height 31
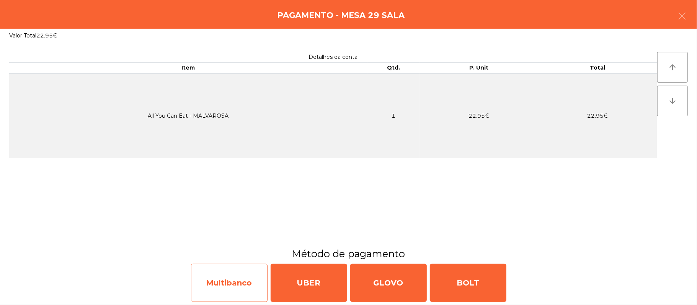
click at [233, 285] on div "Multibanco" at bounding box center [229, 283] width 77 height 38
select select "**"
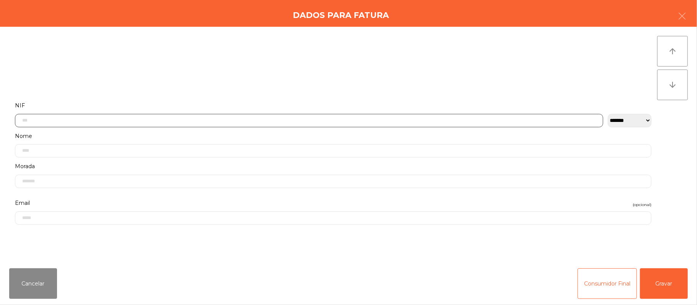
click at [260, 118] on input "text" at bounding box center [309, 120] width 588 height 13
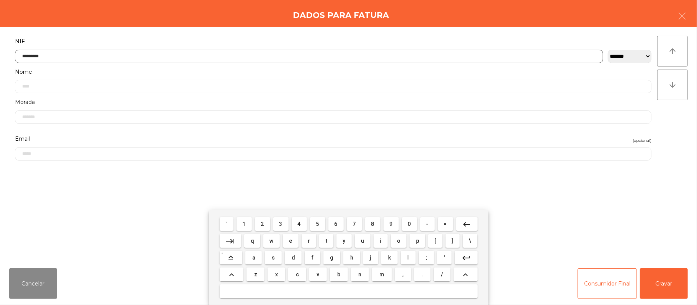
type input "*********"
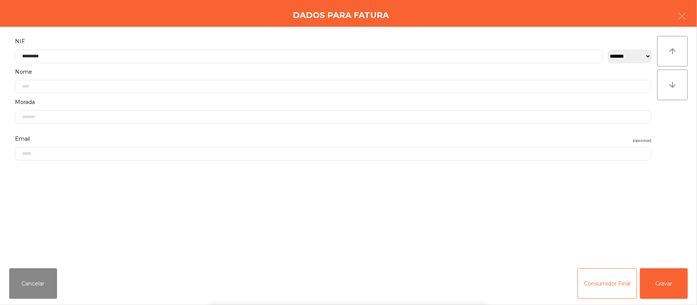
click at [669, 268] on div "` 1 2 3 4 5 6 7 8 9 0 - = keyboard_backspace keyboard_tab q w e r t y u i o p […" at bounding box center [348, 257] width 697 height 95
click at [662, 275] on button "Gravar" at bounding box center [664, 284] width 48 height 31
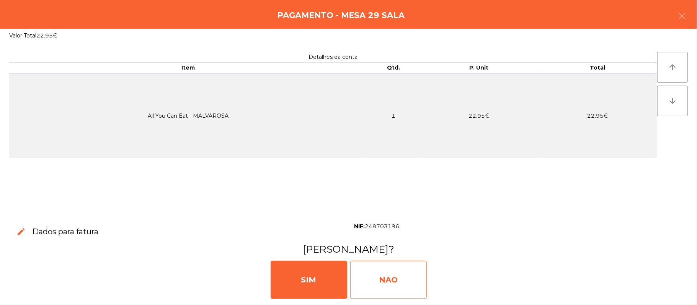
click at [385, 272] on div "NAO" at bounding box center [388, 280] width 77 height 38
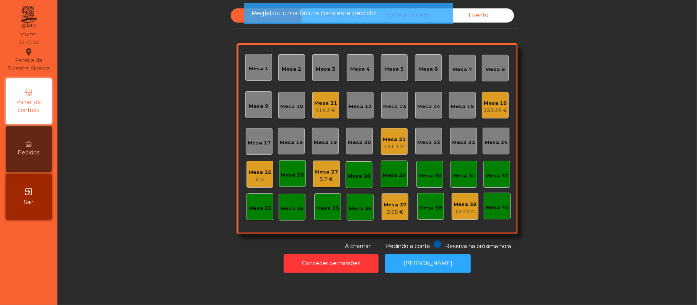
click at [400, 129] on div "Mesa 21 151.3 €" at bounding box center [394, 141] width 27 height 27
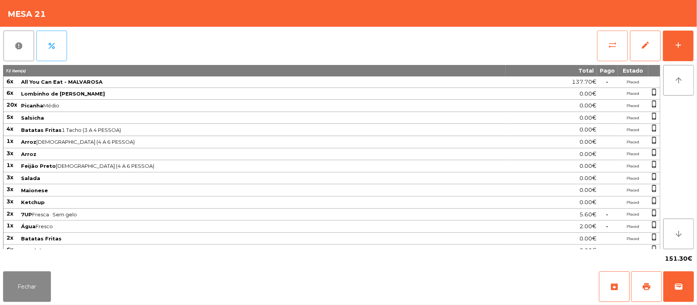
click at [604, 43] on button "sync_alt" at bounding box center [612, 46] width 31 height 31
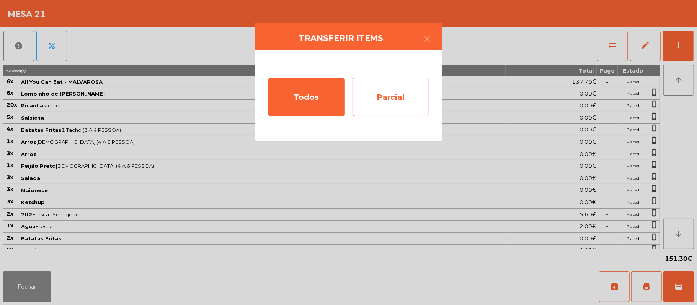
click at [381, 101] on div "Parcial" at bounding box center [390, 97] width 77 height 38
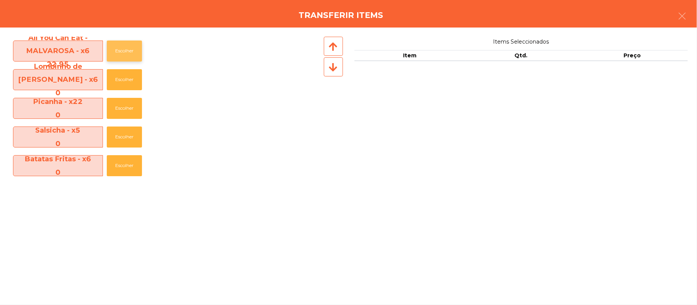
click at [112, 55] on button "Escolher" at bounding box center [124, 51] width 35 height 21
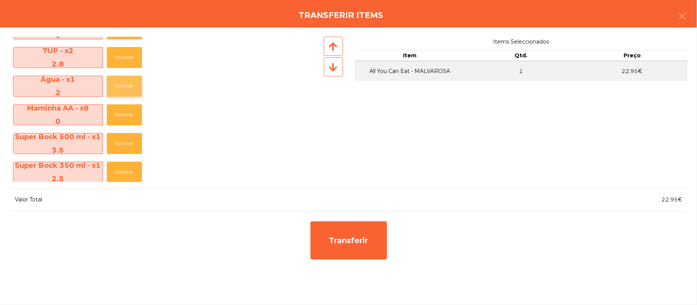
click at [125, 86] on button "Escolher" at bounding box center [124, 86] width 35 height 21
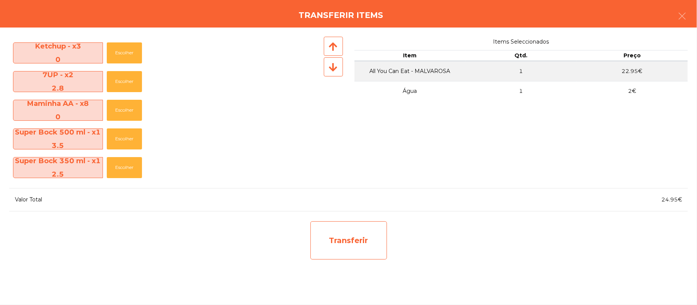
click at [346, 246] on div "Transferir" at bounding box center [348, 240] width 77 height 38
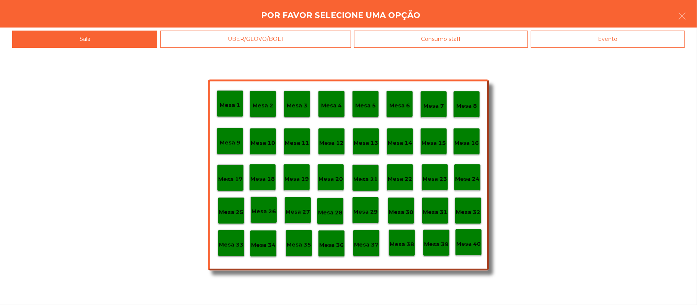
click at [365, 210] on p "Mesa 29" at bounding box center [365, 212] width 24 height 9
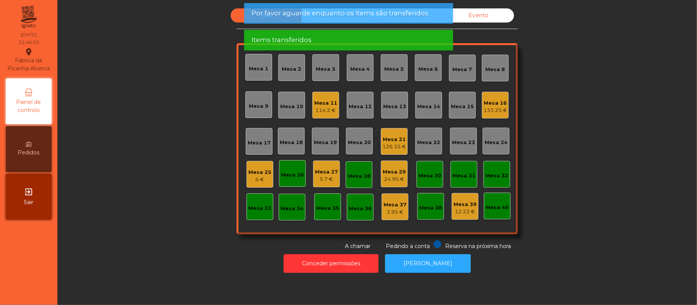
click at [391, 171] on div "Mesa 29" at bounding box center [394, 172] width 23 height 8
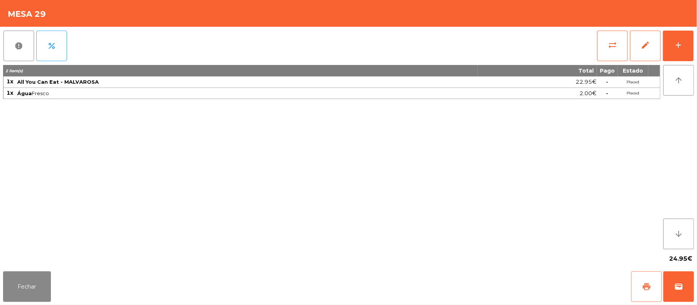
click at [641, 276] on button "print" at bounding box center [646, 287] width 31 height 31
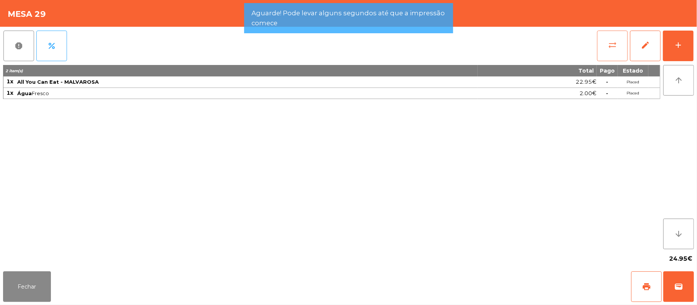
click at [610, 47] on span "sync_alt" at bounding box center [611, 45] width 9 height 9
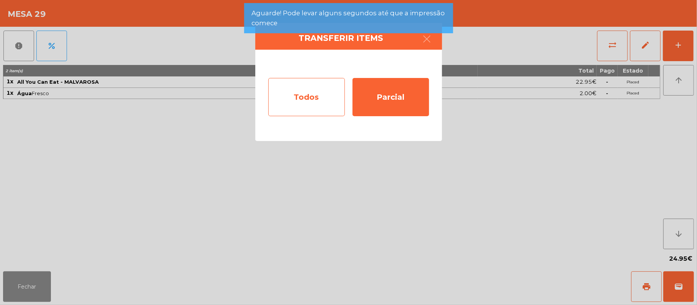
click at [305, 103] on div "Todos" at bounding box center [306, 97] width 77 height 38
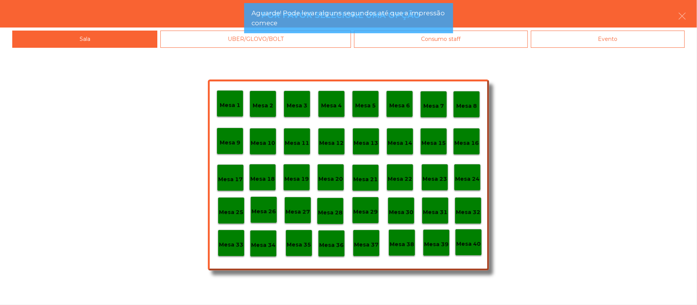
click at [601, 41] on div "Evento" at bounding box center [608, 39] width 154 height 17
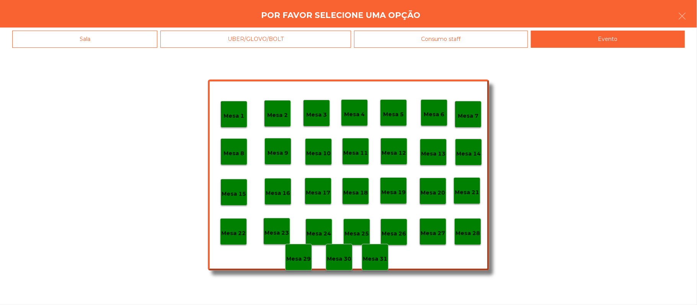
click at [470, 226] on div "Mesa 28" at bounding box center [467, 232] width 24 height 12
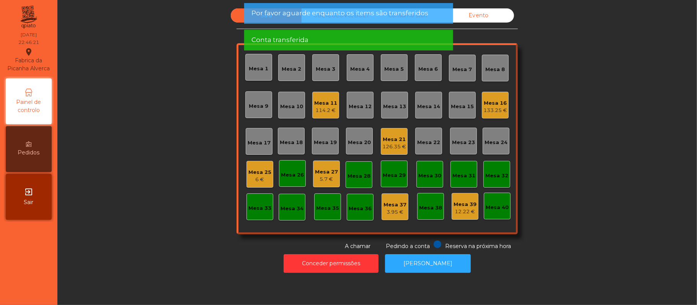
click at [386, 140] on div "Mesa 21" at bounding box center [394, 140] width 24 height 8
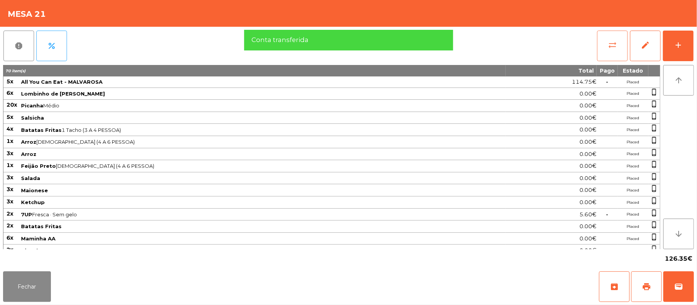
click at [605, 46] on button "sync_alt" at bounding box center [612, 46] width 31 height 31
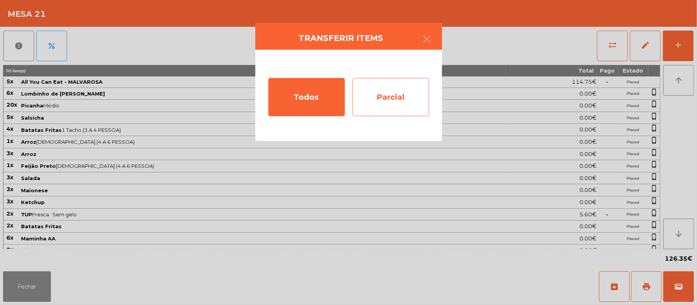
click at [405, 92] on div "Parcial" at bounding box center [390, 97] width 77 height 38
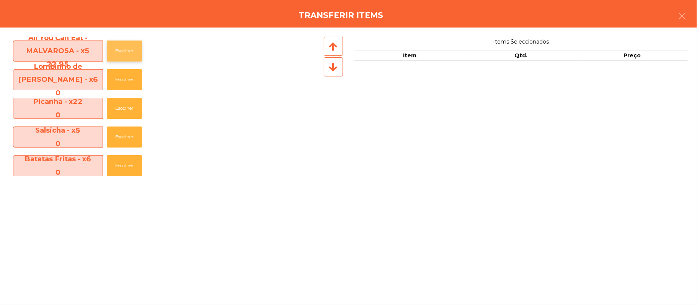
click at [118, 55] on button "Escolher" at bounding box center [124, 51] width 35 height 21
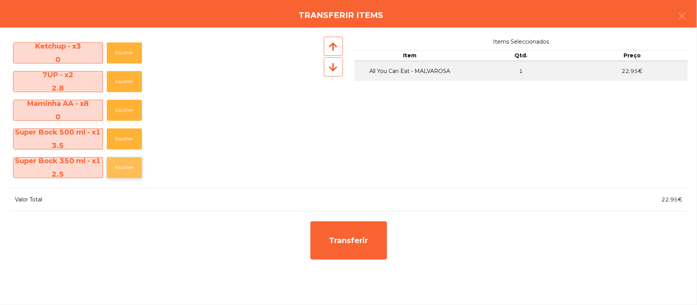
click at [126, 164] on button "Escolher" at bounding box center [124, 167] width 35 height 21
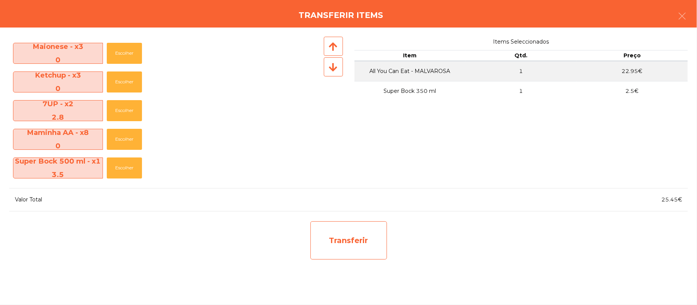
click at [349, 239] on div "Transferir" at bounding box center [348, 240] width 77 height 38
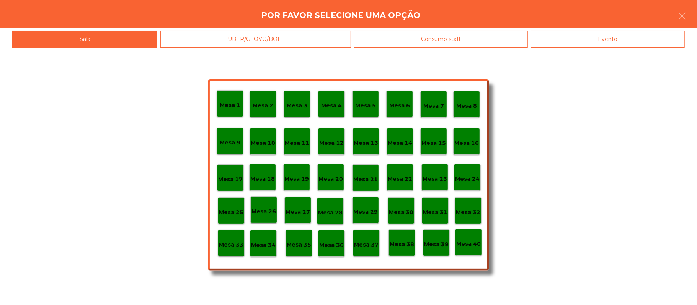
click at [363, 216] on div "Mesa 29" at bounding box center [365, 210] width 27 height 27
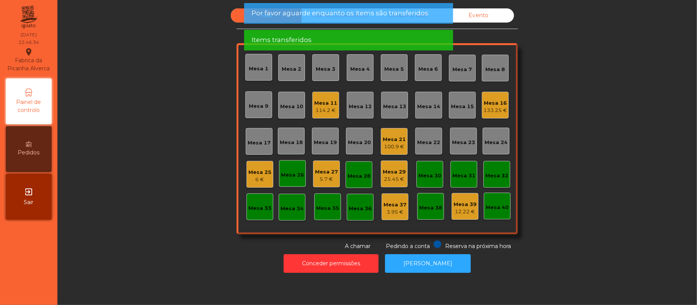
click at [393, 172] on div "Mesa 29" at bounding box center [394, 172] width 23 height 8
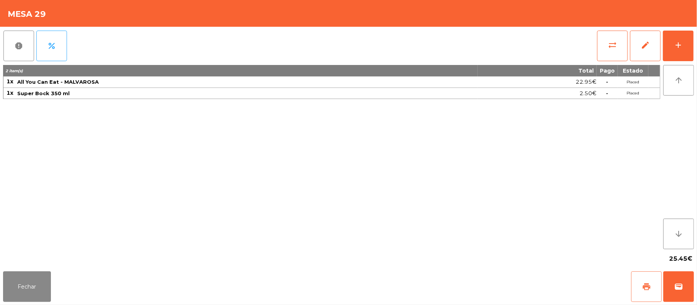
click at [640, 283] on button "print" at bounding box center [646, 287] width 31 height 31
click at [692, 297] on button "wallet" at bounding box center [678, 287] width 31 height 31
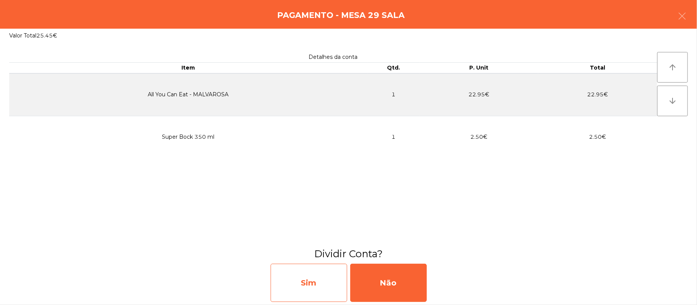
click at [317, 278] on div "Sim" at bounding box center [308, 283] width 77 height 38
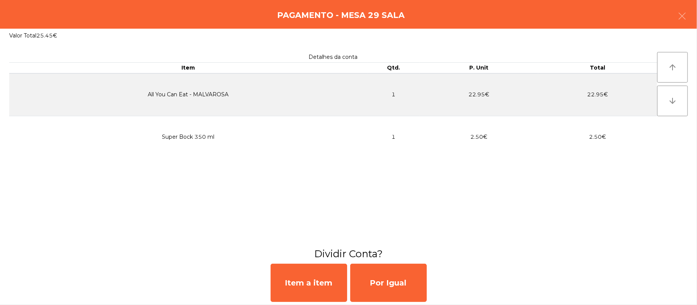
click at [511, 255] on h3 "Dividir Conta?" at bounding box center [348, 254] width 685 height 14
click at [675, 19] on button "button" at bounding box center [681, 16] width 21 height 23
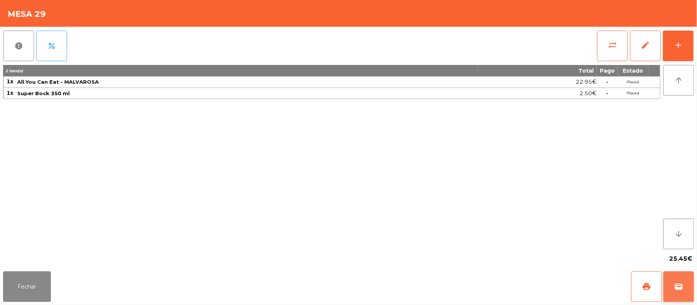
click at [689, 296] on button "wallet" at bounding box center [678, 287] width 31 height 31
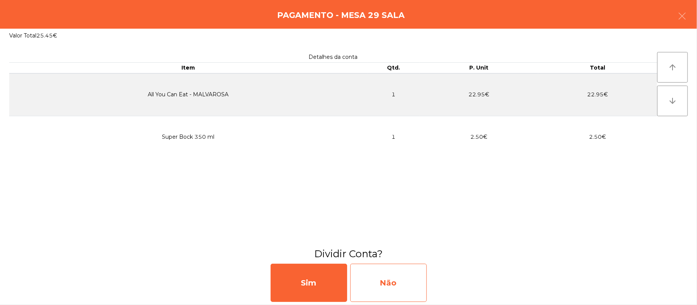
click at [406, 285] on div "Não" at bounding box center [388, 283] width 77 height 38
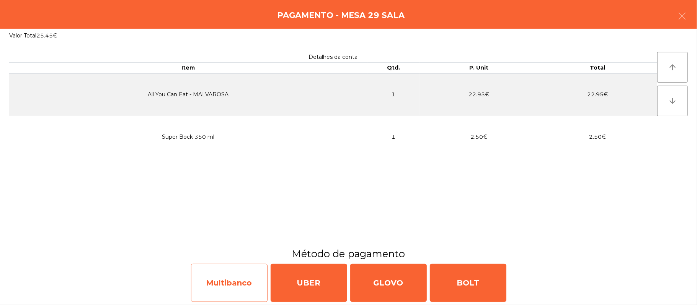
click at [246, 272] on div "Multibanco" at bounding box center [229, 283] width 77 height 38
select select "**"
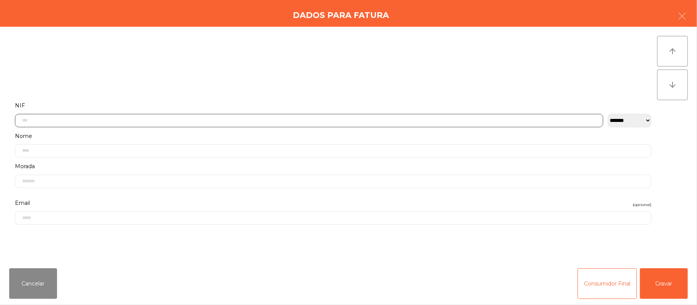
click at [176, 121] on input "text" at bounding box center [309, 120] width 588 height 13
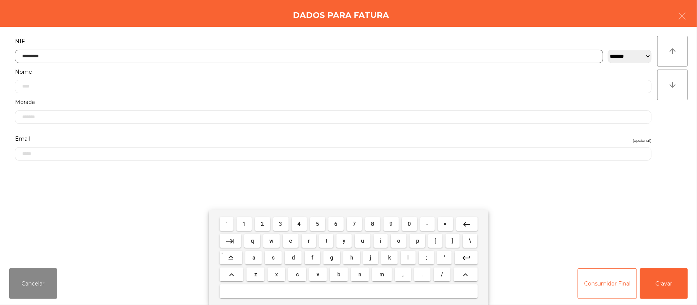
type input "*********"
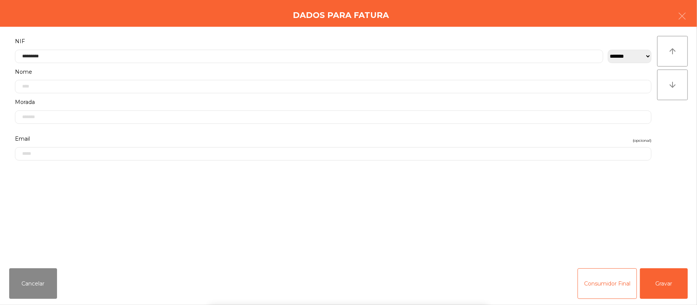
click at [666, 277] on div "` 1 2 3 4 5 6 7 8 9 0 - = keyboard_backspace keyboard_tab q w e r t y u i o p […" at bounding box center [348, 257] width 697 height 95
click at [661, 271] on button "Gravar" at bounding box center [664, 284] width 48 height 31
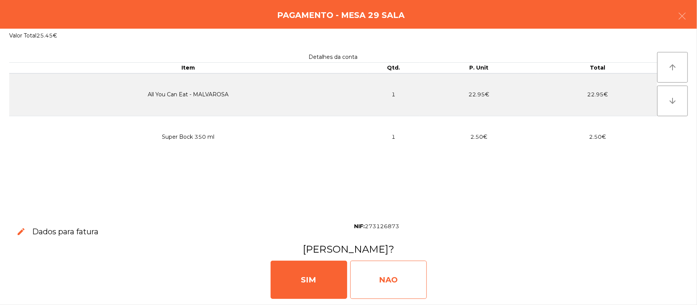
click at [397, 277] on div "NAO" at bounding box center [388, 280] width 77 height 38
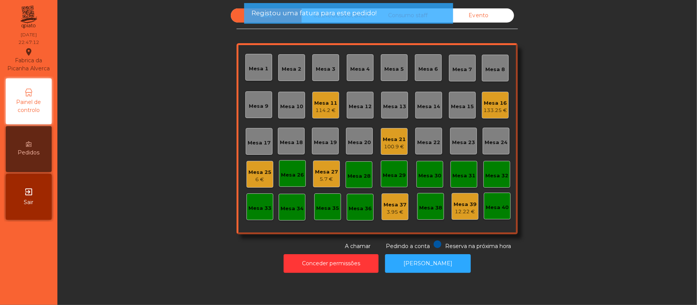
click at [395, 145] on div "100.9 €" at bounding box center [394, 147] width 23 height 8
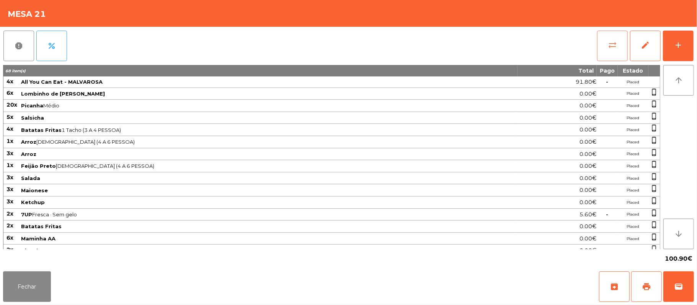
click at [618, 56] on button "sync_alt" at bounding box center [612, 46] width 31 height 31
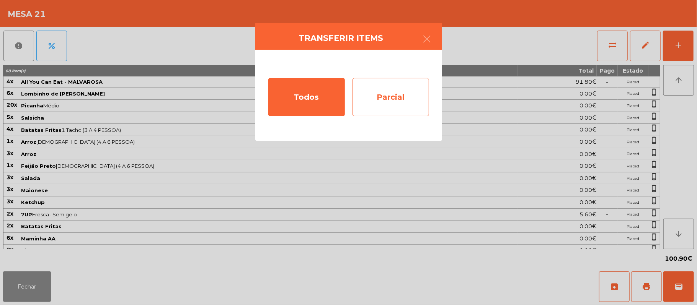
click at [403, 106] on div "Parcial" at bounding box center [390, 97] width 77 height 38
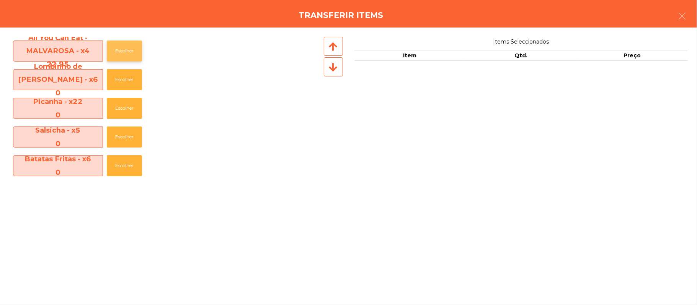
click at [124, 50] on button "Escolher" at bounding box center [124, 51] width 35 height 21
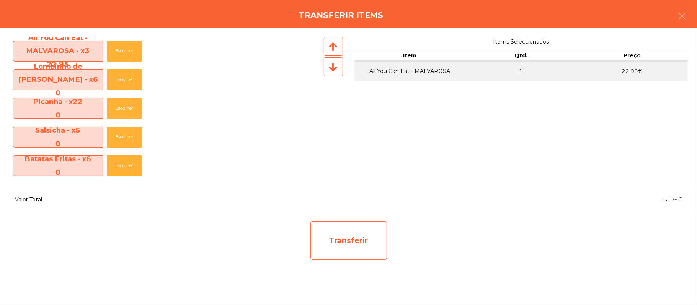
click at [361, 245] on div "Transferir" at bounding box center [348, 240] width 77 height 38
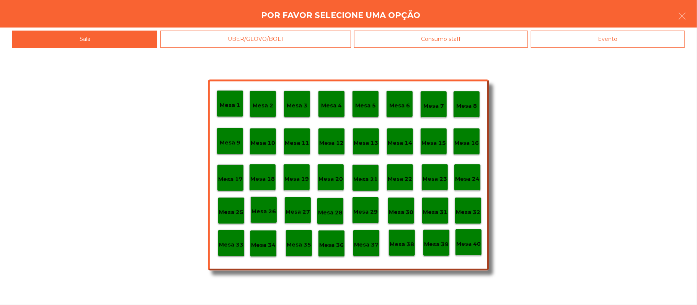
click at [365, 208] on p "Mesa 29" at bounding box center [365, 212] width 24 height 9
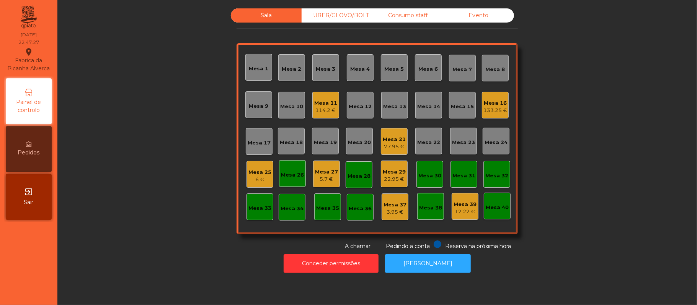
click at [400, 166] on div "Mesa 29 22.95 €" at bounding box center [394, 174] width 23 height 18
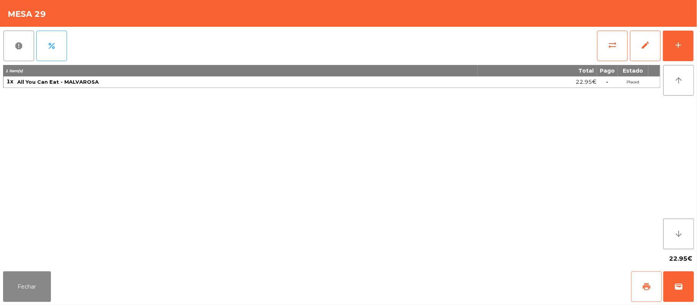
click at [643, 282] on button "print" at bounding box center [646, 287] width 31 height 31
click at [615, 38] on button "sync_alt" at bounding box center [612, 46] width 31 height 31
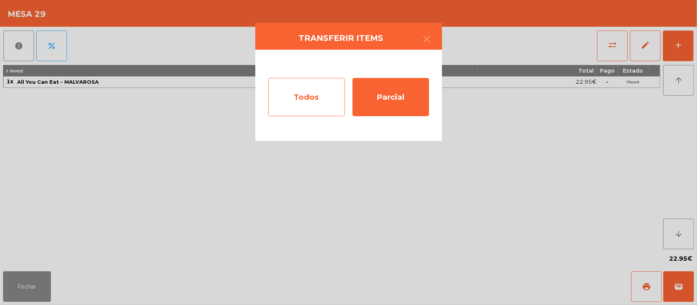
click at [311, 100] on div "Todos" at bounding box center [306, 97] width 77 height 38
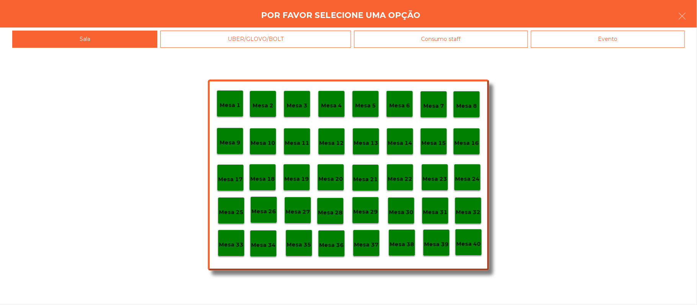
click at [593, 45] on div "Evento" at bounding box center [608, 39] width 154 height 17
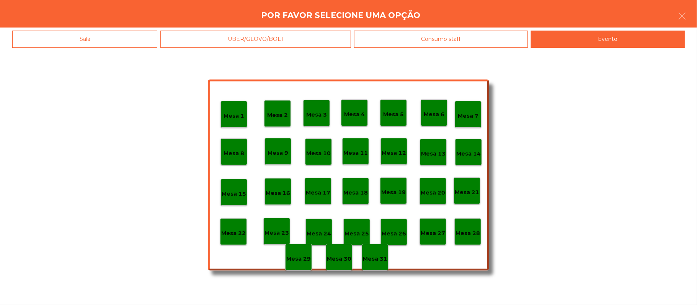
click at [467, 234] on p "Mesa 28" at bounding box center [467, 233] width 24 height 9
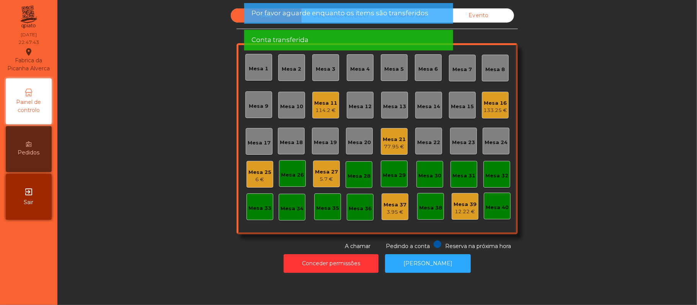
click at [393, 138] on div "Mesa 21" at bounding box center [394, 140] width 23 height 8
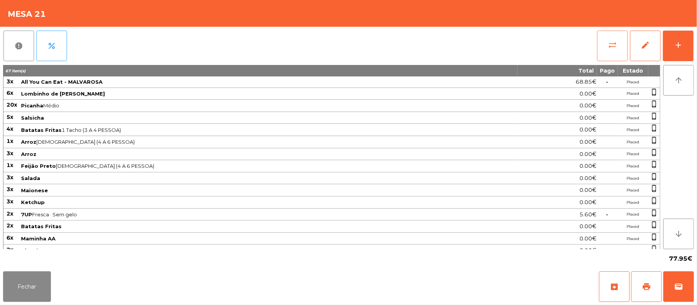
click at [600, 49] on button "sync_alt" at bounding box center [612, 46] width 31 height 31
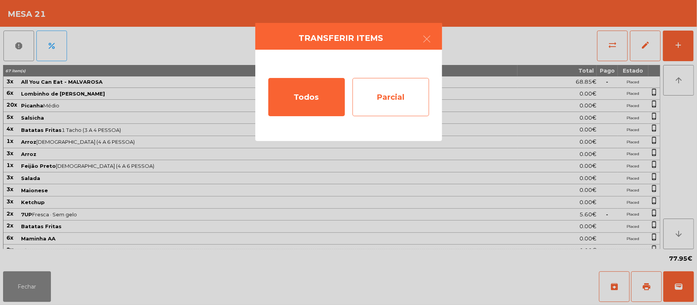
click at [392, 92] on div "Parcial" at bounding box center [390, 97] width 77 height 38
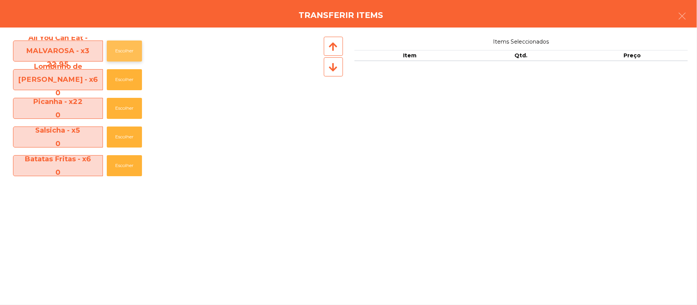
click at [126, 51] on button "Escolher" at bounding box center [124, 51] width 35 height 21
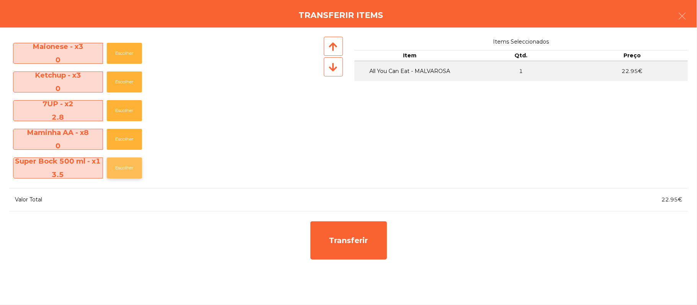
click at [122, 166] on button "Escolher" at bounding box center [124, 168] width 35 height 21
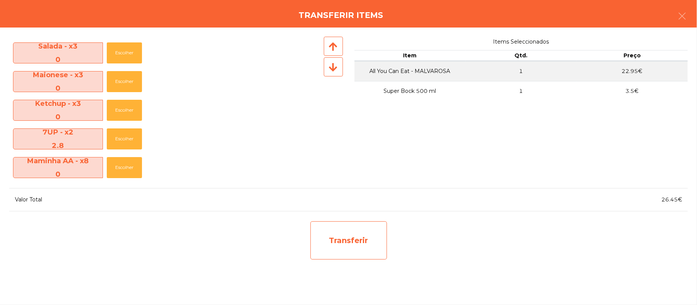
click at [344, 240] on div "Transferir" at bounding box center [348, 240] width 77 height 38
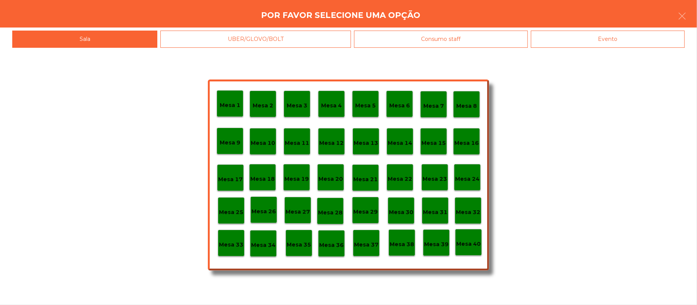
click at [365, 208] on p "Mesa 29" at bounding box center [365, 212] width 24 height 9
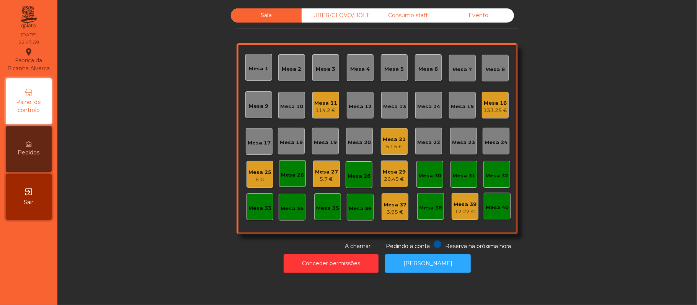
click at [386, 176] on div "26.45 €" at bounding box center [394, 180] width 23 height 8
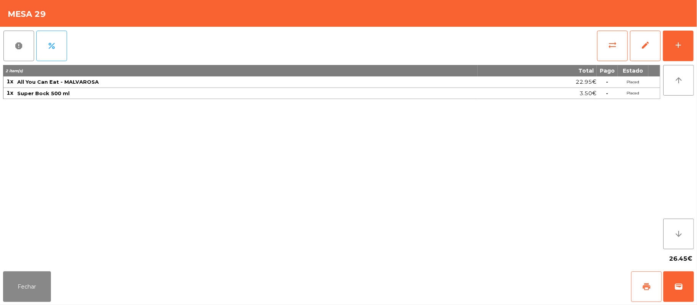
click at [643, 290] on span "print" at bounding box center [645, 286] width 9 height 9
click at [608, 37] on button "sync_alt" at bounding box center [612, 46] width 31 height 31
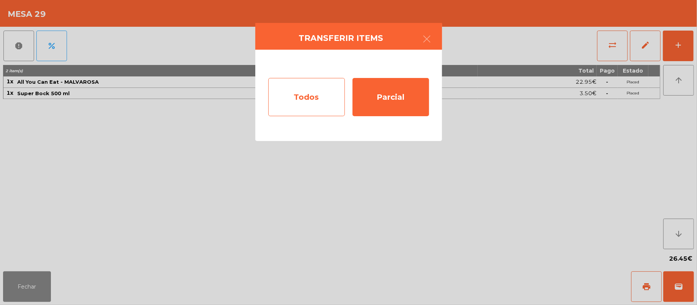
click at [291, 100] on div "Todos" at bounding box center [306, 97] width 77 height 38
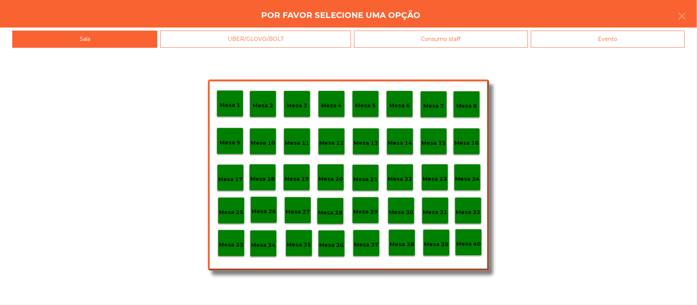
click at [603, 41] on div "Evento" at bounding box center [608, 39] width 154 height 17
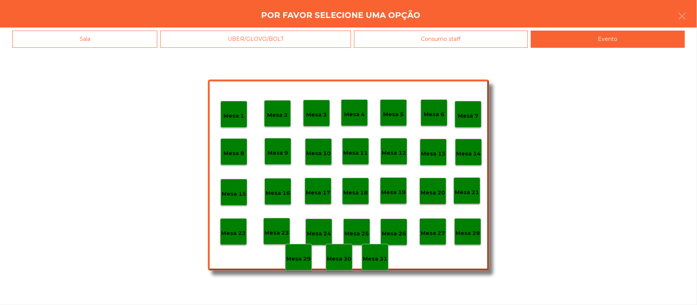
click at [468, 238] on div "Mesa 28" at bounding box center [467, 231] width 27 height 27
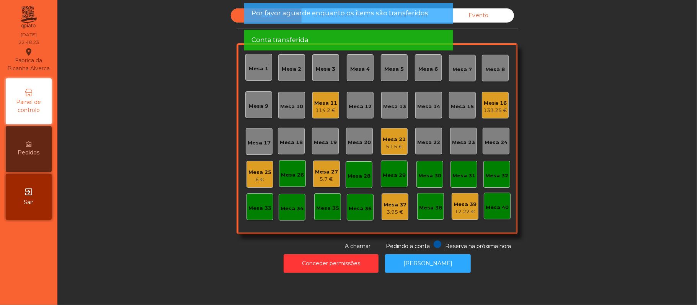
click at [389, 148] on div "51.5 €" at bounding box center [394, 147] width 23 height 8
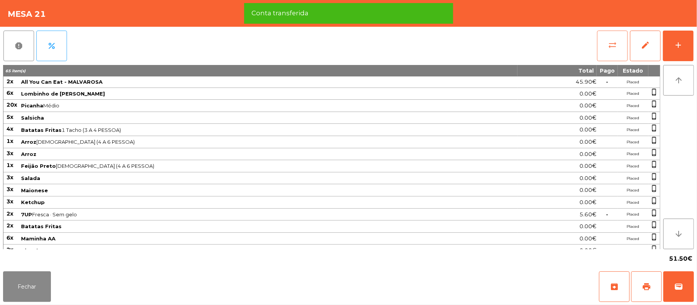
click at [614, 43] on span "sync_alt" at bounding box center [611, 45] width 9 height 9
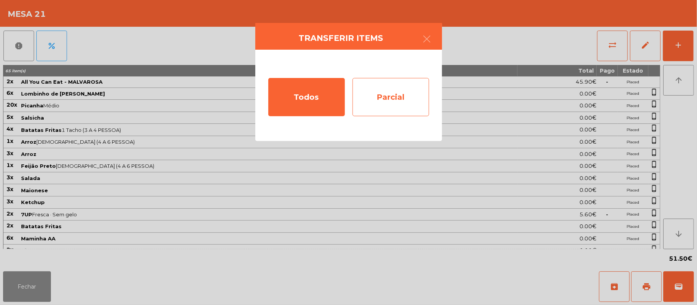
click at [389, 92] on div "Parcial" at bounding box center [390, 97] width 77 height 38
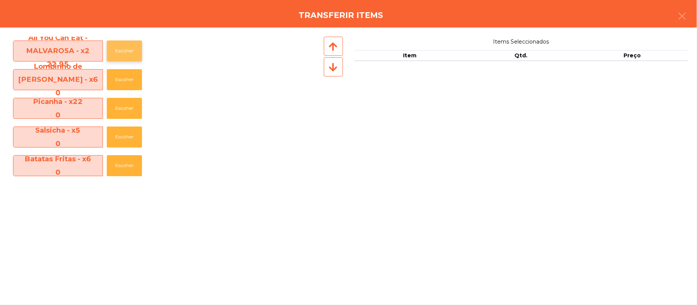
click at [127, 51] on button "Escolher" at bounding box center [124, 51] width 35 height 21
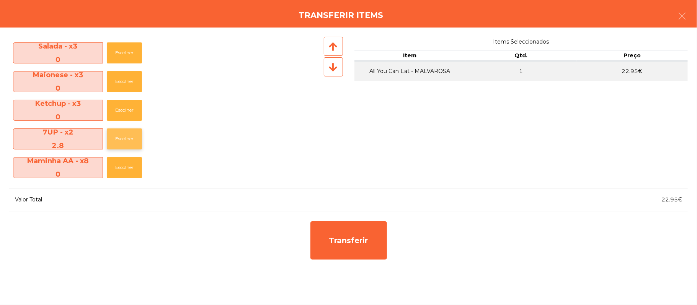
click at [124, 145] on button "Escolher" at bounding box center [124, 139] width 35 height 21
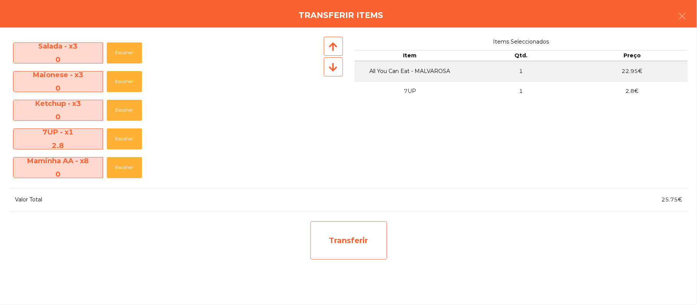
click at [346, 247] on div "Transferir" at bounding box center [348, 240] width 77 height 38
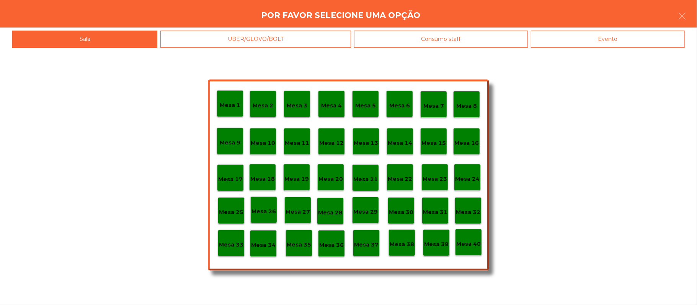
click at [363, 207] on div "Mesa 29" at bounding box center [365, 211] width 24 height 12
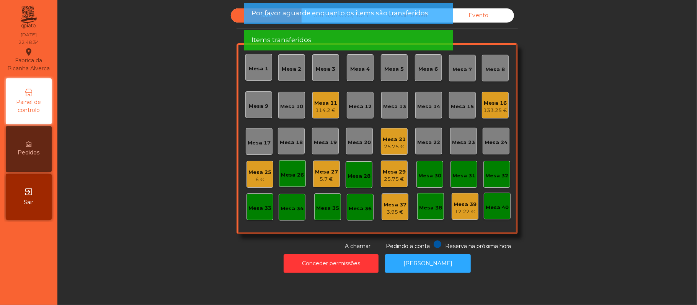
click at [385, 172] on div "Mesa 29" at bounding box center [394, 172] width 23 height 8
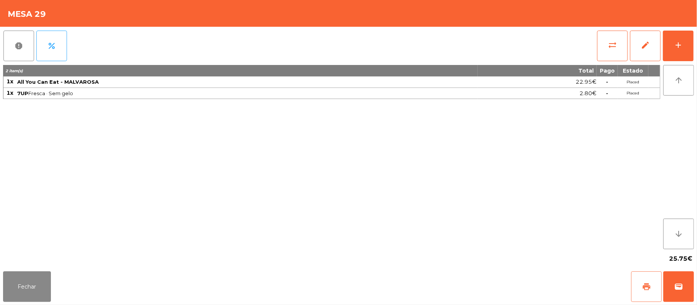
click at [640, 277] on button "print" at bounding box center [646, 287] width 31 height 31
click at [615, 41] on span "sync_alt" at bounding box center [611, 45] width 9 height 9
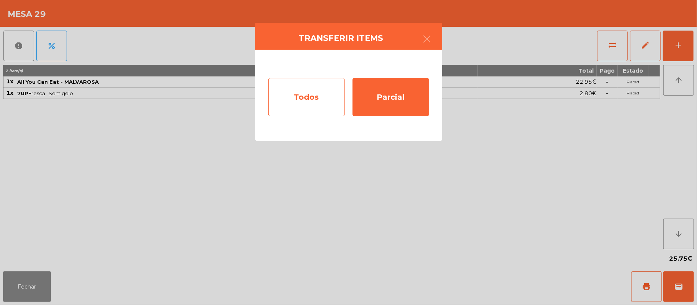
click at [309, 94] on div "Todos" at bounding box center [306, 97] width 77 height 38
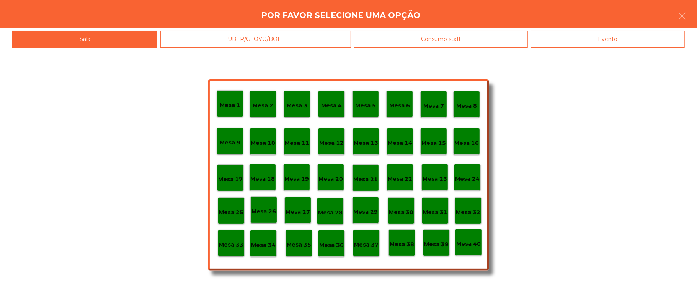
click at [613, 36] on div "Evento" at bounding box center [608, 39] width 154 height 17
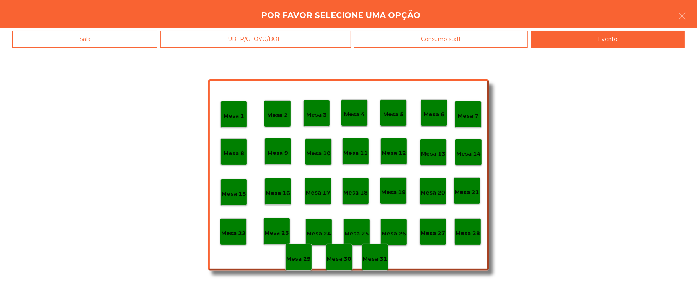
click at [472, 229] on p "Mesa 28" at bounding box center [467, 233] width 24 height 9
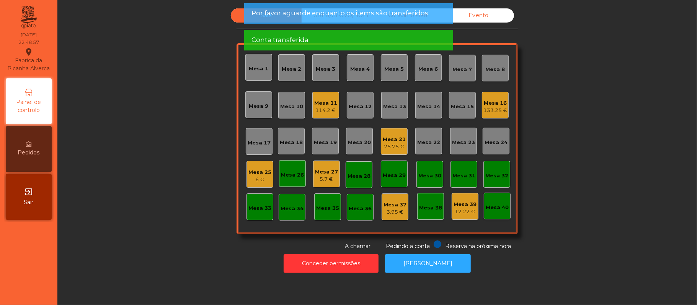
click at [383, 140] on div "Mesa 21" at bounding box center [394, 140] width 23 height 8
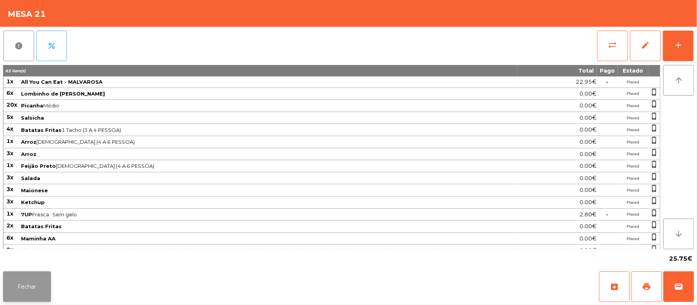
click at [36, 276] on button "Fechar" at bounding box center [27, 287] width 48 height 31
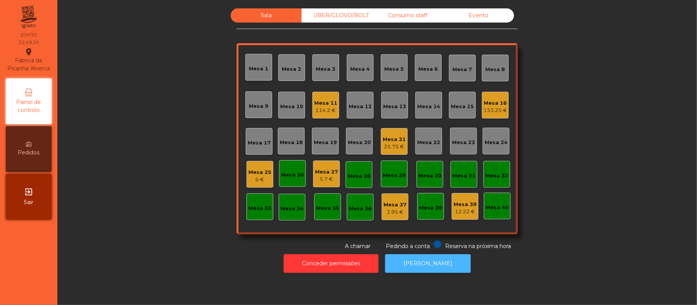
click at [421, 264] on button "[PERSON_NAME]" at bounding box center [428, 263] width 86 height 19
click at [382, 129] on div "Mesa 21 25.75 €" at bounding box center [394, 141] width 27 height 27
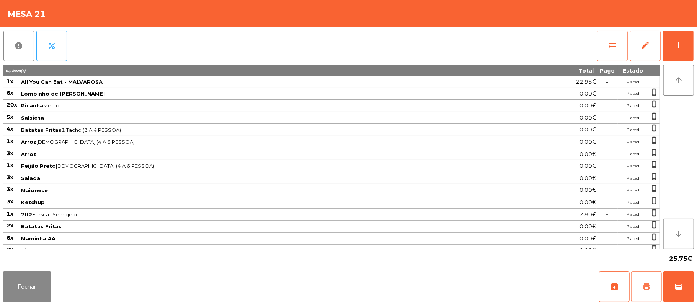
click at [640, 280] on button "print" at bounding box center [646, 287] width 31 height 31
click at [608, 51] on button "sync_alt" at bounding box center [612, 46] width 31 height 31
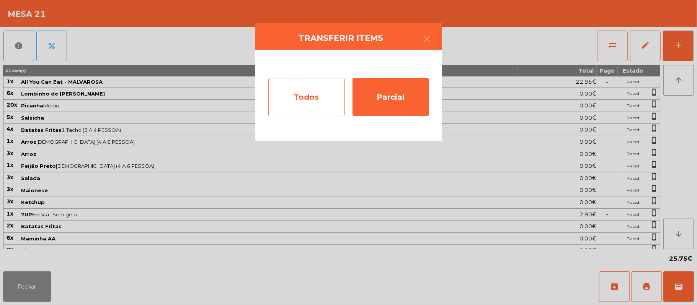
click at [302, 84] on div "Todos" at bounding box center [306, 97] width 77 height 38
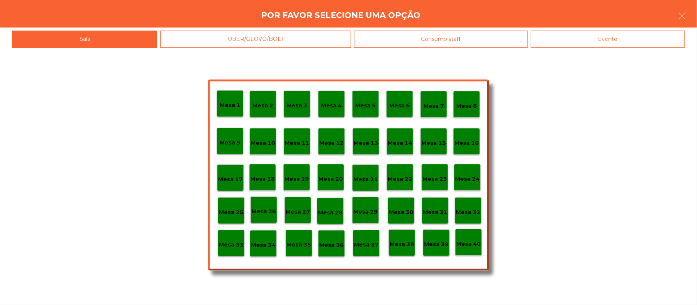
click at [585, 46] on div "Evento" at bounding box center [608, 39] width 154 height 17
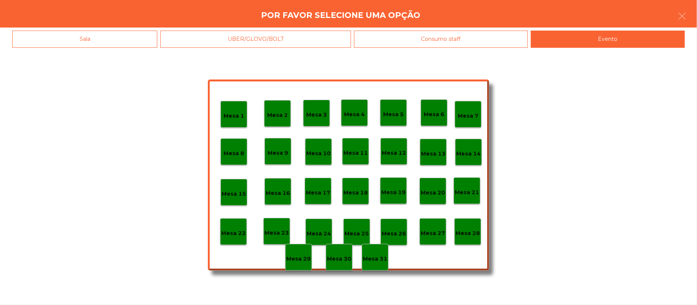
click at [467, 245] on div "Mesa 28" at bounding box center [467, 231] width 27 height 27
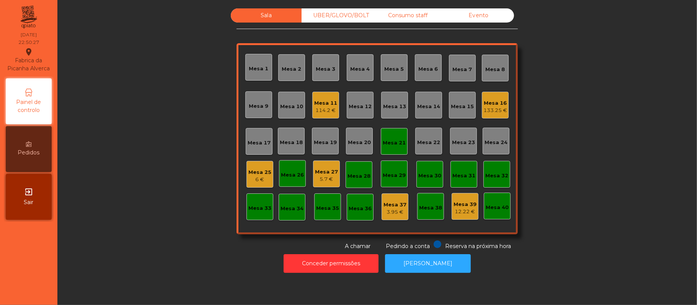
click at [395, 136] on div "Mesa 21" at bounding box center [394, 141] width 23 height 11
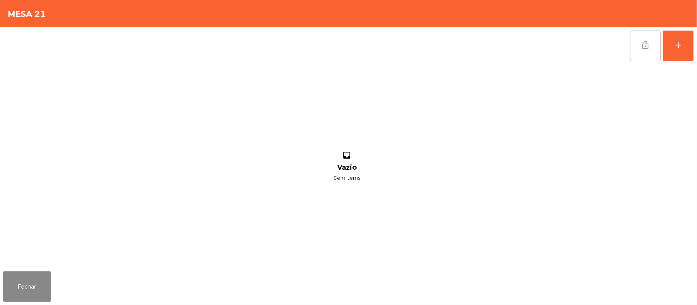
click at [643, 47] on span "lock_open" at bounding box center [644, 45] width 9 height 9
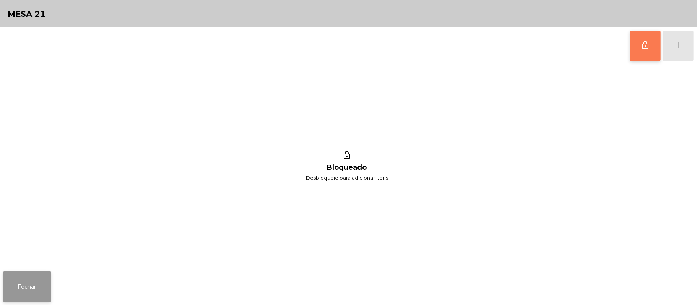
click at [24, 296] on button "Fechar" at bounding box center [27, 287] width 48 height 31
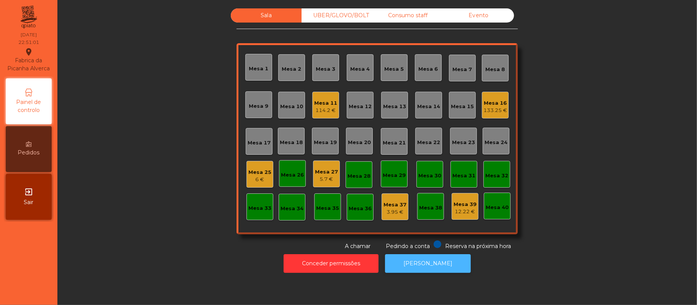
click at [432, 256] on button "[PERSON_NAME]" at bounding box center [428, 263] width 86 height 19
click at [331, 169] on div "Mesa 27" at bounding box center [326, 172] width 23 height 8
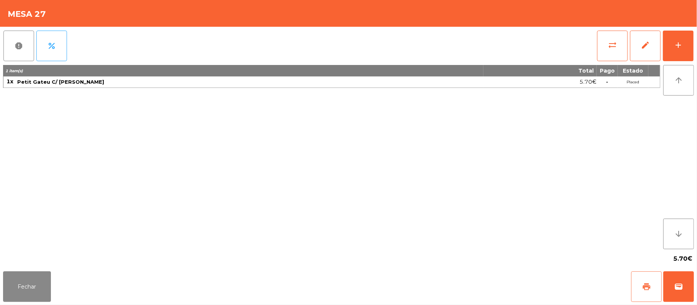
click at [641, 279] on button "print" at bounding box center [646, 287] width 31 height 31
click at [31, 290] on button "Fechar" at bounding box center [27, 287] width 48 height 31
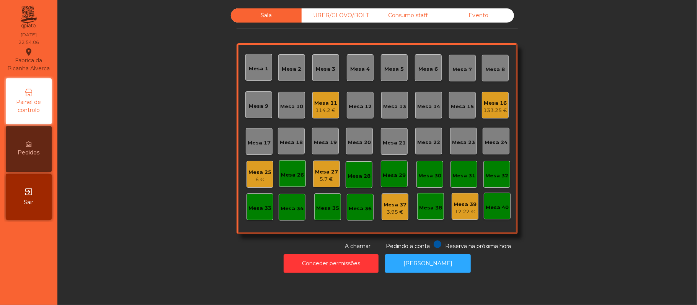
click at [316, 102] on div "Mesa 11" at bounding box center [325, 103] width 23 height 8
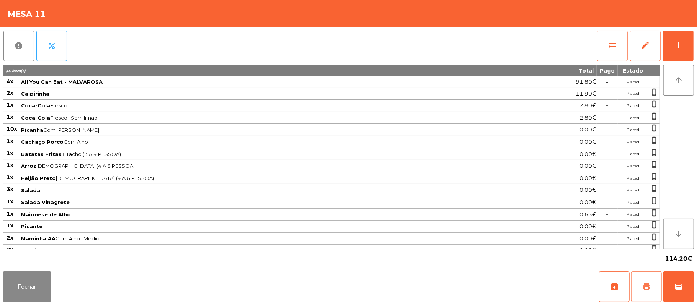
click at [643, 283] on span "print" at bounding box center [645, 286] width 9 height 9
click at [693, 283] on button "wallet" at bounding box center [678, 287] width 31 height 31
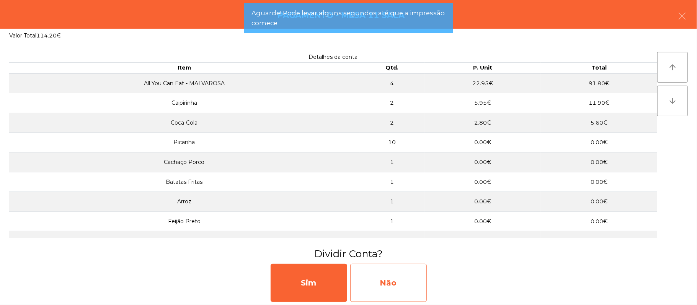
click at [386, 277] on div "Não" at bounding box center [388, 283] width 77 height 38
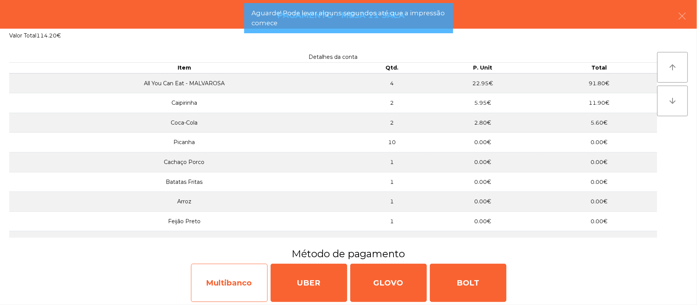
click at [244, 283] on div "Multibanco" at bounding box center [229, 283] width 77 height 38
select select "**"
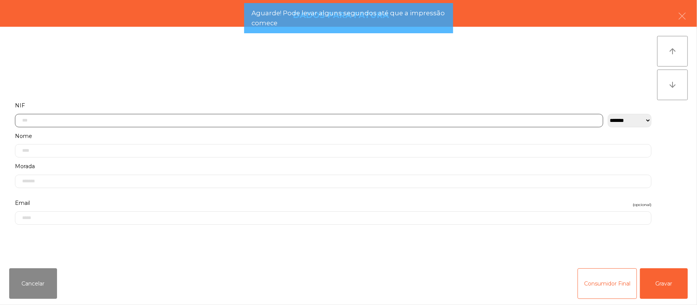
click at [228, 120] on input "text" at bounding box center [309, 120] width 588 height 13
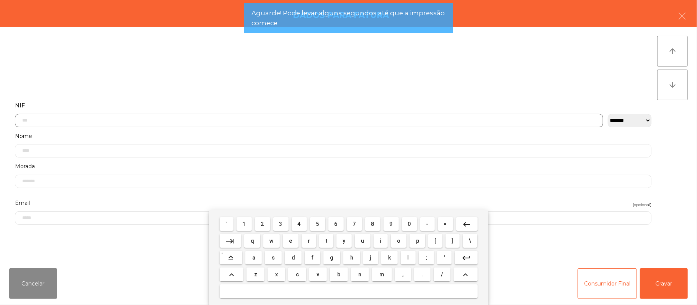
scroll to position [64, 0]
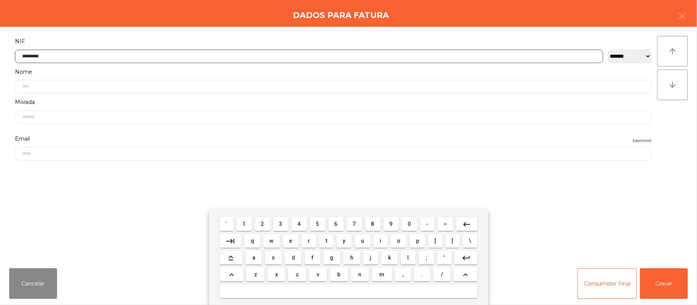
type input "*********"
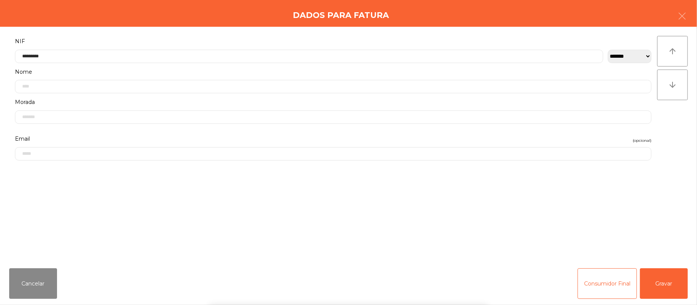
click at [669, 283] on div "` 1 2 3 4 5 6 7 8 9 0 - = keyboard_backspace keyboard_tab q w e r t y u i o p […" at bounding box center [348, 257] width 697 height 95
click at [669, 284] on button "Gravar" at bounding box center [664, 284] width 48 height 31
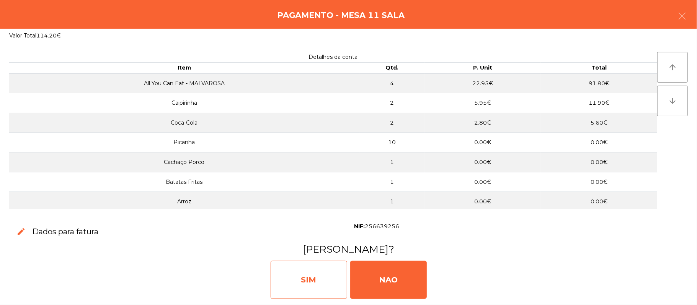
click at [313, 285] on div "SIM" at bounding box center [308, 280] width 77 height 38
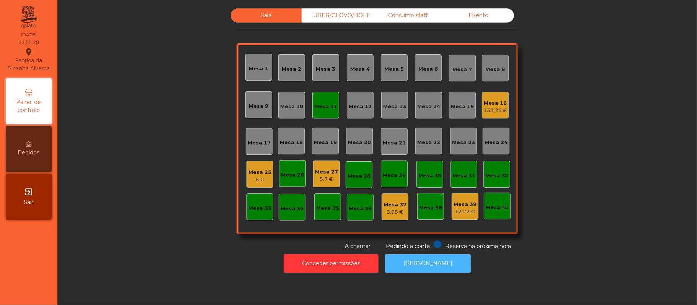
click at [422, 262] on button "[PERSON_NAME]" at bounding box center [428, 263] width 86 height 19
click at [325, 101] on div "Mesa 11" at bounding box center [325, 105] width 23 height 11
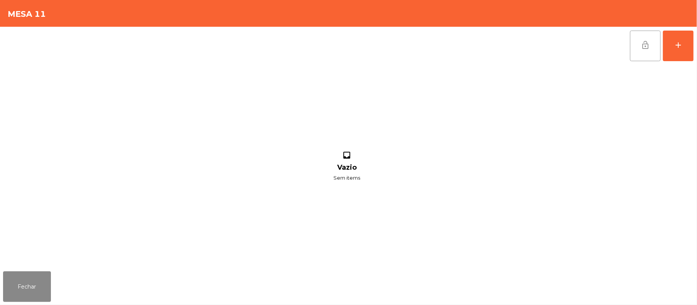
click at [638, 44] on button "lock_open" at bounding box center [645, 46] width 31 height 31
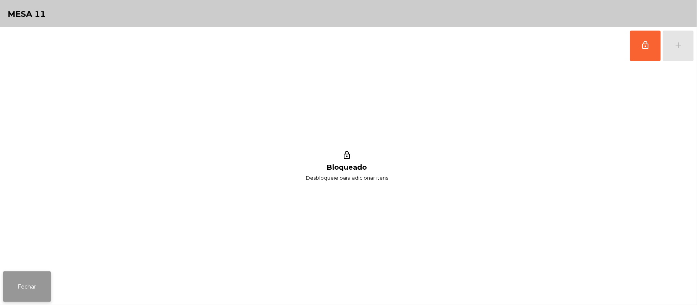
click at [37, 286] on button "Fechar" at bounding box center [27, 287] width 48 height 31
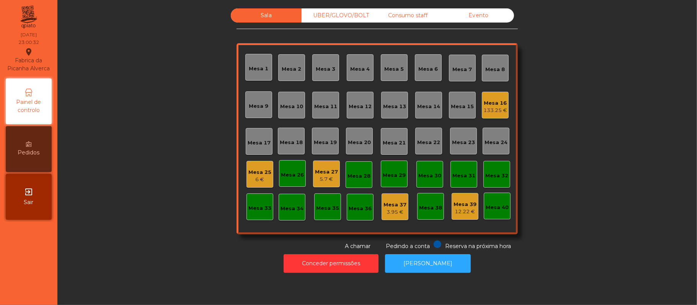
click at [331, 172] on div "Mesa 27" at bounding box center [326, 172] width 23 height 8
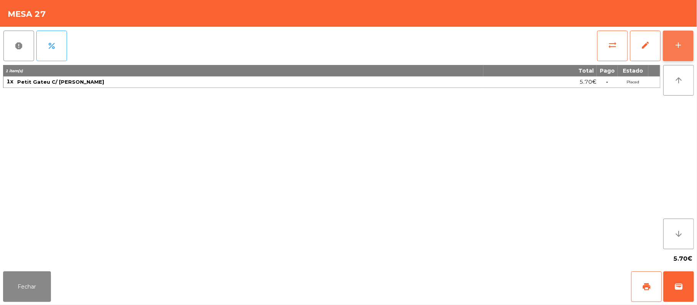
click at [672, 43] on button "add" at bounding box center [677, 46] width 31 height 31
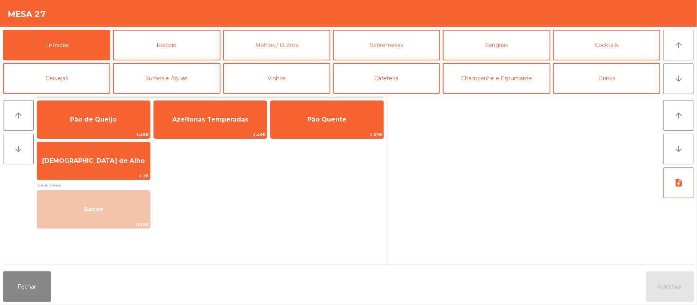
click at [674, 48] on icon "arrow_upward" at bounding box center [678, 45] width 9 height 9
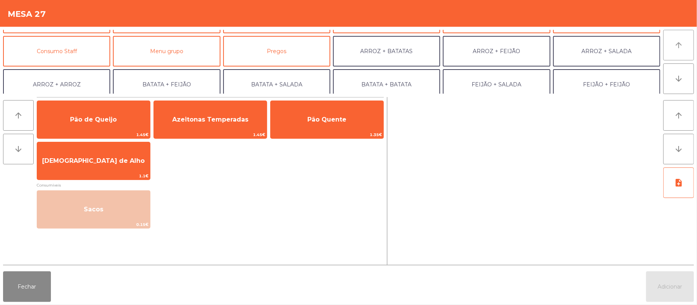
scroll to position [100, 0]
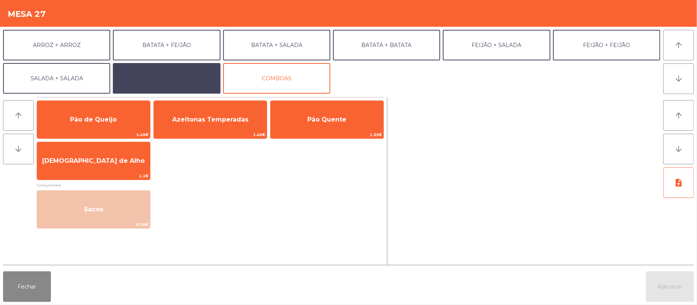
click at [177, 80] on button "EXTRAS UBER" at bounding box center [166, 78] width 107 height 31
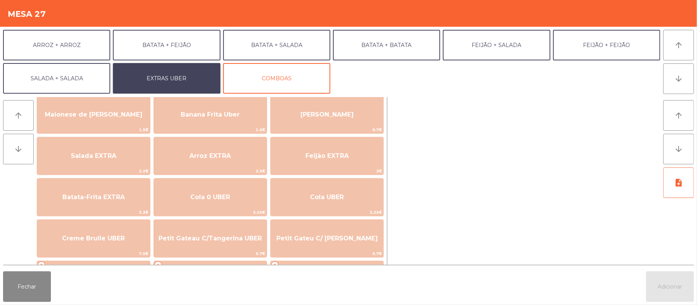
scroll to position [0, 0]
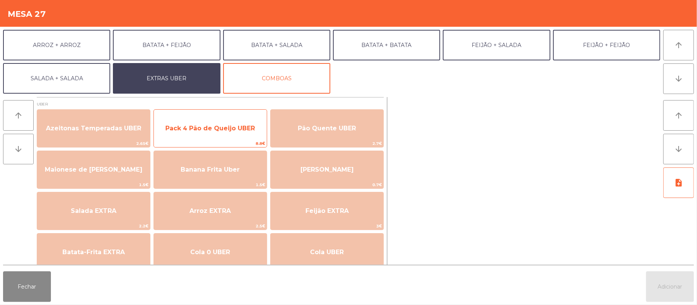
click at [230, 125] on span "Pack 4 Pão de Queijo UBER" at bounding box center [210, 128] width 90 height 7
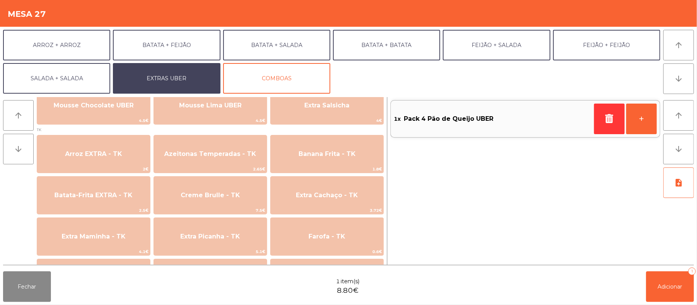
scroll to position [277, 0]
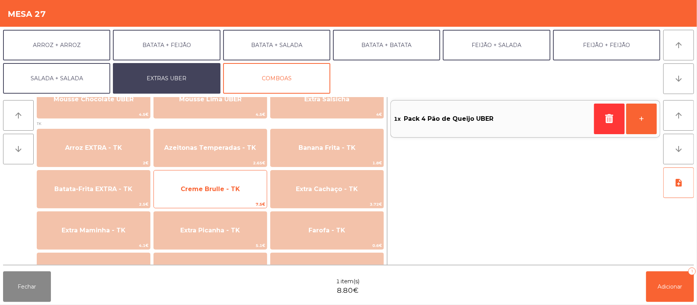
click at [231, 192] on span "Creme Brulle - TK" at bounding box center [210, 189] width 59 height 7
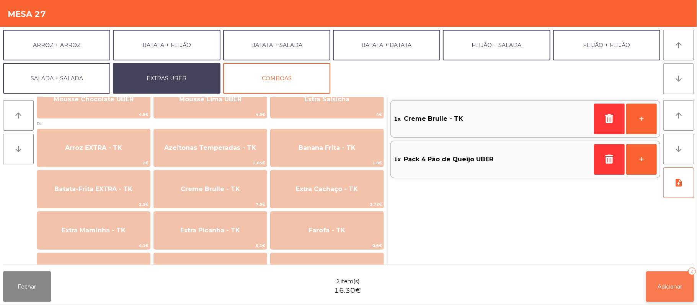
click at [671, 286] on span "Adicionar" at bounding box center [670, 286] width 24 height 7
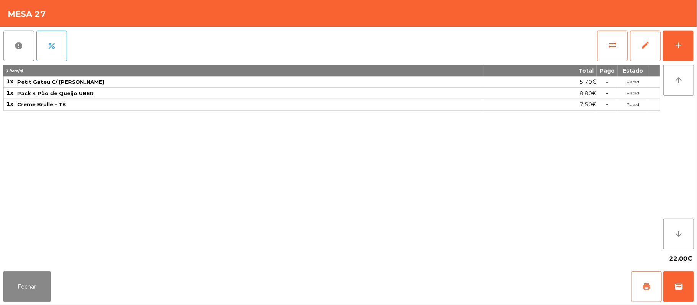
click at [649, 287] on span "print" at bounding box center [645, 286] width 9 height 9
click at [642, 281] on button "print" at bounding box center [646, 287] width 31 height 31
click at [30, 285] on button "Fechar" at bounding box center [27, 287] width 48 height 31
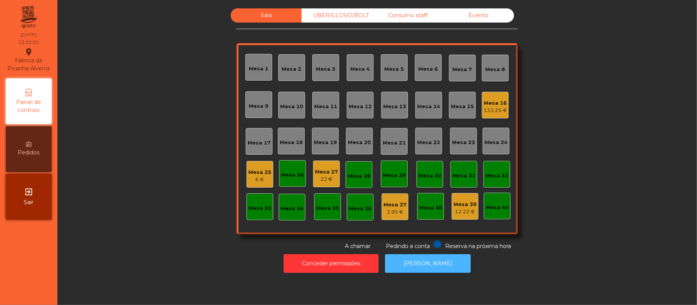
click at [433, 265] on button "[PERSON_NAME]" at bounding box center [428, 263] width 86 height 19
click at [409, 12] on div "Consumo staff" at bounding box center [407, 15] width 71 height 14
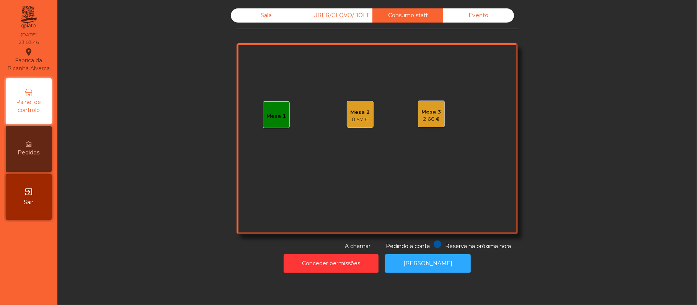
click at [425, 118] on div "2.66 €" at bounding box center [432, 120] width 20 height 8
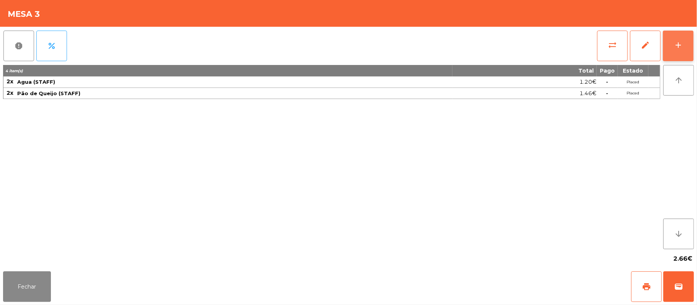
click at [671, 46] on button "add" at bounding box center [677, 46] width 31 height 31
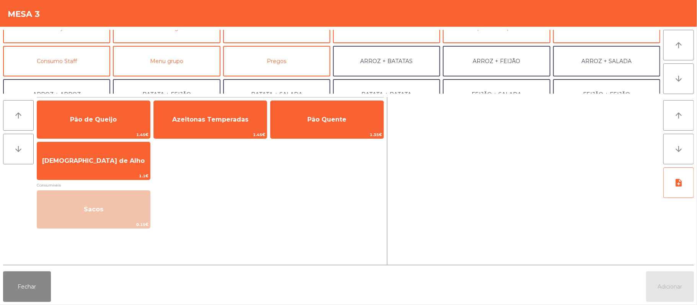
scroll to position [51, 0]
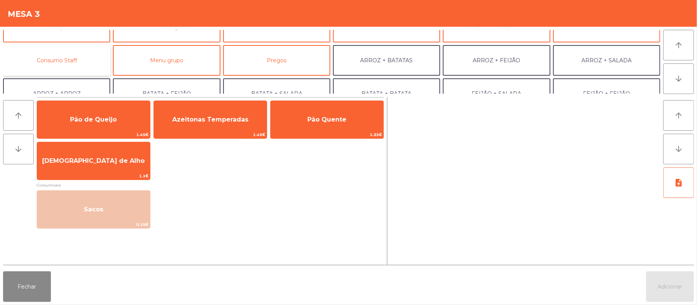
click at [78, 63] on button "Consumo Staff" at bounding box center [56, 60] width 107 height 31
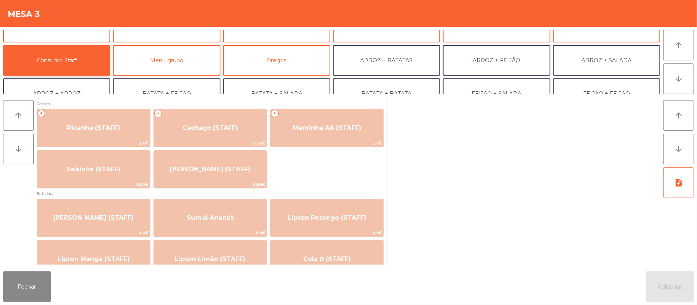
scroll to position [1, 0]
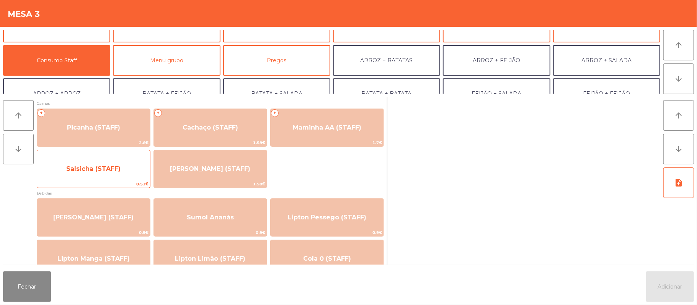
click at [115, 159] on span "Salsicha (STAFF)" at bounding box center [93, 169] width 113 height 21
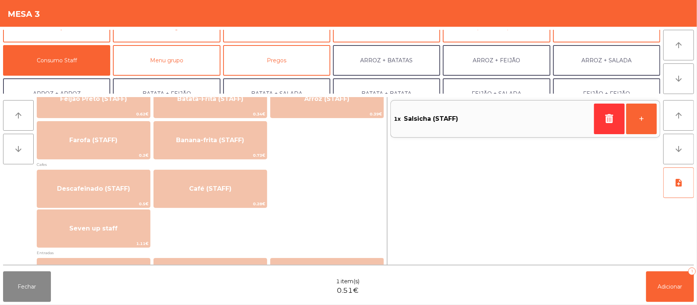
scroll to position [381, 0]
click at [314, 199] on div "Descafeinado (STAFF) 0.5€ Café (STAFF) 0.28€" at bounding box center [210, 189] width 347 height 38
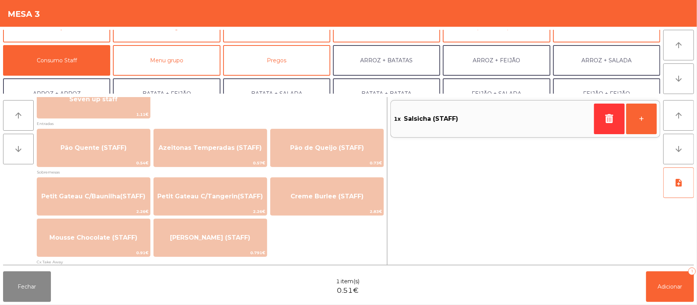
scroll to position [511, 0]
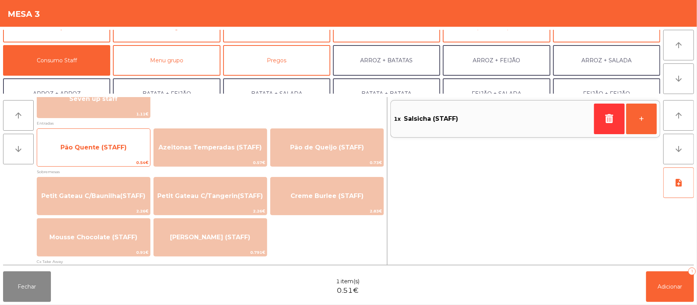
click at [110, 143] on span "Pão Quente (STAFF)" at bounding box center [93, 147] width 113 height 21
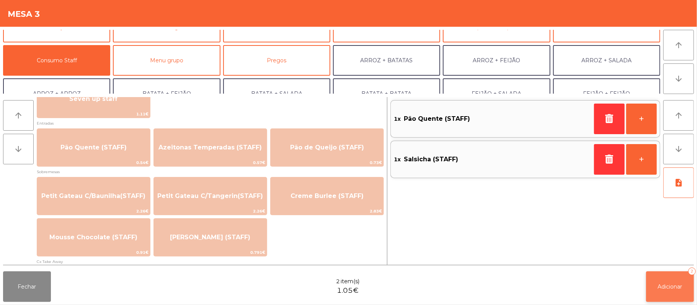
click at [671, 287] on span "Adicionar" at bounding box center [670, 286] width 24 height 7
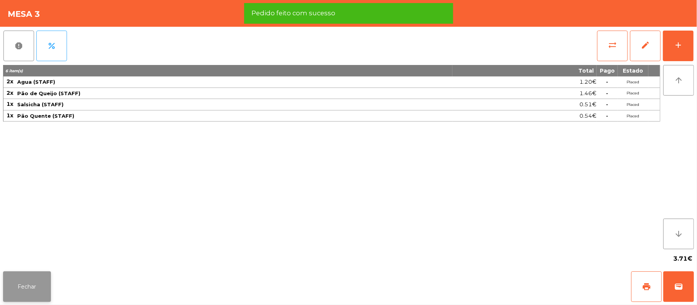
click at [25, 288] on button "Fechar" at bounding box center [27, 287] width 48 height 31
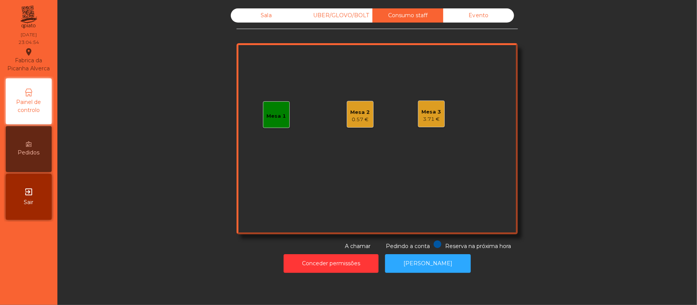
click at [268, 127] on div "Mesa 1" at bounding box center [276, 114] width 27 height 27
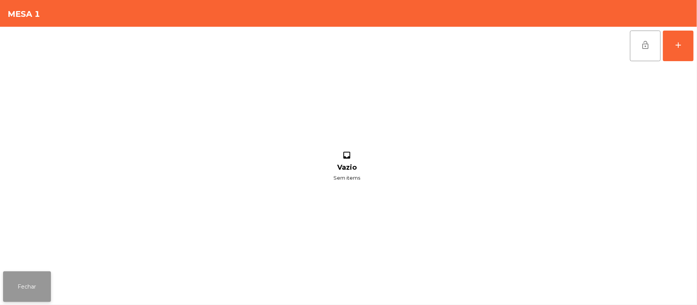
click at [28, 298] on button "Fechar" at bounding box center [27, 287] width 48 height 31
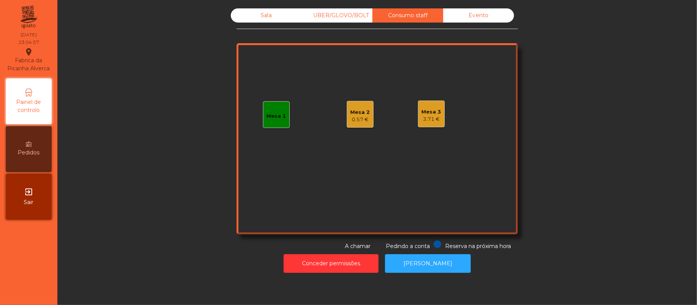
click at [270, 109] on div "Mesa 1" at bounding box center [277, 114] width 20 height 11
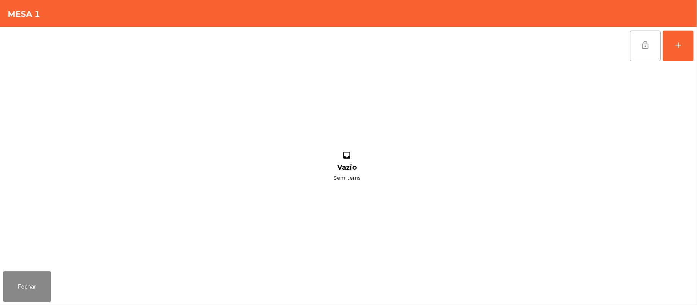
click at [656, 54] on button "lock_open" at bounding box center [645, 46] width 31 height 31
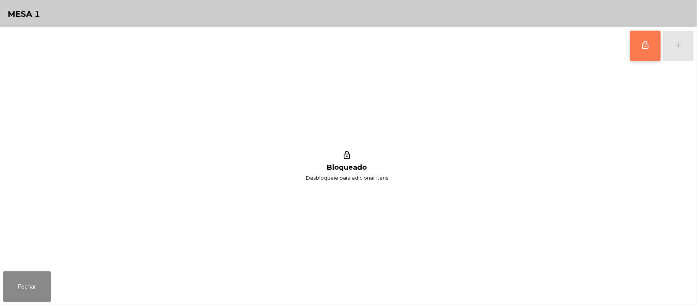
click at [636, 48] on button "lock_outline" at bounding box center [645, 46] width 31 height 31
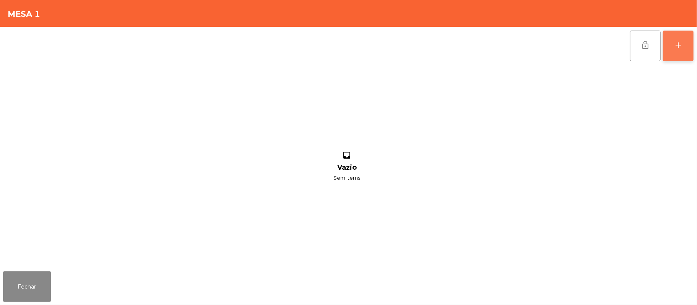
click at [678, 48] on div "add" at bounding box center [677, 45] width 9 height 9
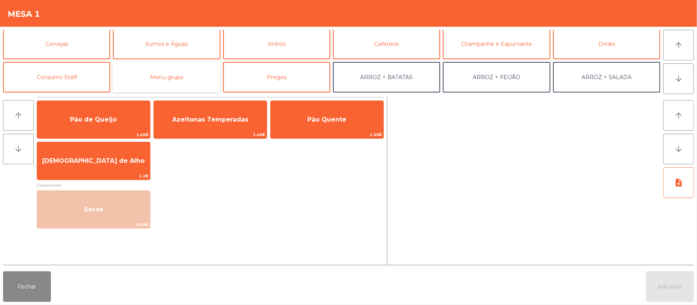
click at [216, 66] on button "Menu grupo" at bounding box center [166, 77] width 107 height 31
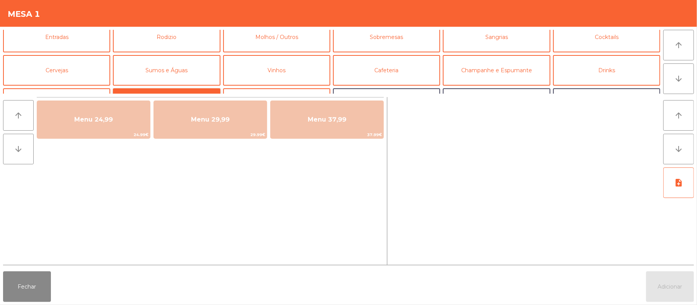
scroll to position [0, 0]
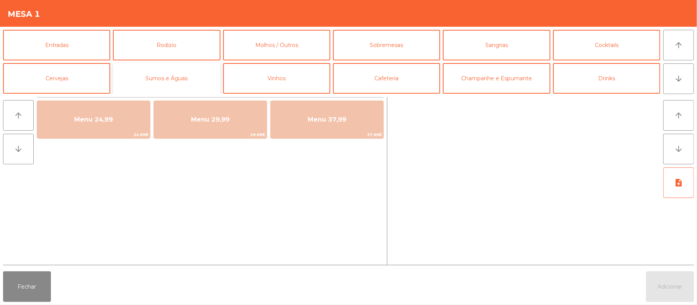
click at [188, 83] on button "Sumos e Águas" at bounding box center [166, 78] width 107 height 31
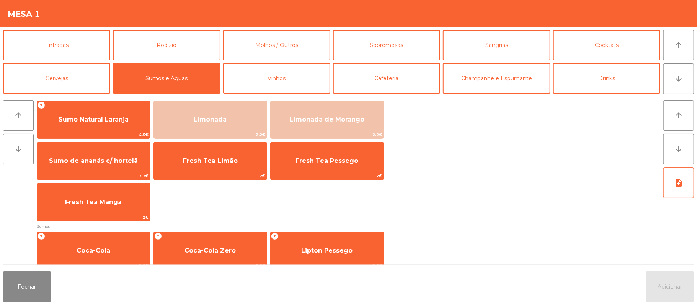
click at [324, 217] on div "+ Sumo Natural Laranja 4.5€ Limonada 2.2€ Limonada de Morango 2.2€ Sumo de anan…" at bounding box center [210, 161] width 347 height 121
click at [325, 202] on div "+ Sumo Natural Laranja 4.5€ Limonada 2.2€ Limonada de Morango 2.2€ Sumo de anan…" at bounding box center [210, 161] width 347 height 121
click at [42, 284] on button "Fechar" at bounding box center [27, 287] width 48 height 31
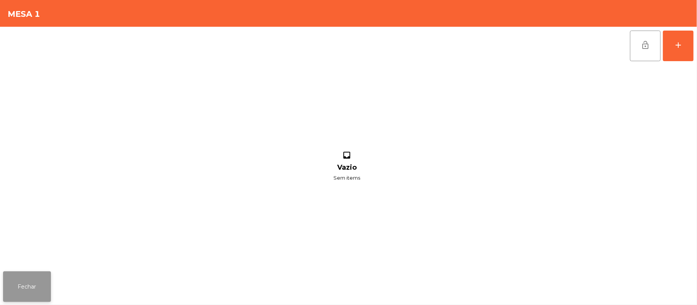
click at [48, 282] on button "Fechar" at bounding box center [27, 287] width 48 height 31
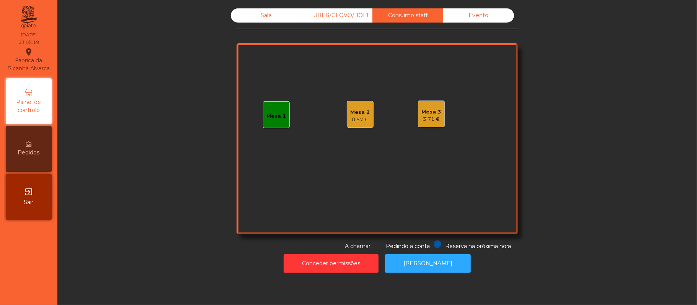
click at [278, 17] on div "Sala" at bounding box center [266, 15] width 71 height 14
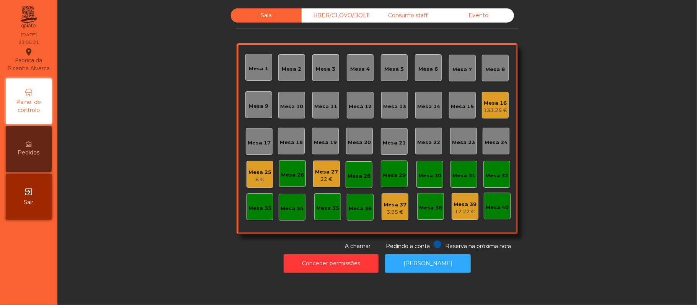
click at [418, 20] on div "Consumo staff" at bounding box center [407, 15] width 71 height 14
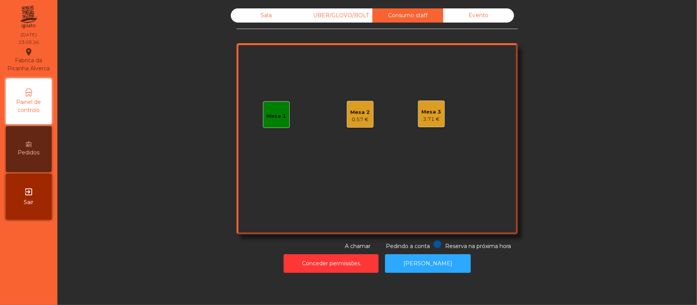
click at [278, 16] on div "Sala" at bounding box center [266, 15] width 71 height 14
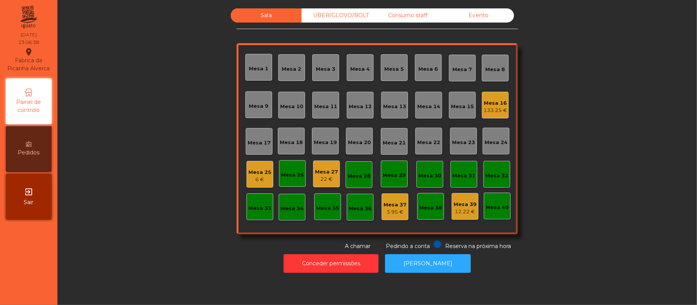
click at [401, 16] on div "Consumo staff" at bounding box center [407, 15] width 71 height 14
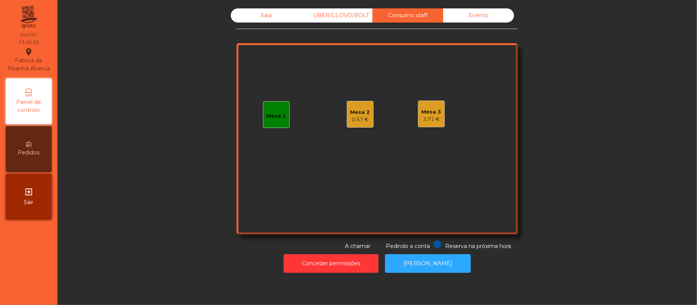
click at [277, 119] on div "Mesa 1" at bounding box center [277, 116] width 20 height 8
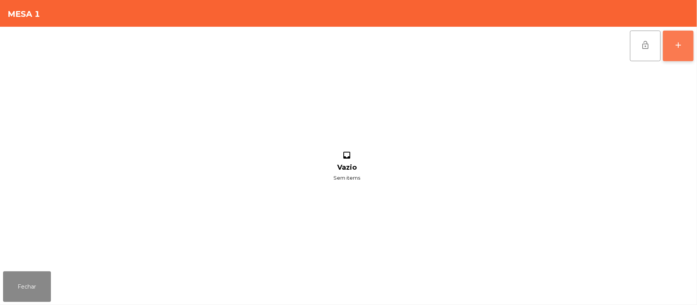
click at [674, 54] on button "add" at bounding box center [677, 46] width 31 height 31
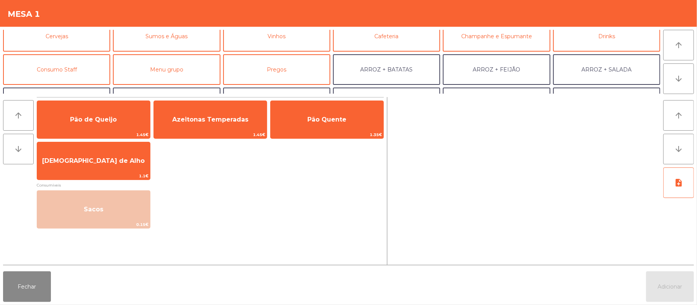
scroll to position [43, 0]
click at [77, 59] on button "Consumo Staff" at bounding box center [56, 68] width 107 height 31
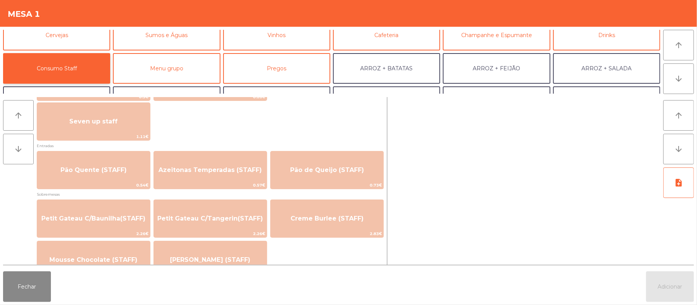
scroll to position [488, 0]
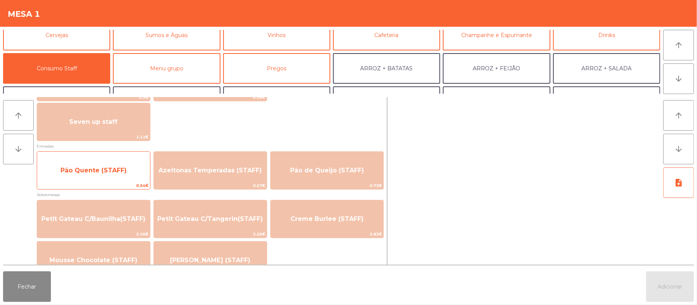
click at [97, 161] on span "Pão Quente (STAFF)" at bounding box center [93, 170] width 113 height 21
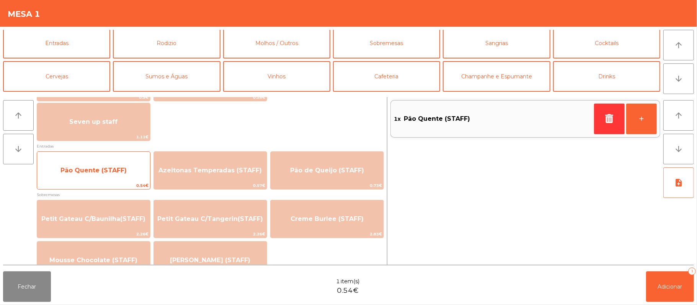
scroll to position [0, 0]
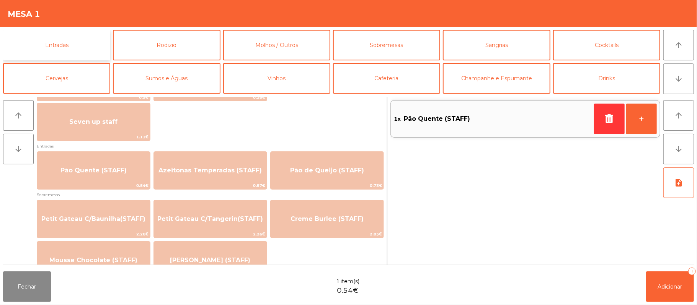
click at [67, 45] on button "Entradas" at bounding box center [56, 45] width 107 height 31
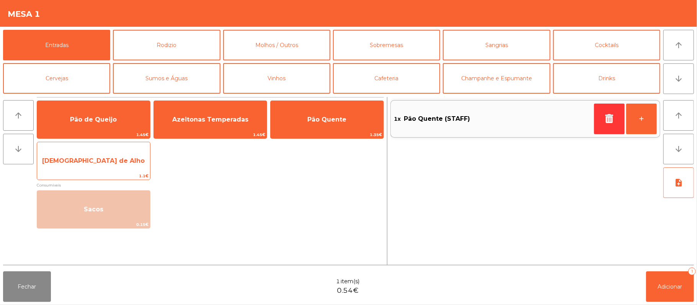
click at [110, 163] on span "[DEMOGRAPHIC_DATA] de Alho" at bounding box center [93, 160] width 103 height 7
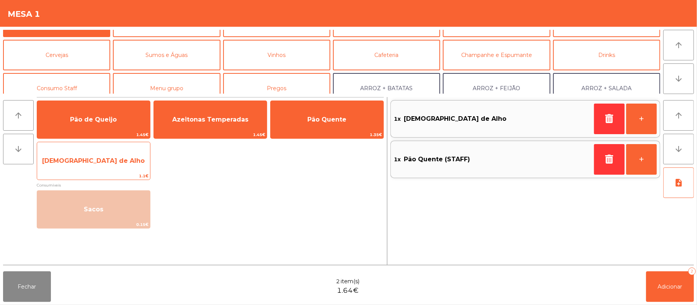
scroll to position [27, 0]
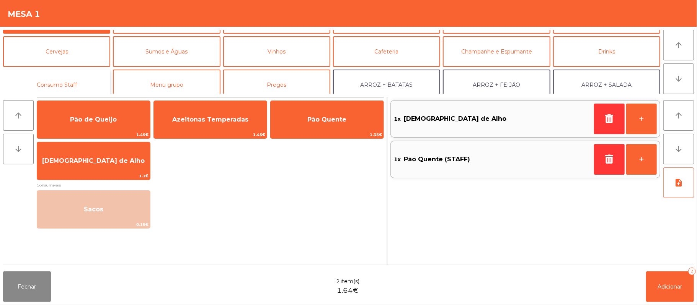
click at [86, 83] on button "Consumo Staff" at bounding box center [56, 85] width 107 height 31
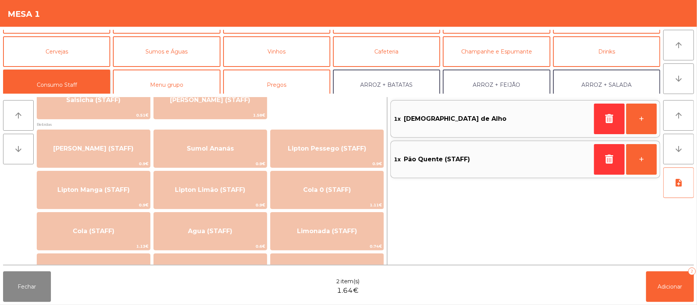
scroll to position [70, 0]
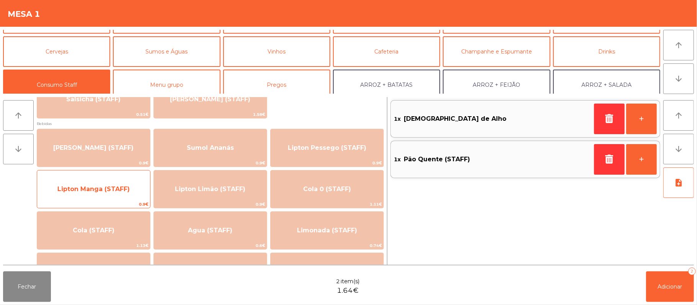
click at [111, 199] on span "Lipton Manga (STAFF)" at bounding box center [93, 189] width 113 height 21
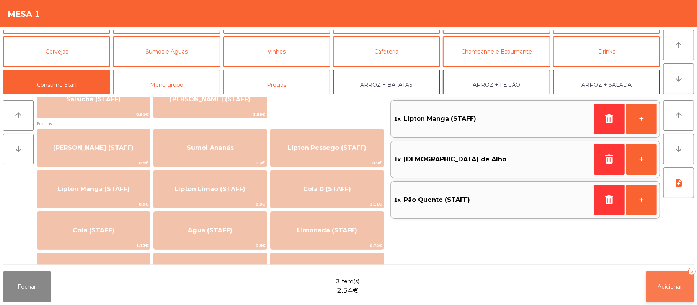
click at [669, 282] on button "Adicionar 3" at bounding box center [670, 287] width 48 height 31
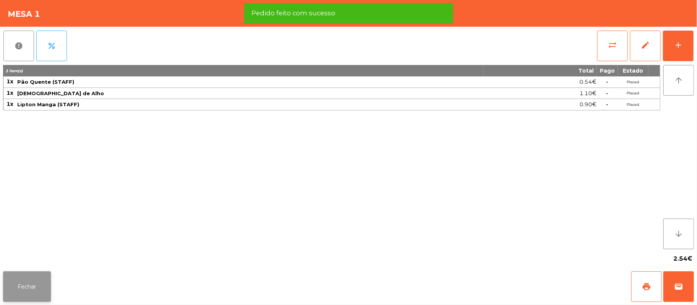
click at [38, 295] on button "Fechar" at bounding box center [27, 287] width 48 height 31
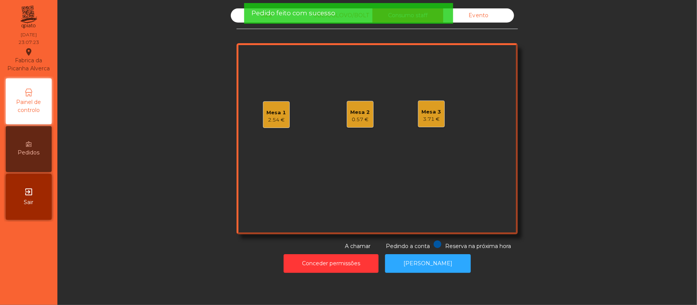
click at [247, 18] on div "Pedido feito com sucesso" at bounding box center [348, 13] width 209 height 21
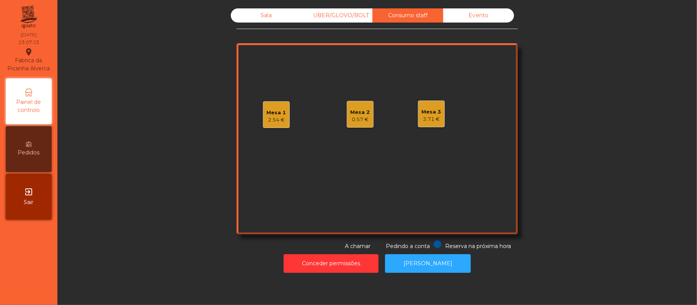
click at [231, 19] on div "Sala" at bounding box center [266, 15] width 71 height 14
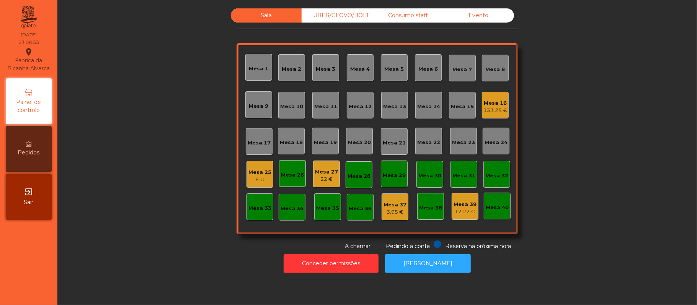
click at [420, 10] on div "Consumo staff" at bounding box center [407, 15] width 71 height 14
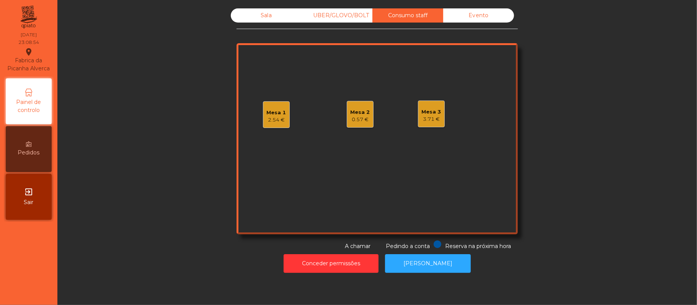
click at [358, 119] on div "0.57 €" at bounding box center [360, 120] width 20 height 8
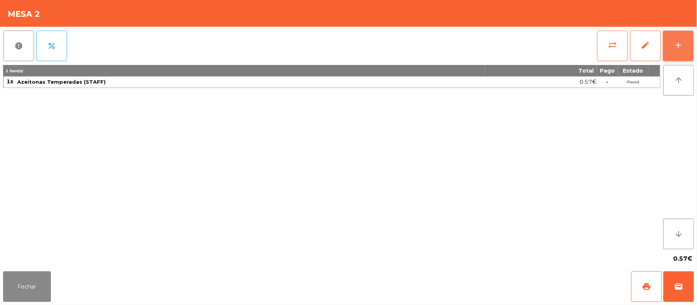
click at [671, 41] on button "add" at bounding box center [677, 46] width 31 height 31
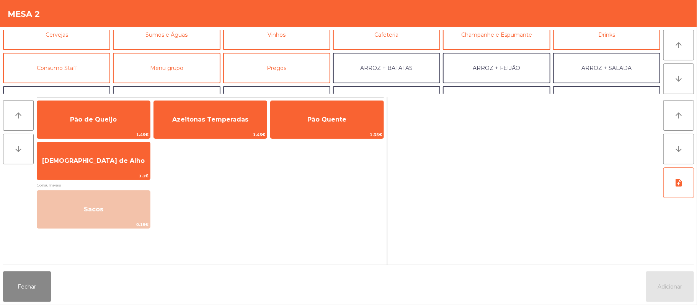
scroll to position [55, 0]
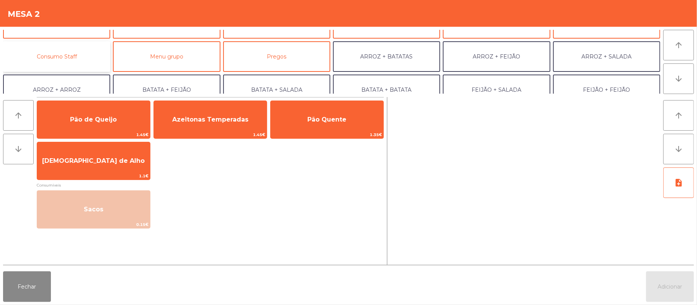
click at [79, 54] on button "Consumo Staff" at bounding box center [56, 56] width 107 height 31
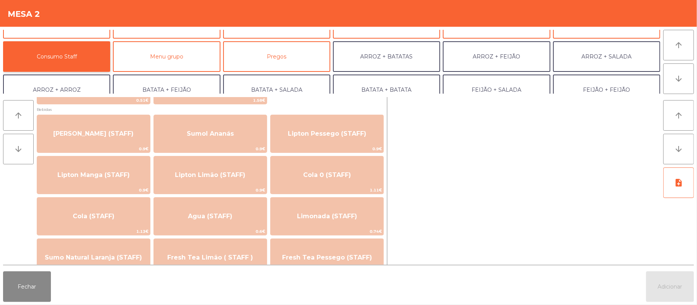
scroll to position [103, 0]
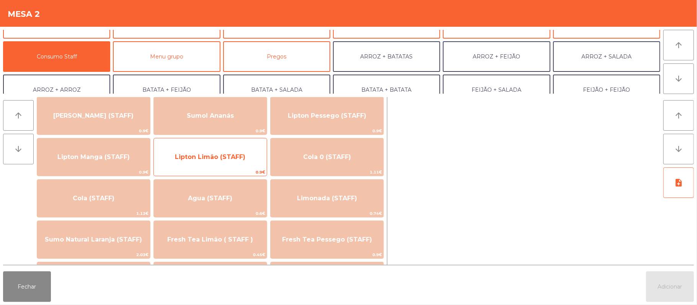
click at [245, 167] on span "Lipton Limão (STAFF)" at bounding box center [210, 157] width 113 height 21
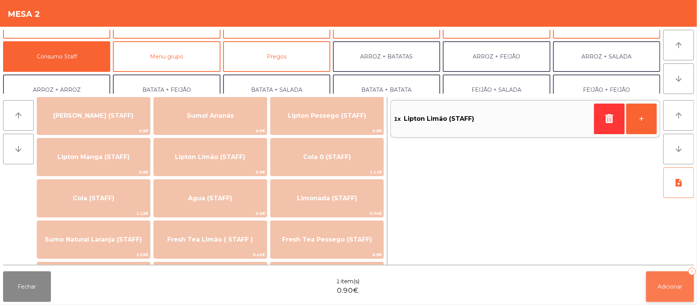
click at [671, 288] on span "Adicionar" at bounding box center [670, 286] width 24 height 7
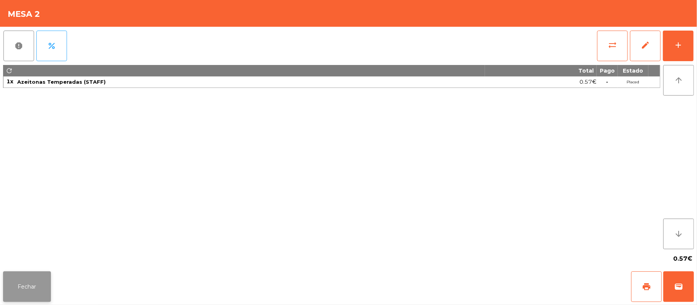
click at [39, 291] on button "Fechar" at bounding box center [27, 287] width 48 height 31
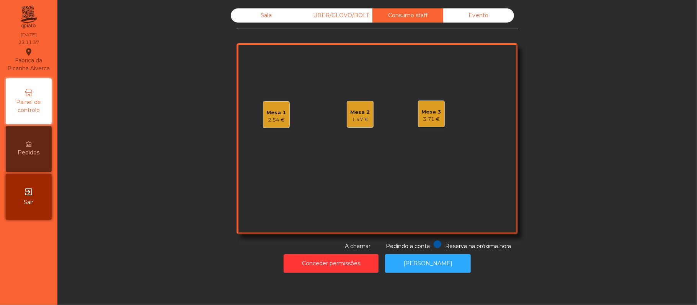
click at [260, 14] on div "Sala" at bounding box center [266, 15] width 71 height 14
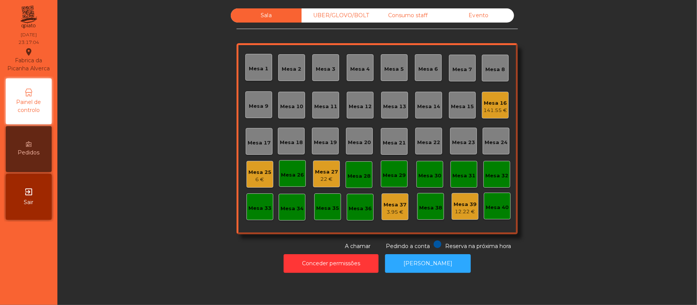
click at [317, 182] on div "22 €" at bounding box center [326, 180] width 23 height 8
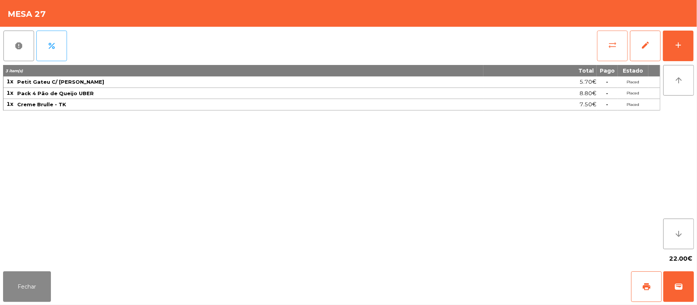
click at [606, 50] on button "sync_alt" at bounding box center [612, 46] width 31 height 31
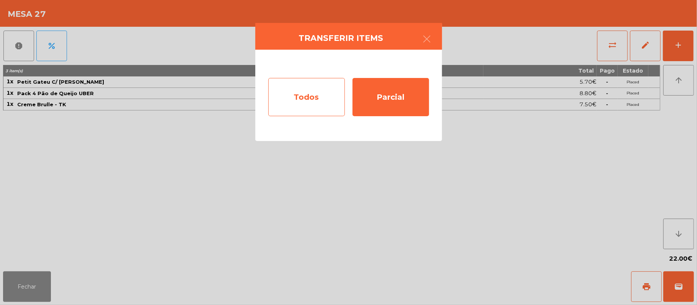
click at [309, 100] on div "Todos" at bounding box center [306, 97] width 77 height 38
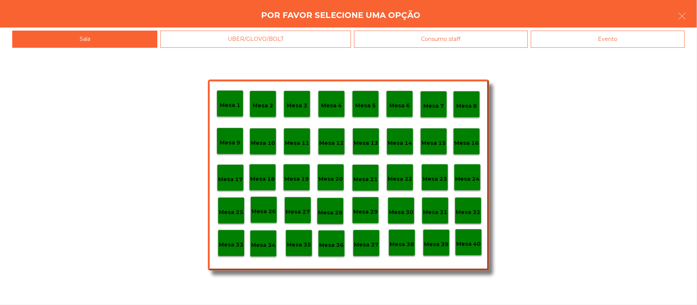
click at [619, 47] on div "Evento" at bounding box center [608, 39] width 154 height 17
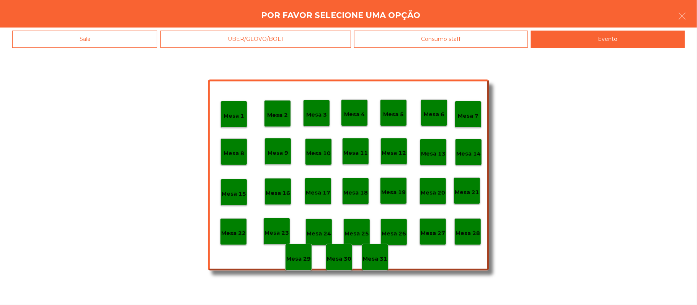
click at [472, 229] on p "Mesa 28" at bounding box center [467, 233] width 24 height 9
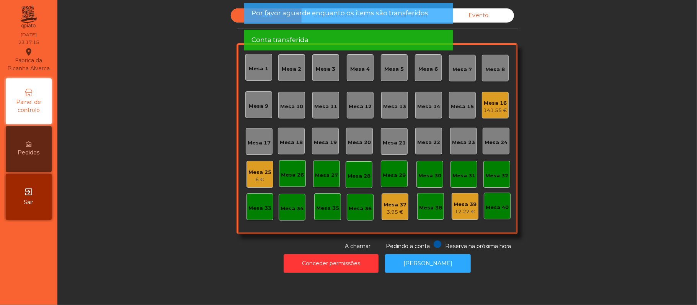
click at [258, 171] on div "Mesa 25" at bounding box center [259, 173] width 23 height 8
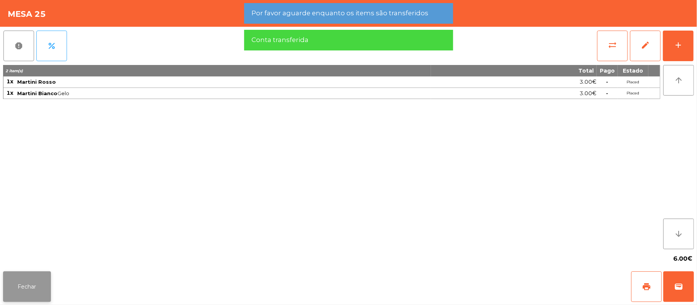
click at [42, 293] on button "Fechar" at bounding box center [27, 287] width 48 height 31
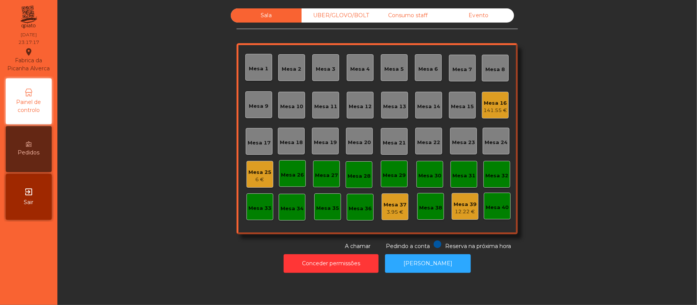
click at [254, 181] on div "6 €" at bounding box center [259, 180] width 23 height 8
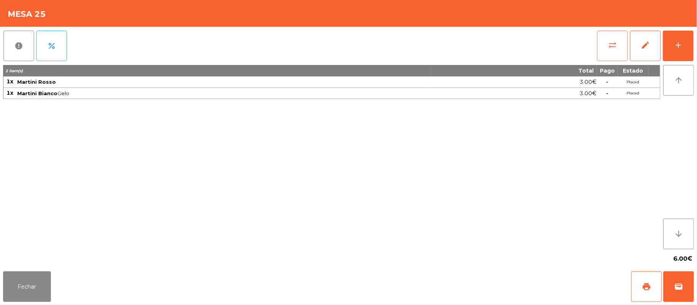
click at [601, 51] on button "sync_alt" at bounding box center [612, 46] width 31 height 31
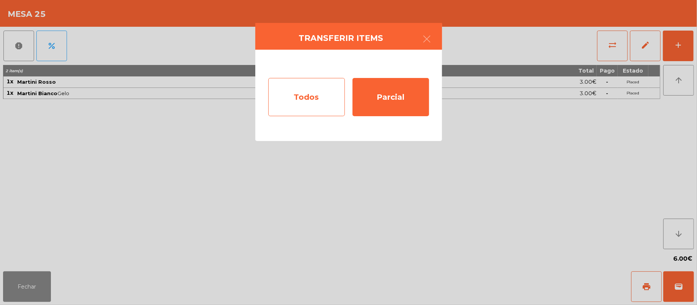
click at [317, 96] on div "Todos" at bounding box center [306, 97] width 77 height 38
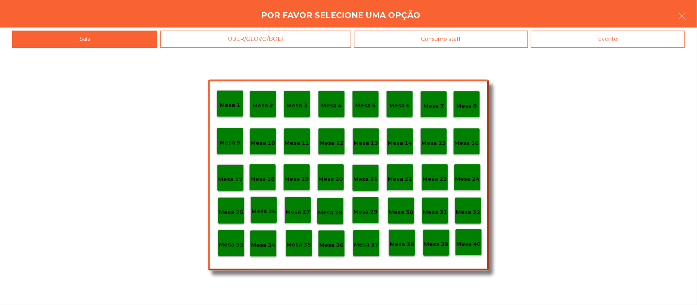
click at [470, 149] on div "Mesa 16" at bounding box center [466, 141] width 27 height 27
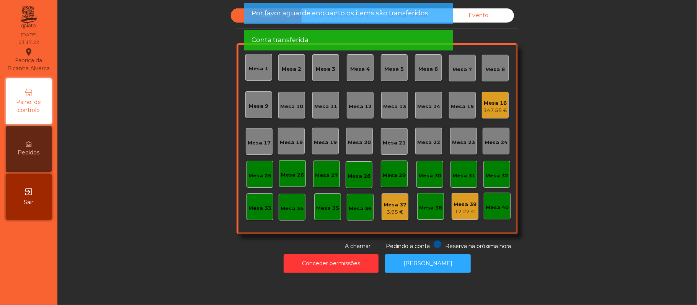
click at [494, 108] on div "147.55 €" at bounding box center [495, 111] width 24 height 8
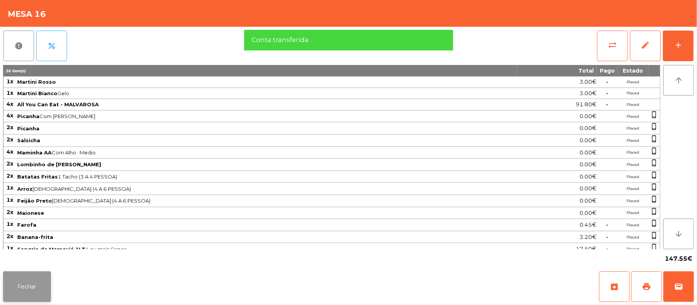
click at [32, 285] on button "Fechar" at bounding box center [27, 287] width 48 height 31
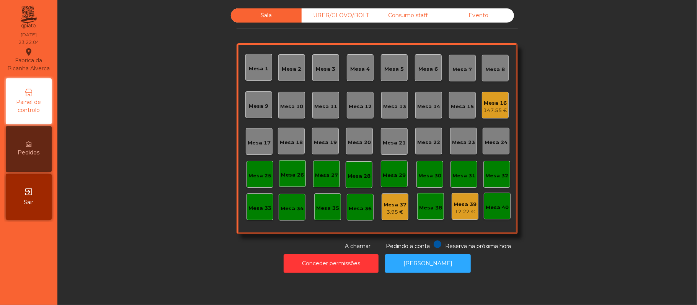
click at [418, 17] on div "Consumo staff" at bounding box center [407, 15] width 71 height 14
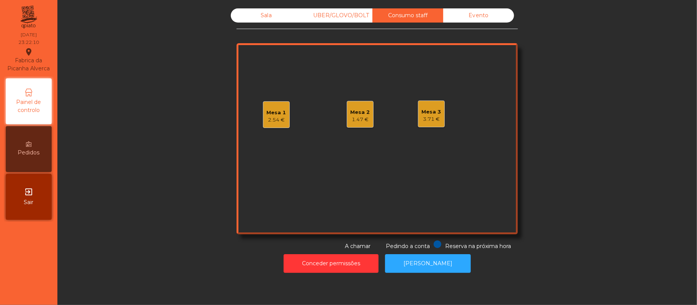
click at [273, 116] on div "2.54 €" at bounding box center [277, 120] width 20 height 8
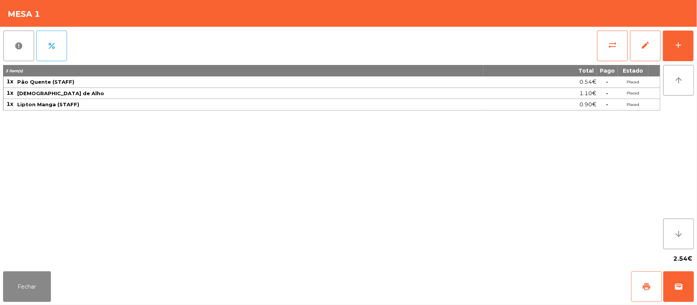
click at [640, 282] on button "print" at bounding box center [646, 287] width 31 height 31
click at [7, 277] on button "Fechar" at bounding box center [27, 287] width 48 height 31
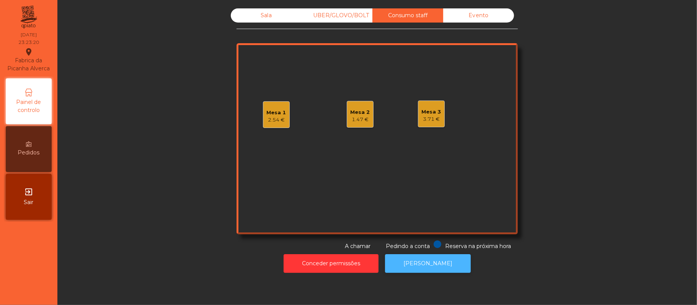
click at [433, 262] on button "[PERSON_NAME]" at bounding box center [428, 263] width 86 height 19
click at [276, 120] on div "2.54 €" at bounding box center [277, 120] width 20 height 8
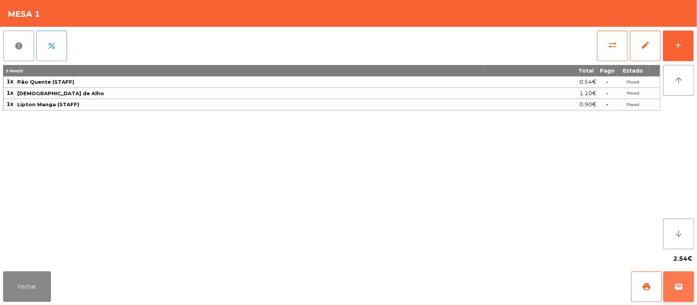
click at [671, 293] on button "wallet" at bounding box center [678, 287] width 31 height 31
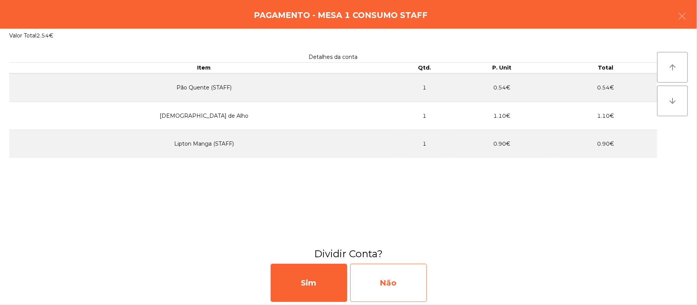
click at [397, 291] on div "Não" at bounding box center [388, 283] width 77 height 38
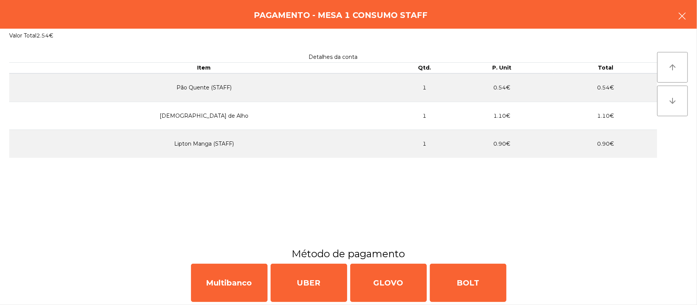
click at [688, 20] on button "button" at bounding box center [681, 16] width 21 height 23
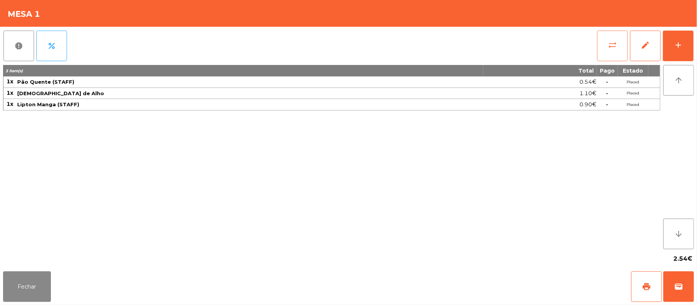
click at [607, 52] on button "sync_alt" at bounding box center [612, 46] width 31 height 31
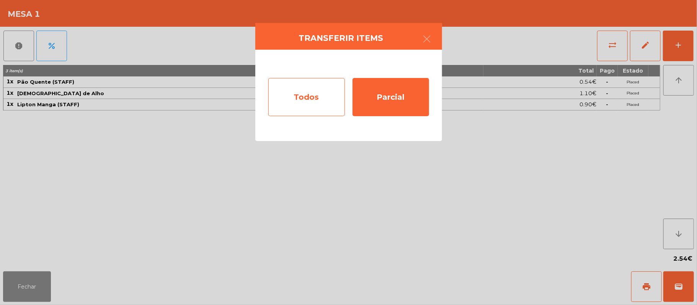
click at [317, 107] on div "Todos" at bounding box center [306, 97] width 77 height 38
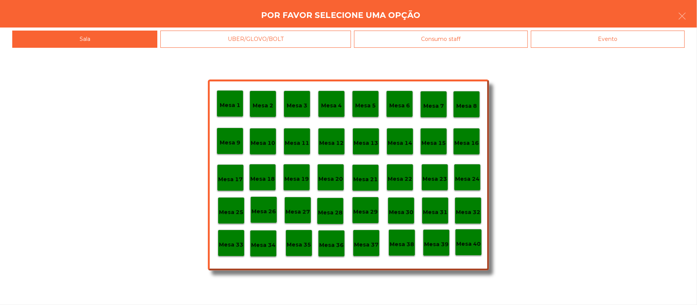
click at [626, 35] on div "Evento" at bounding box center [608, 39] width 154 height 17
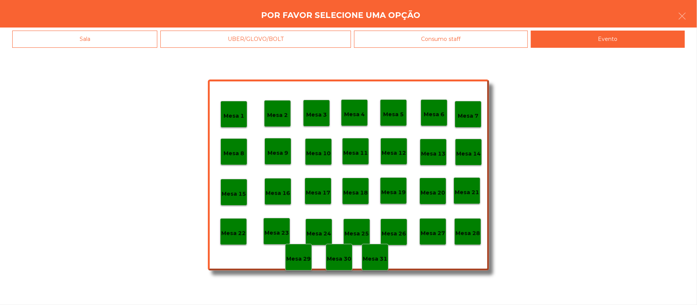
click at [466, 235] on p "Mesa 28" at bounding box center [467, 233] width 24 height 9
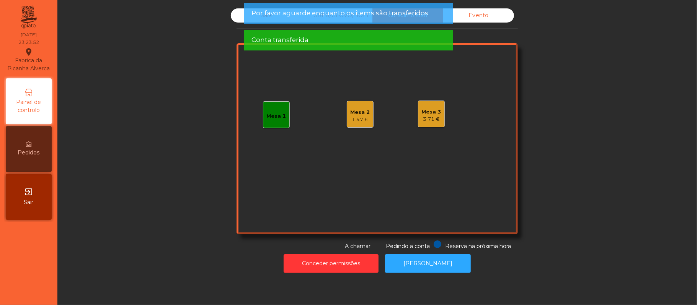
click at [232, 19] on div "Sala" at bounding box center [266, 15] width 71 height 14
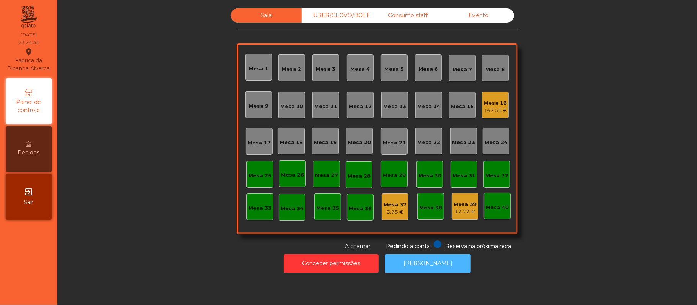
click at [435, 265] on button "[PERSON_NAME]" at bounding box center [428, 263] width 86 height 19
click at [413, 15] on div "Consumo staff" at bounding box center [407, 15] width 71 height 14
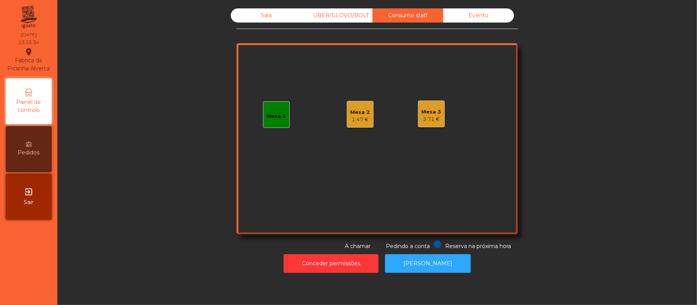
click at [360, 118] on div "1.47 €" at bounding box center [360, 120] width 20 height 8
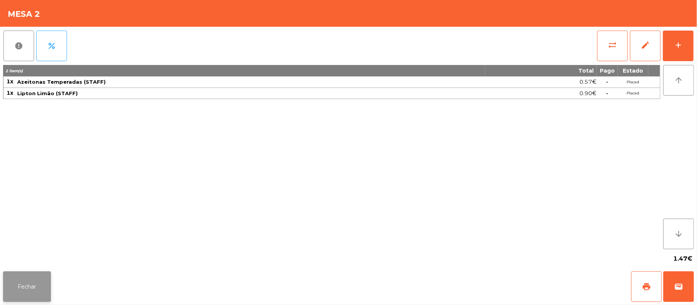
click at [25, 284] on button "Fechar" at bounding box center [27, 287] width 48 height 31
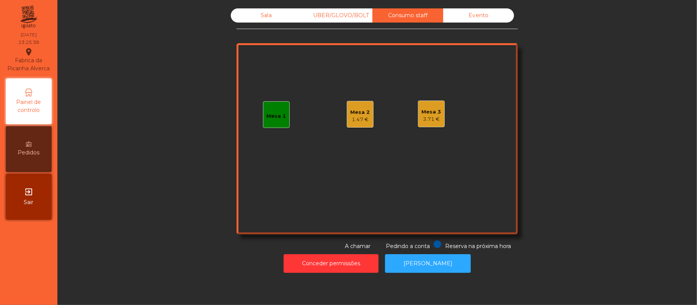
click at [422, 119] on div "3.71 €" at bounding box center [432, 120] width 20 height 8
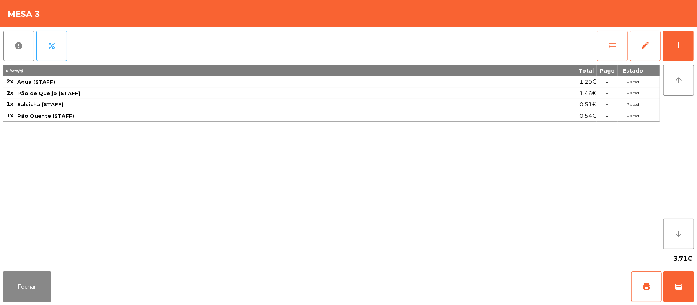
click at [603, 49] on button "sync_alt" at bounding box center [612, 46] width 31 height 31
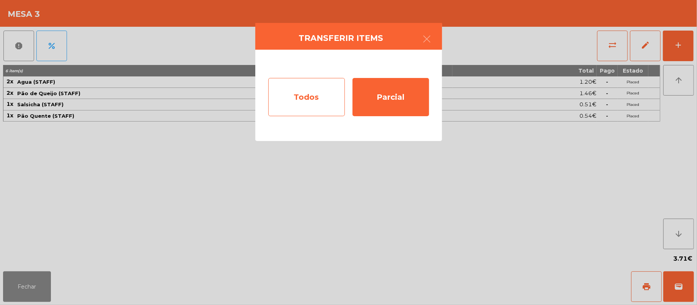
click at [317, 94] on div "Todos" at bounding box center [306, 97] width 77 height 38
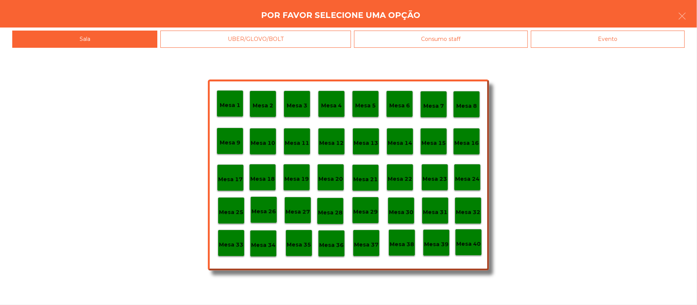
click at [619, 43] on div "Evento" at bounding box center [608, 39] width 154 height 17
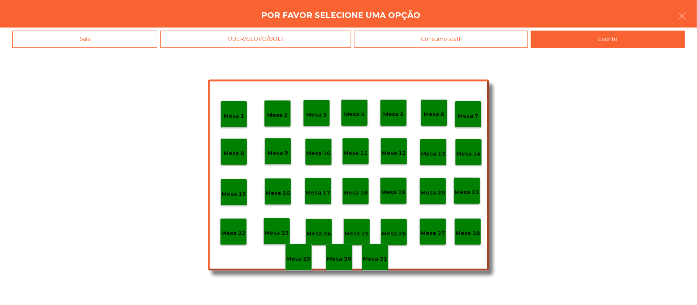
click at [468, 236] on p "Mesa 28" at bounding box center [467, 233] width 24 height 9
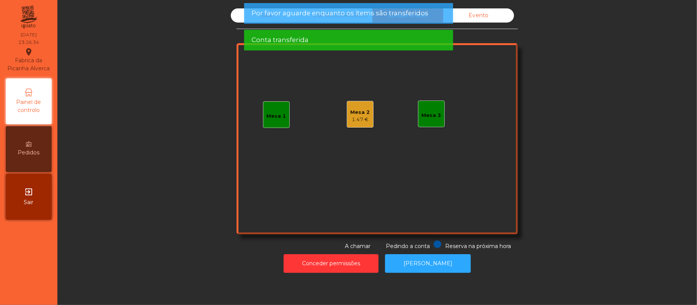
click at [354, 116] on div "1.47 €" at bounding box center [360, 120] width 20 height 8
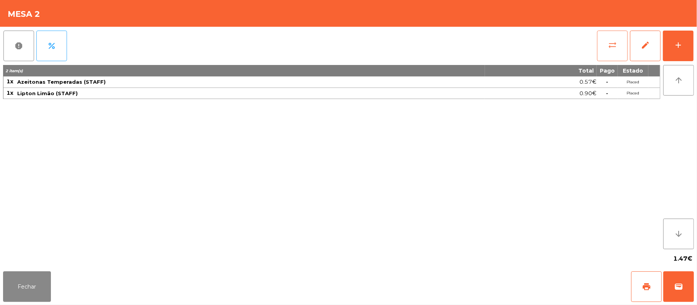
click at [605, 46] on button "sync_alt" at bounding box center [612, 46] width 31 height 31
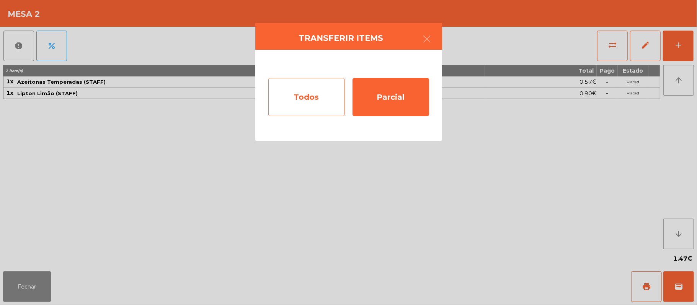
click at [314, 101] on div "Todos" at bounding box center [306, 97] width 77 height 38
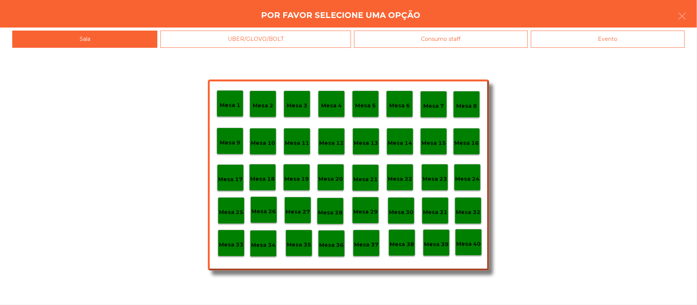
click at [619, 45] on div "Evento" at bounding box center [608, 39] width 154 height 17
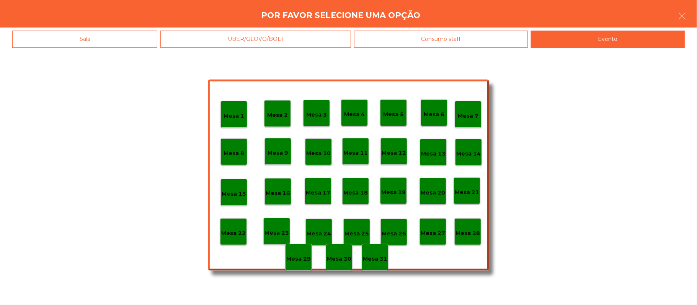
click at [468, 233] on p "Mesa 28" at bounding box center [467, 233] width 24 height 9
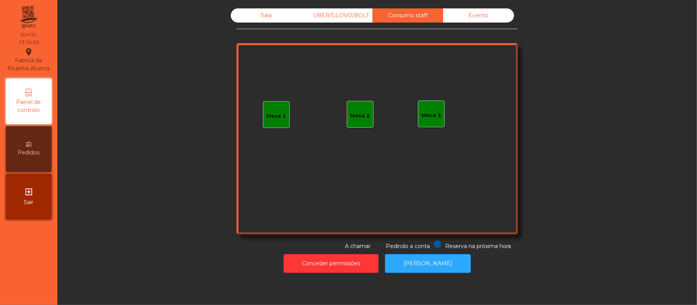
click at [257, 17] on div "Sala" at bounding box center [266, 15] width 71 height 14
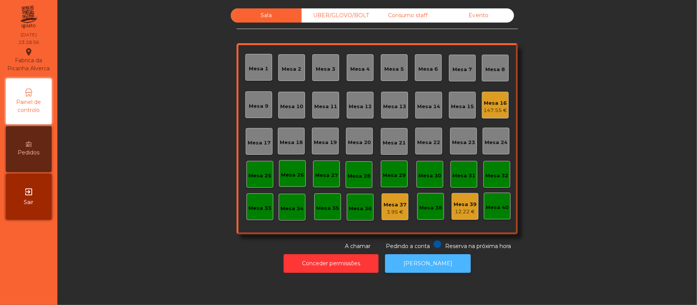
click at [436, 268] on button "[PERSON_NAME]" at bounding box center [428, 263] width 86 height 19
click at [488, 103] on div "Mesa 16" at bounding box center [495, 103] width 24 height 8
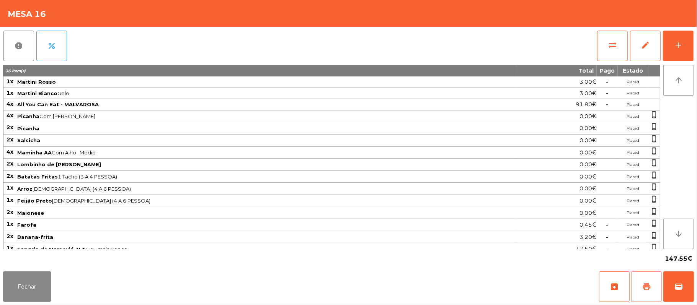
click at [645, 287] on span "print" at bounding box center [645, 286] width 9 height 9
click at [675, 287] on span "wallet" at bounding box center [678, 286] width 9 height 9
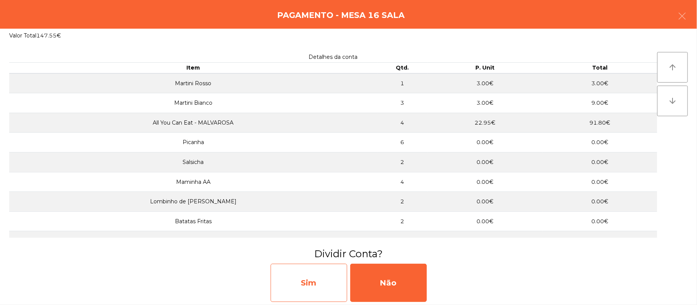
click at [316, 274] on div "Sim" at bounding box center [308, 283] width 77 height 38
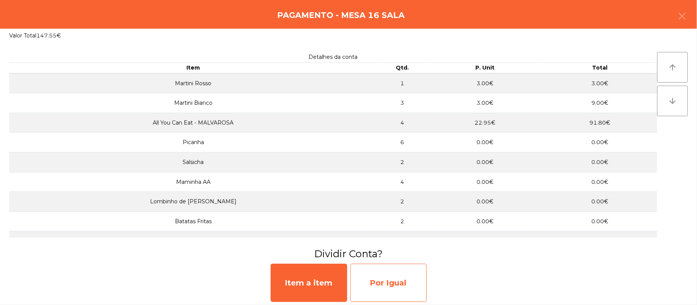
click at [392, 279] on div "Por Igual" at bounding box center [388, 283] width 77 height 38
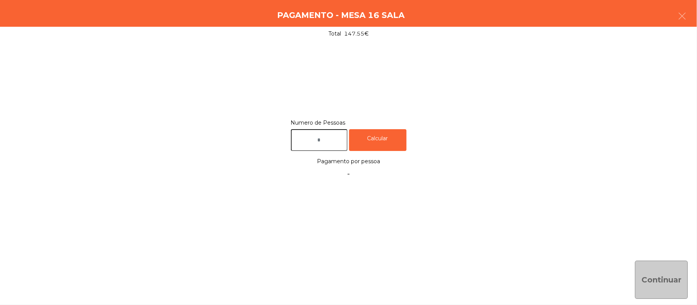
click at [303, 137] on input "text" at bounding box center [319, 140] width 57 height 22
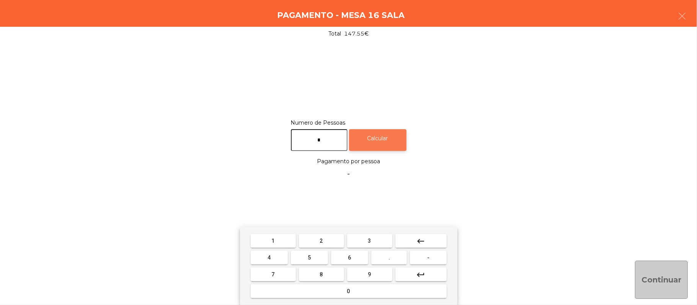
type input "*"
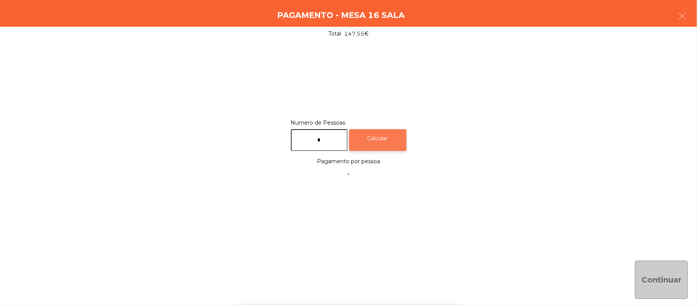
click at [398, 130] on div "Calcular" at bounding box center [377, 140] width 57 height 22
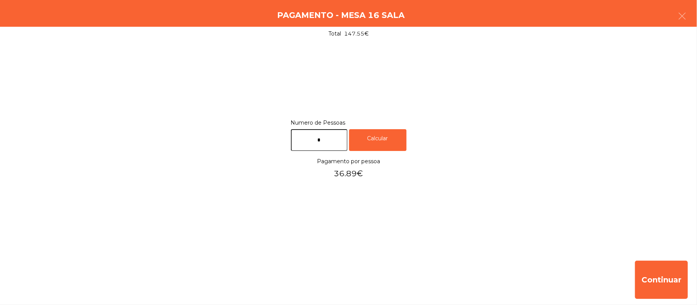
click at [694, 15] on div "Pagamento - Mesa 16 Sala" at bounding box center [348, 13] width 697 height 27
click at [692, 16] on div "Pagamento - Mesa 16 Sala" at bounding box center [348, 13] width 697 height 27
click at [678, 14] on icon "button" at bounding box center [681, 15] width 9 height 9
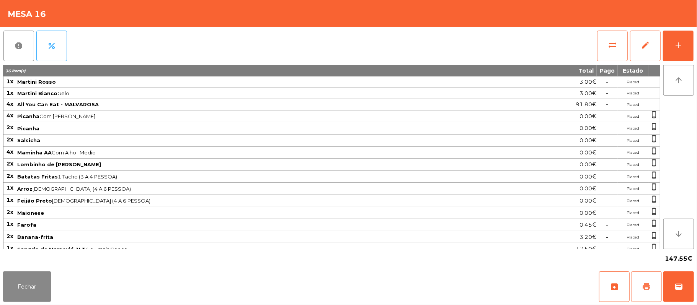
click at [653, 278] on button "print" at bounding box center [646, 287] width 31 height 31
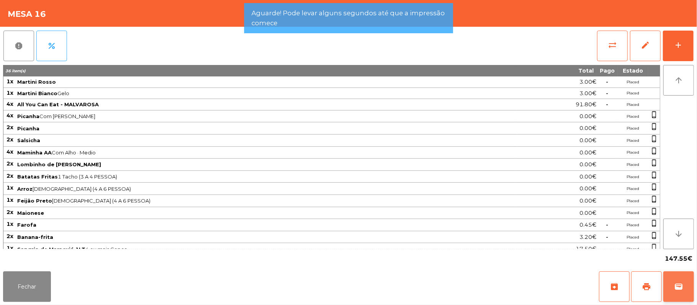
click at [674, 286] on span "wallet" at bounding box center [678, 286] width 9 height 9
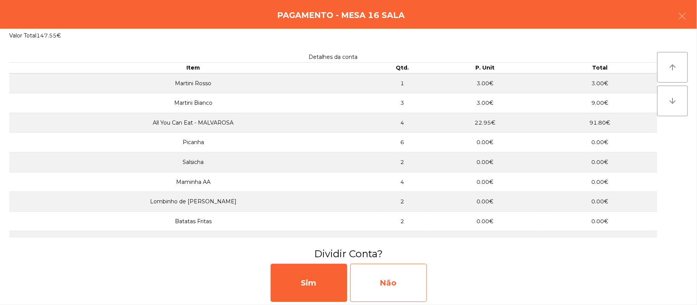
click at [399, 289] on div "Não" at bounding box center [388, 283] width 77 height 38
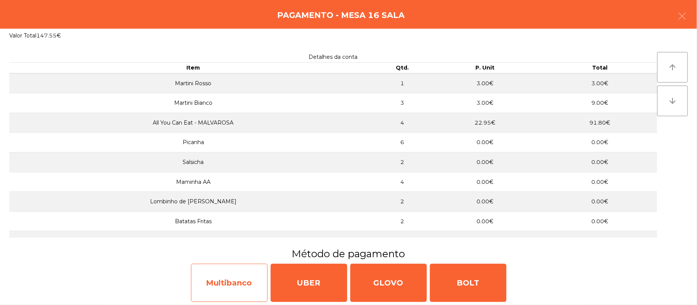
click at [243, 282] on div "Multibanco" at bounding box center [229, 283] width 77 height 38
select select "**"
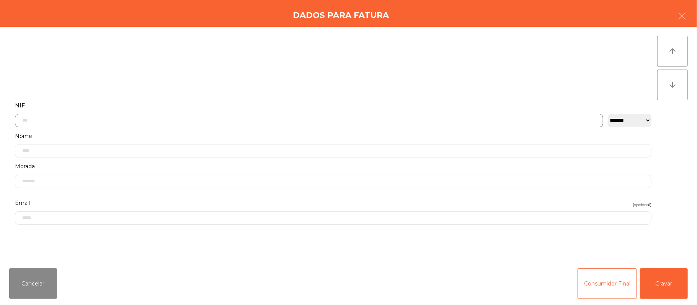
click at [230, 118] on input "text" at bounding box center [309, 120] width 588 height 13
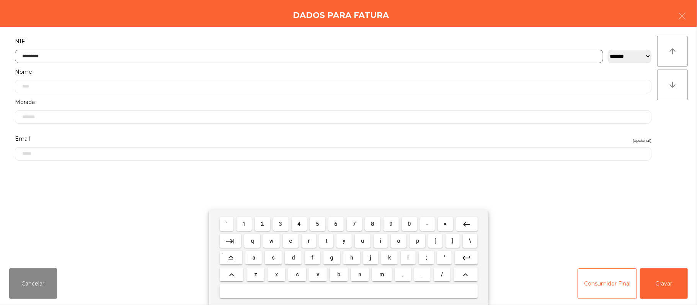
type input "*********"
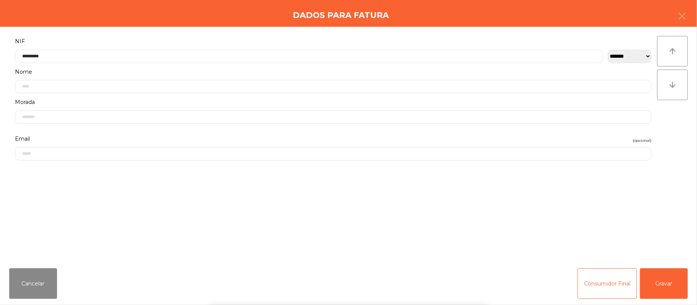
click at [669, 264] on div "` 1 2 3 4 5 6 7 8 9 0 - = keyboard_backspace keyboard_tab q w e r t y u i o p […" at bounding box center [348, 257] width 697 height 95
click at [666, 275] on button "Gravar" at bounding box center [664, 284] width 48 height 31
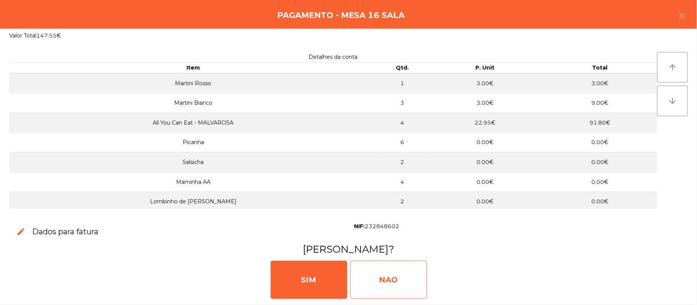
click at [394, 270] on div "NAO" at bounding box center [388, 280] width 77 height 38
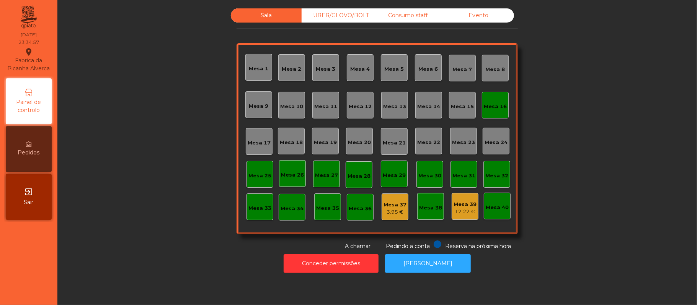
click at [500, 103] on div "Mesa 16" at bounding box center [494, 107] width 23 height 8
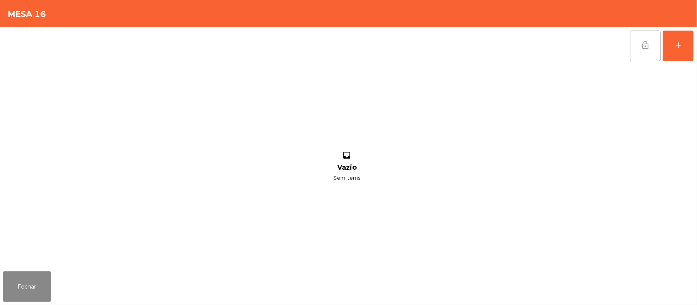
click at [643, 48] on span "lock_open" at bounding box center [644, 45] width 9 height 9
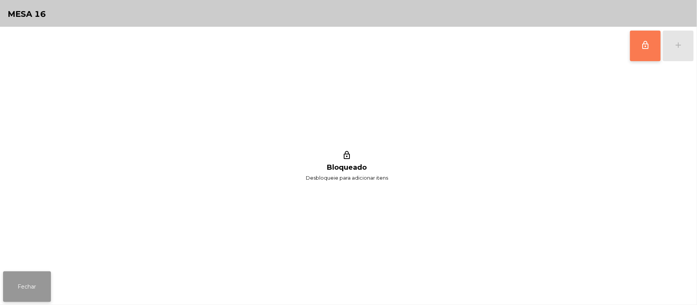
click at [28, 277] on button "Fechar" at bounding box center [27, 287] width 48 height 31
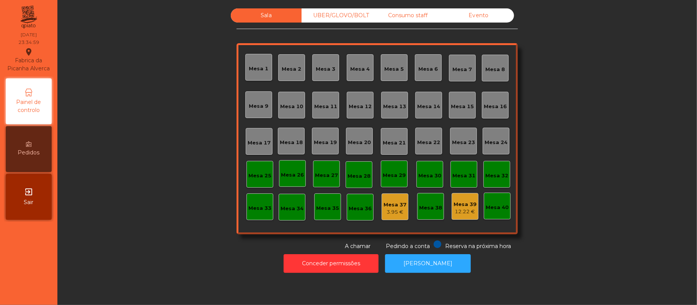
click at [346, 15] on div "UBER/GLOVO/BOLT" at bounding box center [336, 15] width 71 height 14
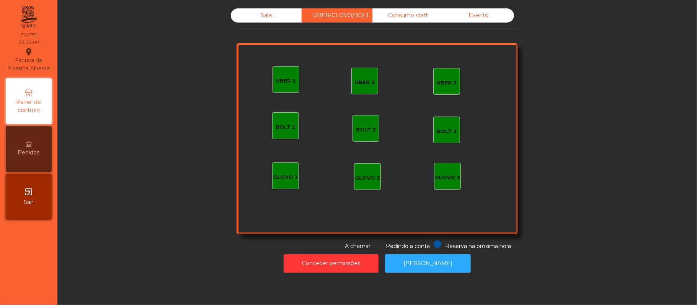
click at [400, 17] on div "Consumo staff" at bounding box center [407, 15] width 71 height 14
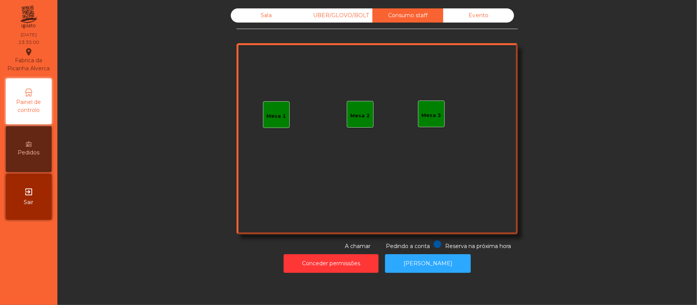
click at [482, 19] on div "Evento" at bounding box center [478, 15] width 71 height 14
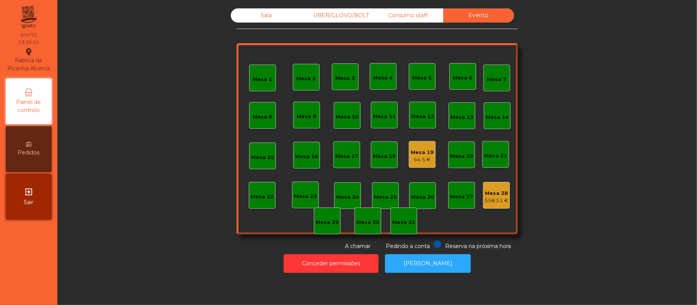
click at [418, 152] on div "Mesa 19" at bounding box center [421, 153] width 23 height 8
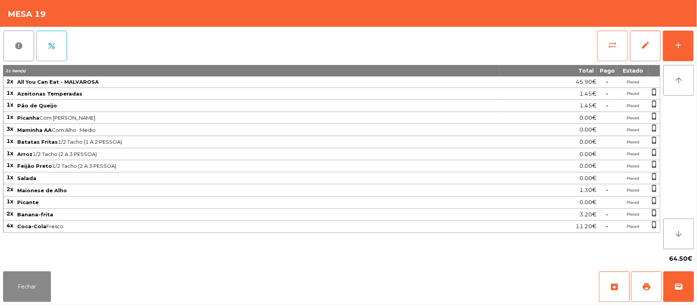
click at [607, 46] on button "sync_alt" at bounding box center [612, 46] width 31 height 31
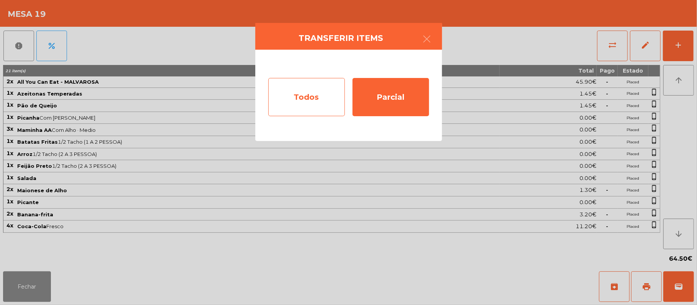
click at [305, 90] on div "Todos" at bounding box center [306, 97] width 77 height 38
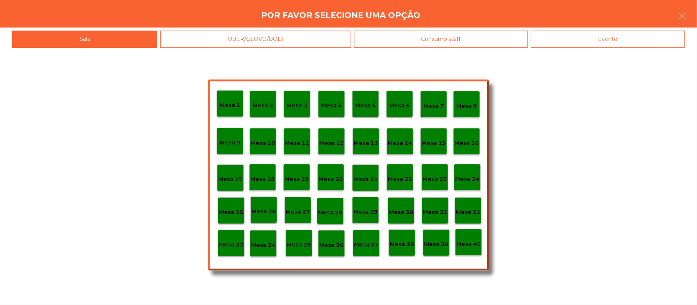
click at [624, 42] on div "Evento" at bounding box center [608, 39] width 154 height 17
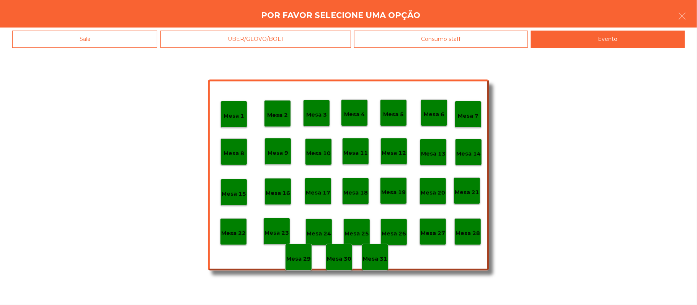
click at [470, 236] on p "Mesa 28" at bounding box center [467, 233] width 24 height 9
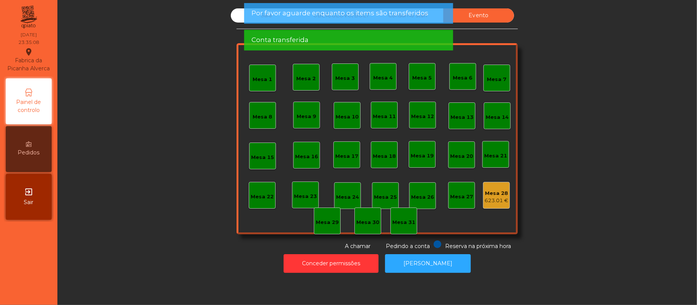
click at [485, 18] on div "Evento" at bounding box center [478, 15] width 71 height 14
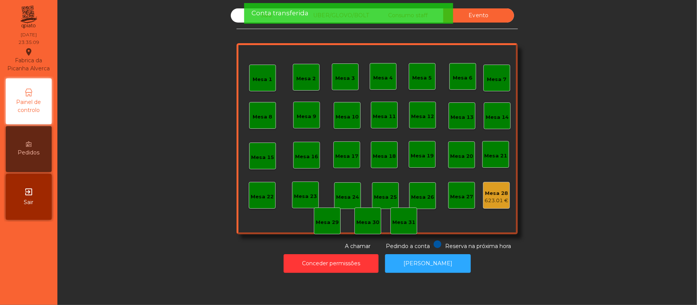
click at [415, 14] on div "Conta transferida" at bounding box center [348, 13] width 194 height 10
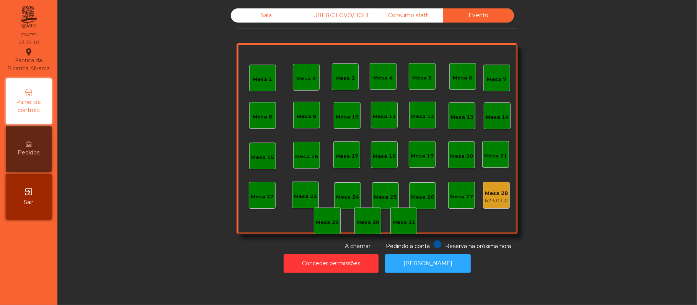
click at [415, 14] on div "Consumo staff" at bounding box center [407, 15] width 71 height 14
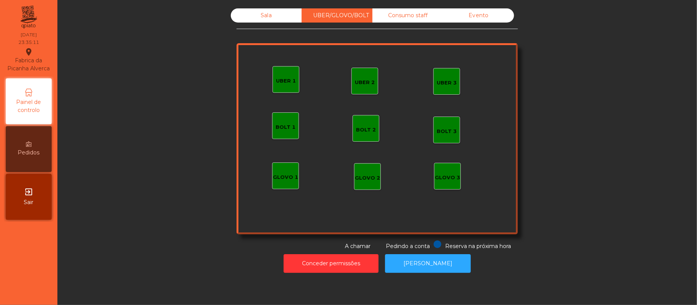
click at [277, 15] on div "Sala" at bounding box center [266, 15] width 71 height 14
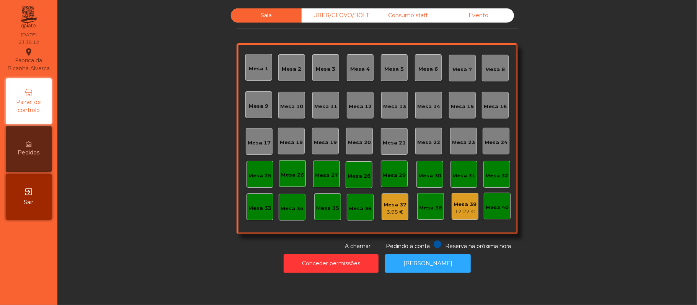
click at [264, 136] on div "Mesa 17" at bounding box center [258, 141] width 23 height 11
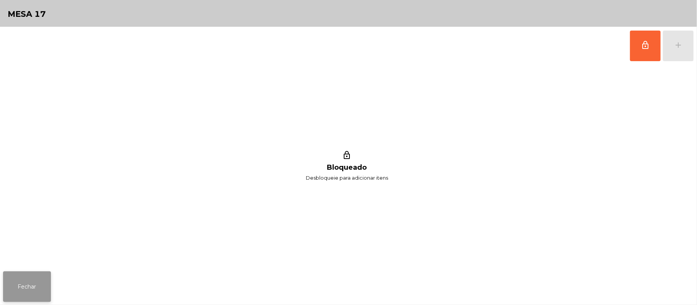
click at [26, 285] on button "Fechar" at bounding box center [27, 287] width 48 height 31
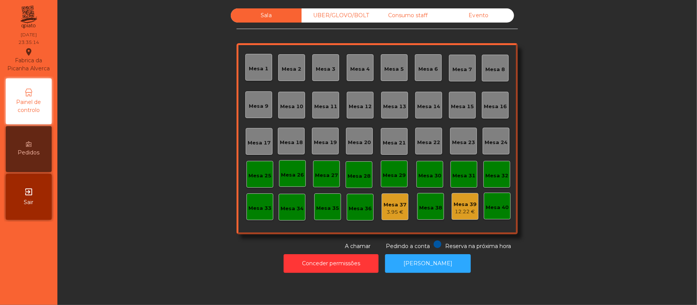
click at [362, 144] on div "Mesa 20" at bounding box center [359, 143] width 23 height 8
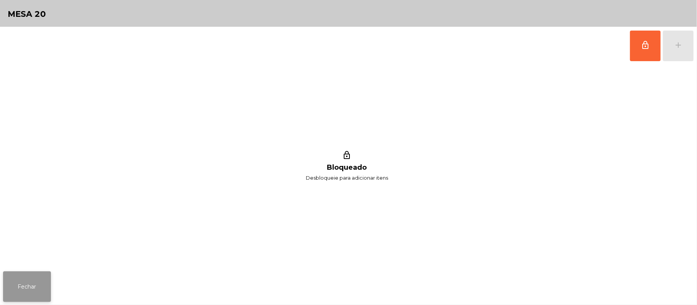
click at [25, 289] on button "Fechar" at bounding box center [27, 287] width 48 height 31
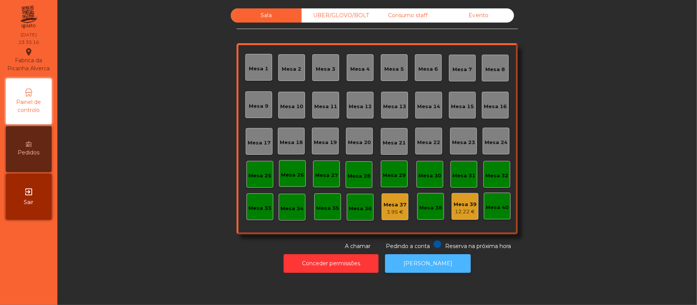
click at [442, 271] on button "[PERSON_NAME]" at bounding box center [428, 263] width 86 height 19
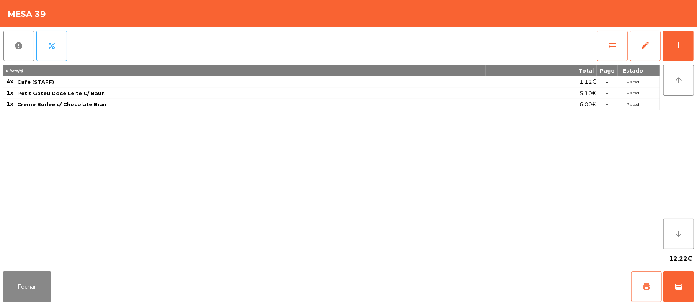
click at [638, 288] on button "print" at bounding box center [646, 287] width 31 height 31
click at [35, 282] on button "Fechar" at bounding box center [27, 287] width 48 height 31
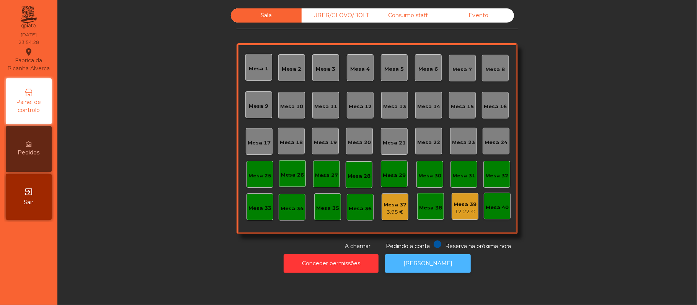
click at [444, 262] on button "[PERSON_NAME]" at bounding box center [428, 263] width 86 height 19
click at [396, 210] on div "3.95 €" at bounding box center [394, 212] width 23 height 8
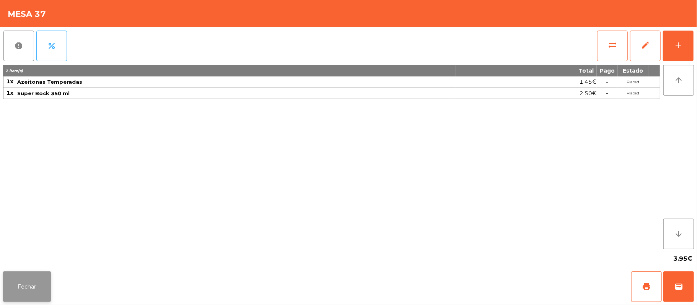
click at [25, 275] on button "Fechar" at bounding box center [27, 287] width 48 height 31
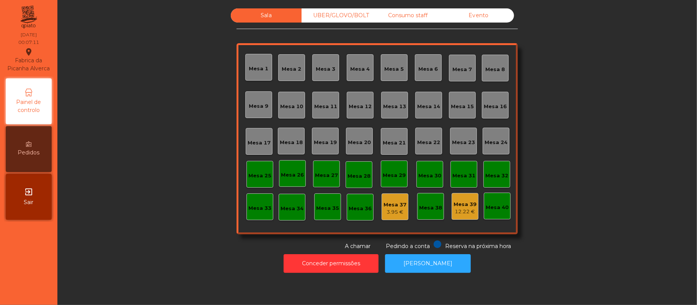
click at [392, 204] on div "Mesa 37" at bounding box center [394, 205] width 23 height 8
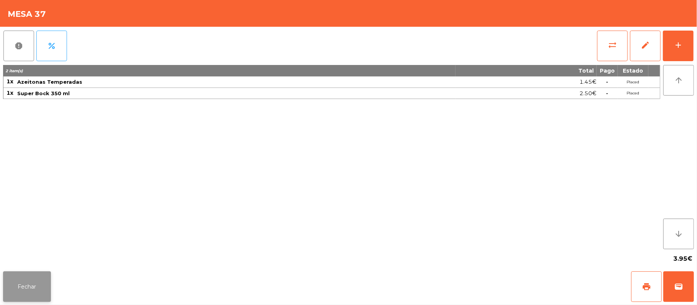
click at [30, 279] on button "Fechar" at bounding box center [27, 287] width 48 height 31
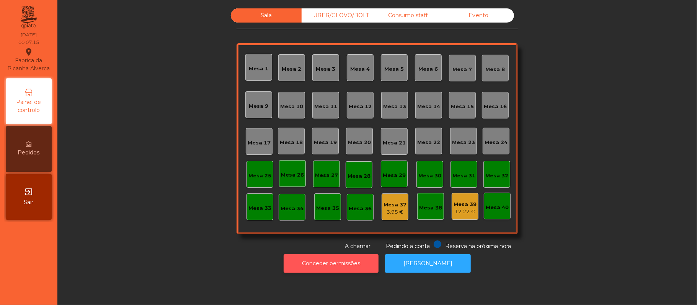
click at [331, 264] on button "Conceder permissões" at bounding box center [330, 263] width 95 height 19
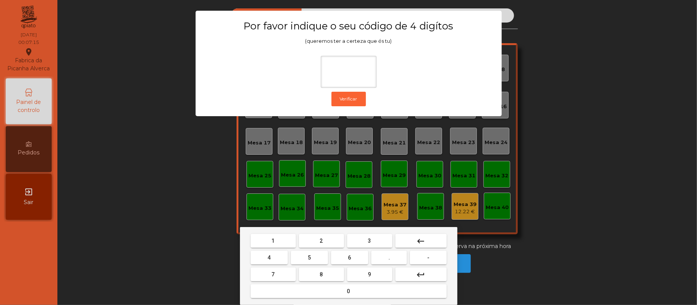
click at [328, 236] on button "2" at bounding box center [321, 241] width 45 height 14
click at [351, 259] on span "6" at bounding box center [349, 258] width 3 height 6
click at [273, 241] on span "1" at bounding box center [273, 241] width 3 height 6
click at [309, 259] on span "5" at bounding box center [309, 258] width 3 height 6
type input "****"
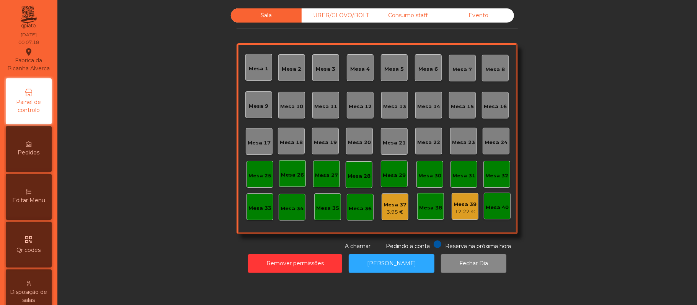
click at [398, 214] on div "3.95 €" at bounding box center [394, 212] width 23 height 8
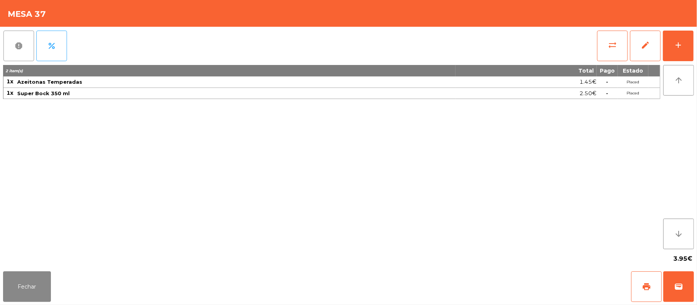
click at [13, 46] on button "report" at bounding box center [18, 46] width 31 height 31
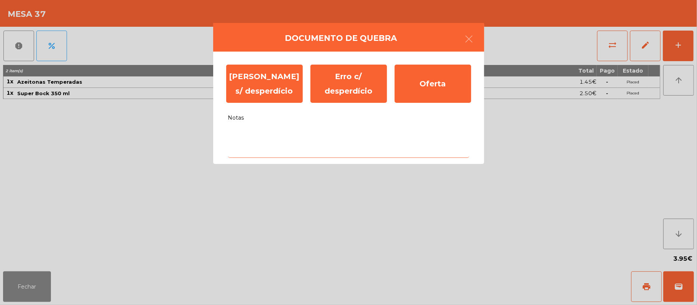
click at [289, 134] on textarea "Notas" at bounding box center [348, 142] width 241 height 32
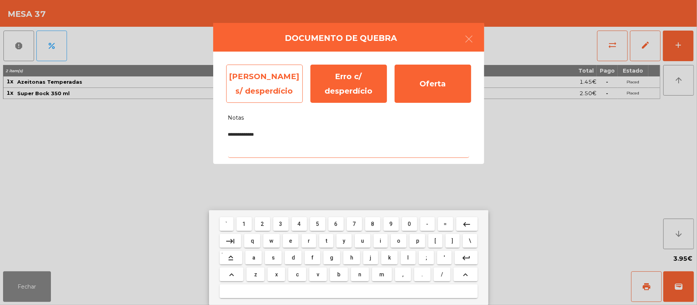
type textarea "**********"
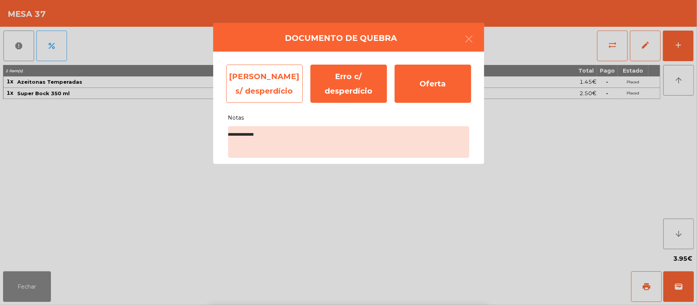
click at [262, 83] on div "Erro s/ desperdício" at bounding box center [264, 84] width 77 height 38
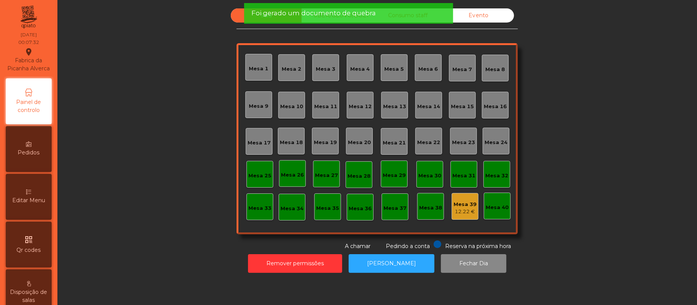
click at [455, 205] on div "Mesa 39" at bounding box center [464, 205] width 23 height 8
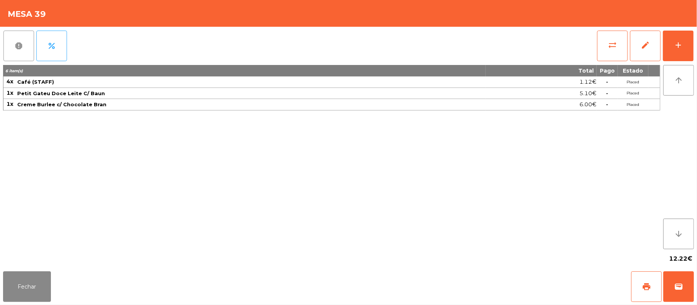
click at [14, 46] on span "report" at bounding box center [18, 45] width 9 height 9
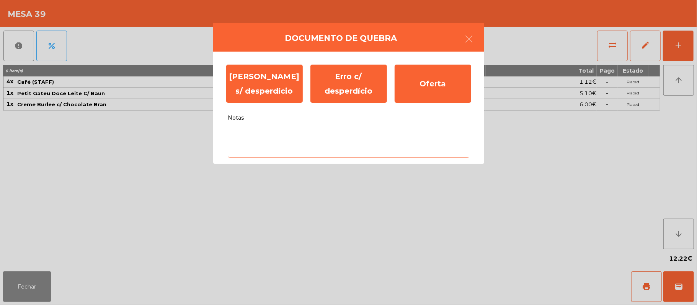
click at [269, 132] on textarea "Notas" at bounding box center [348, 142] width 241 height 32
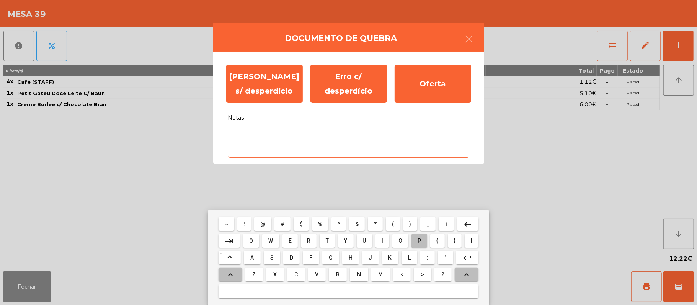
type textarea "*"
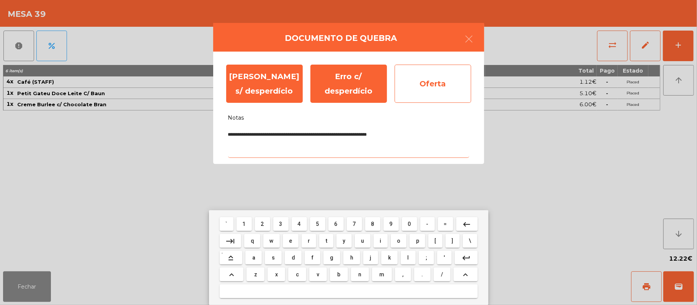
type textarea "**********"
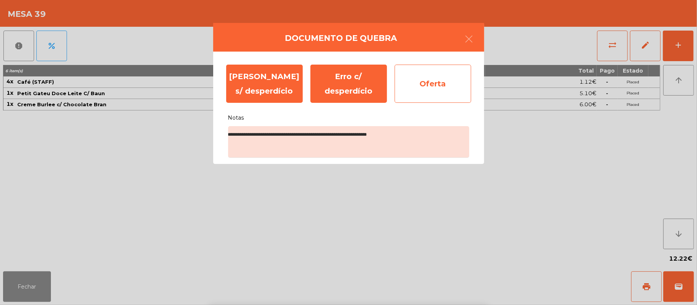
click at [449, 83] on div "Oferta" at bounding box center [432, 84] width 77 height 38
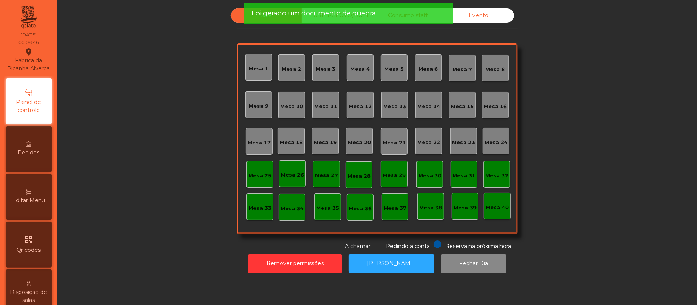
click at [480, 11] on div "Evento" at bounding box center [478, 15] width 71 height 14
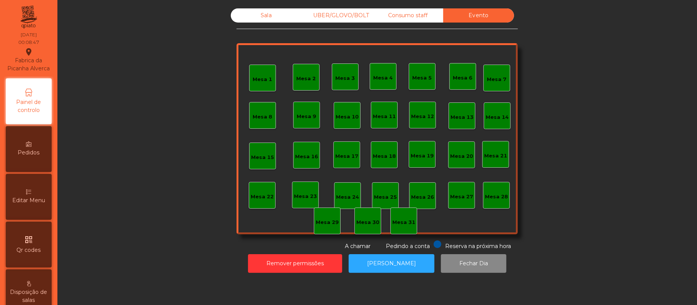
click at [412, 16] on div "Foi gerado um documento de quebra" at bounding box center [348, 13] width 194 height 10
click at [399, 18] on div "Consumo staff" at bounding box center [407, 15] width 71 height 14
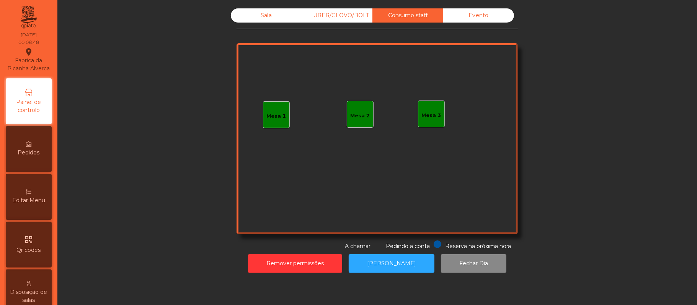
click at [343, 16] on div "UBER/GLOVO/BOLT" at bounding box center [336, 15] width 71 height 14
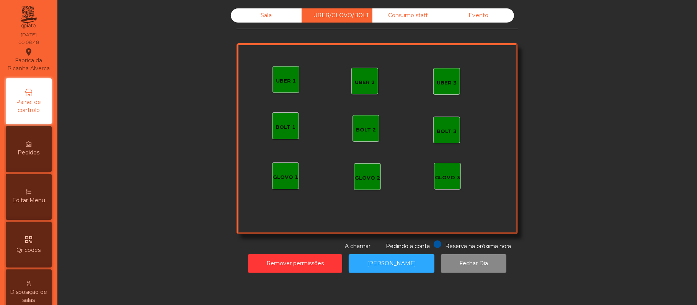
click at [257, 15] on div "Sala" at bounding box center [266, 15] width 71 height 14
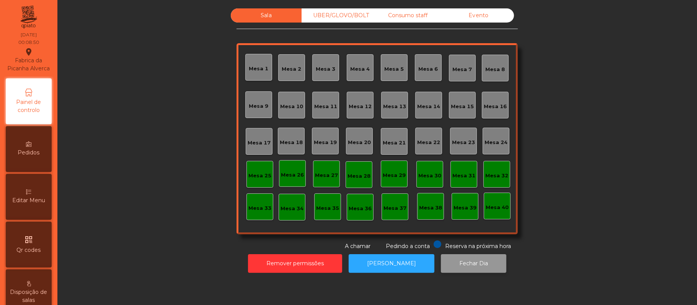
click at [470, 264] on button "Fechar Dia" at bounding box center [473, 263] width 65 height 19
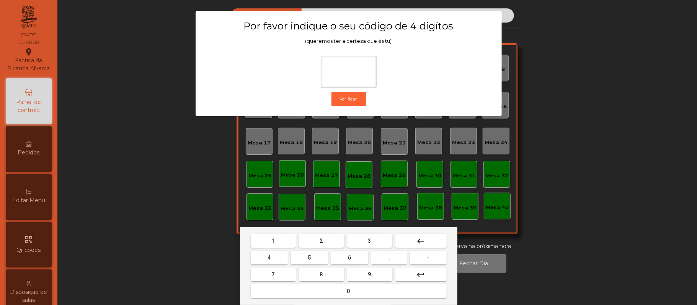
click at [321, 241] on span "2" at bounding box center [321, 241] width 3 height 6
click at [350, 255] on span "6" at bounding box center [349, 258] width 3 height 6
click at [279, 242] on button "1" at bounding box center [273, 241] width 45 height 14
click at [309, 259] on span "5" at bounding box center [309, 258] width 3 height 6
type input "****"
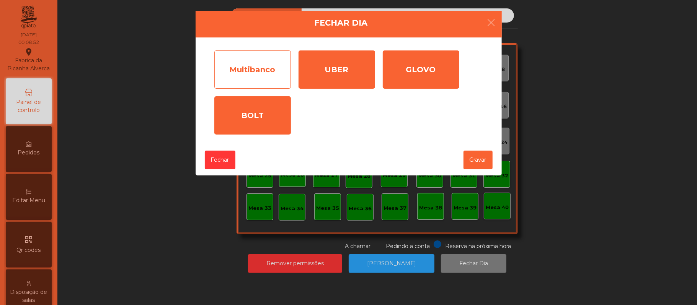
click at [269, 63] on div "Multibanco" at bounding box center [252, 69] width 77 height 38
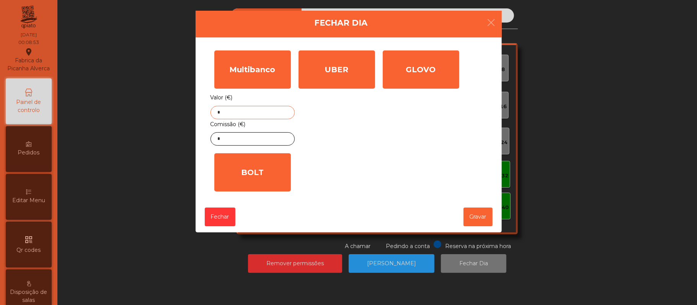
click at [266, 112] on input "*" at bounding box center [252, 112] width 84 height 13
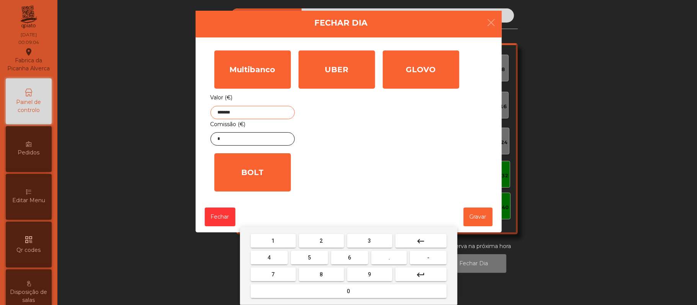
type input "*******"
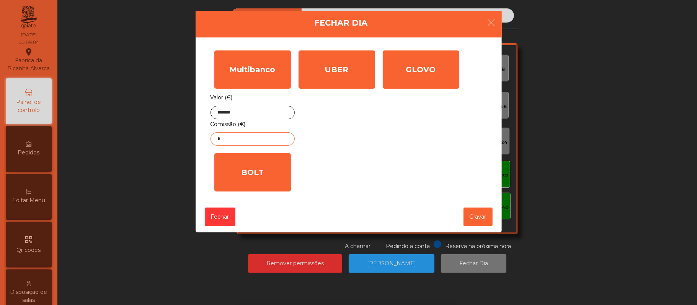
click at [248, 142] on input "*" at bounding box center [252, 138] width 84 height 13
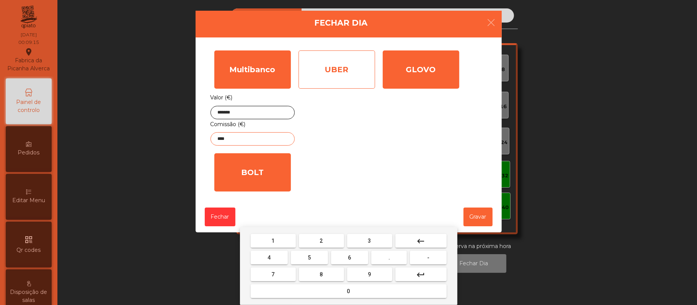
type input "****"
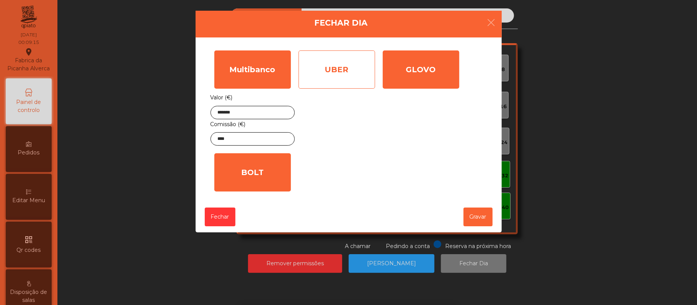
click at [333, 70] on div "UBER" at bounding box center [336, 69] width 77 height 38
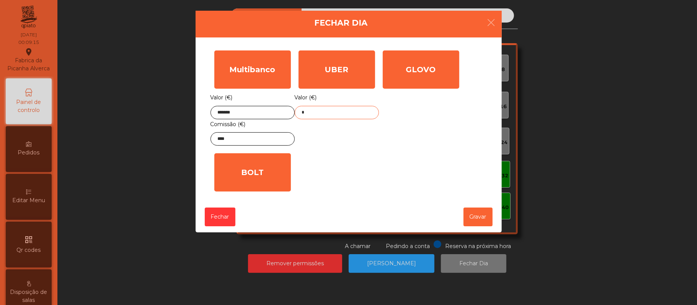
click at [334, 112] on input "*" at bounding box center [337, 112] width 84 height 13
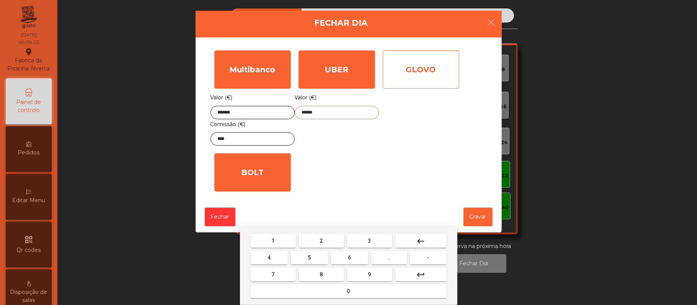
type input "******"
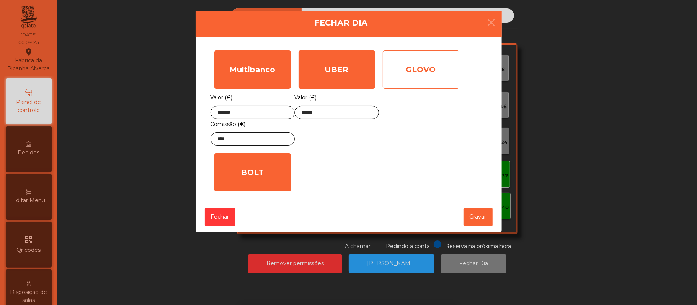
click at [426, 73] on div "GLOVO" at bounding box center [421, 69] width 77 height 38
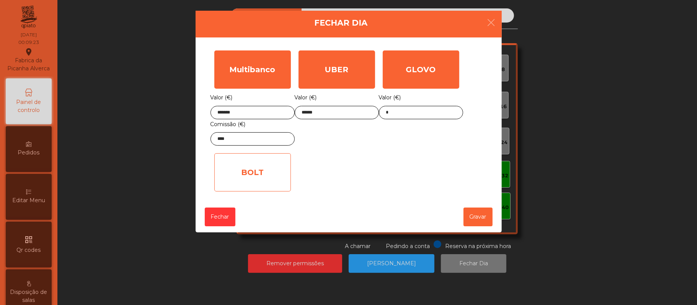
click at [264, 173] on div "BOLT" at bounding box center [252, 172] width 77 height 38
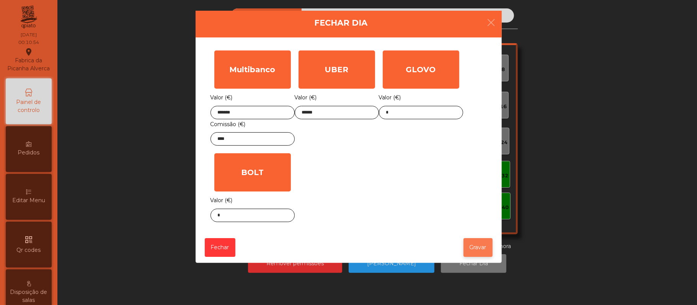
click at [470, 253] on button "Gravar" at bounding box center [477, 247] width 29 height 19
